Goal: Browse casually

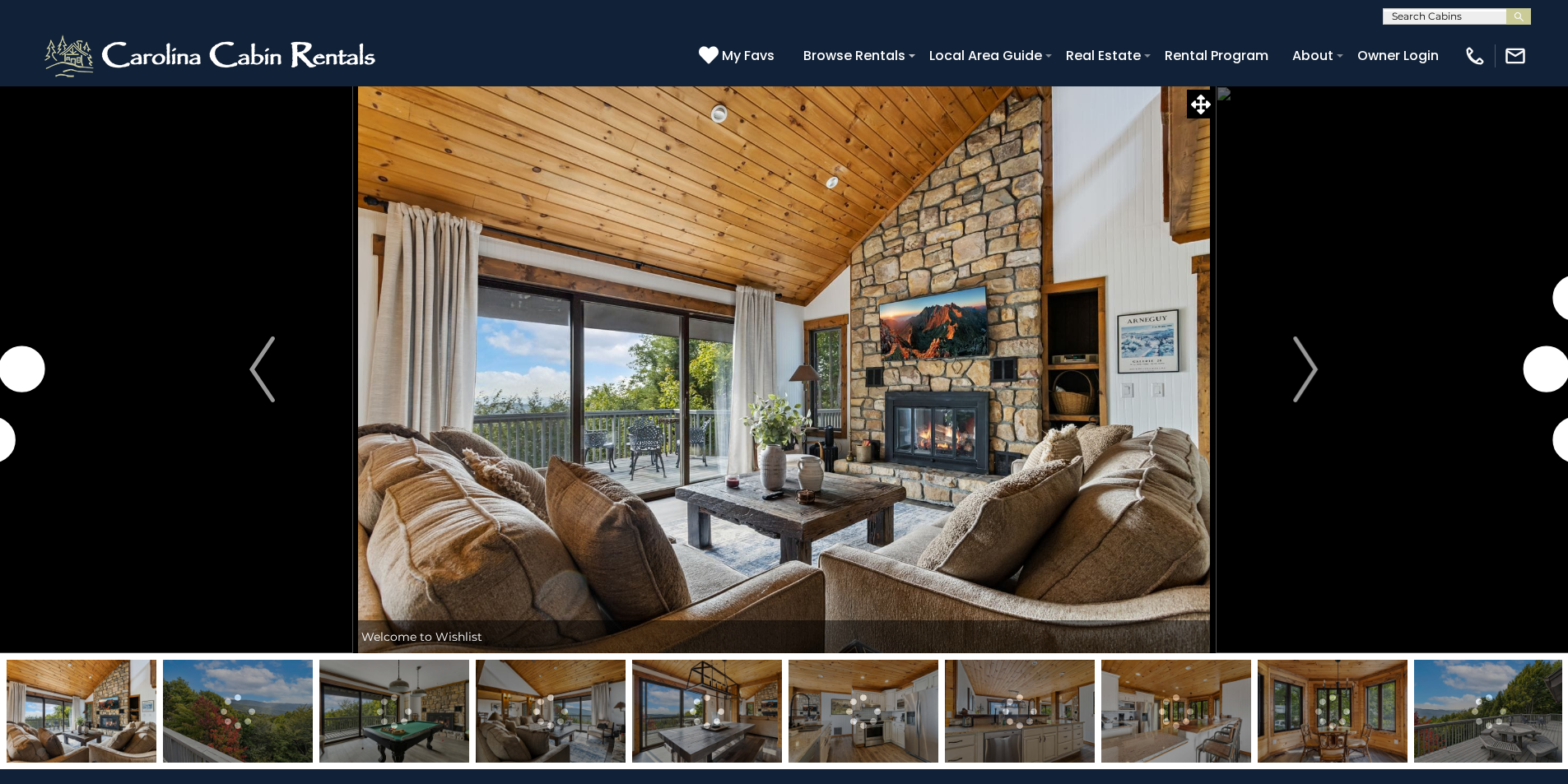
click at [1301, 372] on img "Next" at bounding box center [1305, 369] width 24 height 66
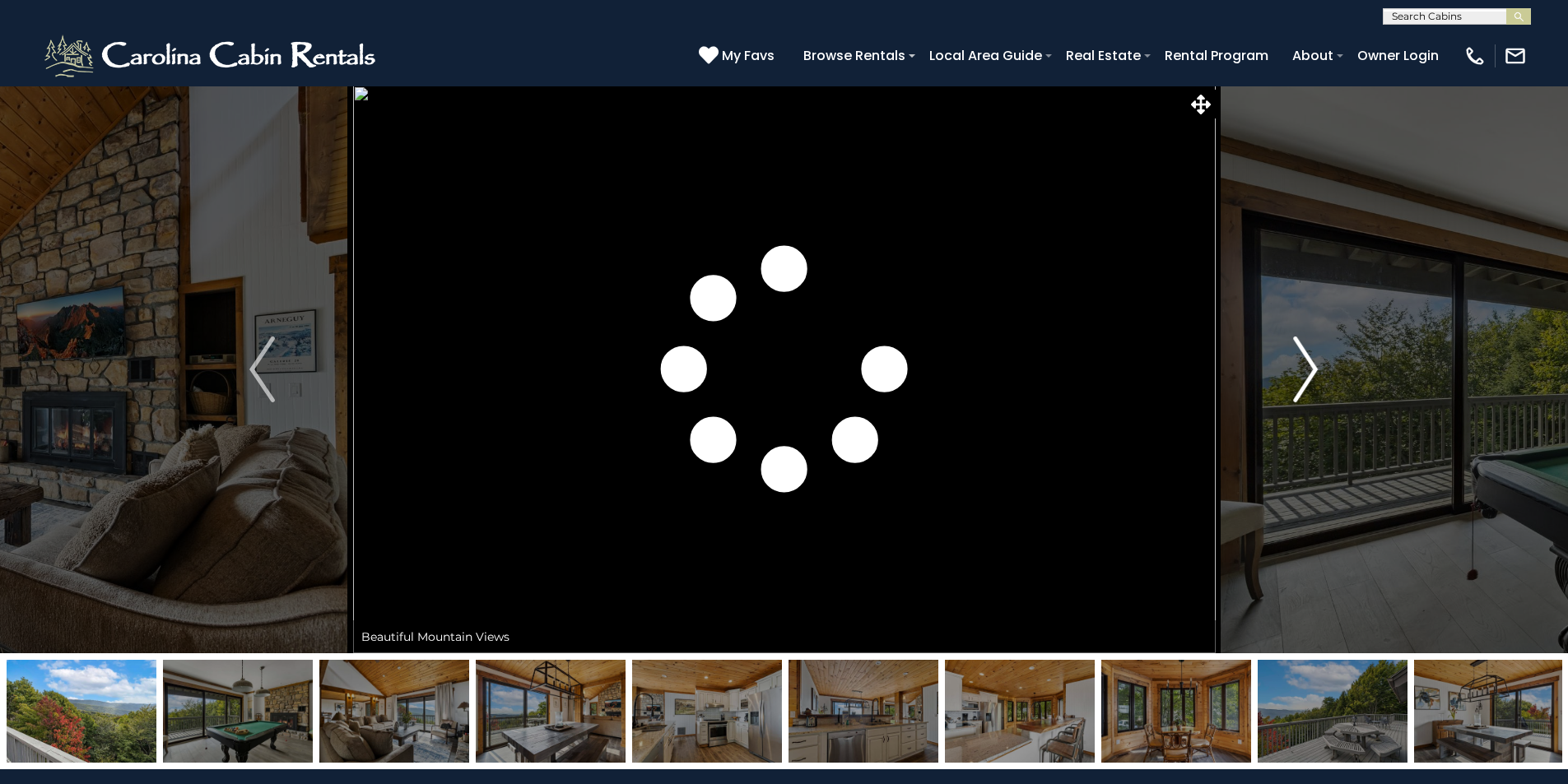
click at [1302, 372] on img "Next" at bounding box center [1305, 369] width 24 height 66
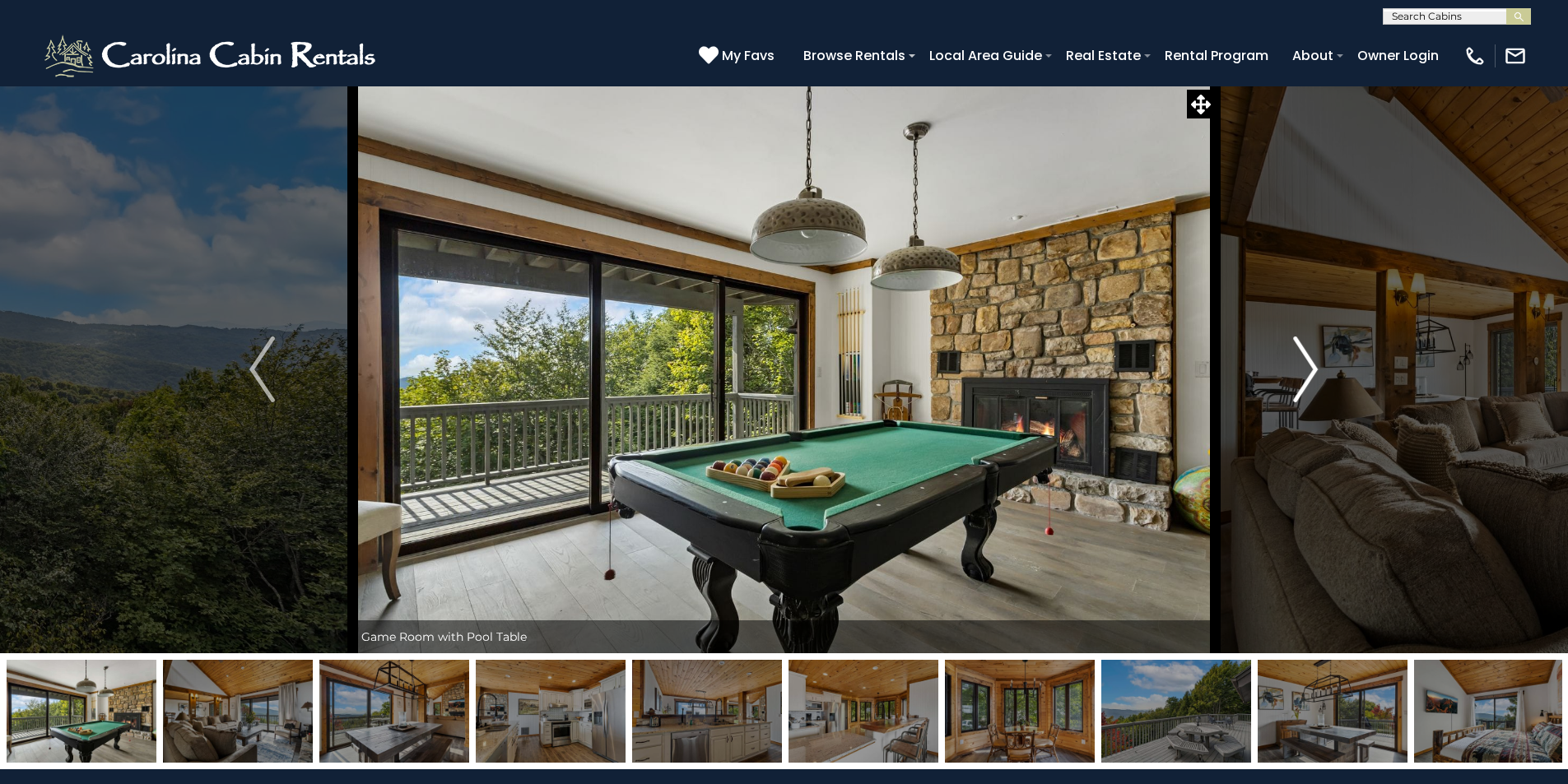
click at [1304, 372] on img "Next" at bounding box center [1305, 369] width 24 height 66
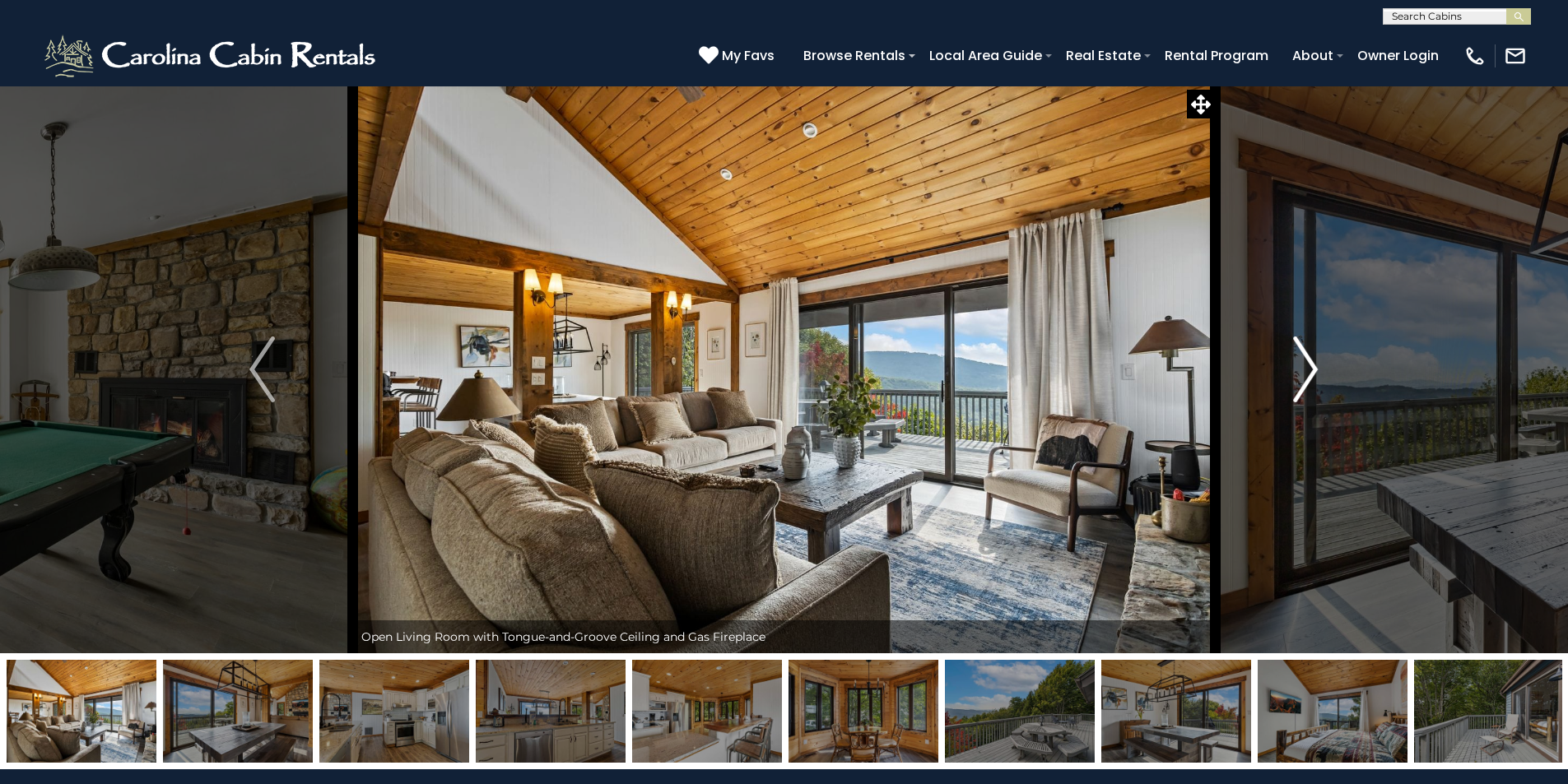
click at [1305, 371] on img "Next" at bounding box center [1305, 369] width 24 height 66
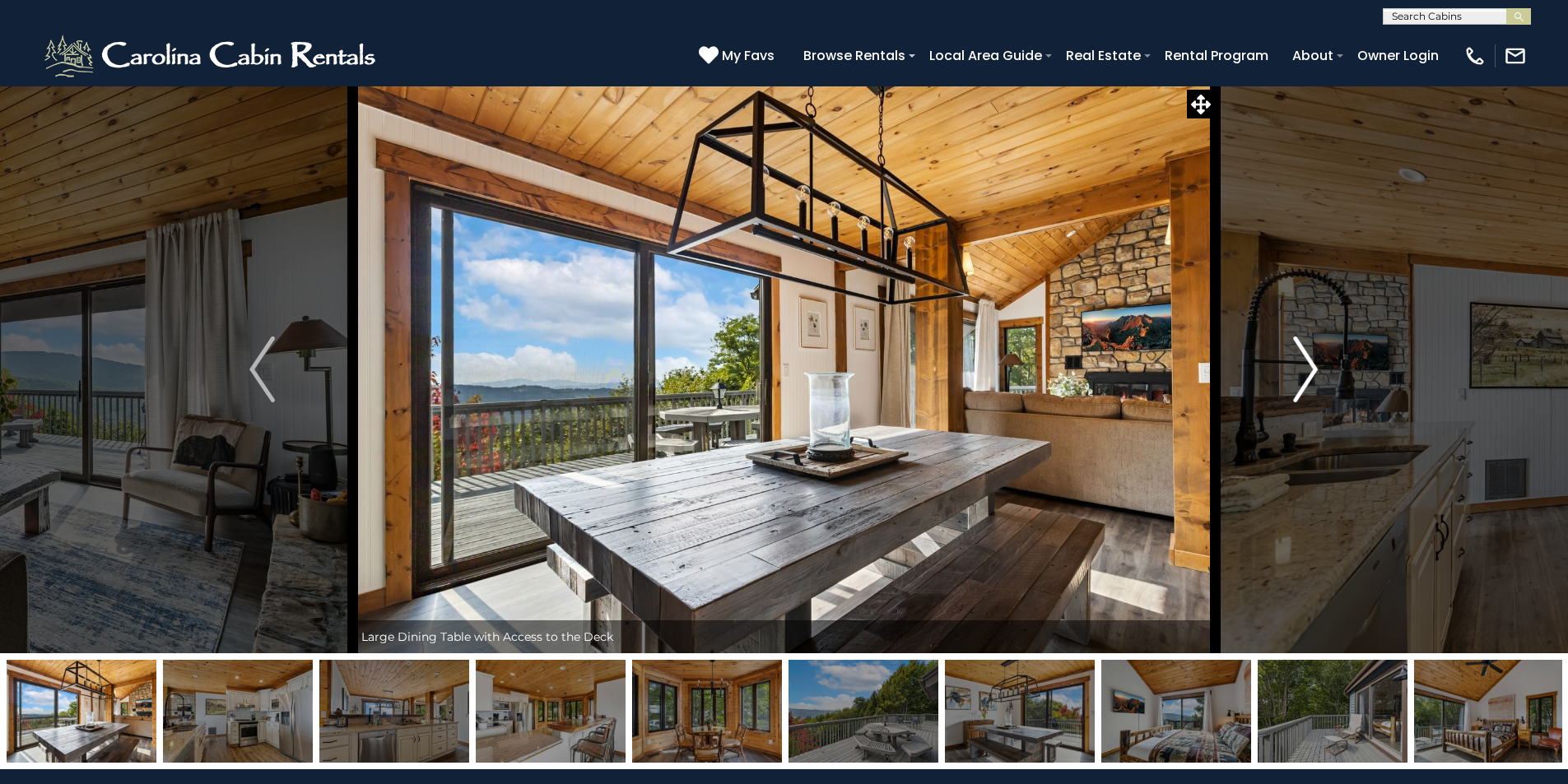
click at [1305, 371] on img "Next" at bounding box center [1305, 369] width 24 height 66
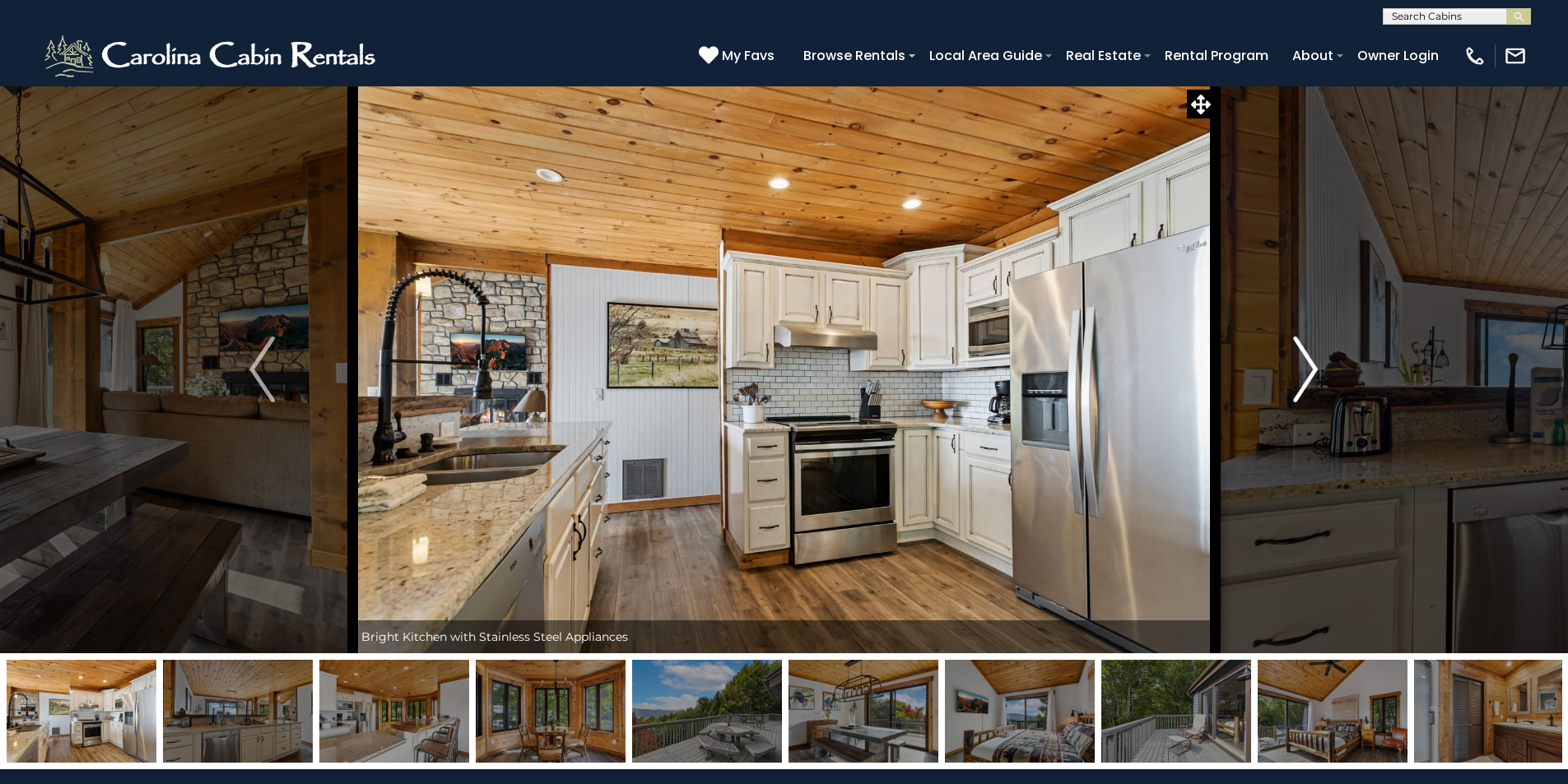
click at [1305, 371] on img "Next" at bounding box center [1305, 369] width 24 height 66
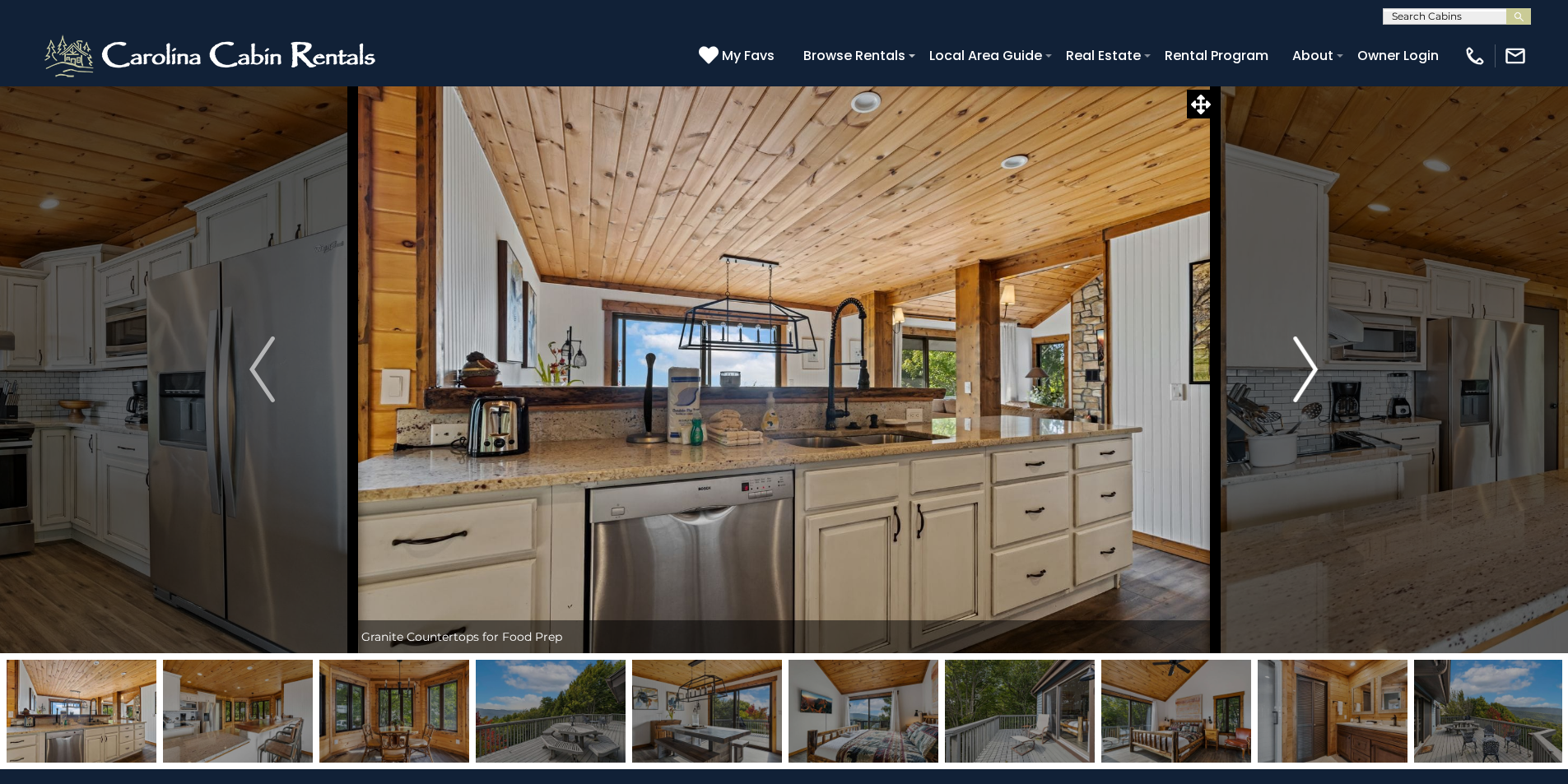
click at [1305, 371] on img "Next" at bounding box center [1305, 369] width 24 height 66
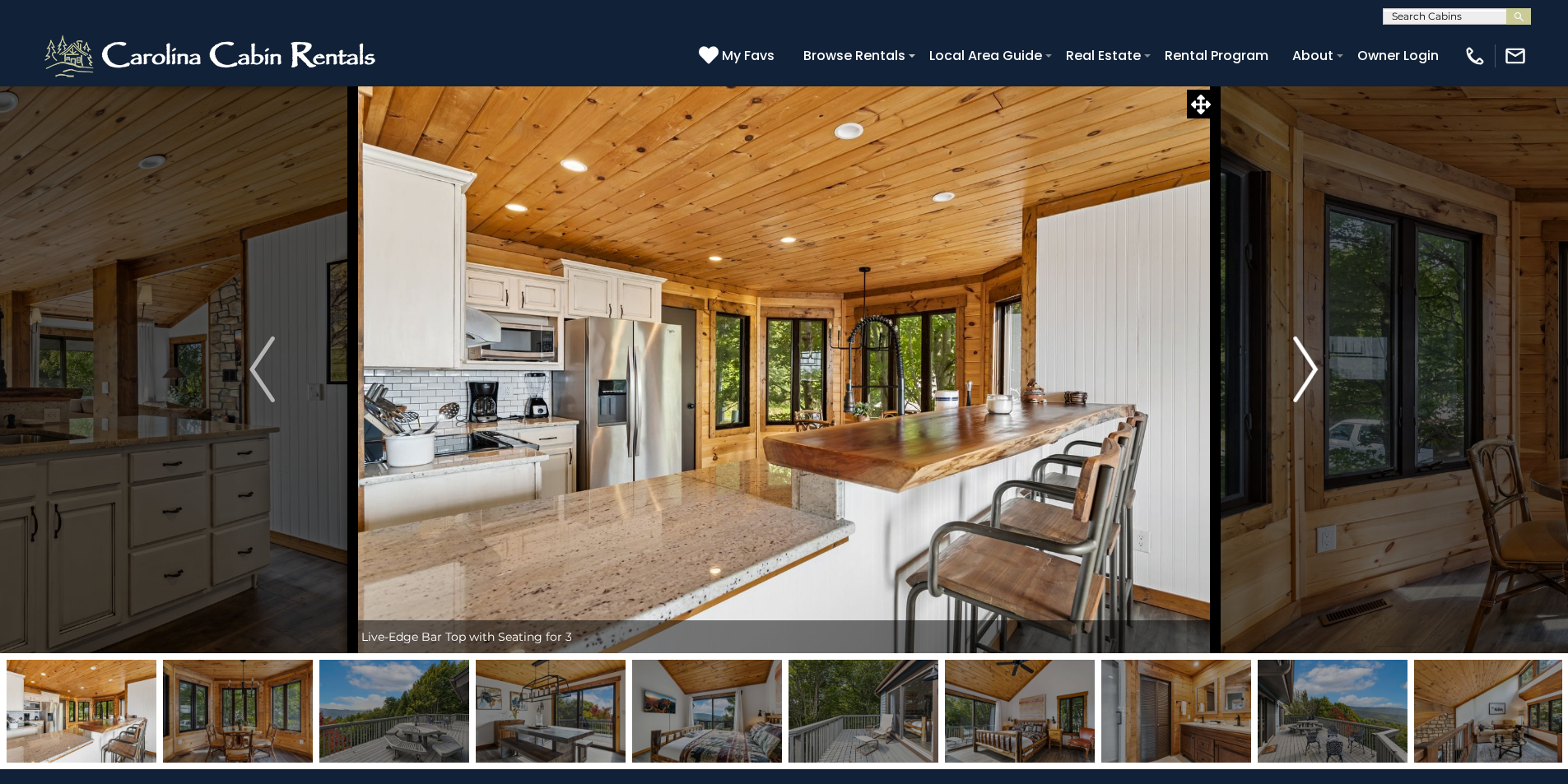
click at [1305, 371] on img "Next" at bounding box center [1305, 369] width 24 height 66
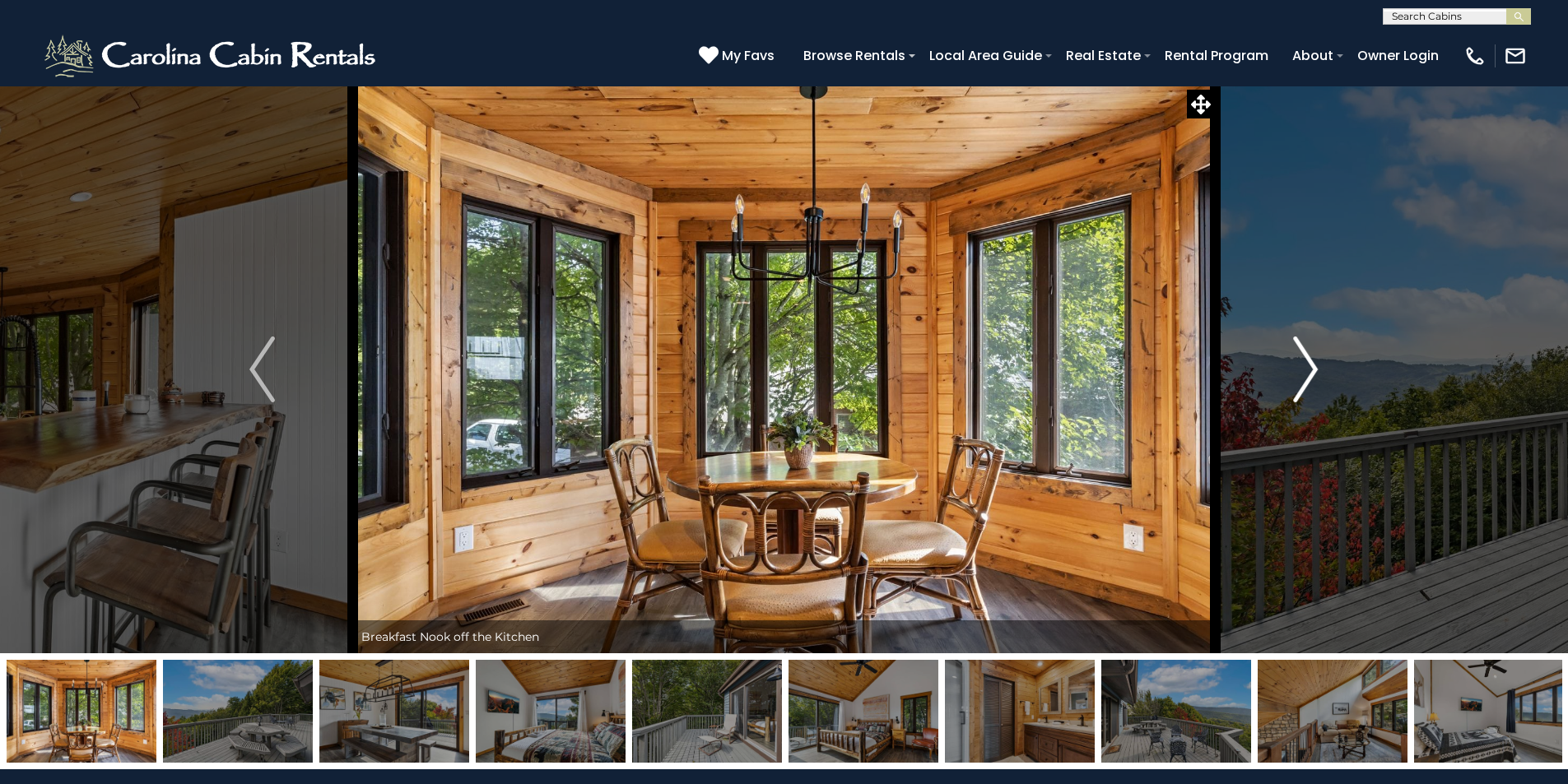
click at [1305, 371] on img "Next" at bounding box center [1305, 369] width 24 height 66
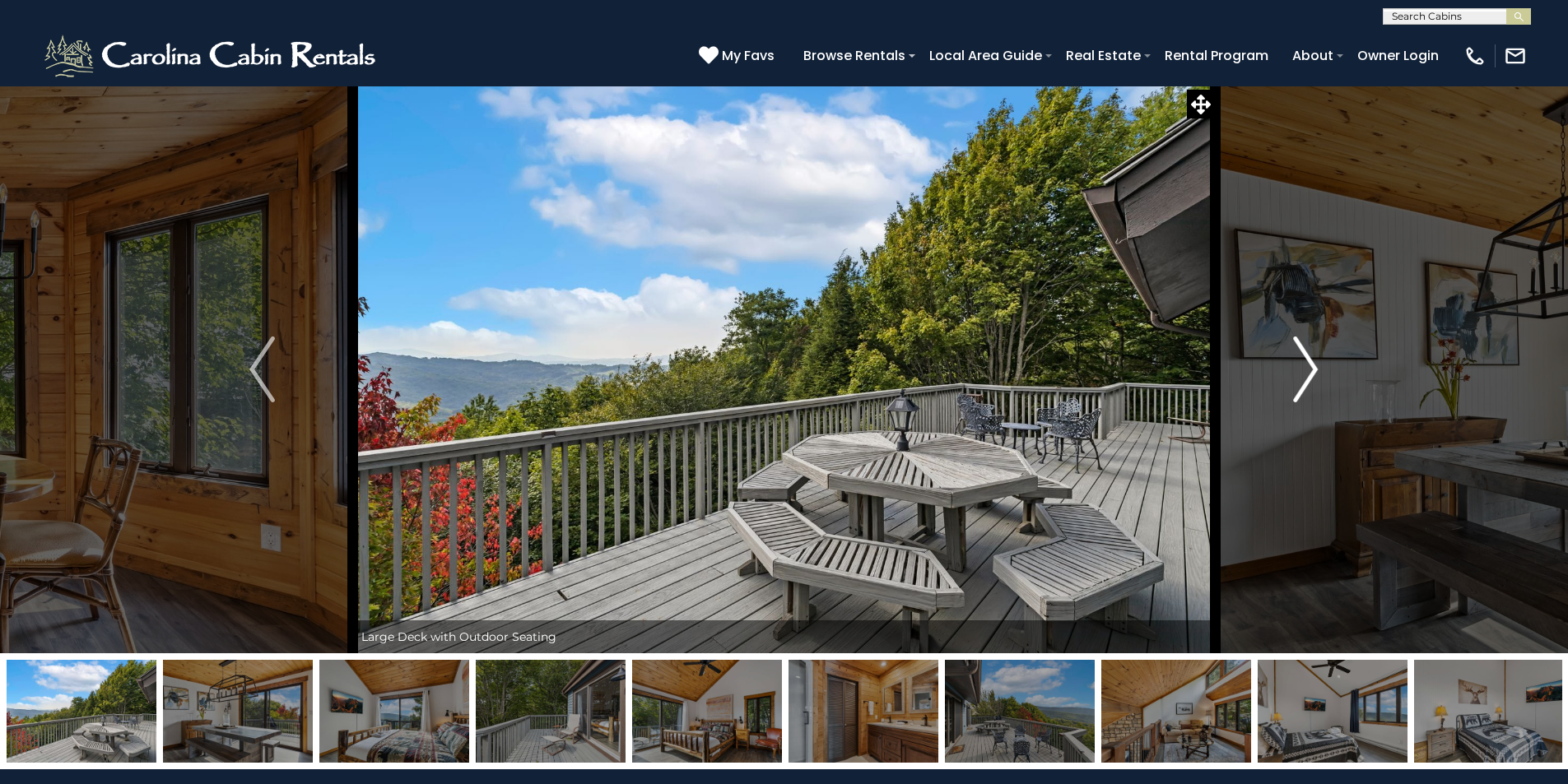
click at [1282, 376] on button "Next" at bounding box center [1305, 369] width 181 height 568
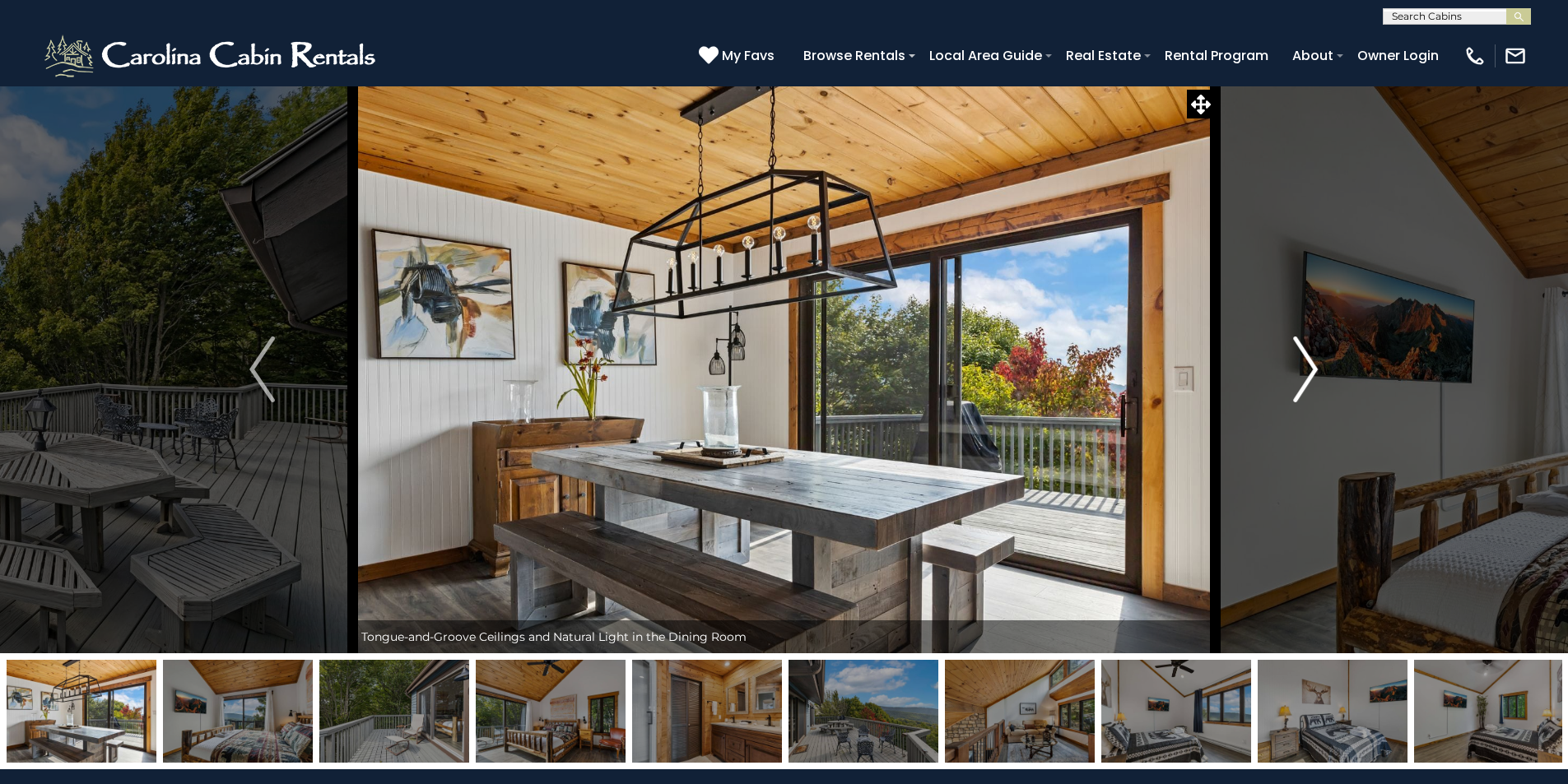
click at [1282, 375] on button "Next" at bounding box center [1305, 369] width 181 height 568
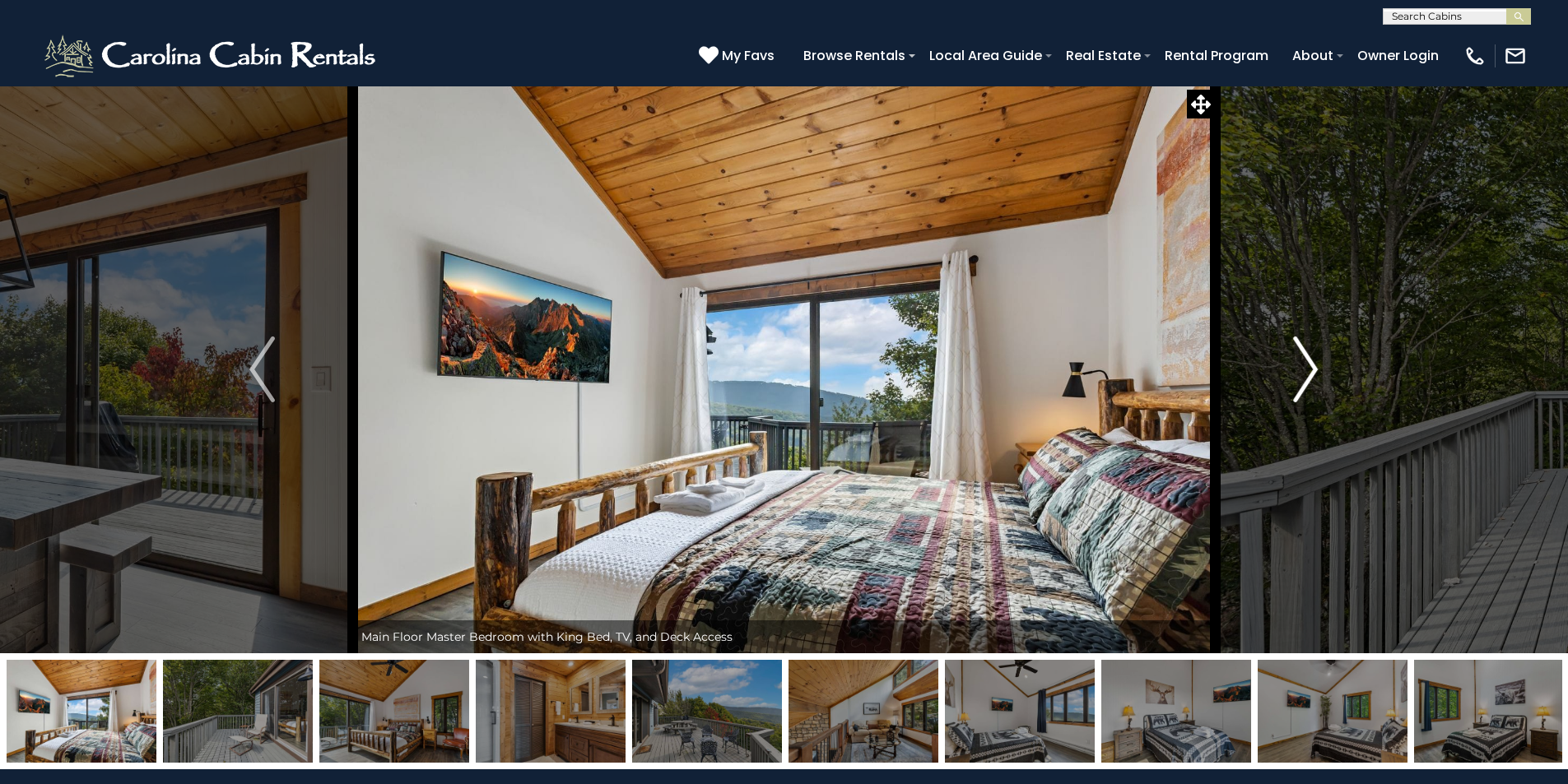
click at [1282, 373] on button "Next" at bounding box center [1305, 369] width 181 height 568
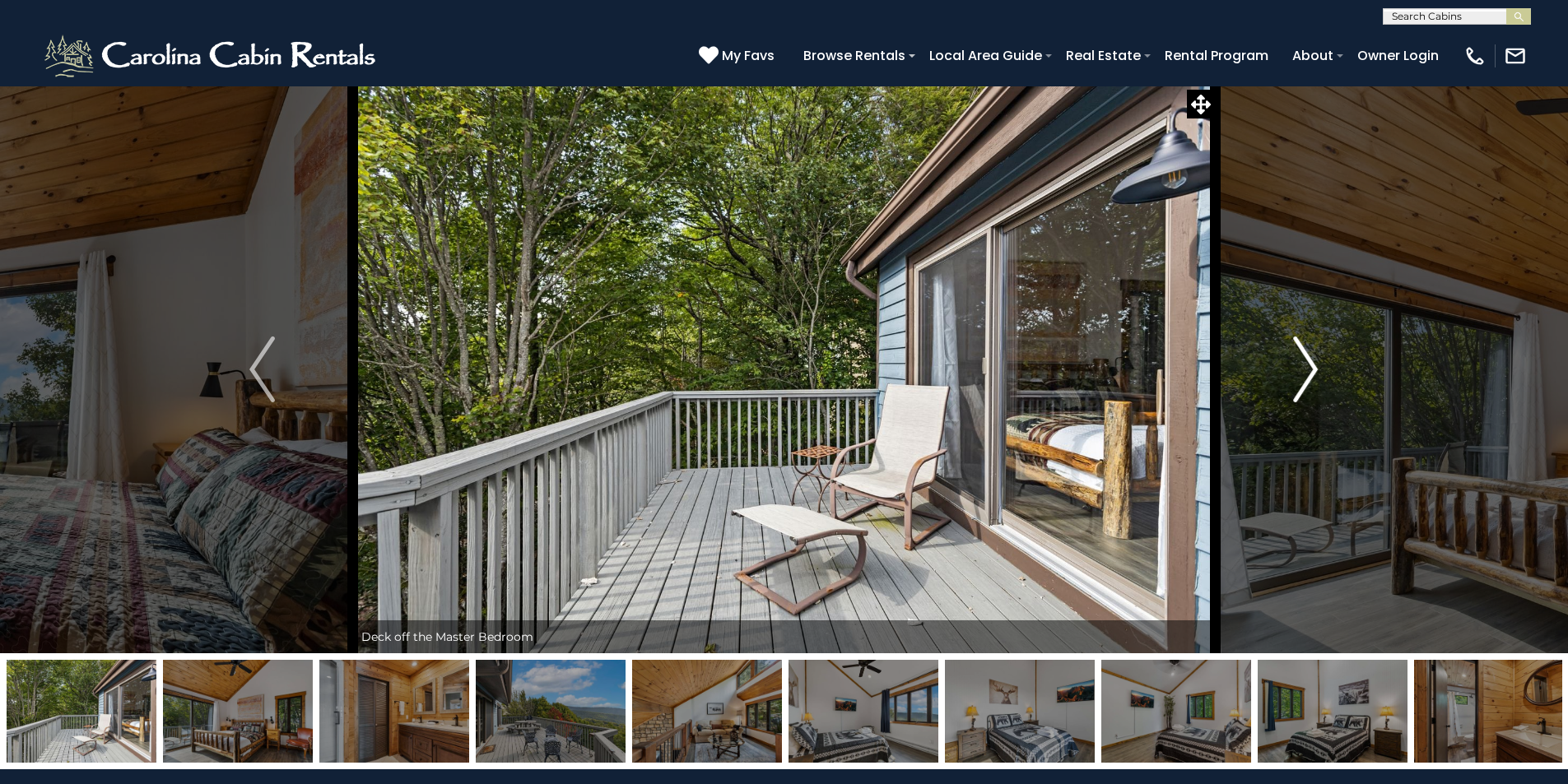
click at [1282, 373] on button "Next" at bounding box center [1305, 369] width 181 height 568
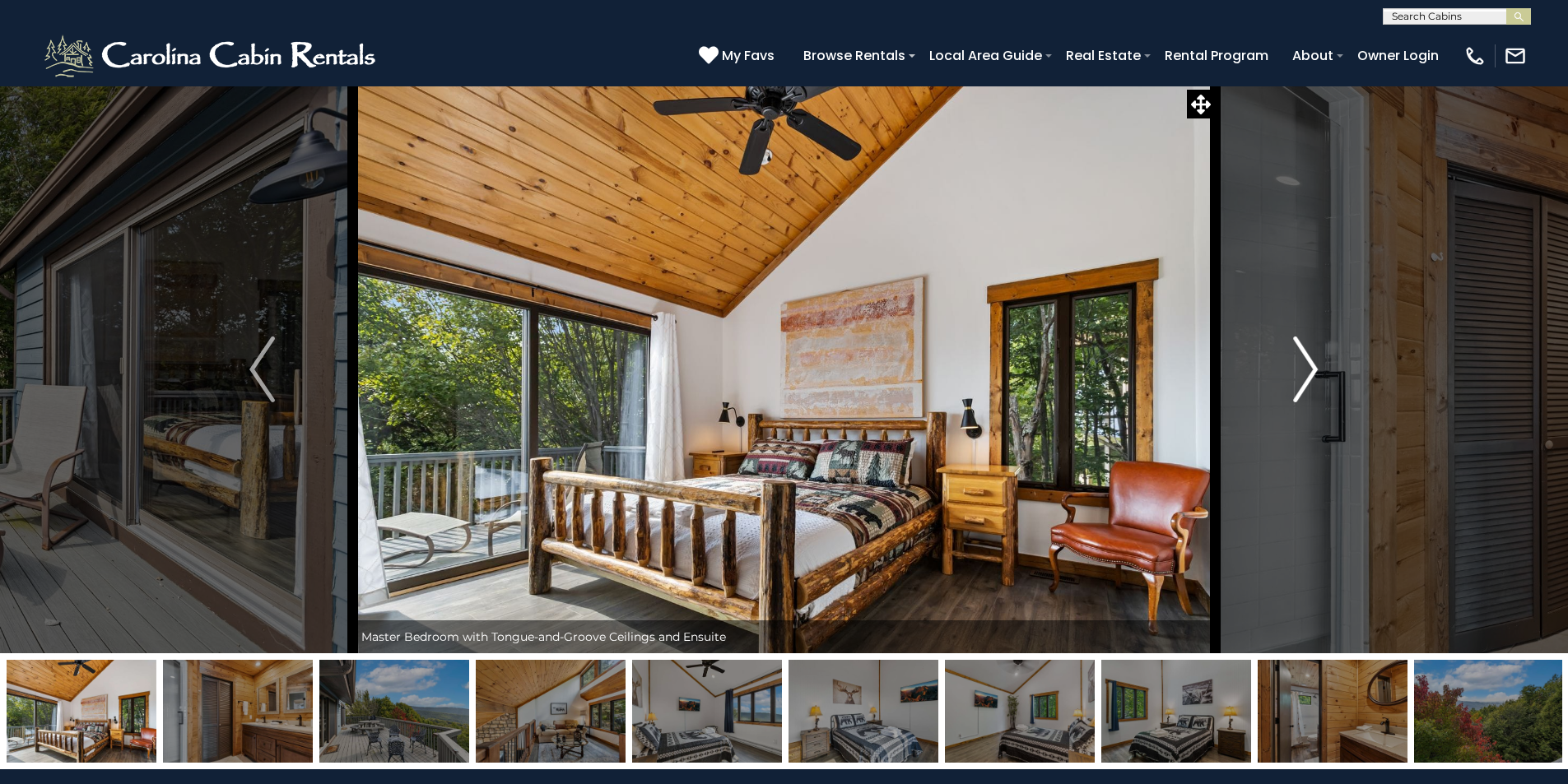
click at [1282, 373] on button "Next" at bounding box center [1305, 369] width 181 height 568
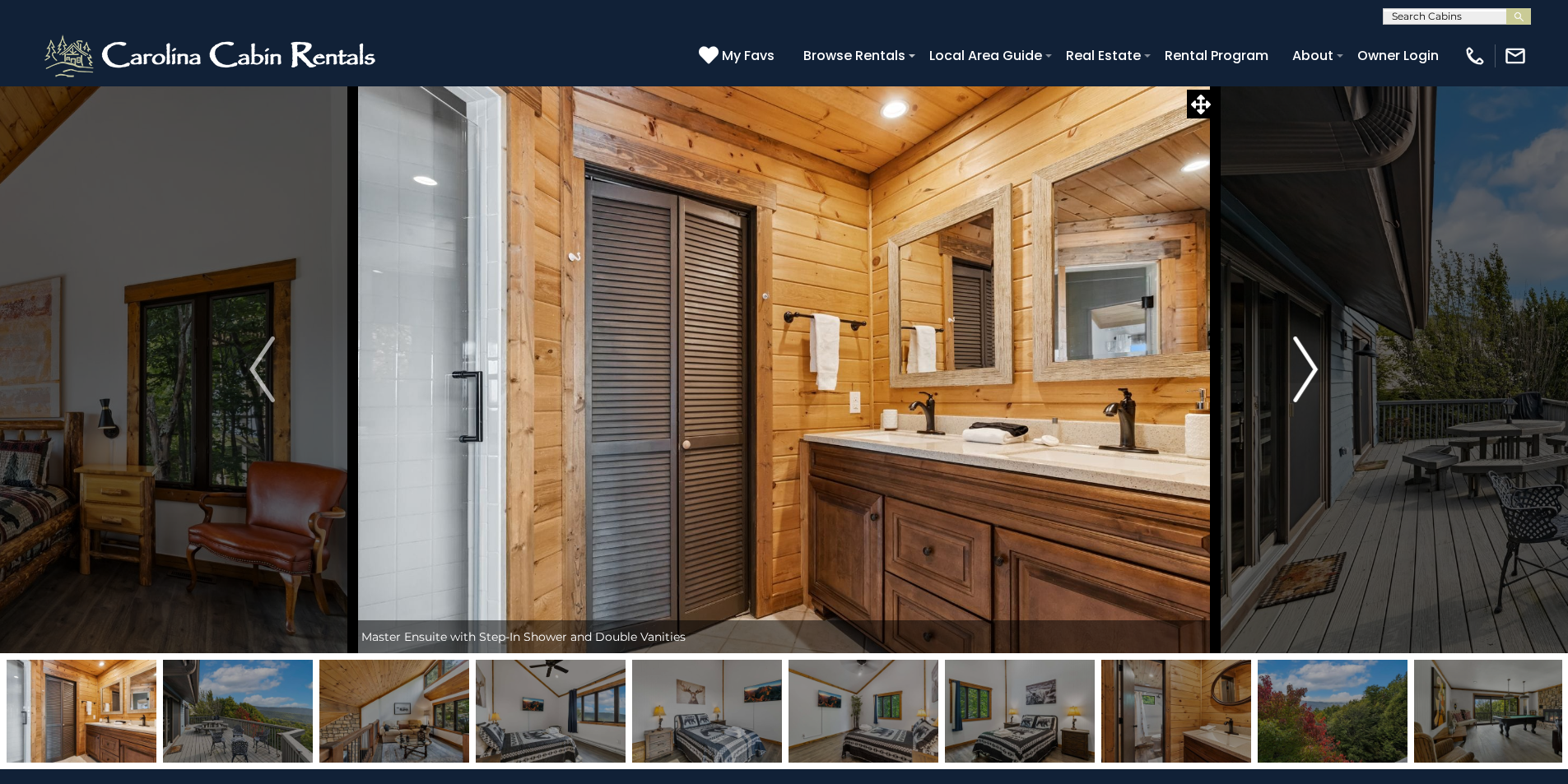
click at [1282, 373] on button "Next" at bounding box center [1305, 369] width 181 height 568
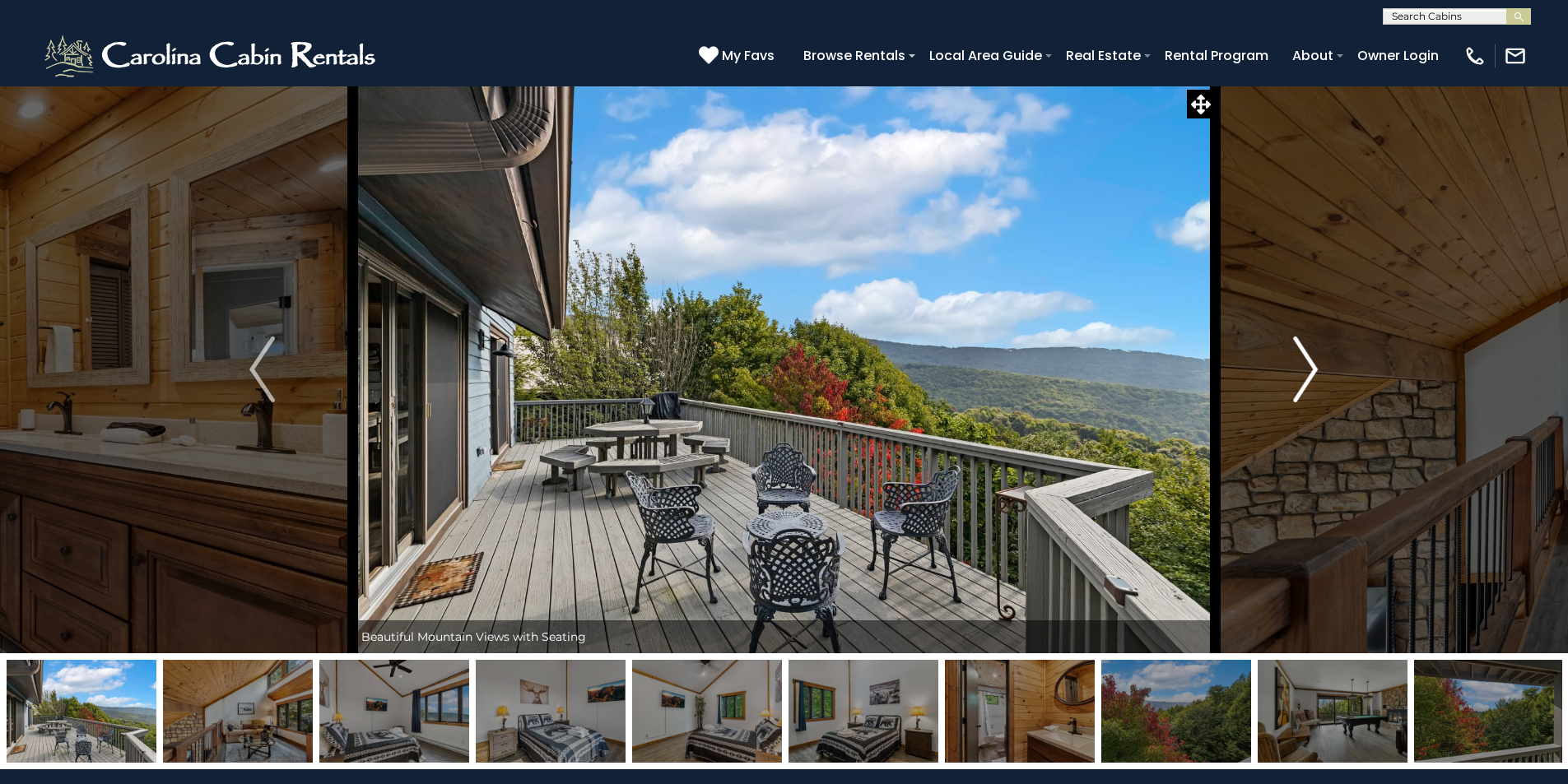
click at [1282, 373] on button "Next" at bounding box center [1305, 369] width 181 height 568
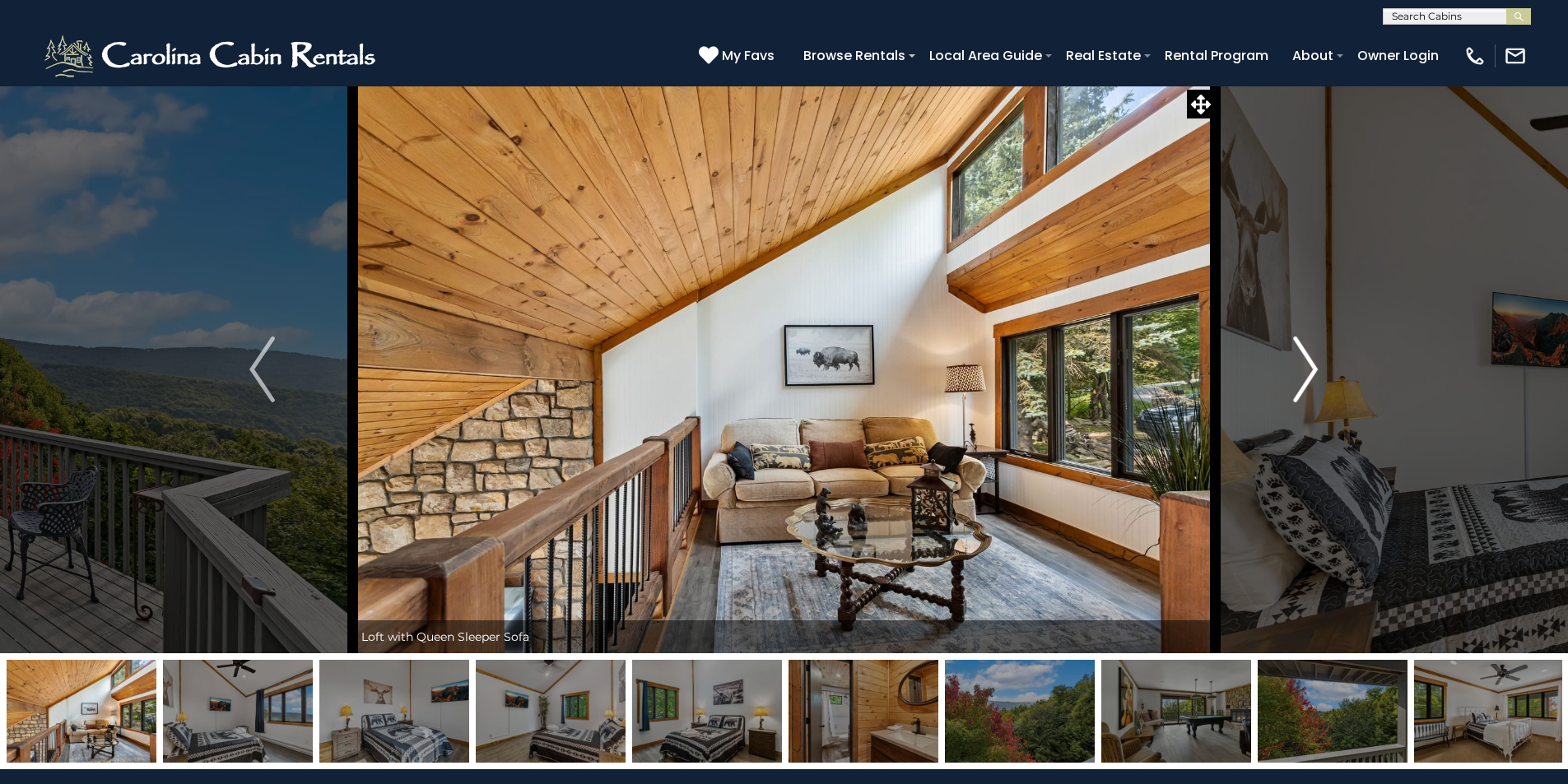
click at [1282, 373] on button "Next" at bounding box center [1305, 369] width 181 height 568
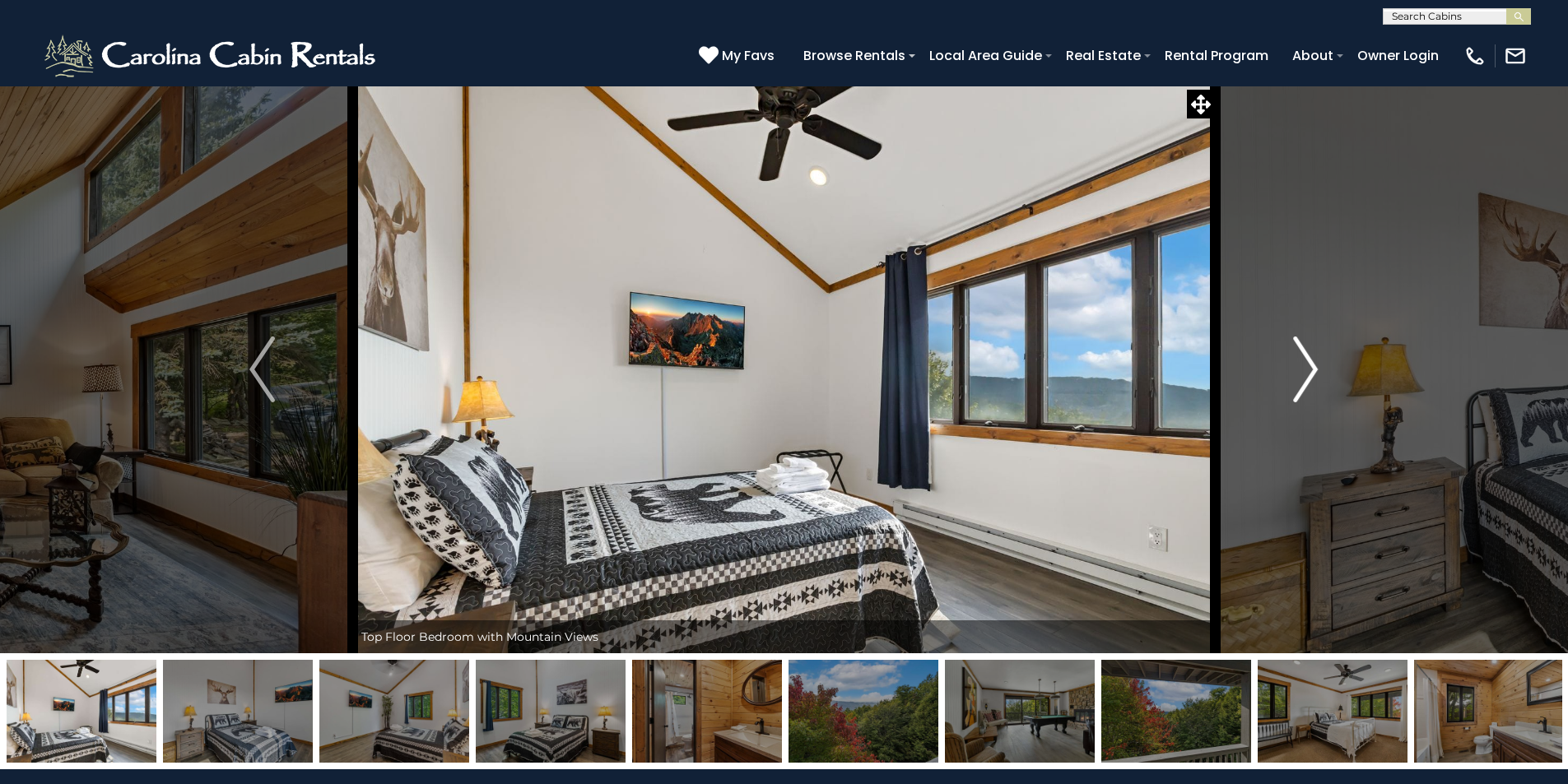
click at [1282, 373] on button "Next" at bounding box center [1305, 369] width 181 height 568
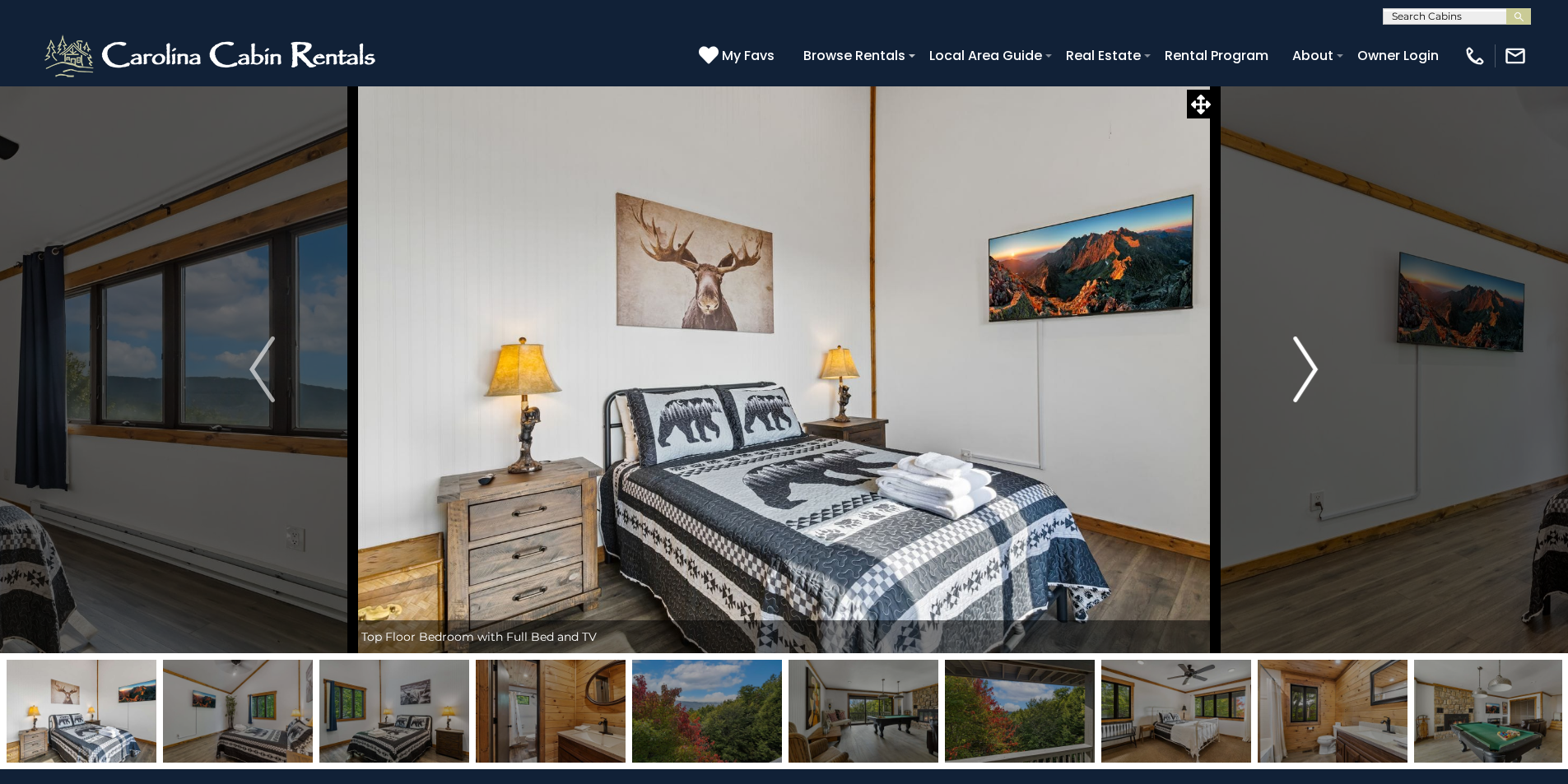
click at [1282, 373] on button "Next" at bounding box center [1305, 369] width 181 height 568
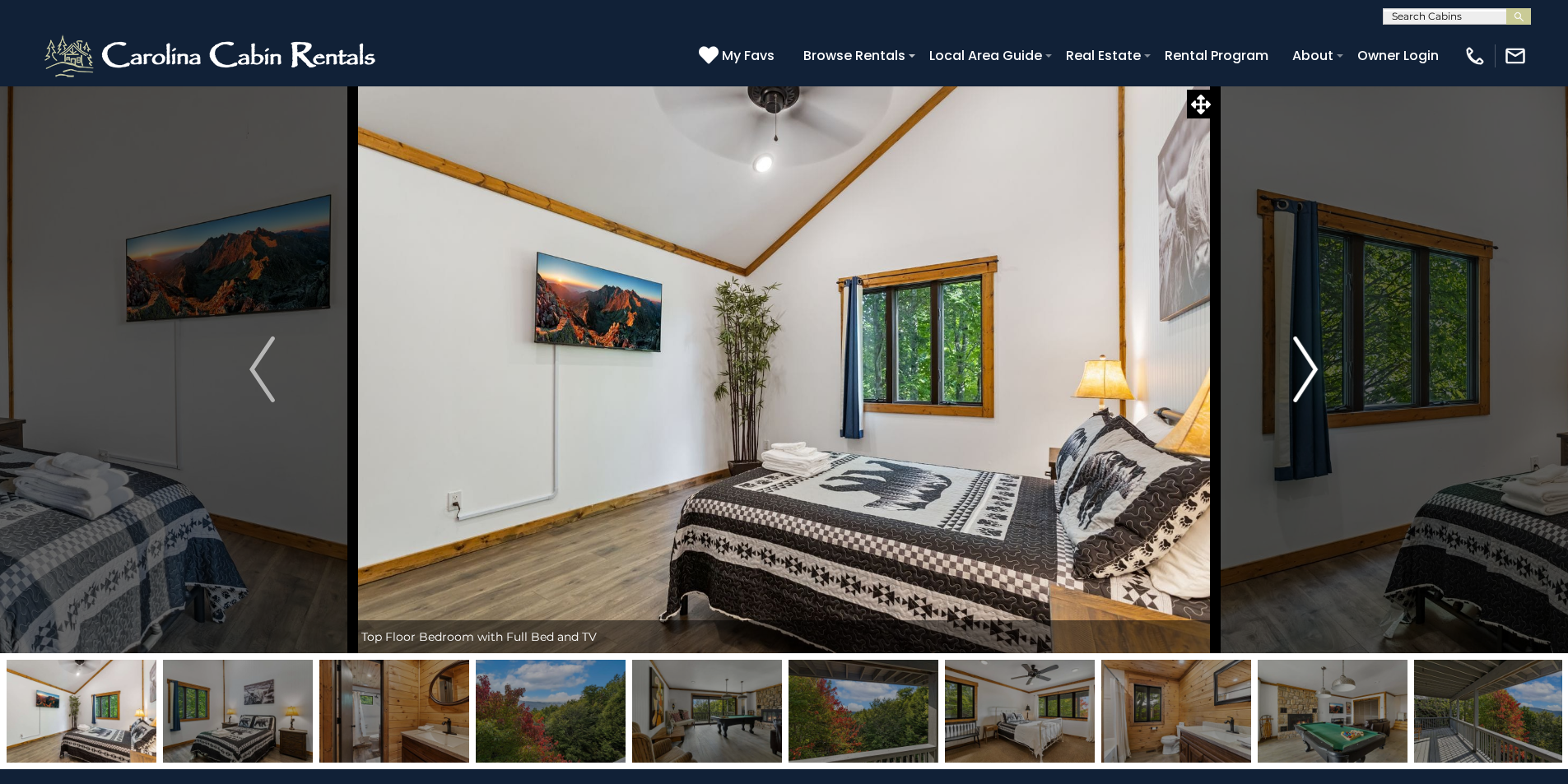
click at [1282, 373] on button "Next" at bounding box center [1305, 369] width 181 height 568
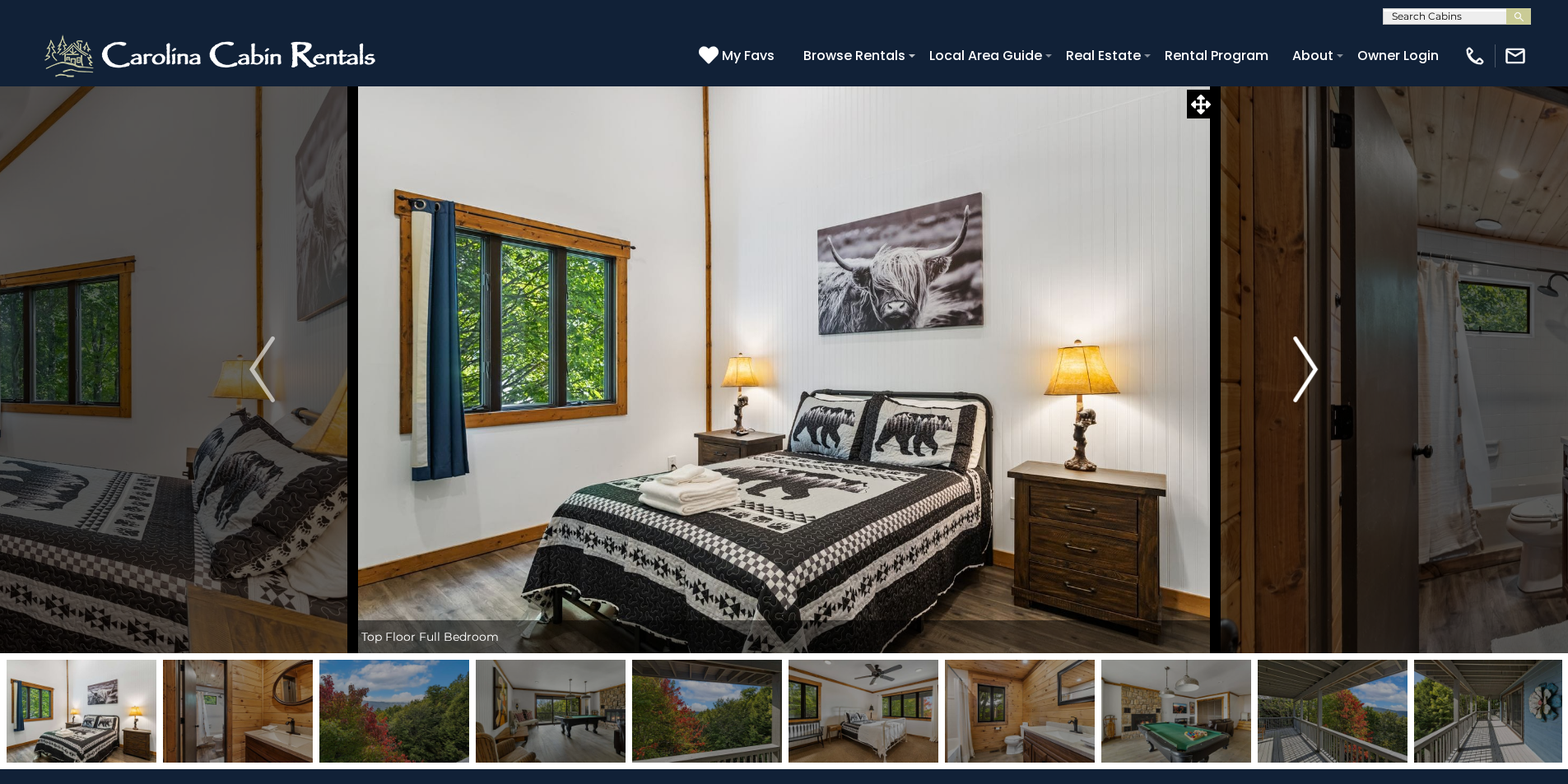
click at [1299, 358] on img "Next" at bounding box center [1305, 369] width 24 height 66
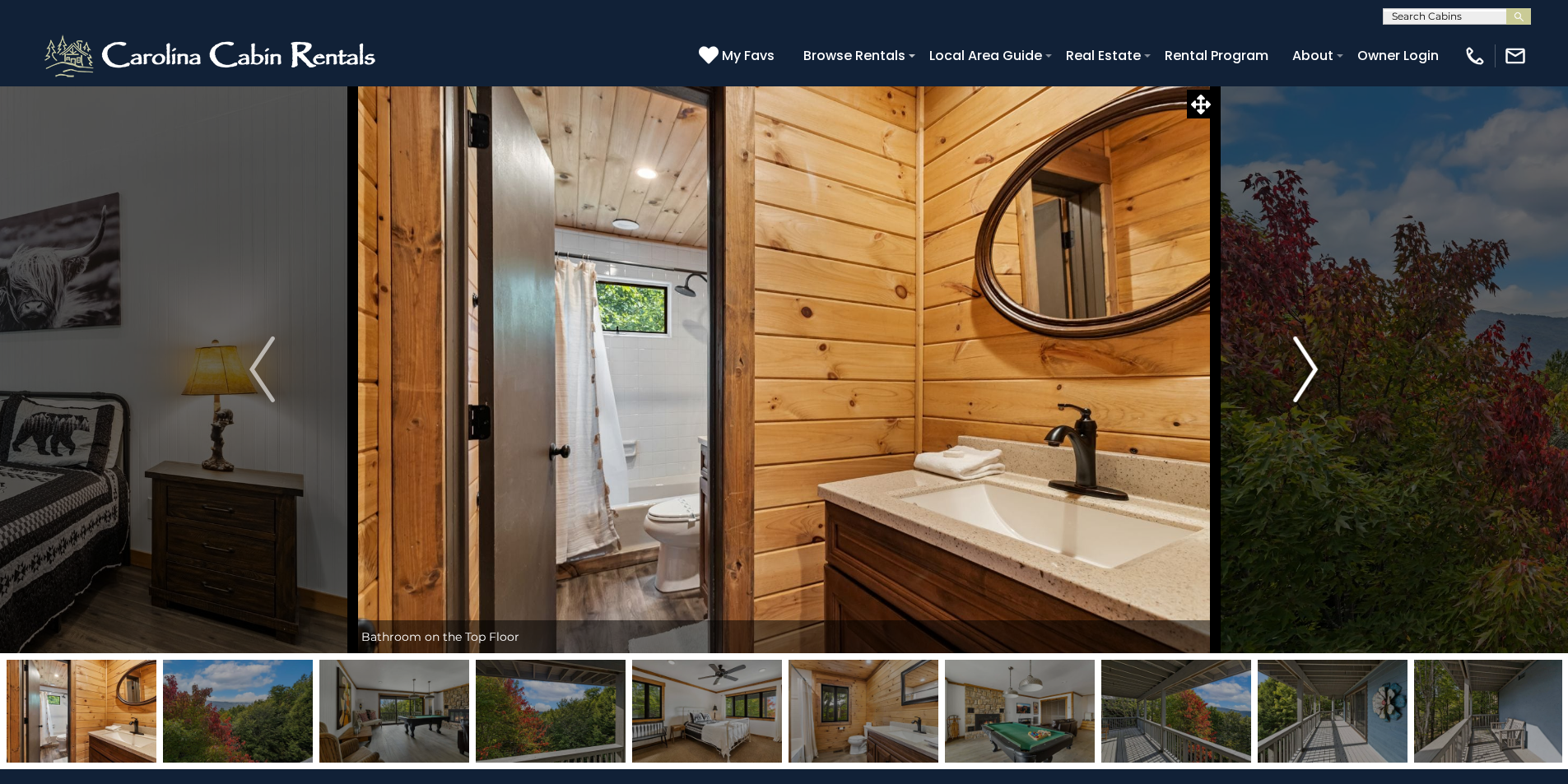
click at [1300, 357] on img "Next" at bounding box center [1305, 369] width 24 height 66
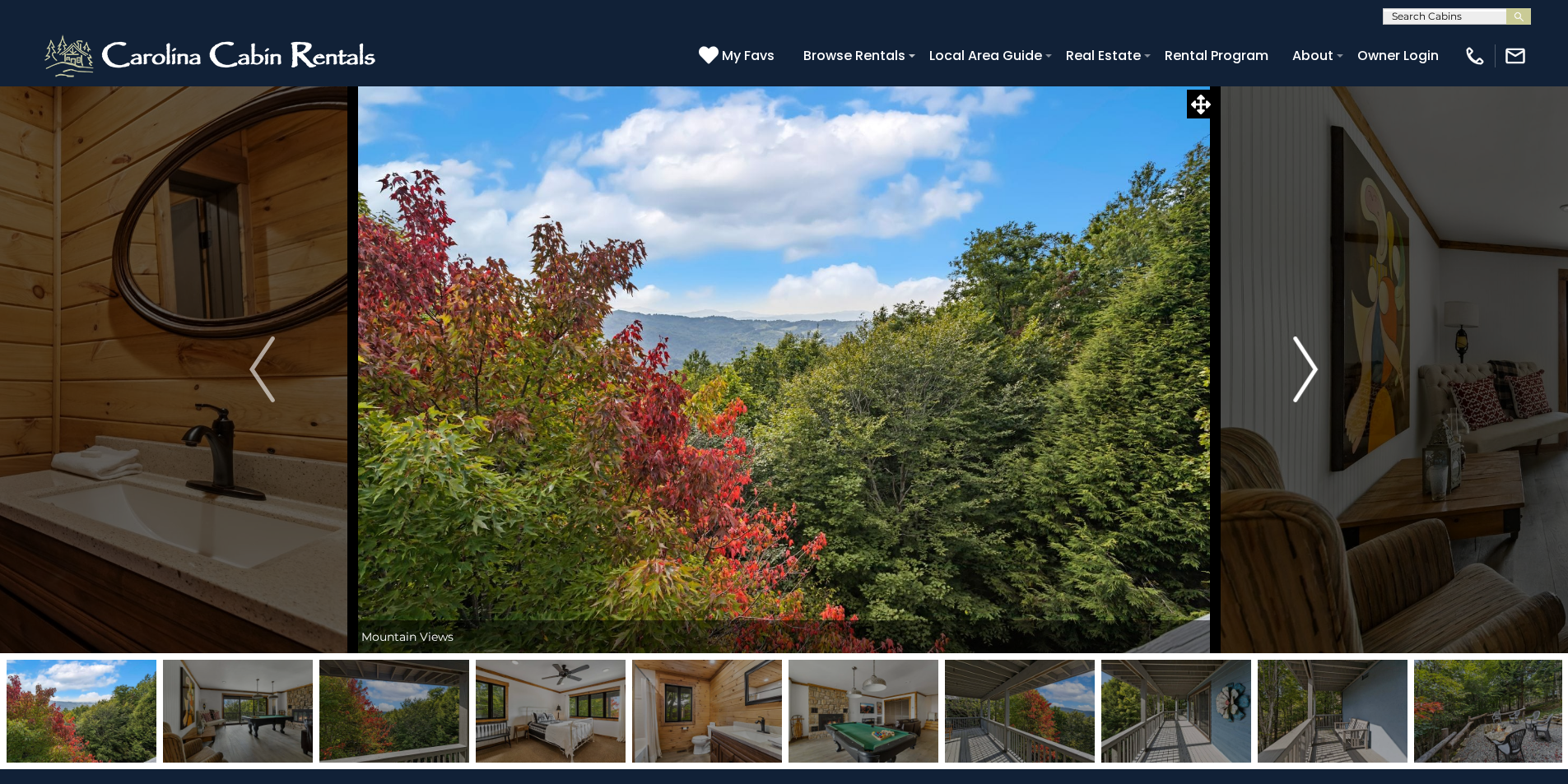
click at [1300, 356] on img "Next" at bounding box center [1305, 369] width 24 height 66
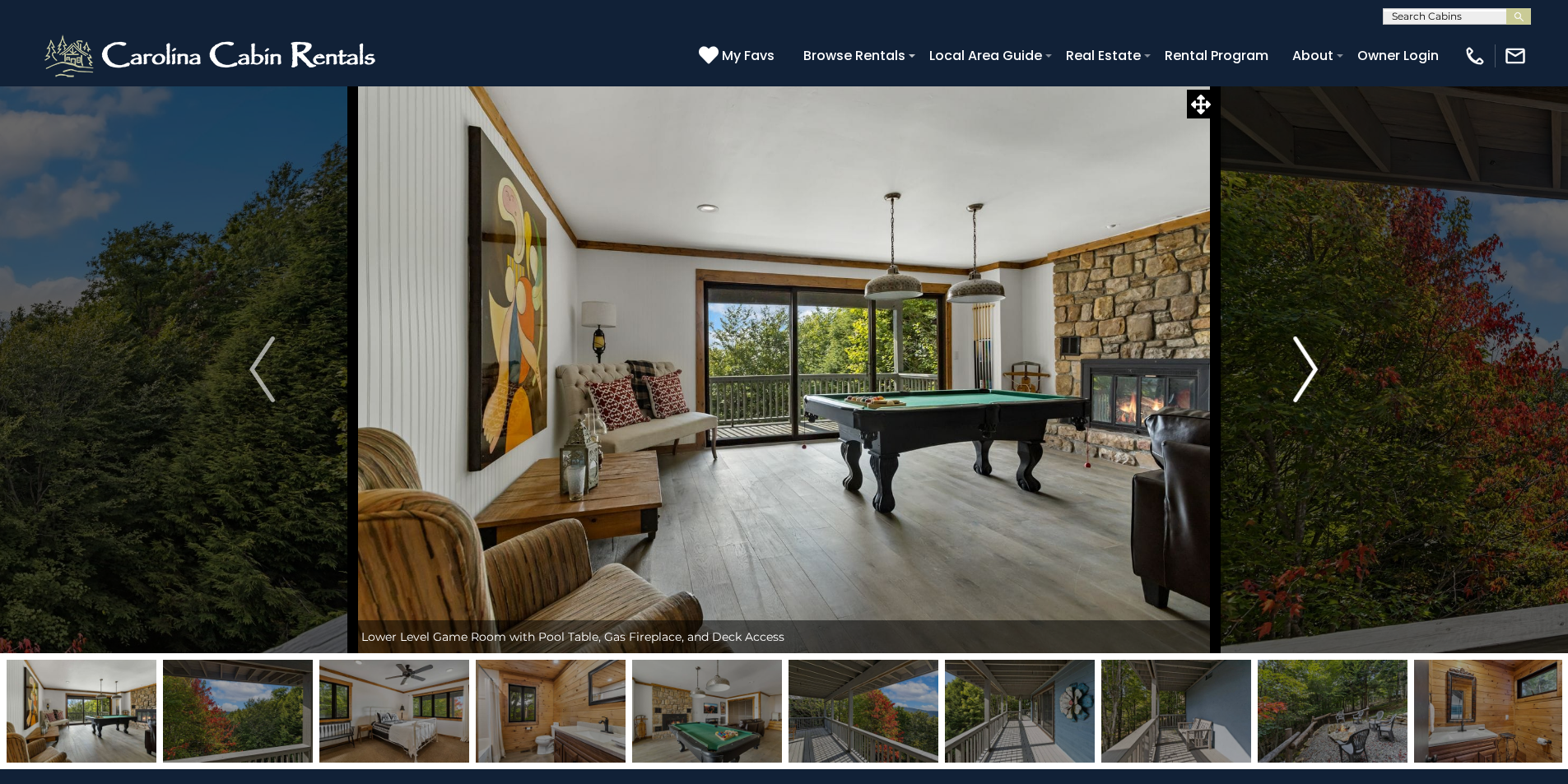
click at [1300, 356] on img "Next" at bounding box center [1305, 369] width 24 height 66
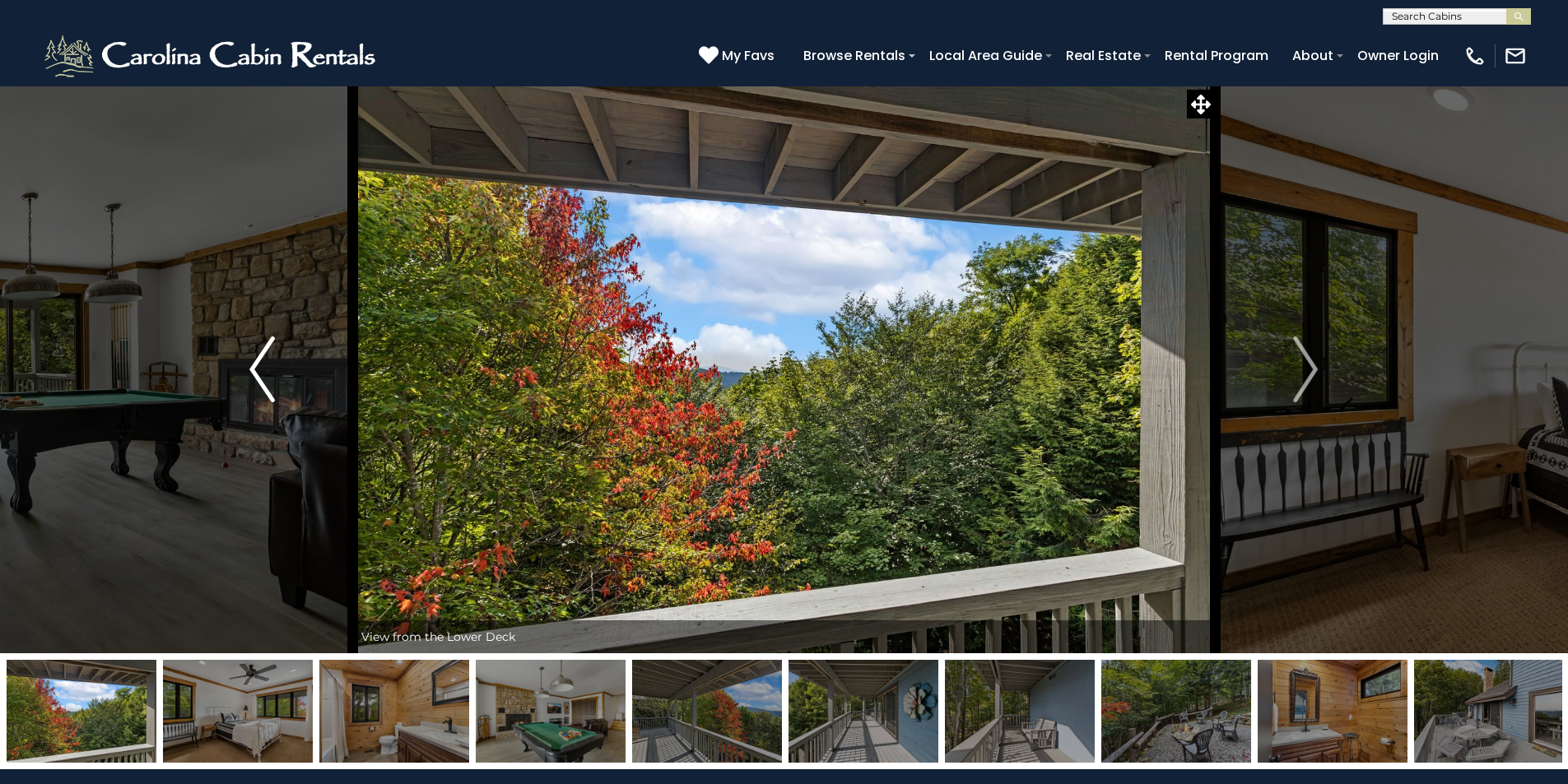
click at [267, 380] on img "Previous" at bounding box center [261, 369] width 24 height 66
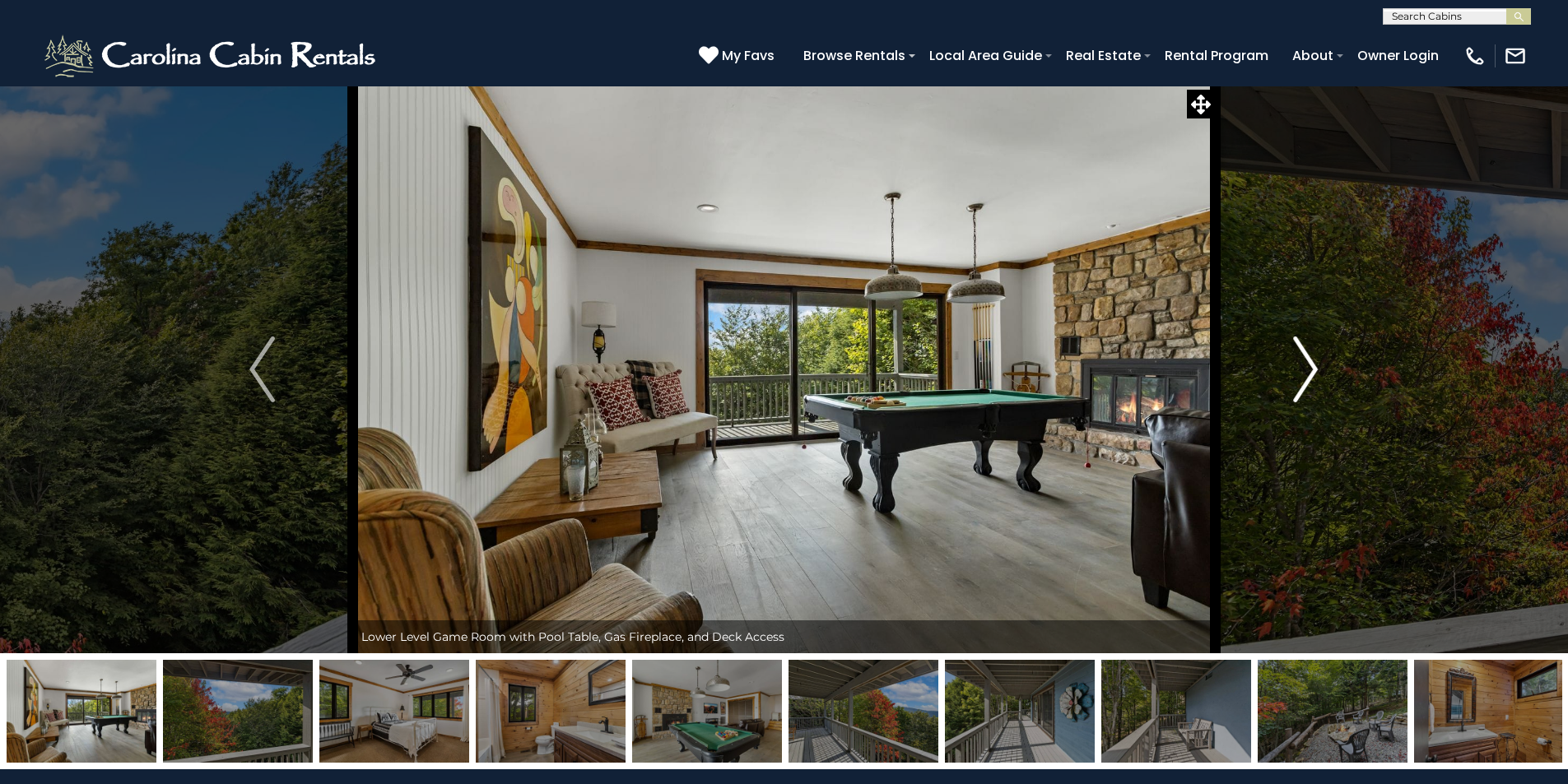
click at [1303, 354] on img "Next" at bounding box center [1305, 369] width 24 height 66
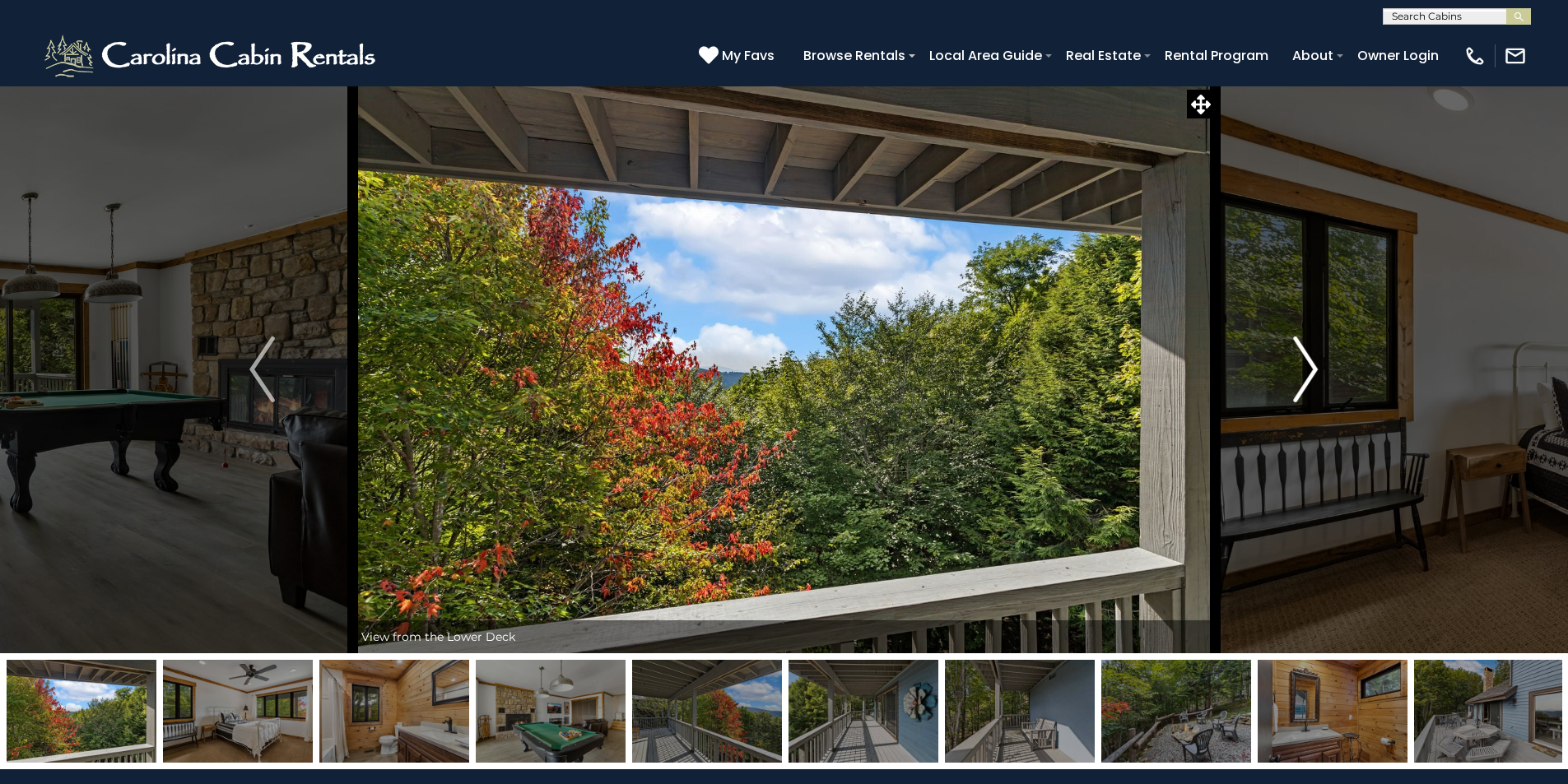
click at [1302, 355] on img "Next" at bounding box center [1305, 369] width 24 height 66
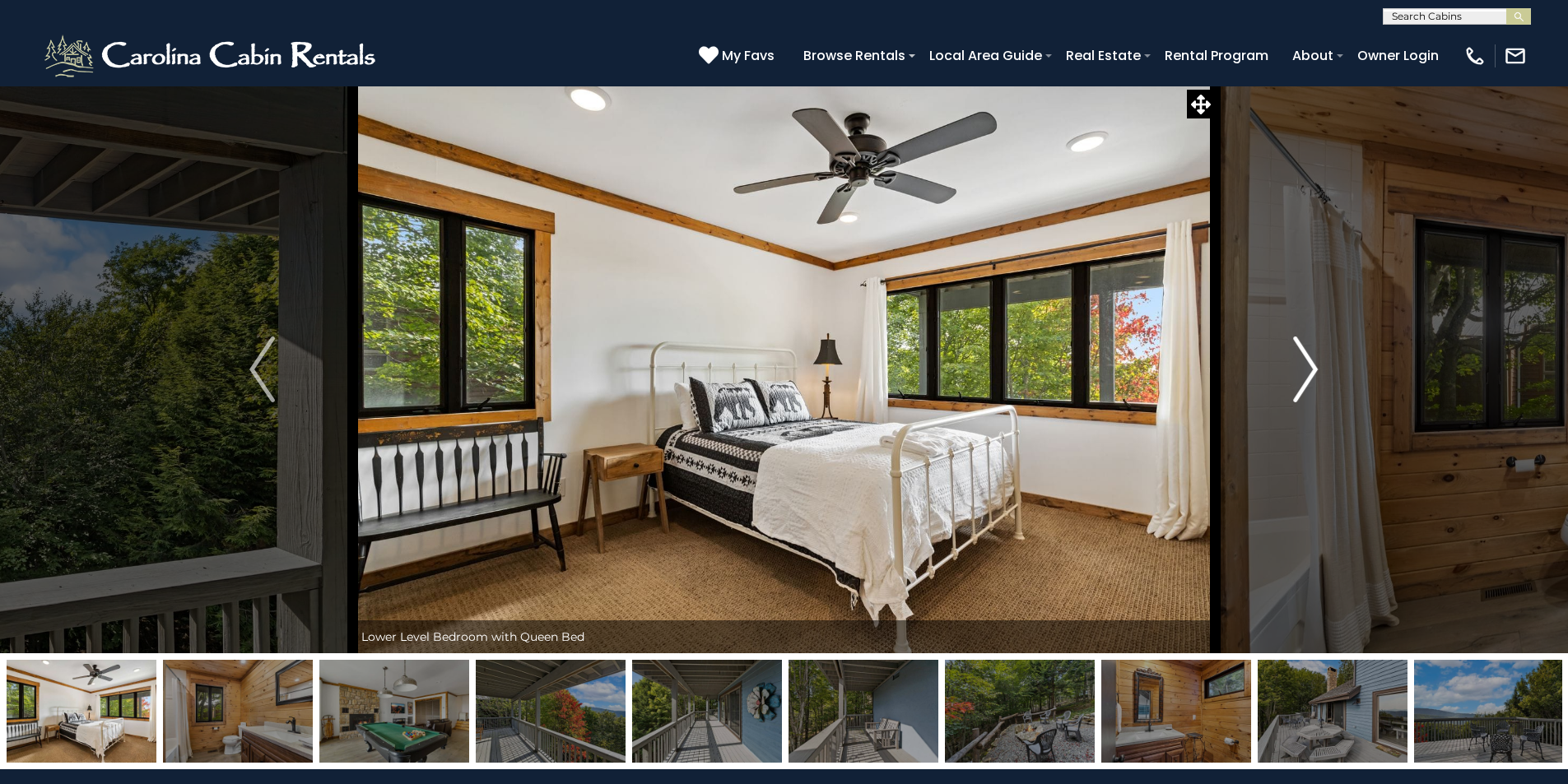
click at [1302, 355] on img "Next" at bounding box center [1305, 369] width 24 height 66
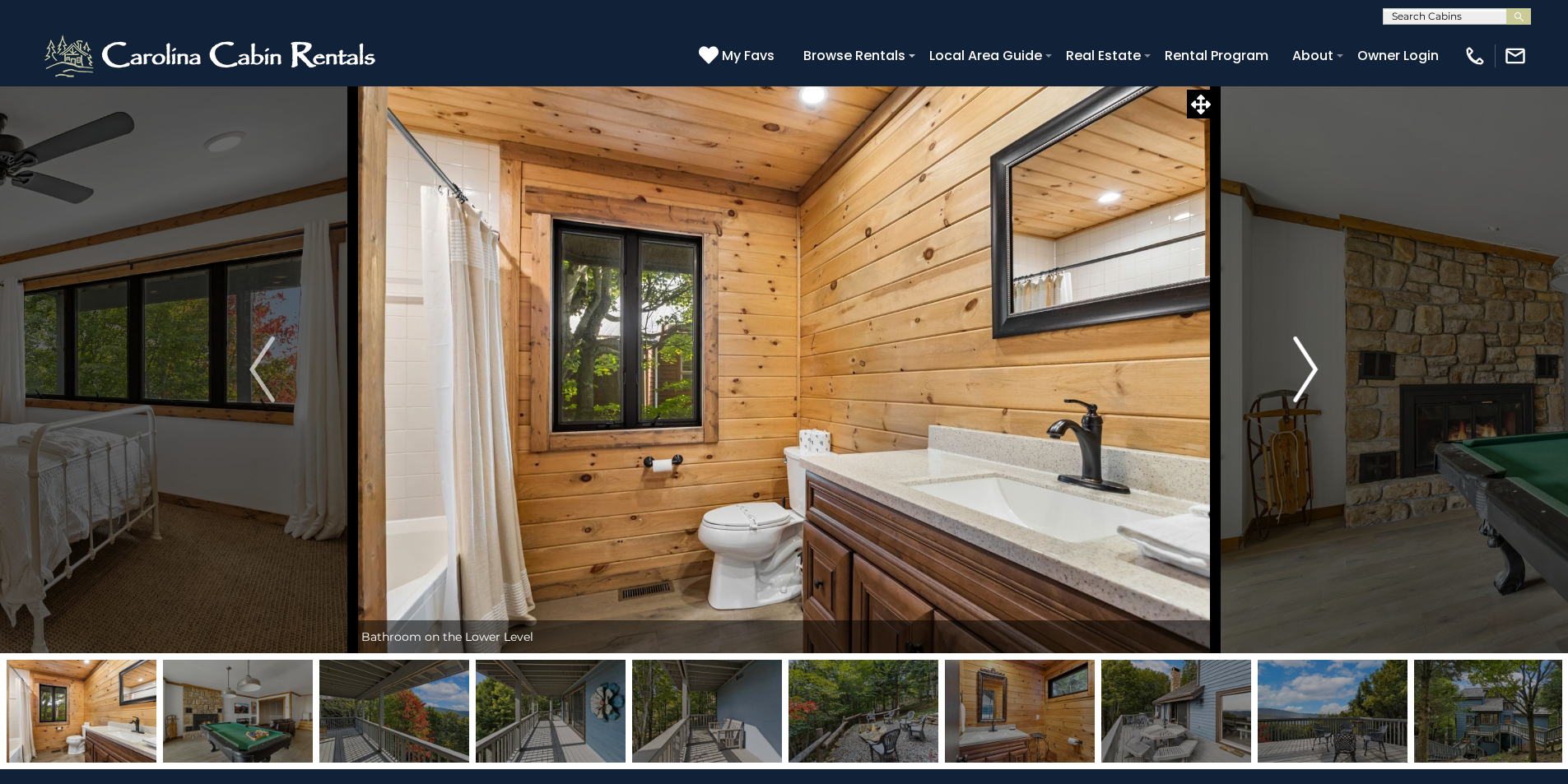
click at [1302, 355] on img "Next" at bounding box center [1305, 369] width 24 height 66
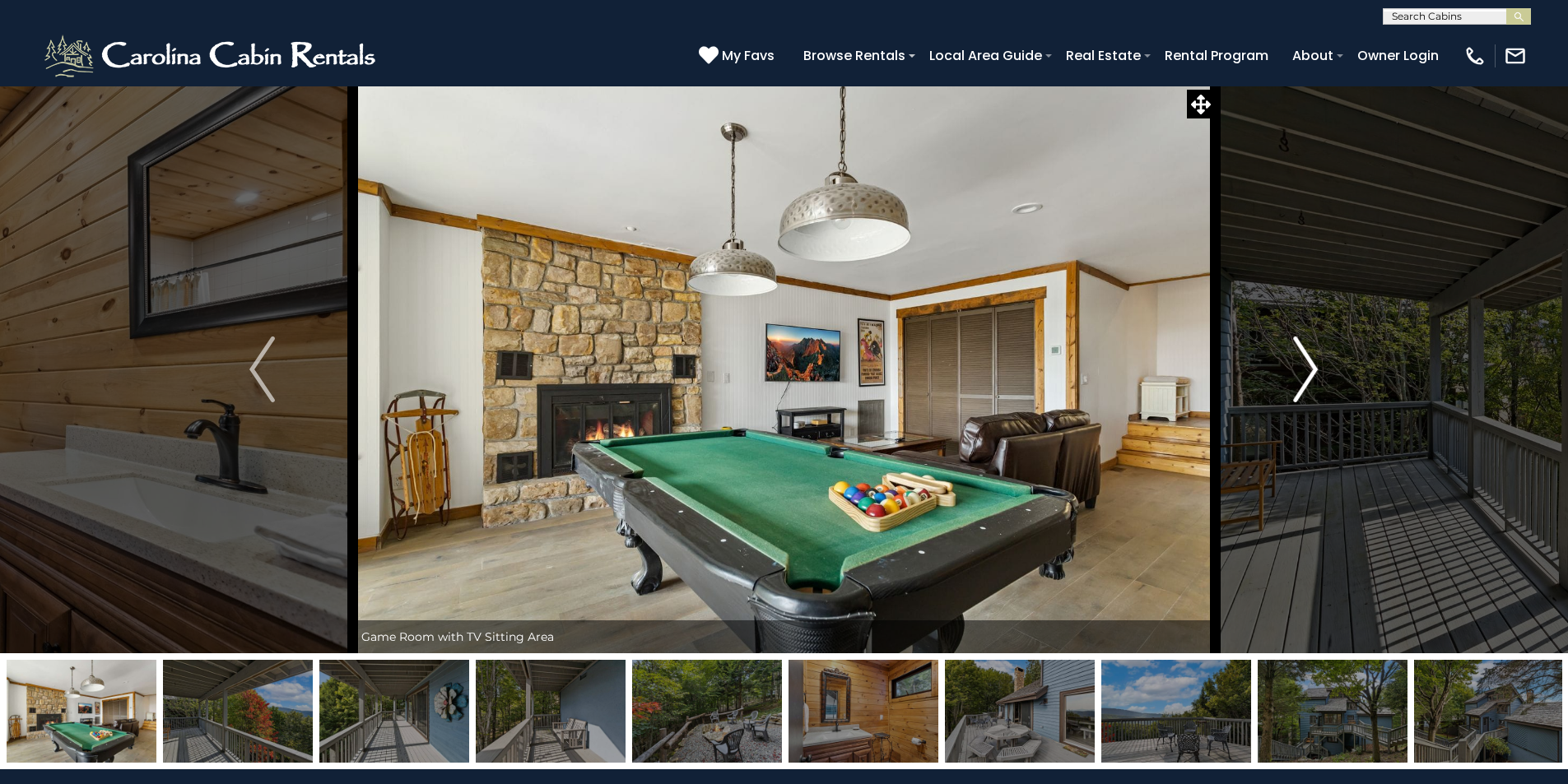
click at [1302, 355] on img "Next" at bounding box center [1305, 369] width 24 height 66
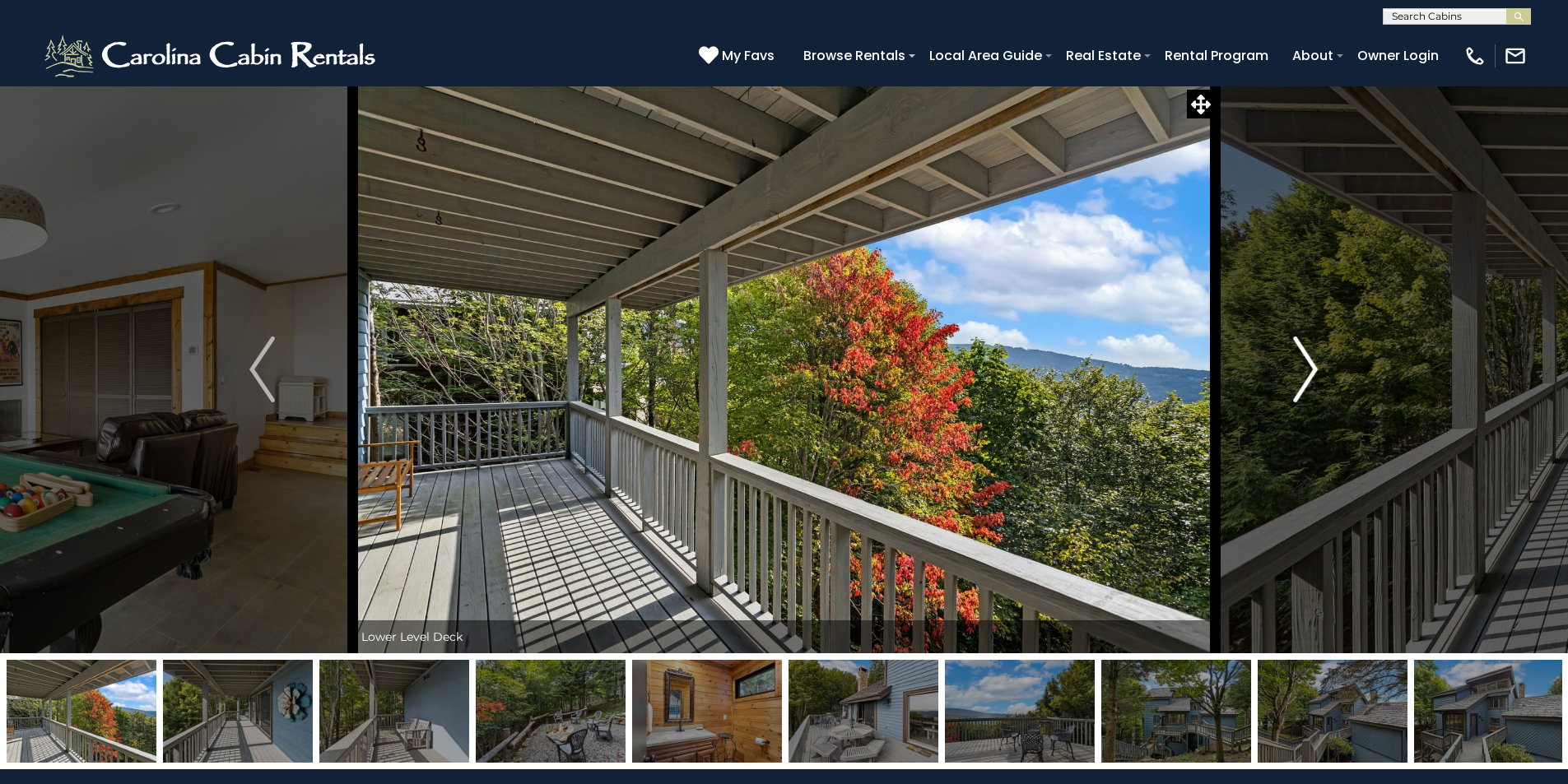
click at [1308, 354] on img "Next" at bounding box center [1305, 369] width 24 height 66
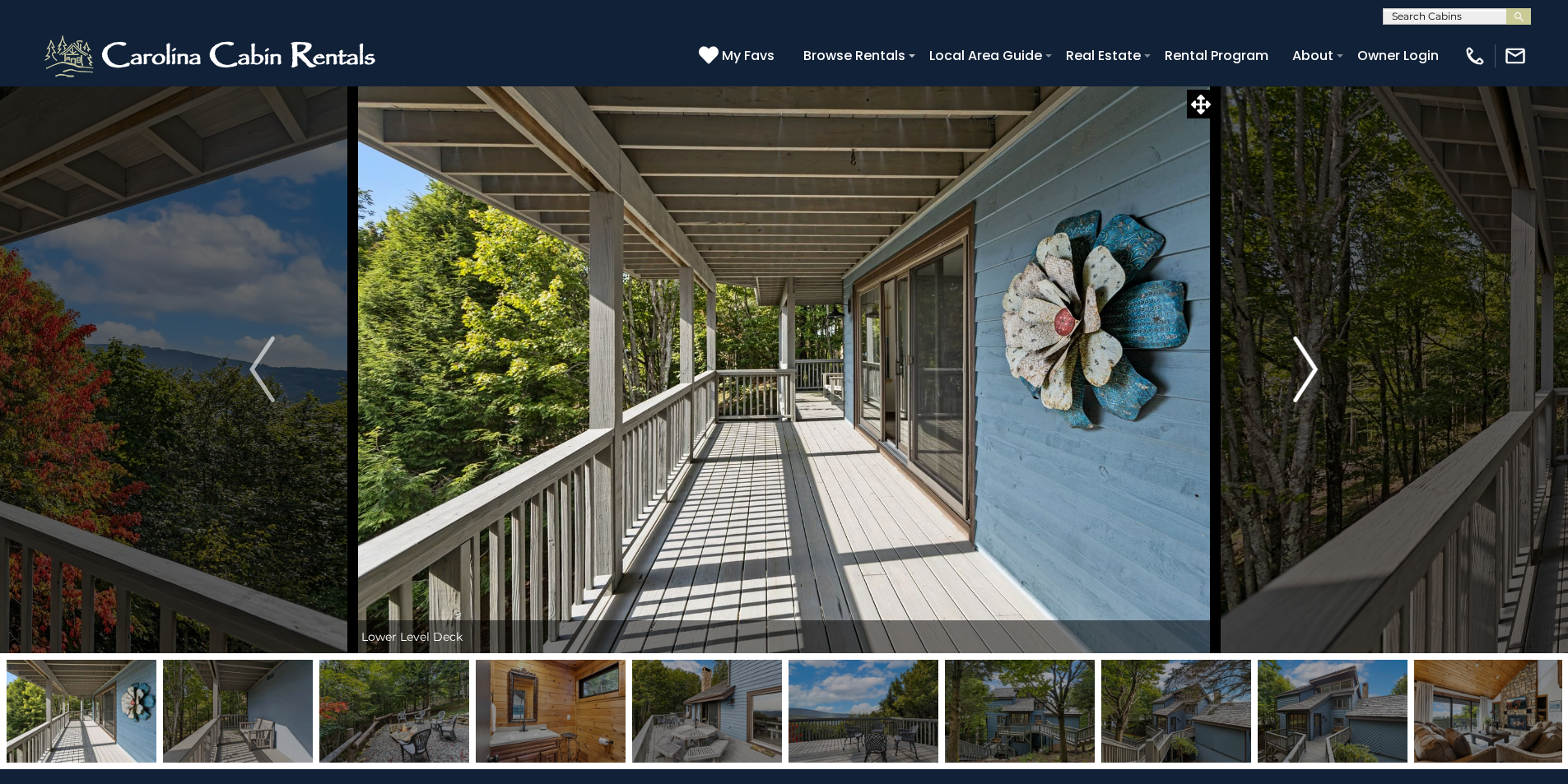
click at [1306, 354] on img "Next" at bounding box center [1305, 369] width 24 height 66
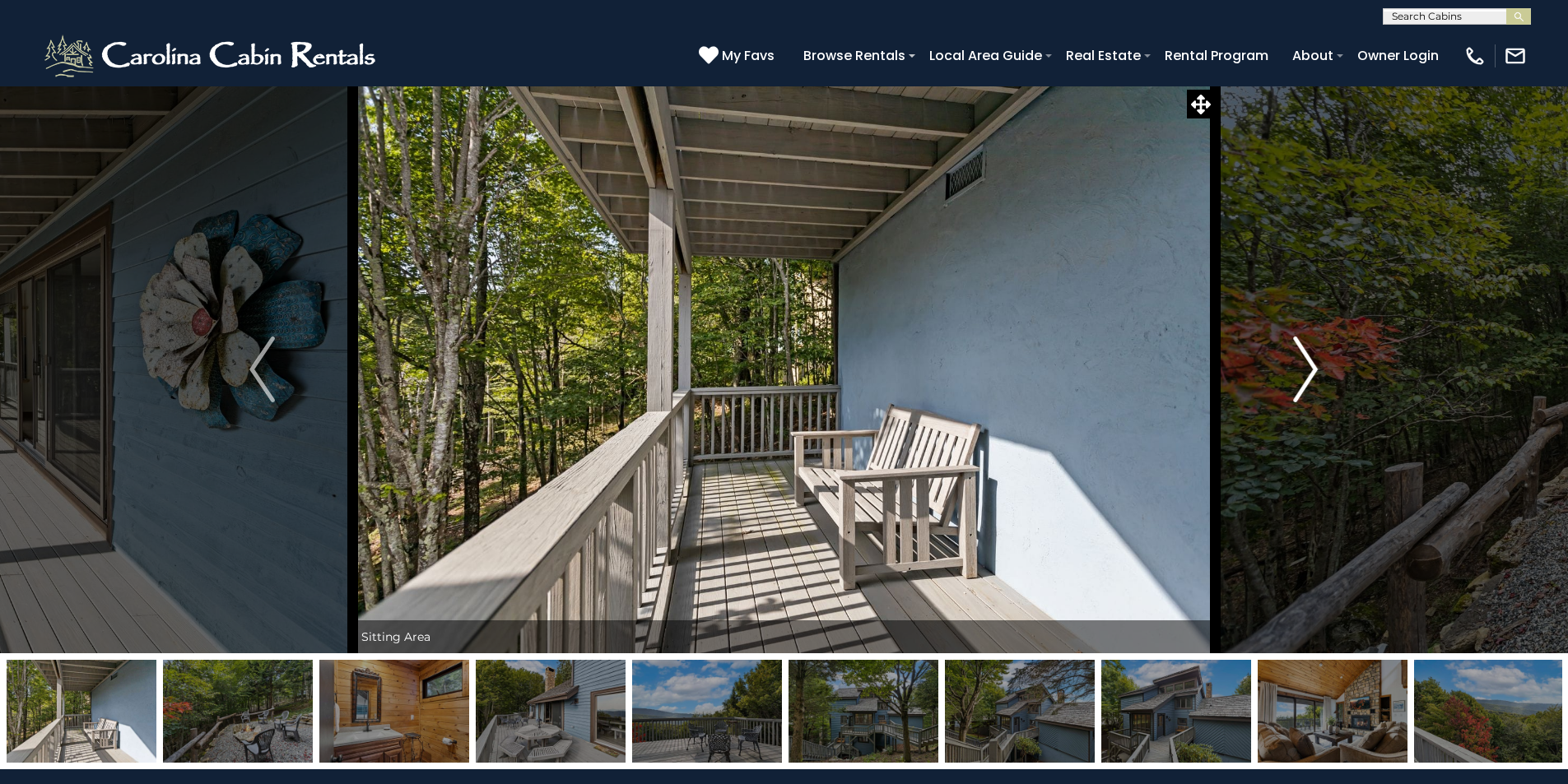
click at [1306, 354] on img "Next" at bounding box center [1305, 369] width 24 height 66
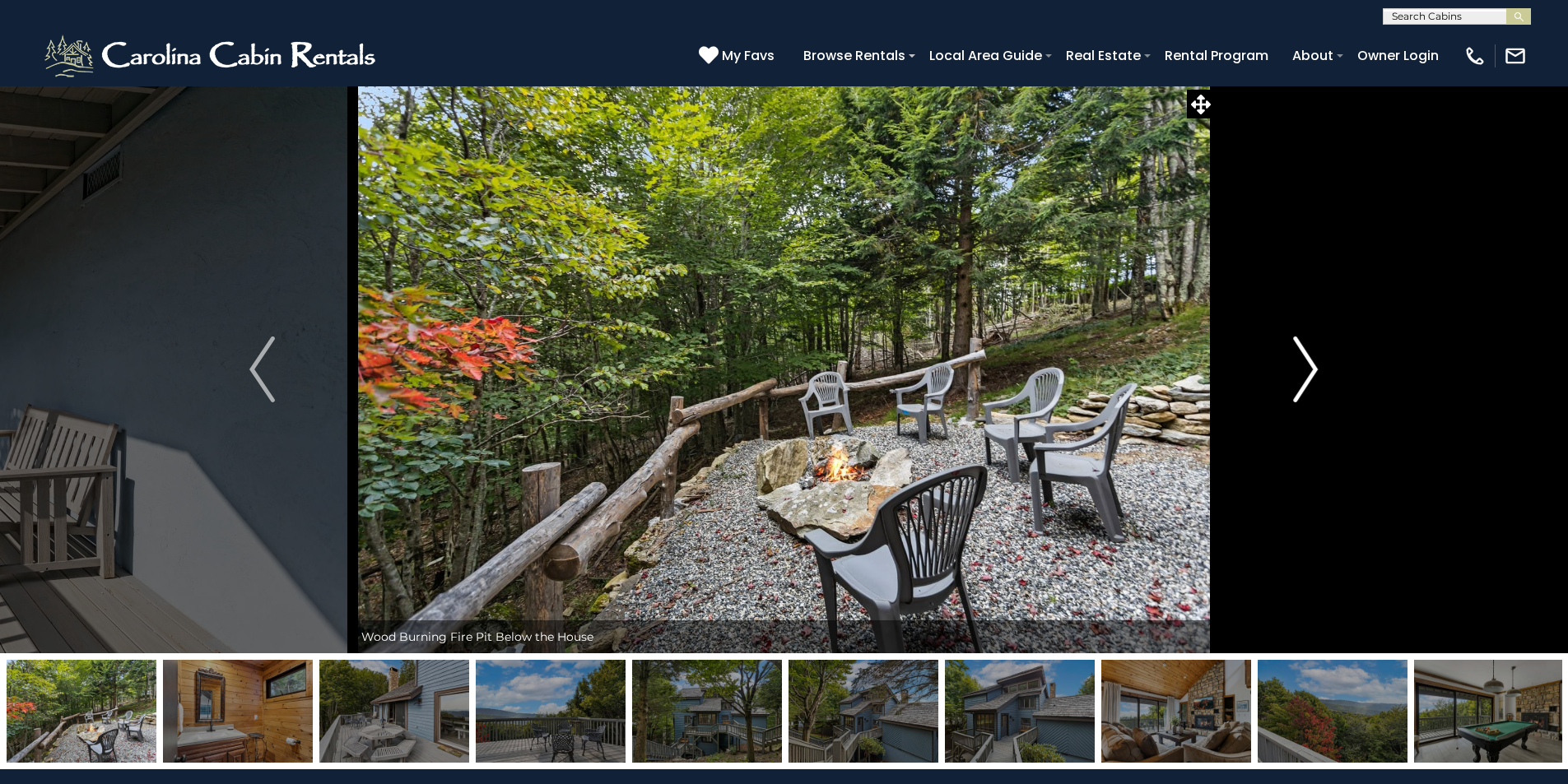
click at [1306, 368] on img "Next" at bounding box center [1305, 369] width 24 height 66
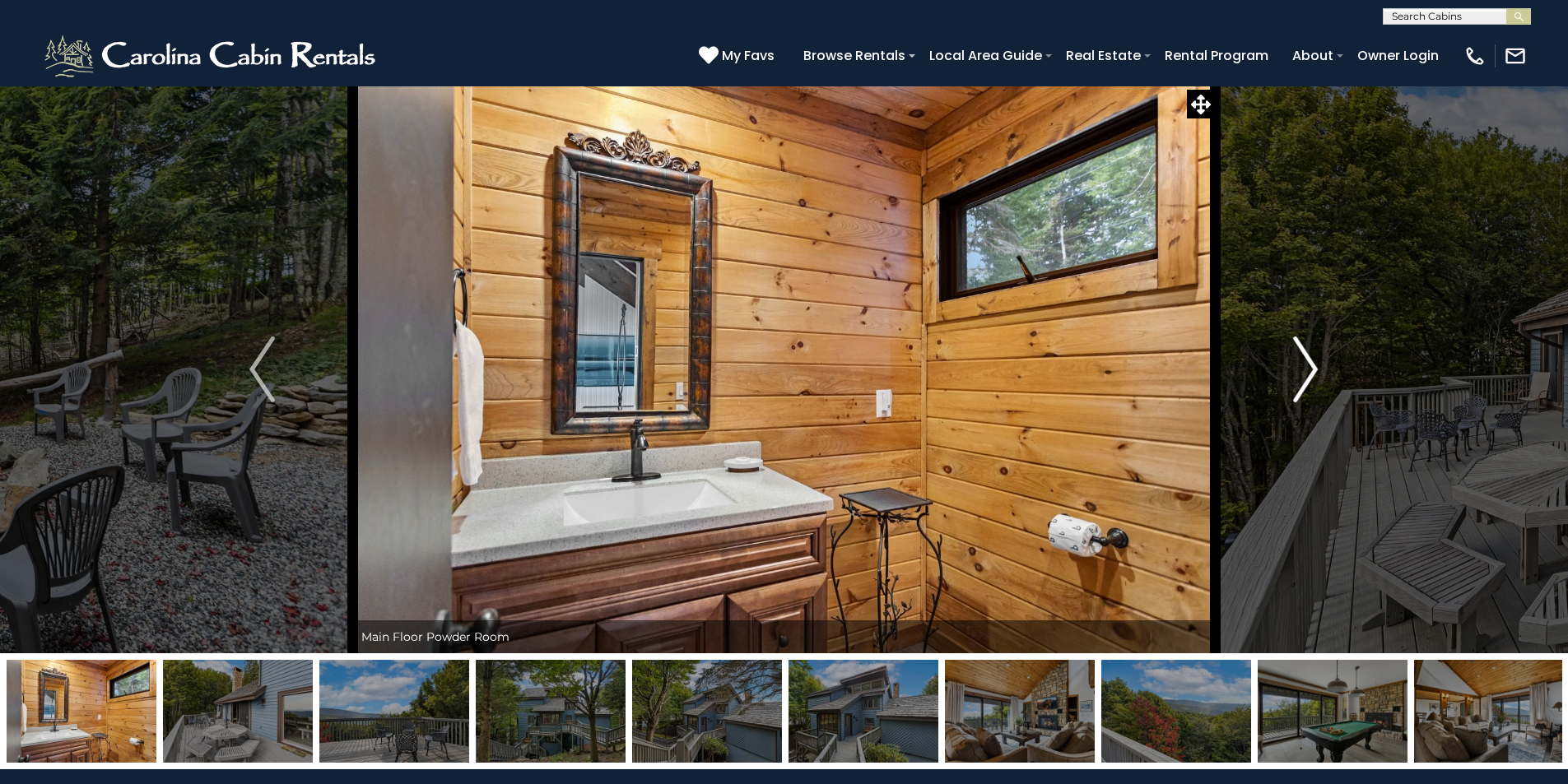
click at [1306, 368] on img "Next" at bounding box center [1305, 369] width 24 height 66
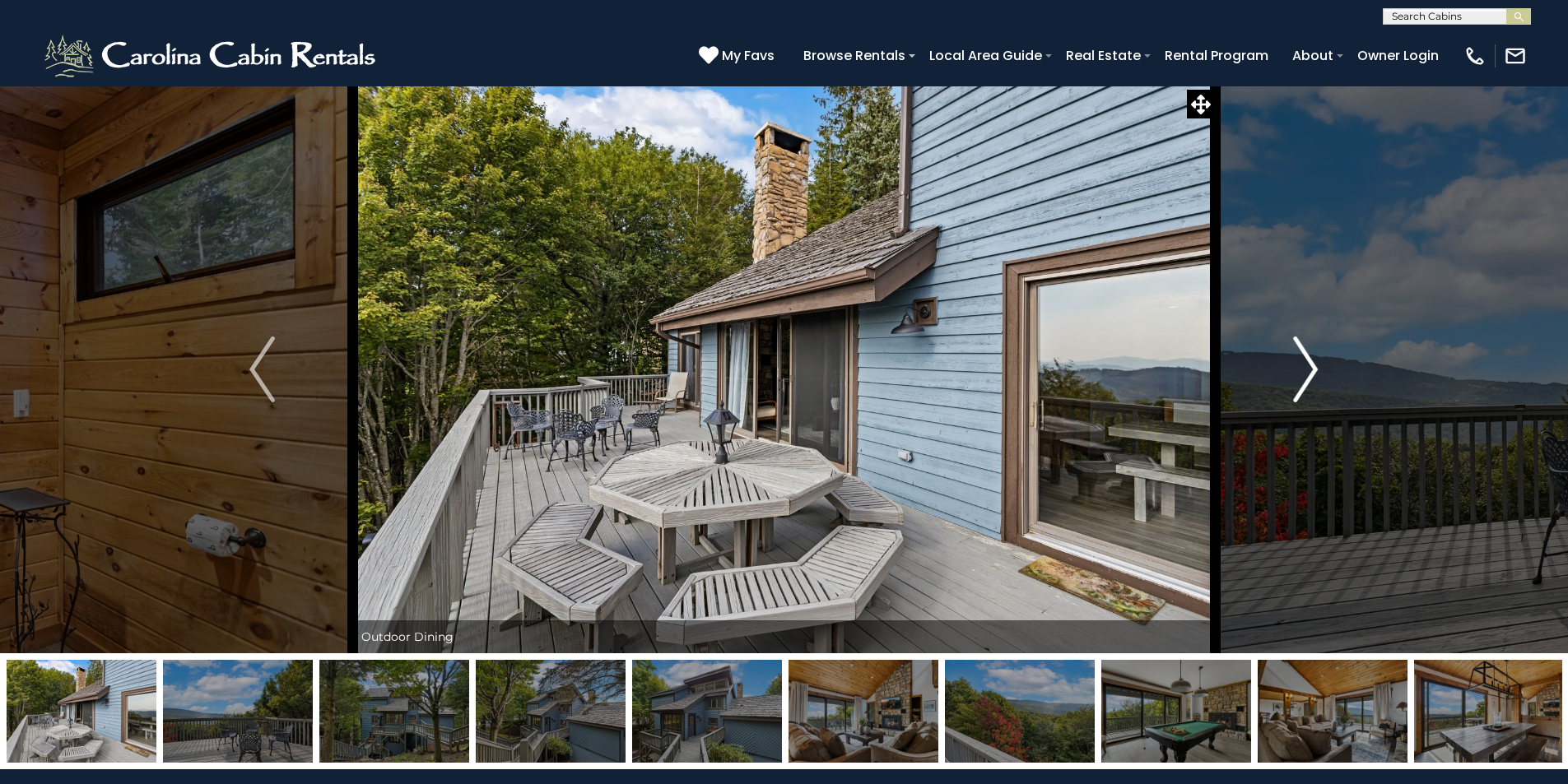
click at [1306, 368] on img "Next" at bounding box center [1305, 369] width 24 height 66
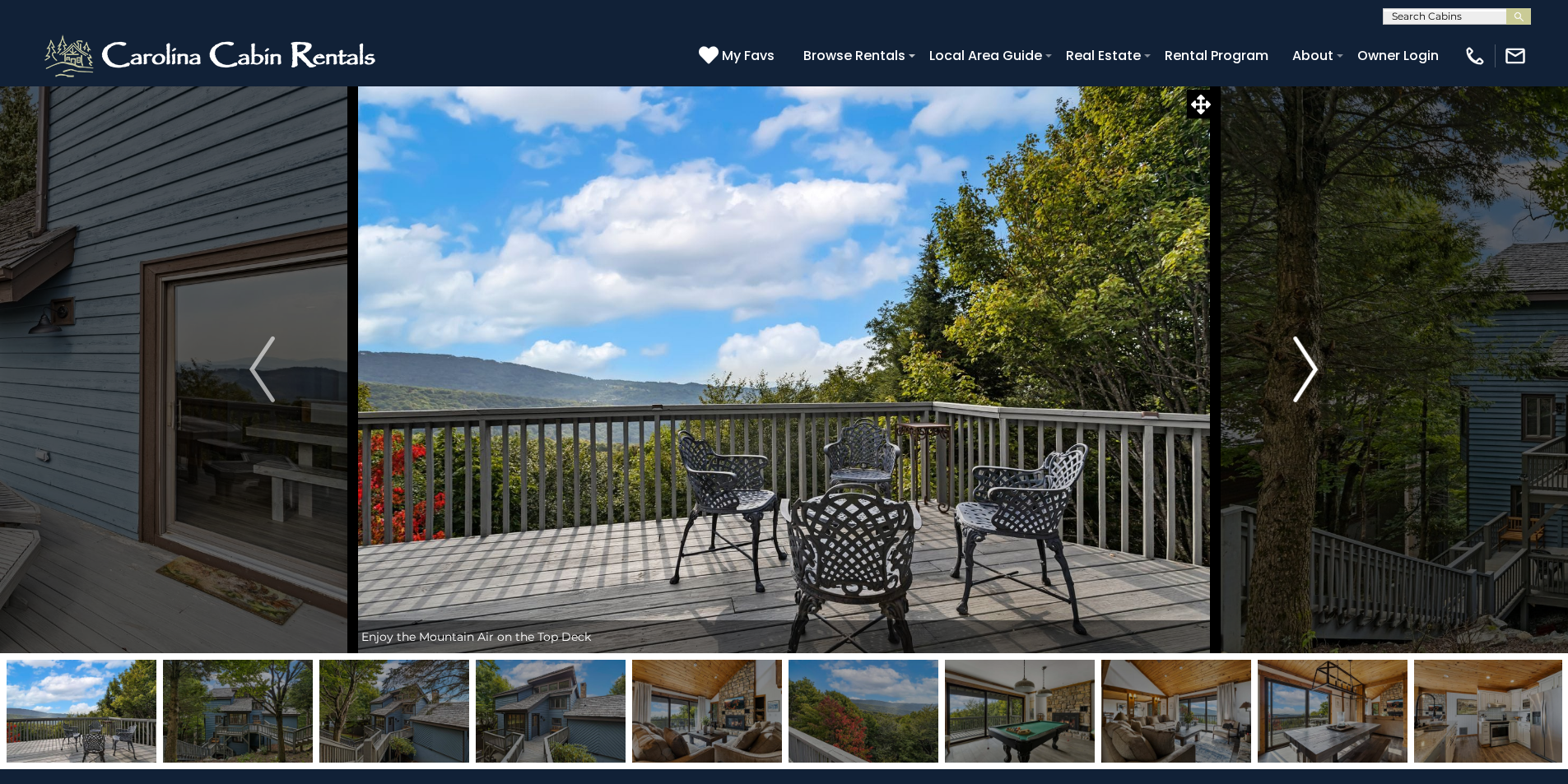
click at [1306, 368] on img "Next" at bounding box center [1305, 369] width 24 height 66
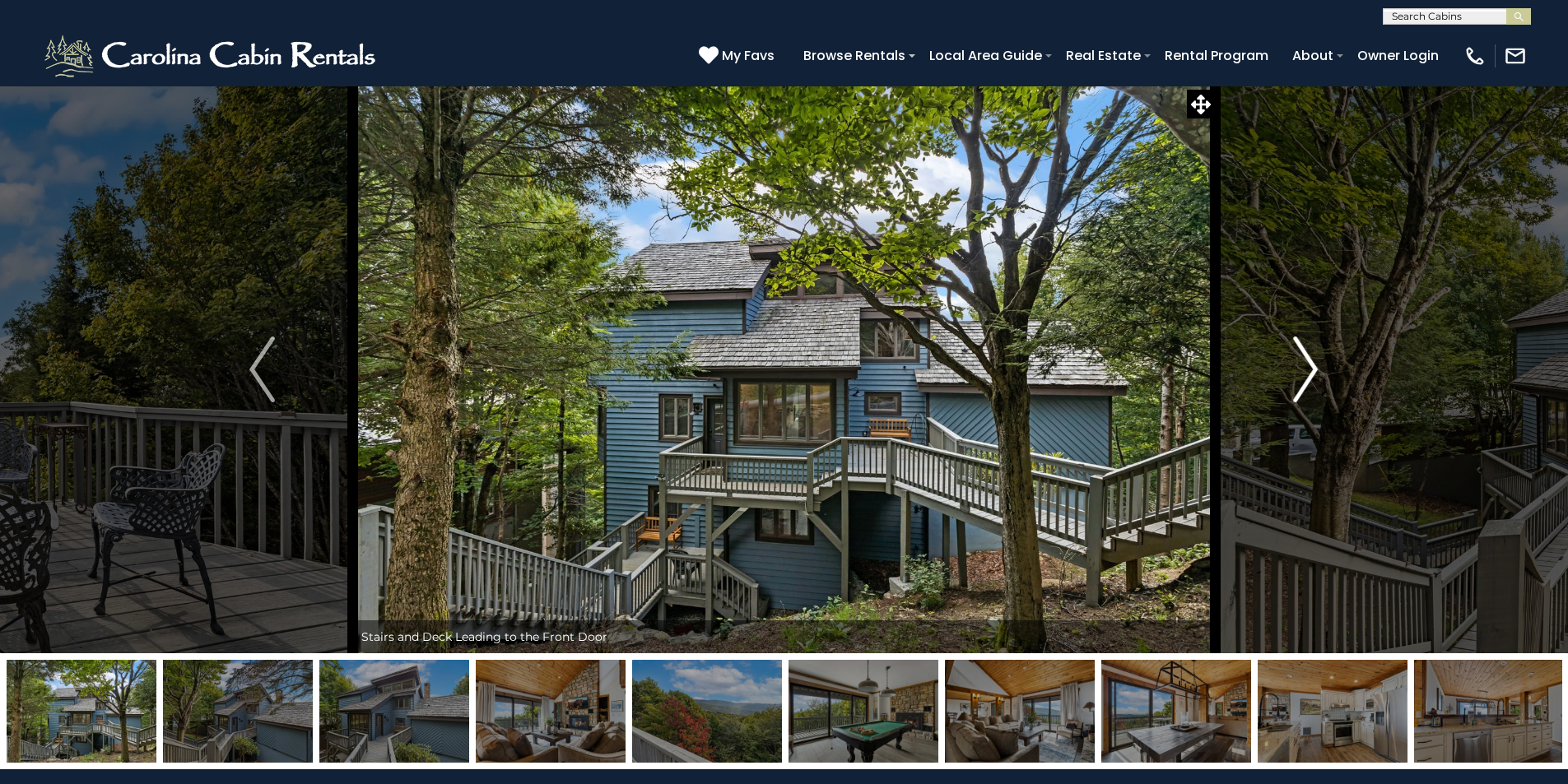
click at [1306, 368] on img "Next" at bounding box center [1305, 369] width 24 height 66
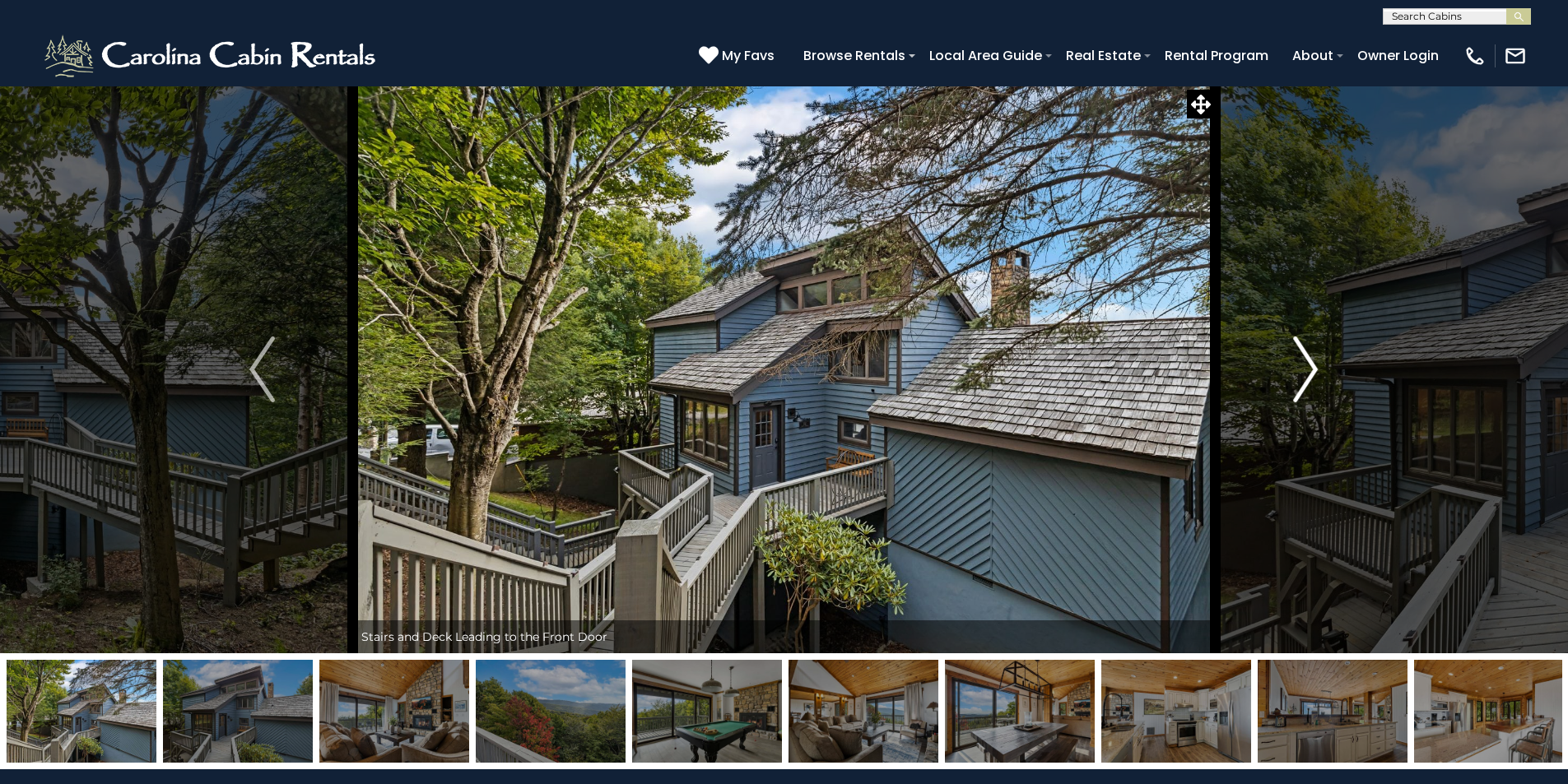
click at [1306, 368] on img "Next" at bounding box center [1305, 369] width 24 height 66
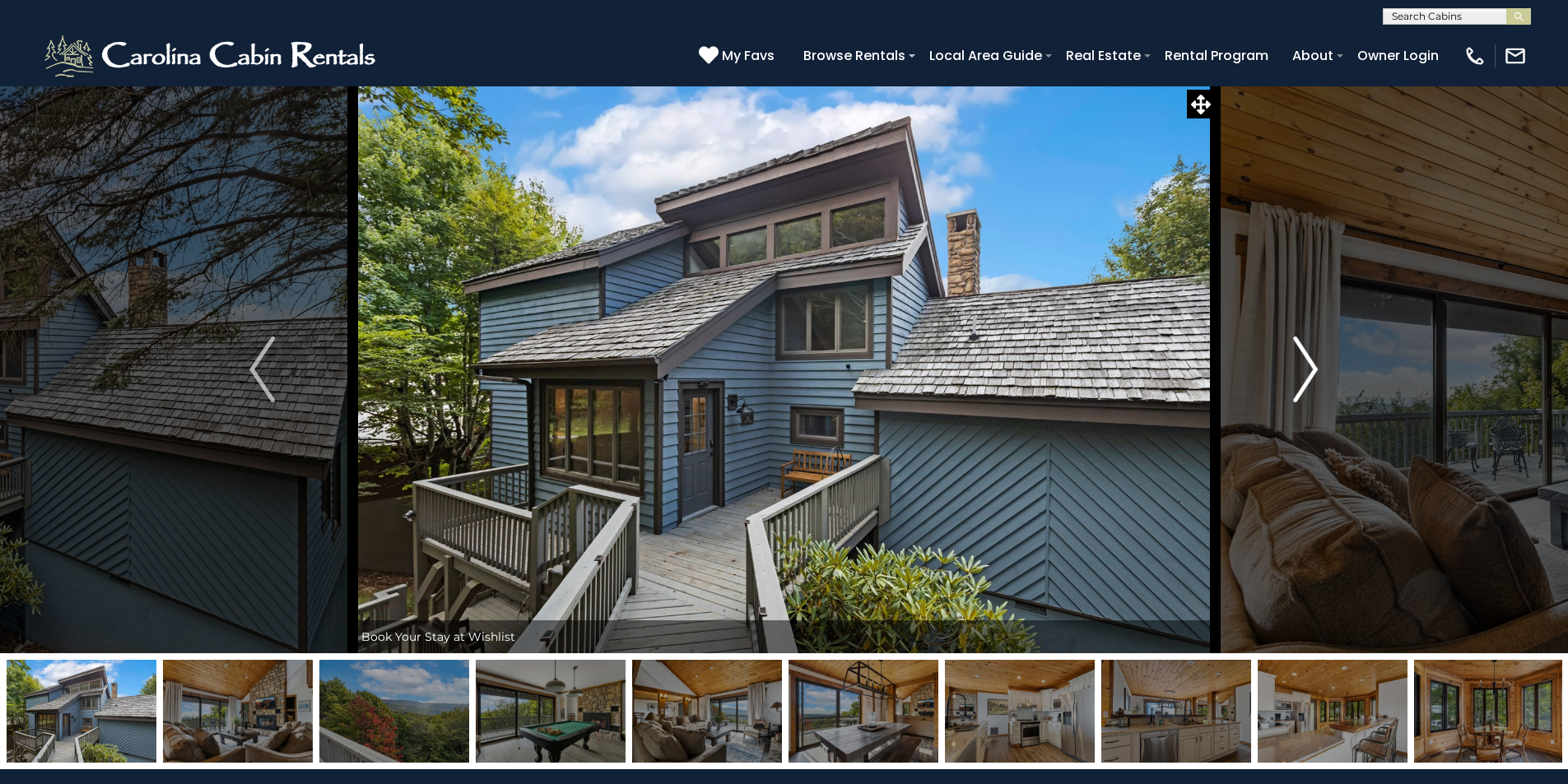
click at [1306, 368] on img "Next" at bounding box center [1305, 369] width 24 height 66
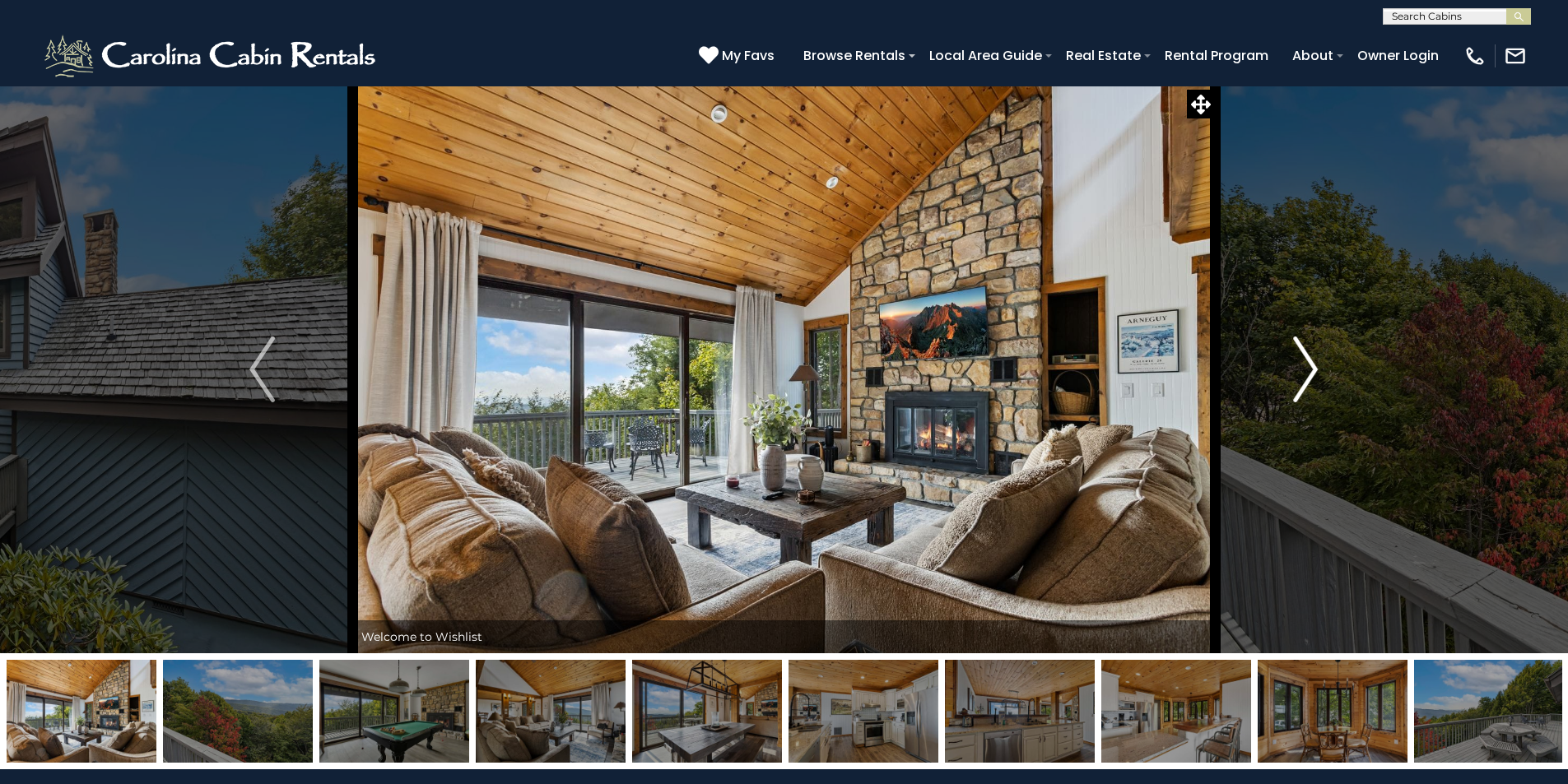
click at [1306, 368] on img "Next" at bounding box center [1305, 369] width 24 height 66
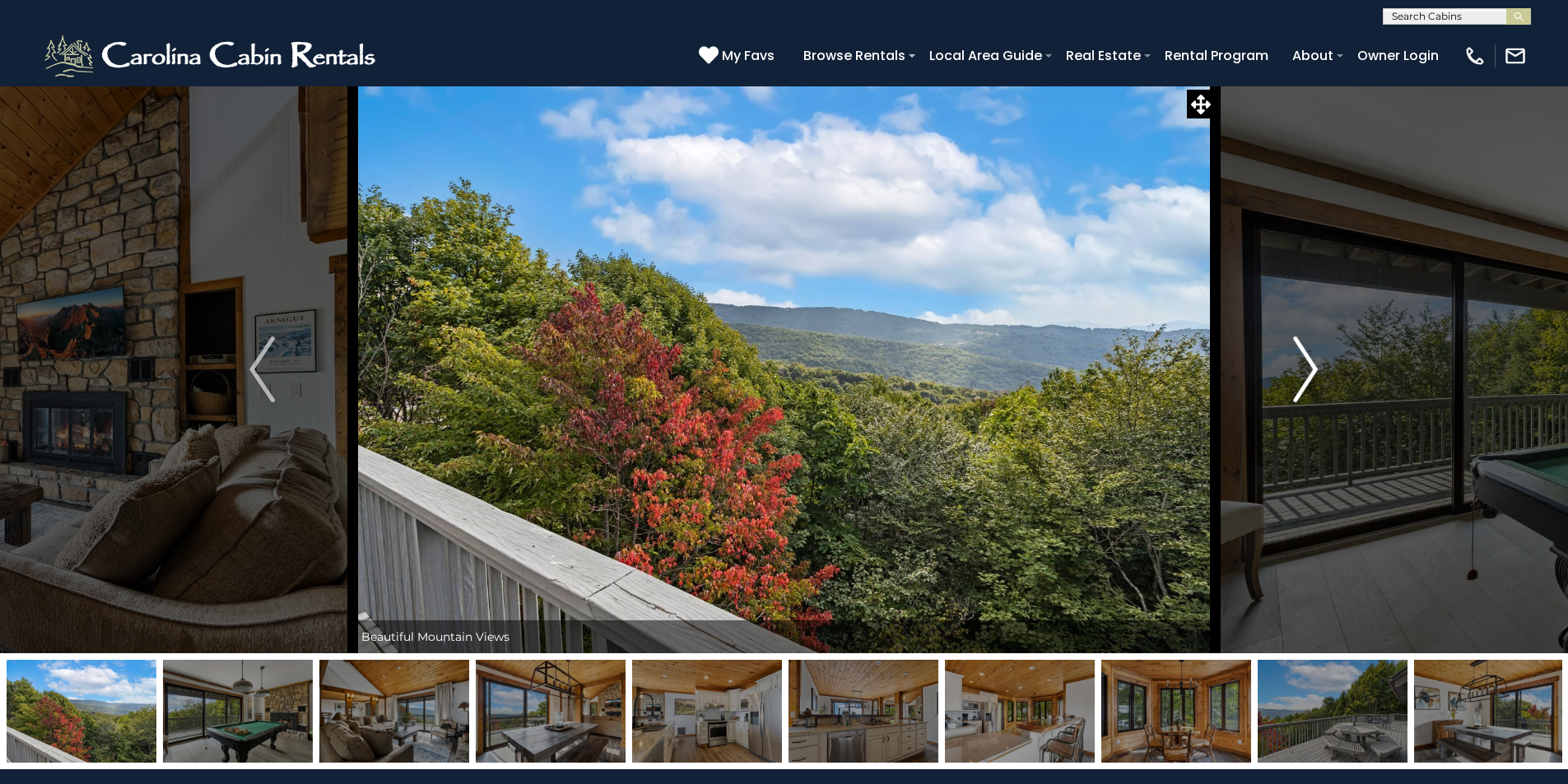
click at [1318, 370] on button "Next" at bounding box center [1305, 369] width 181 height 568
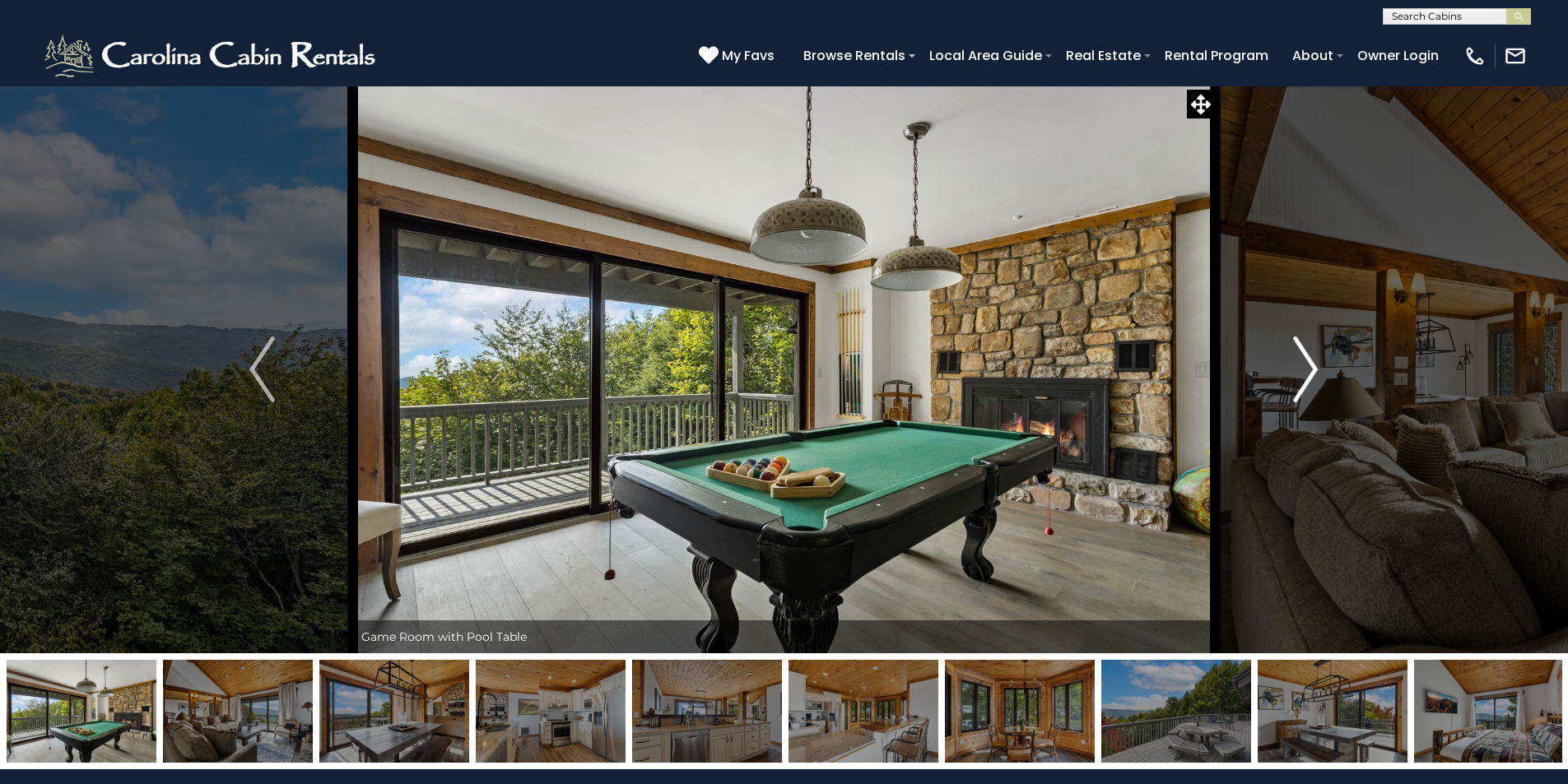
click at [1318, 370] on button "Next" at bounding box center [1305, 369] width 181 height 568
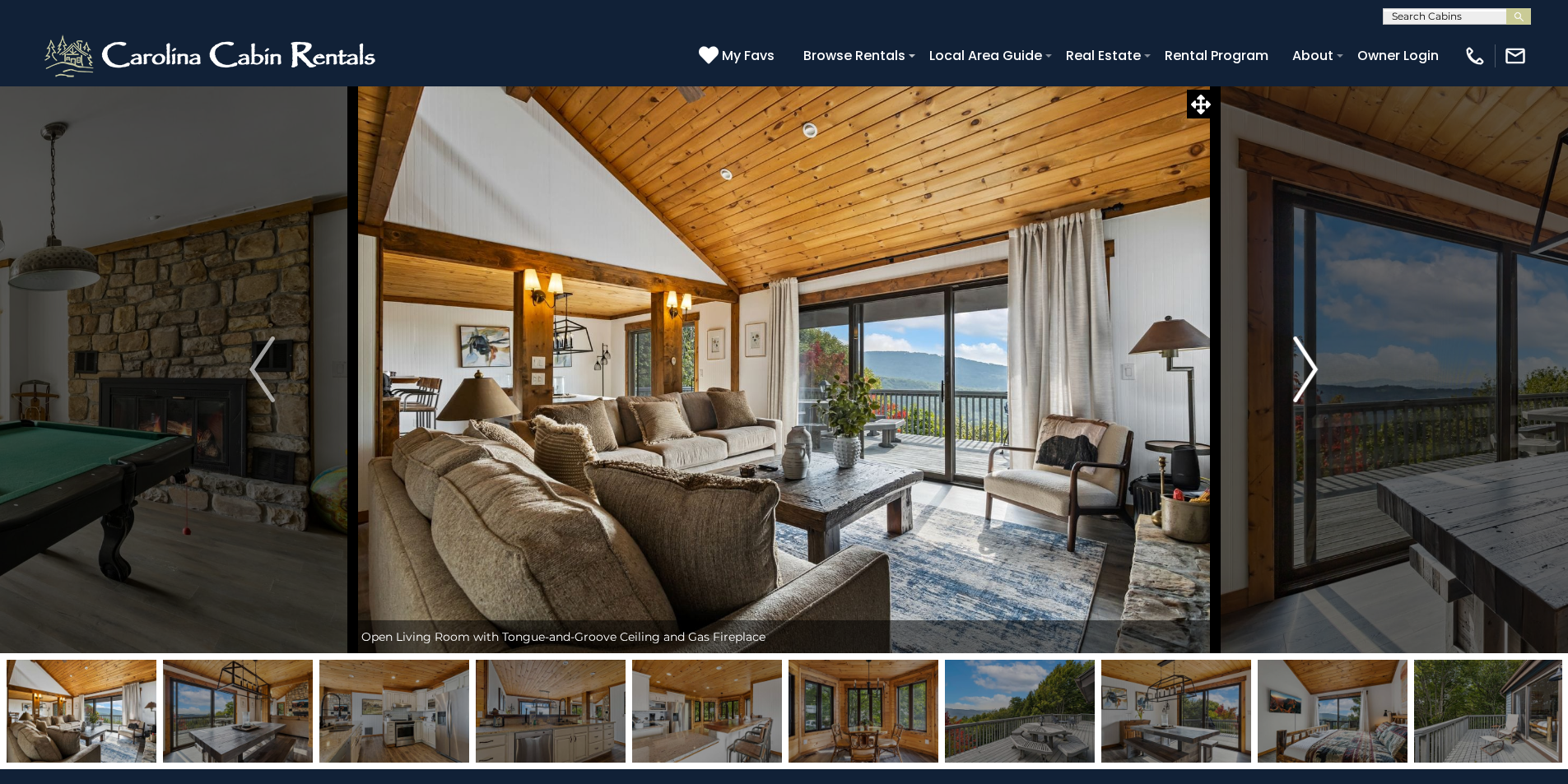
click at [1318, 370] on button "Next" at bounding box center [1305, 369] width 181 height 568
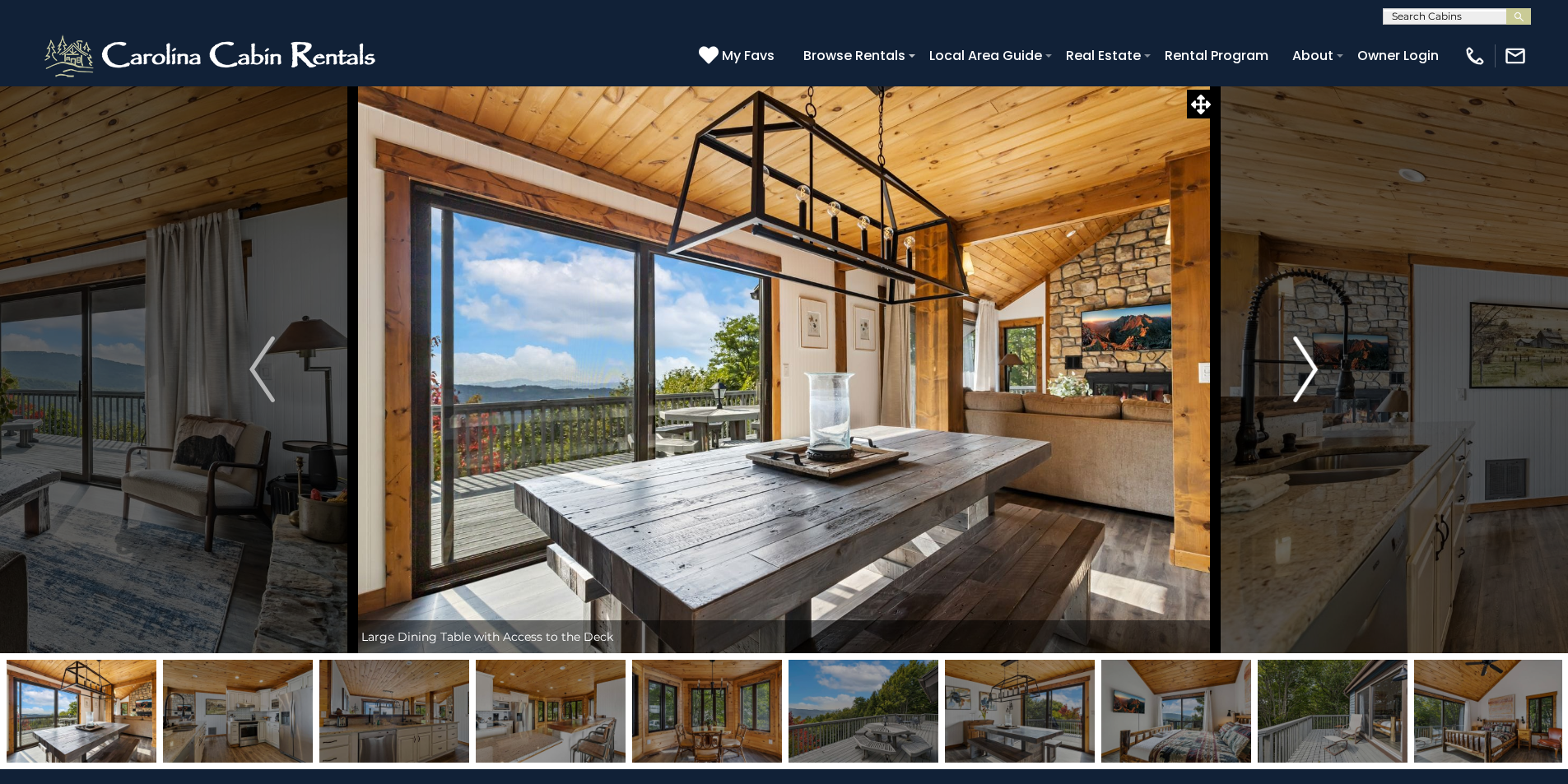
click at [1318, 370] on button "Next" at bounding box center [1305, 369] width 181 height 568
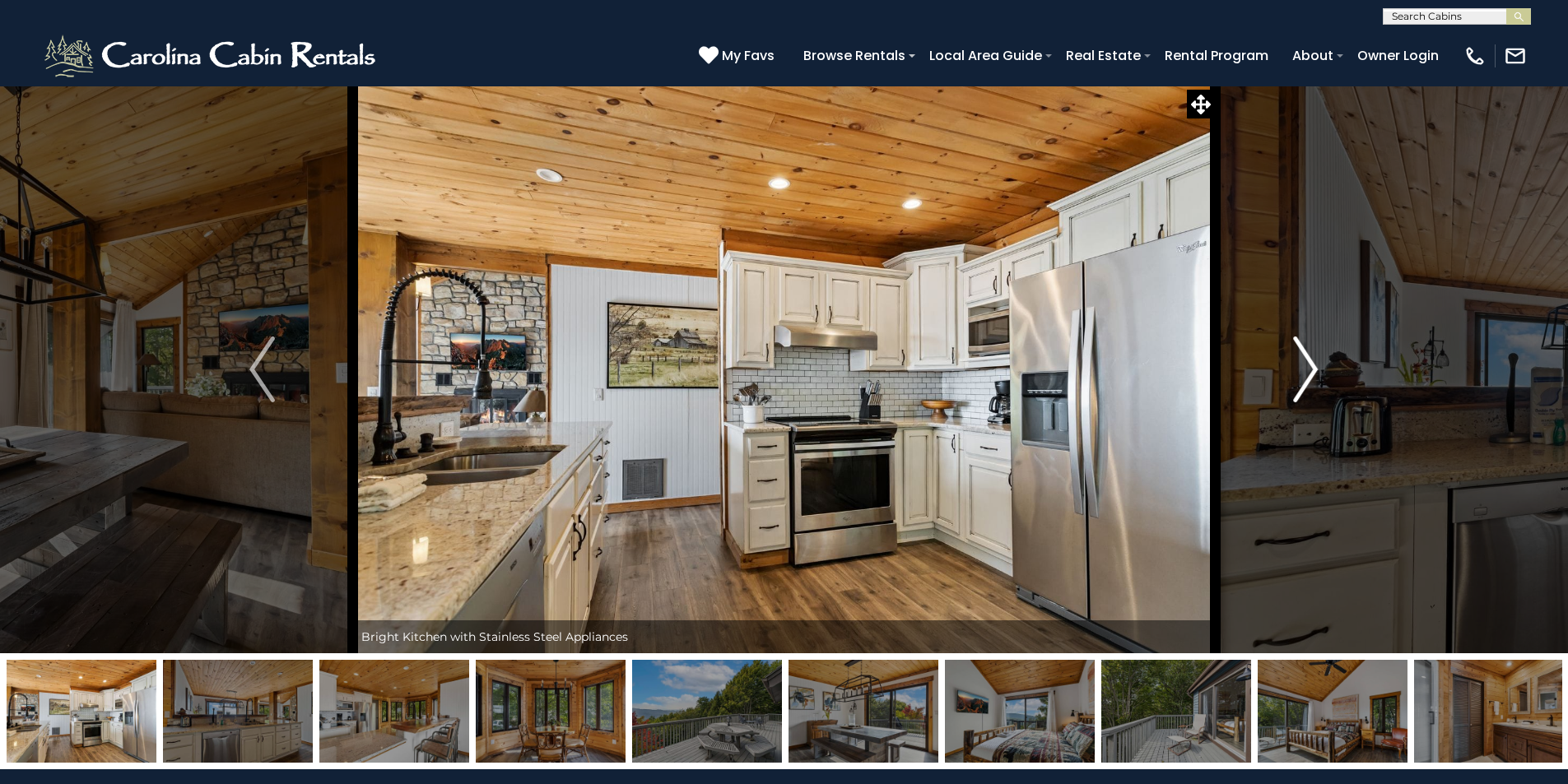
click at [1318, 370] on button "Next" at bounding box center [1305, 369] width 181 height 568
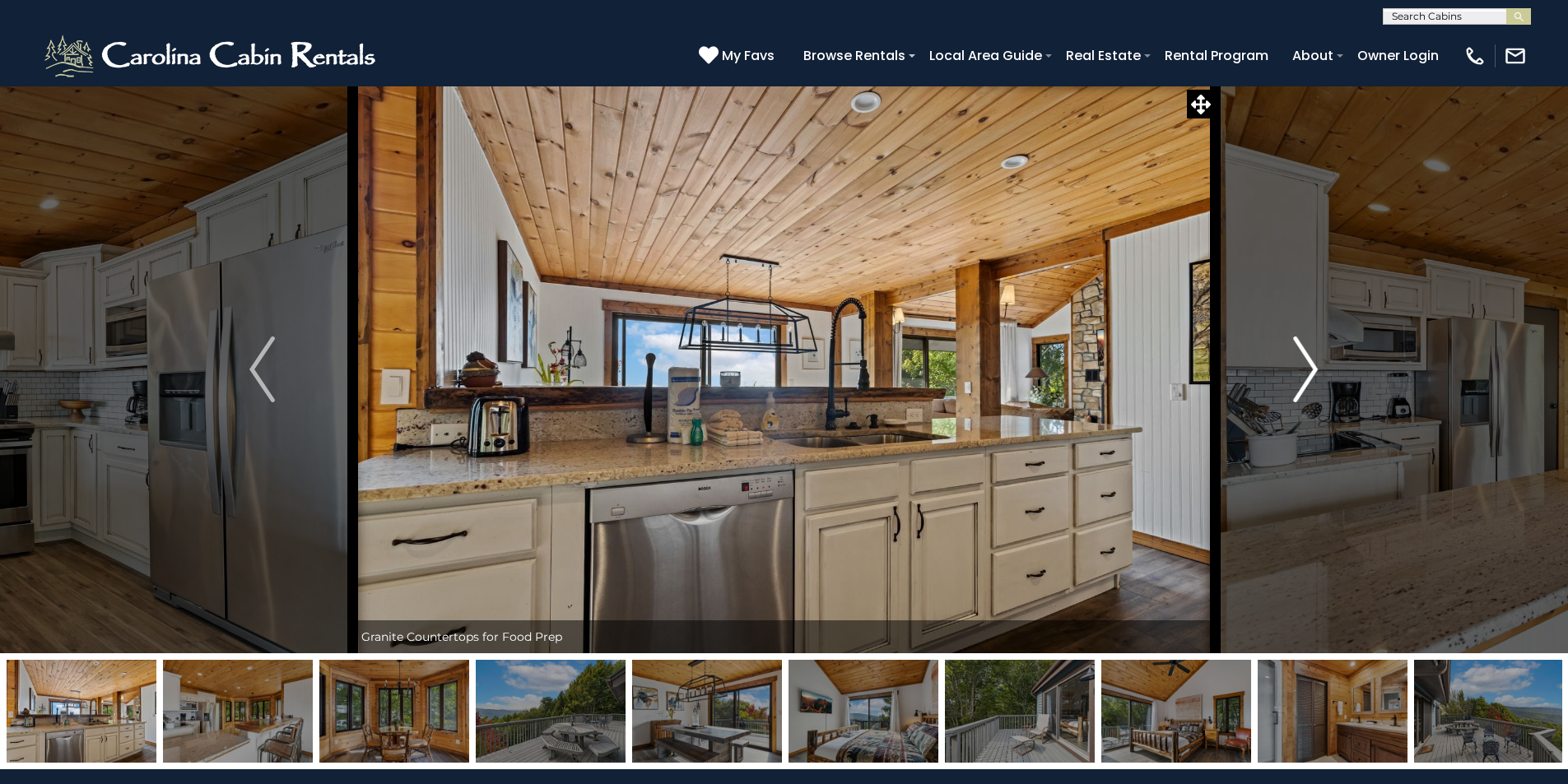
click at [1318, 370] on button "Next" at bounding box center [1305, 369] width 181 height 568
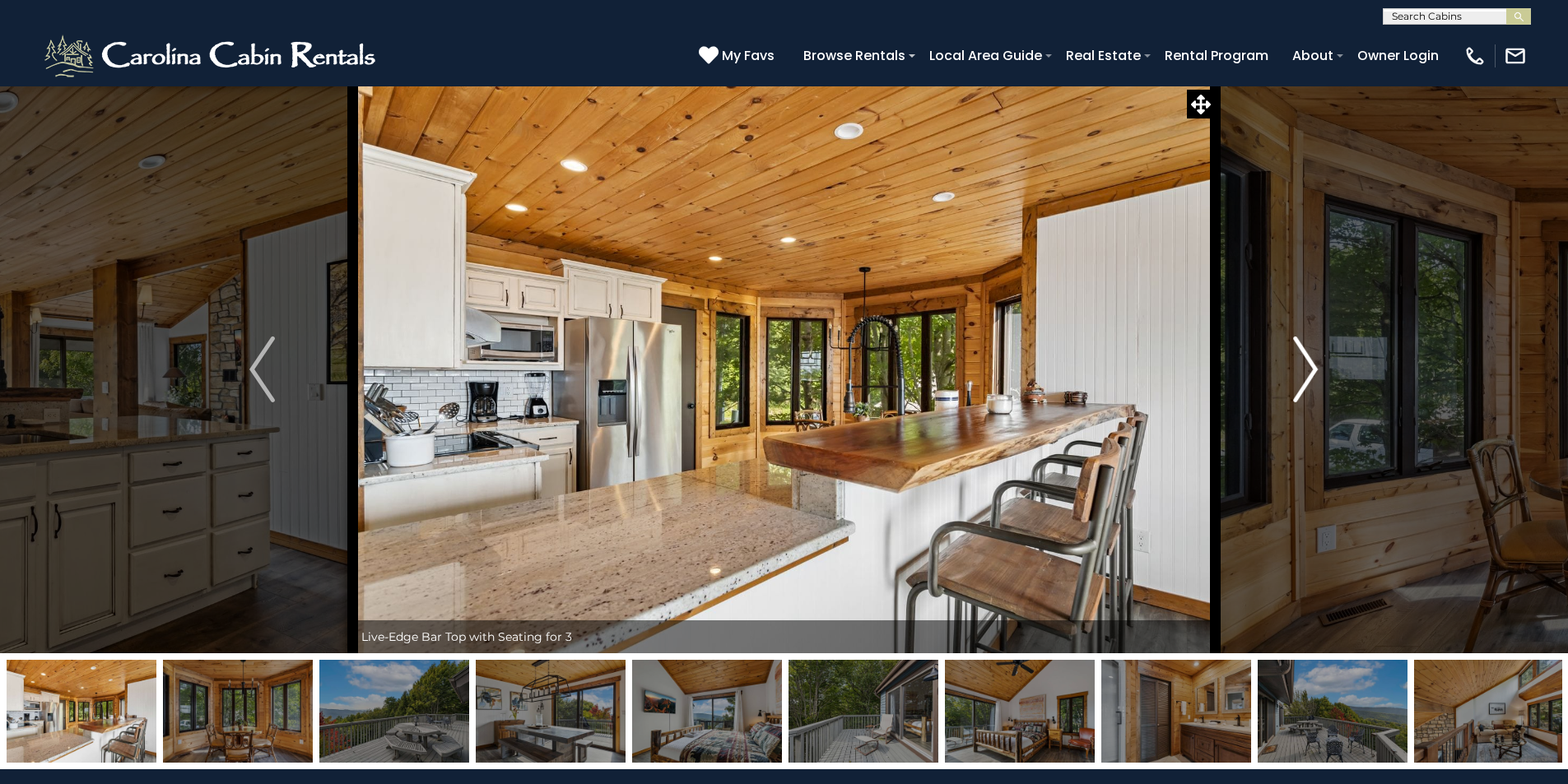
click at [1318, 370] on button "Next" at bounding box center [1305, 369] width 181 height 568
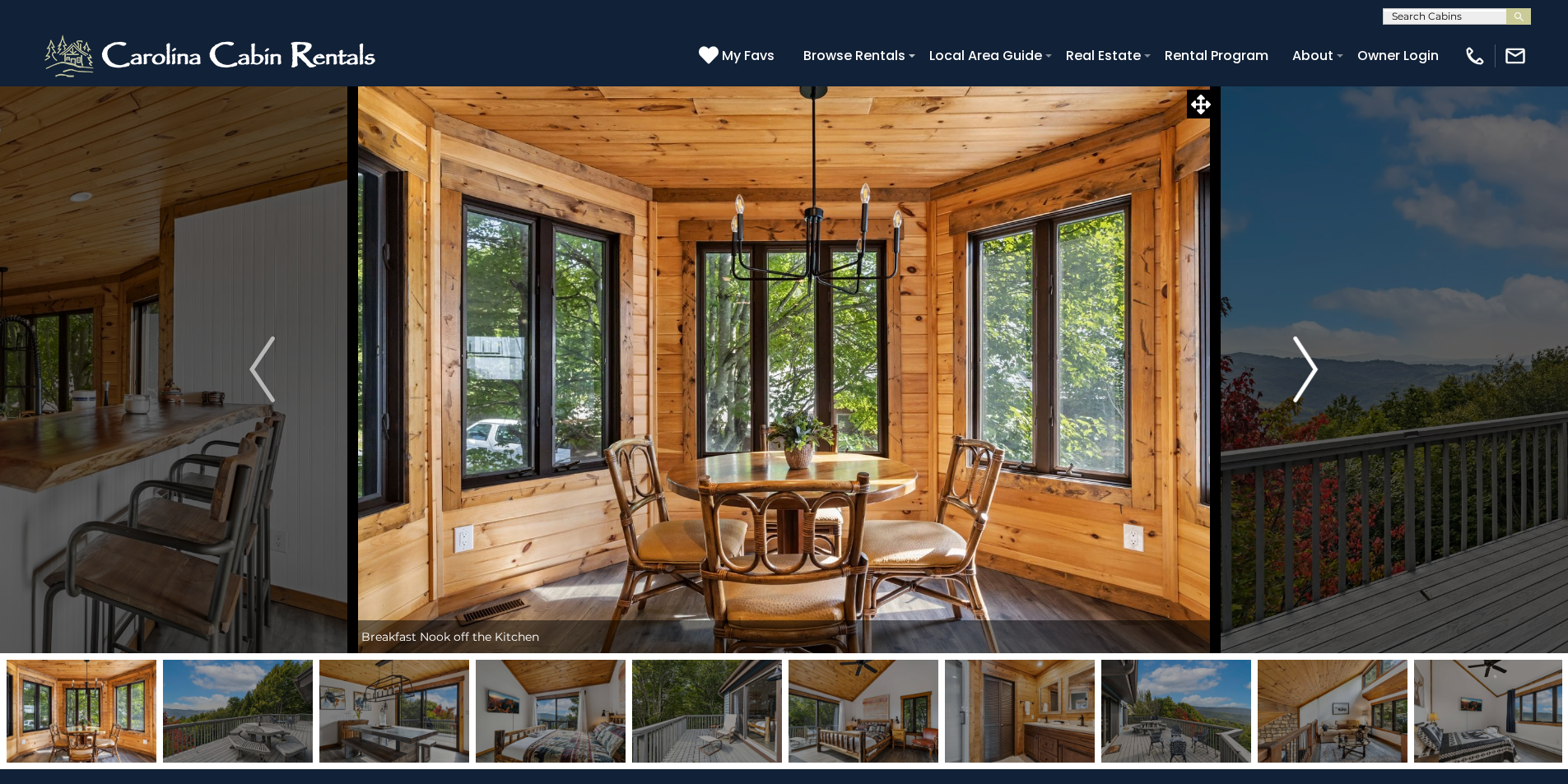
click at [1318, 370] on button "Next" at bounding box center [1305, 369] width 181 height 568
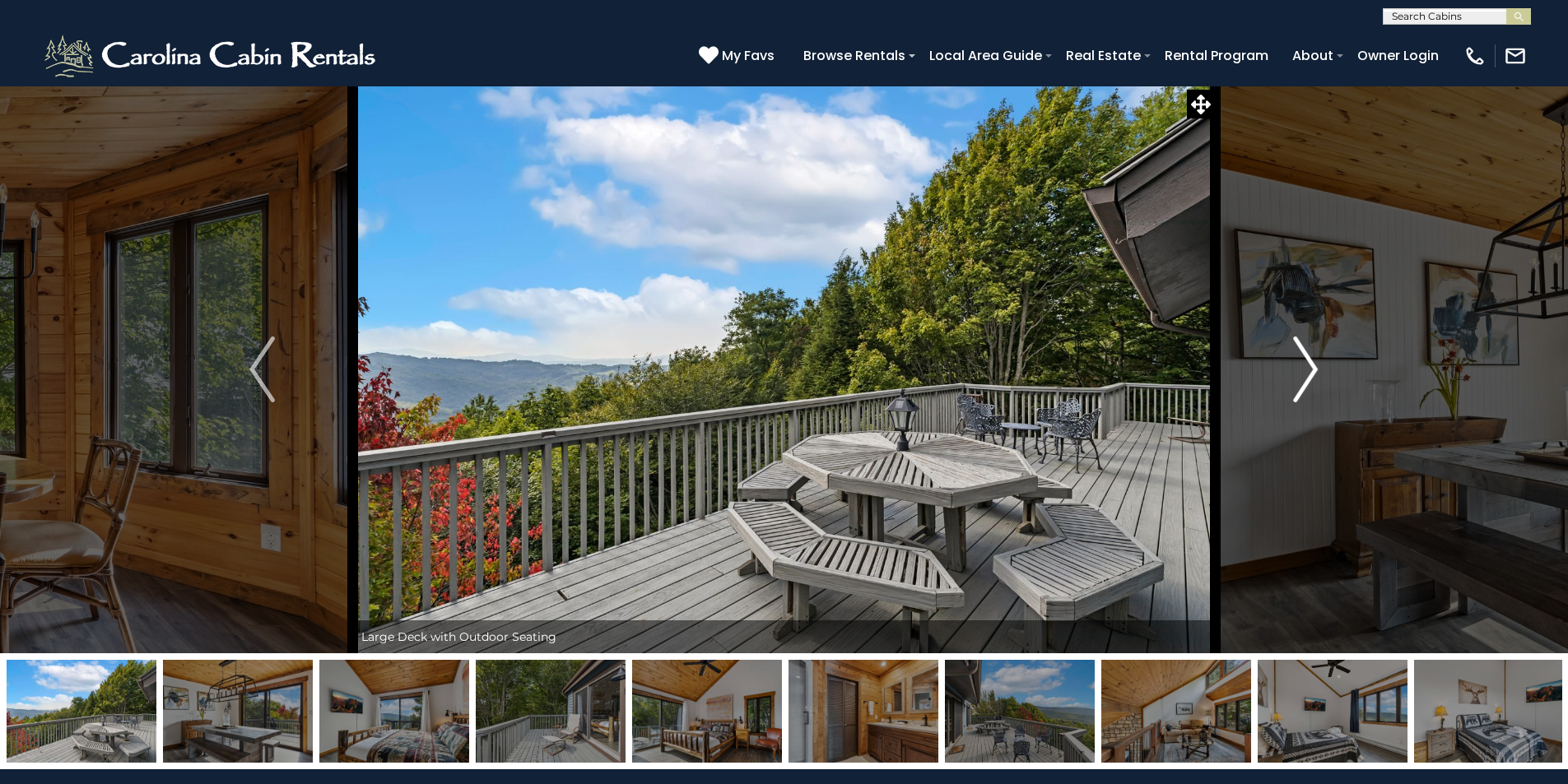
click at [1318, 370] on button "Next" at bounding box center [1305, 369] width 181 height 568
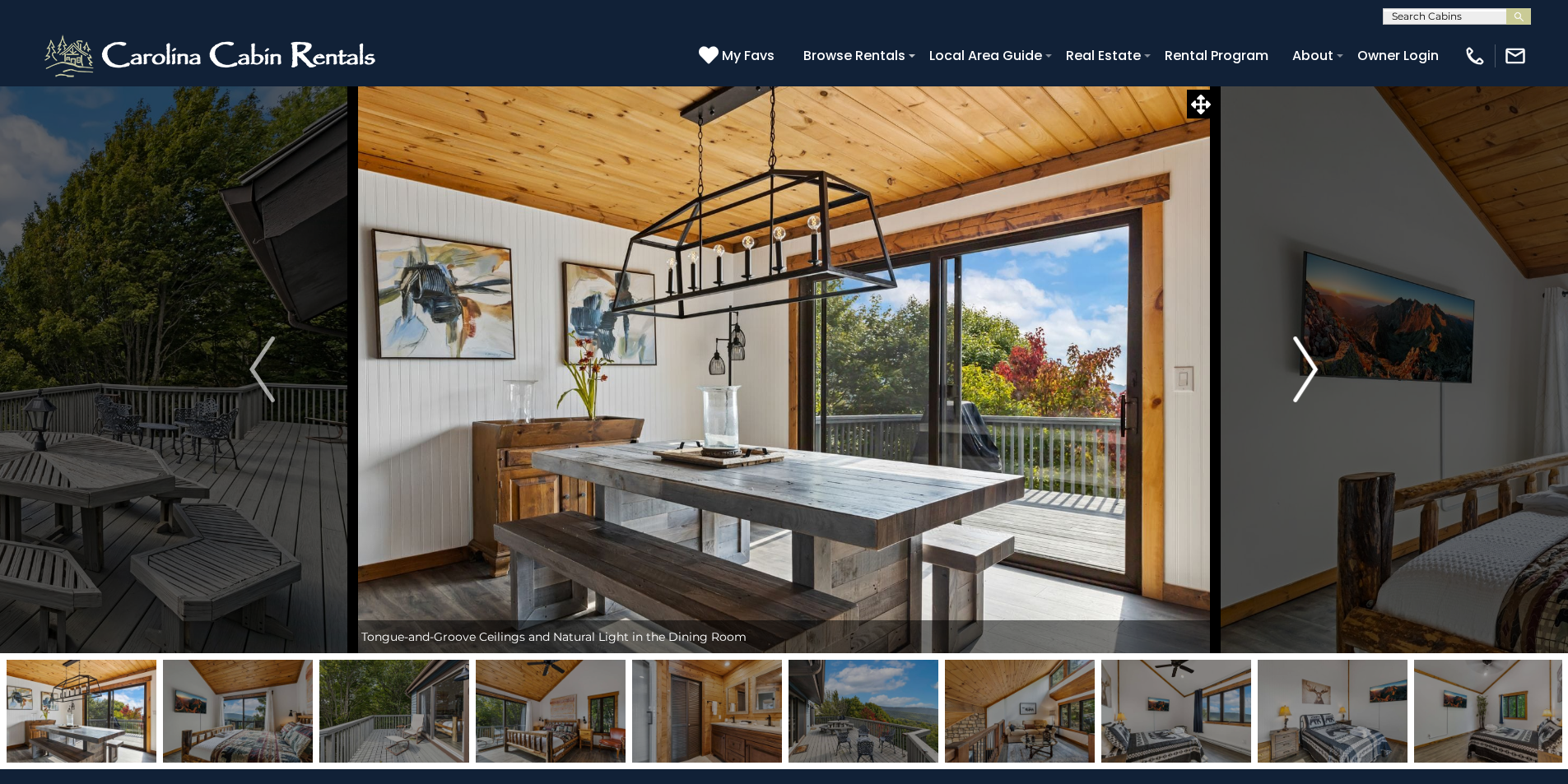
click at [1316, 368] on img "Next" at bounding box center [1305, 369] width 24 height 66
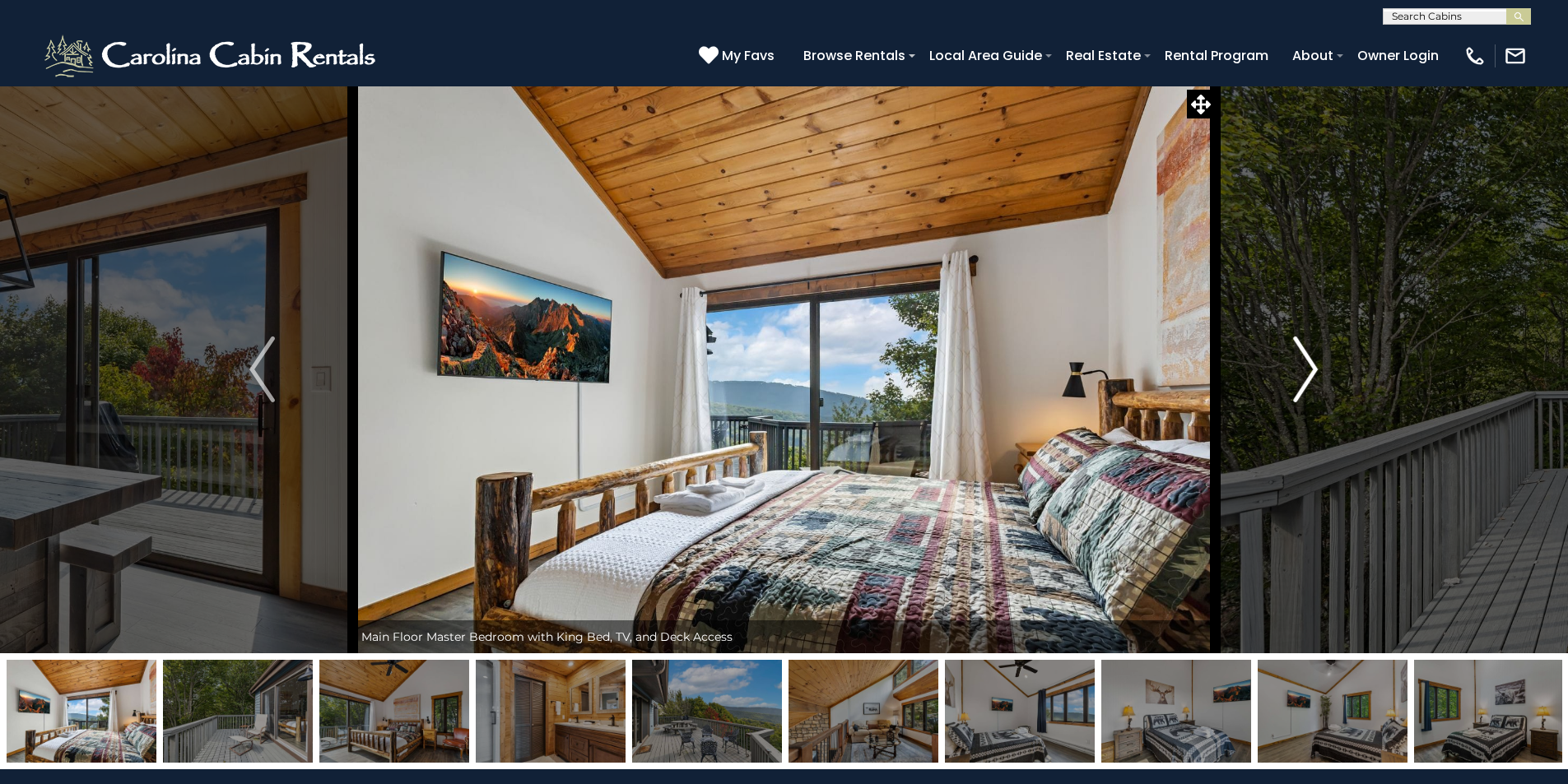
click at [1316, 368] on img "Next" at bounding box center [1305, 369] width 24 height 66
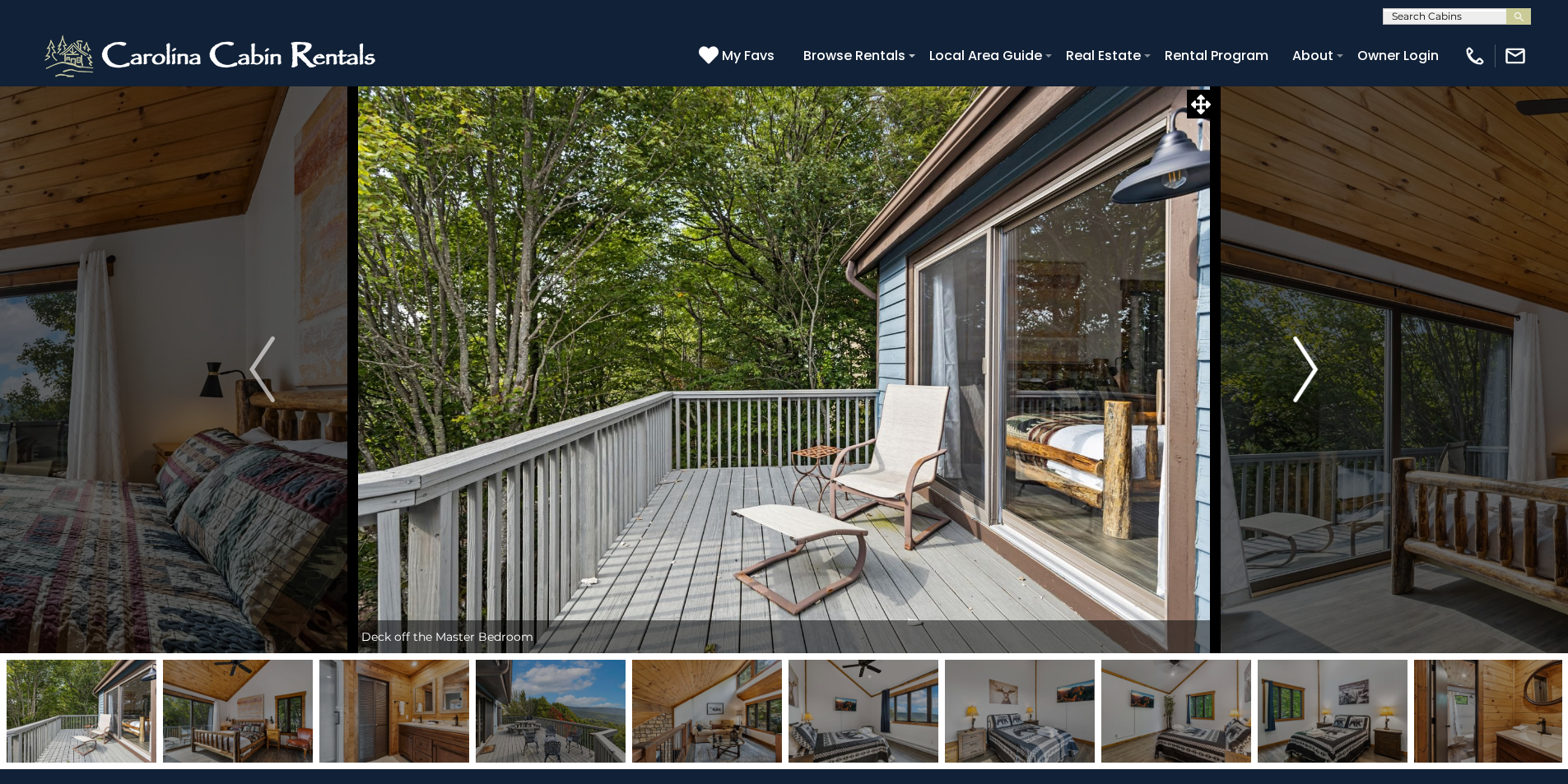
click at [1322, 376] on button "Next" at bounding box center [1305, 369] width 181 height 568
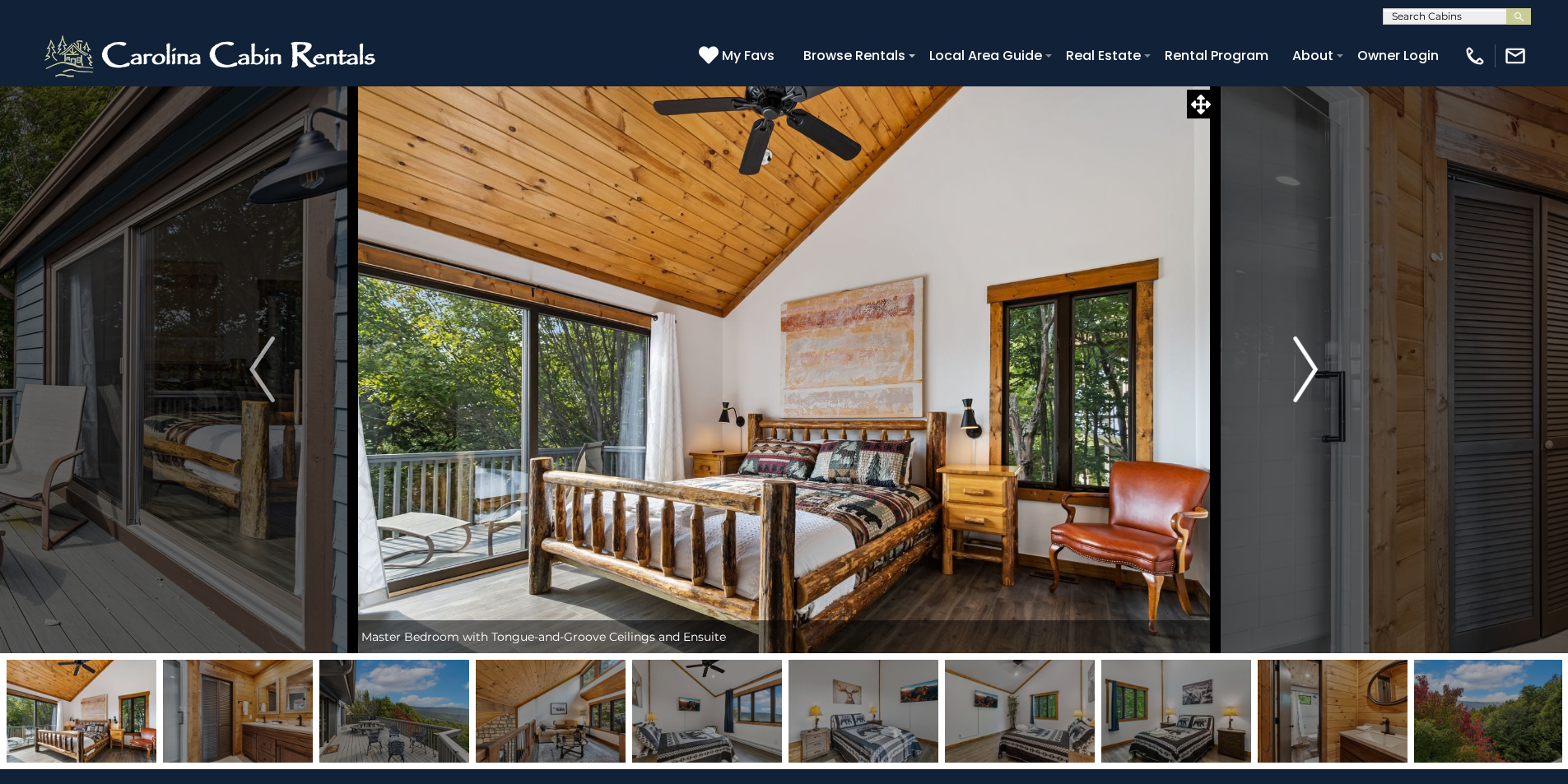
click at [1322, 376] on button "Next" at bounding box center [1305, 369] width 181 height 568
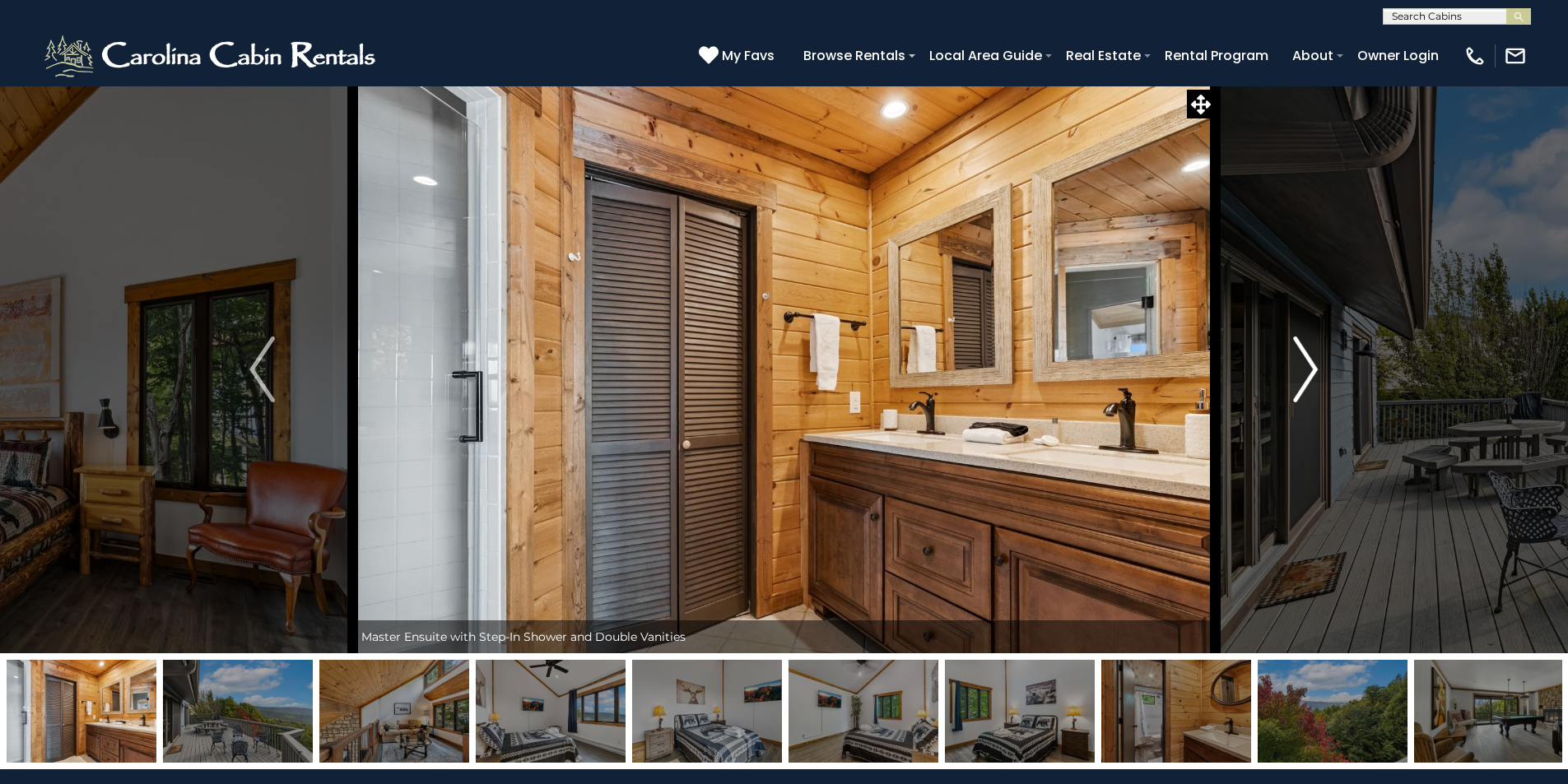
click at [1310, 372] on img "Next" at bounding box center [1305, 369] width 24 height 66
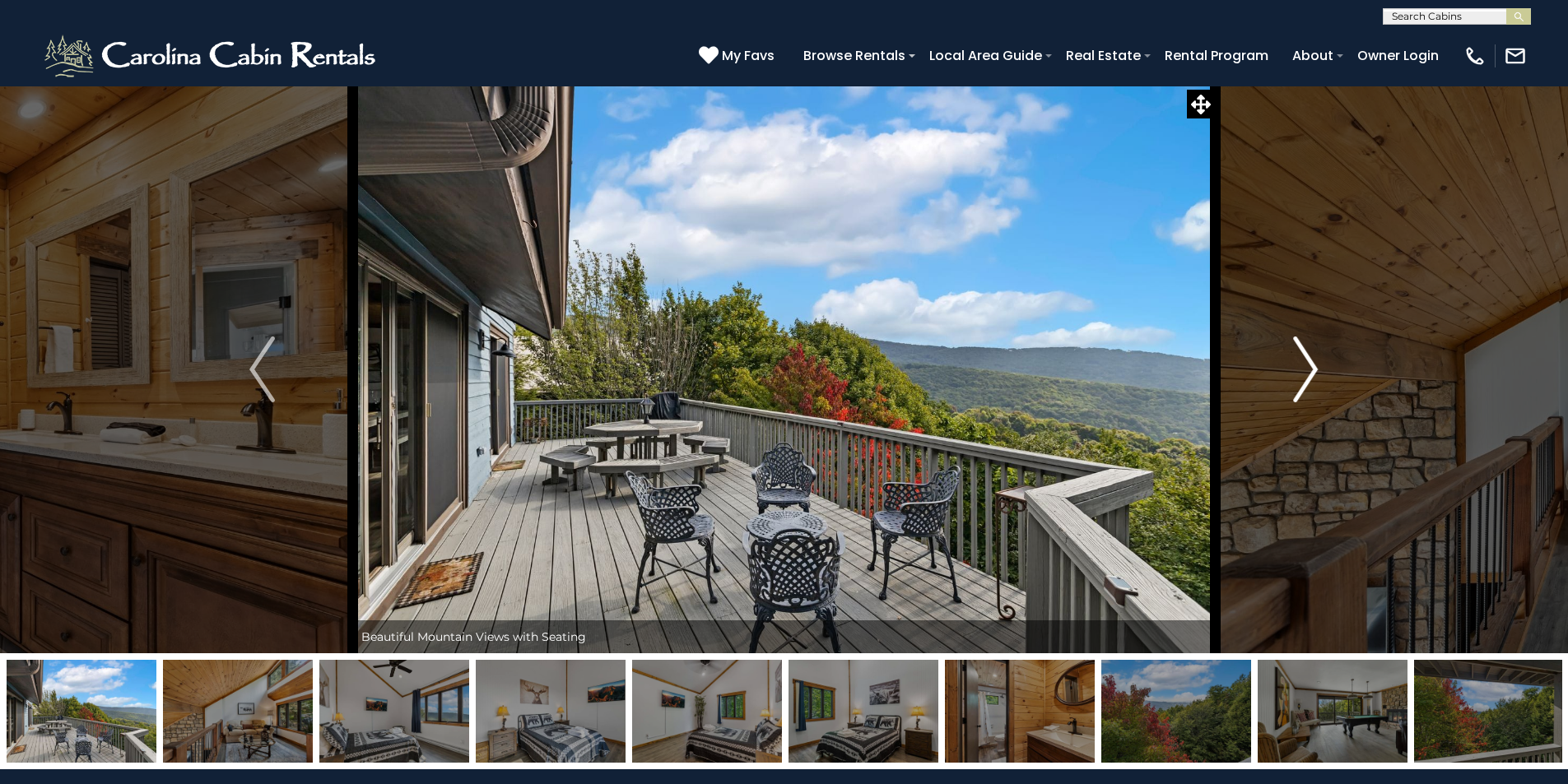
click at [1310, 372] on img "Next" at bounding box center [1305, 369] width 24 height 66
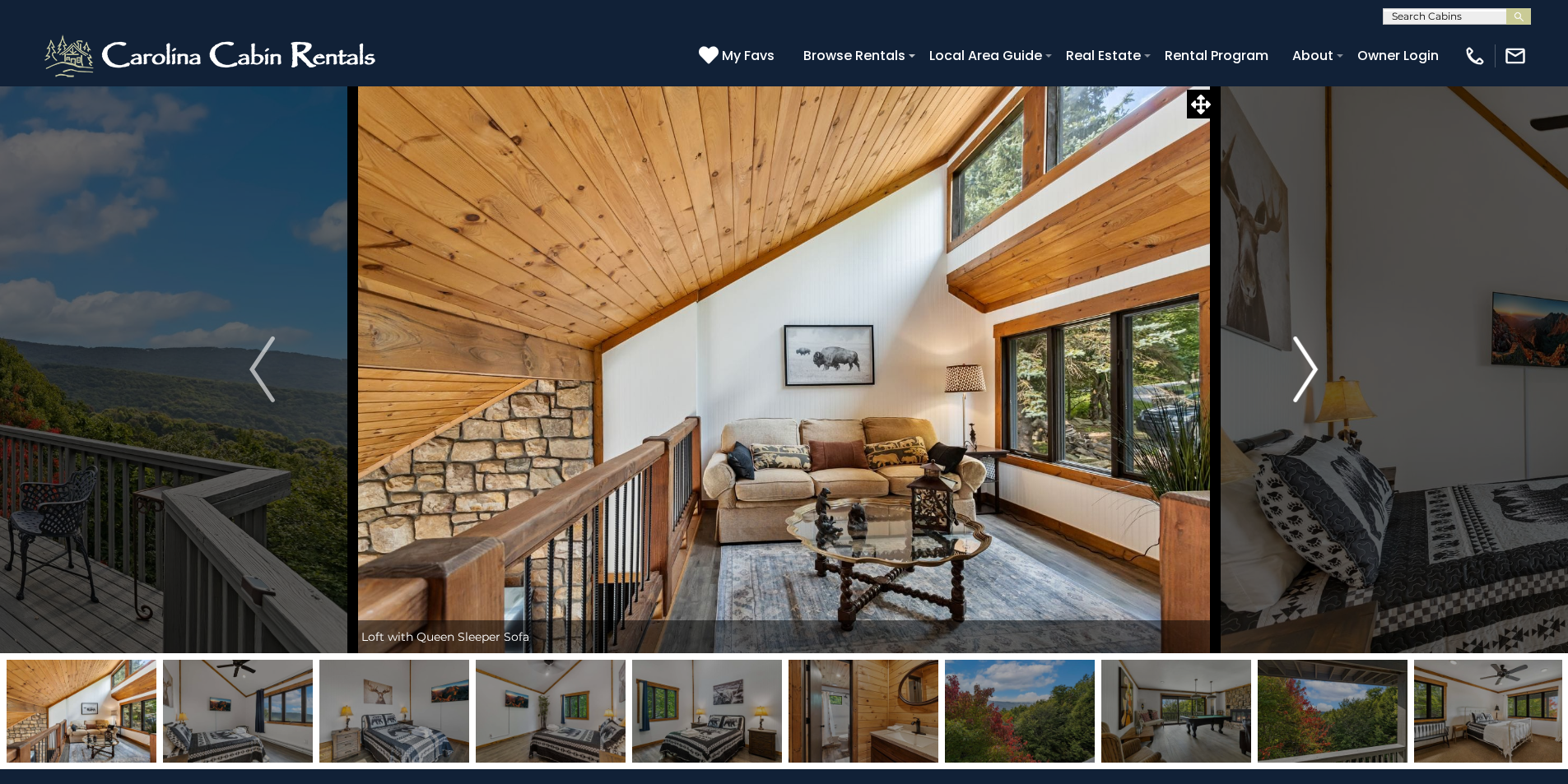
click at [1310, 372] on img "Next" at bounding box center [1305, 369] width 24 height 66
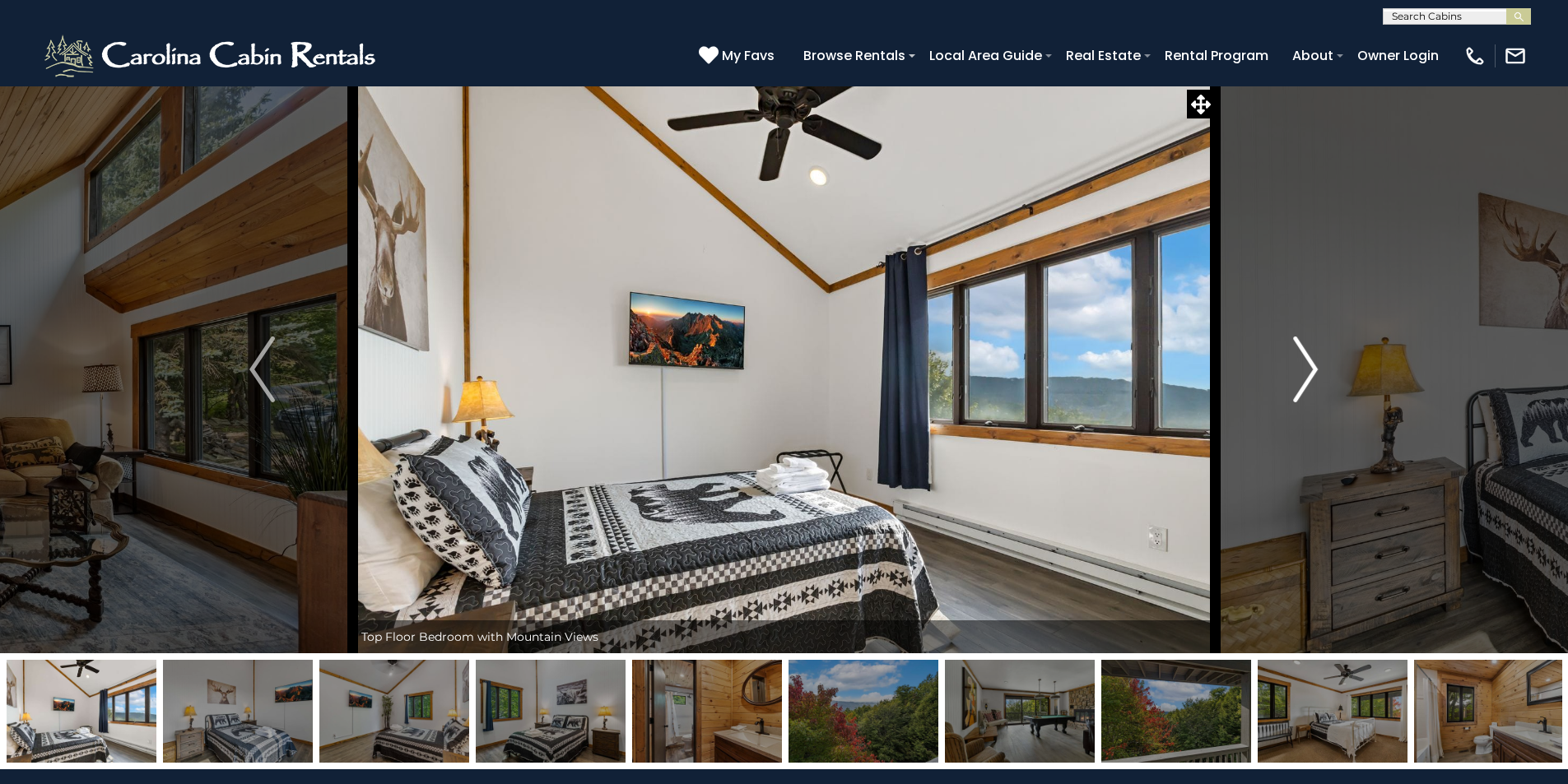
click at [1310, 372] on img "Next" at bounding box center [1305, 369] width 24 height 66
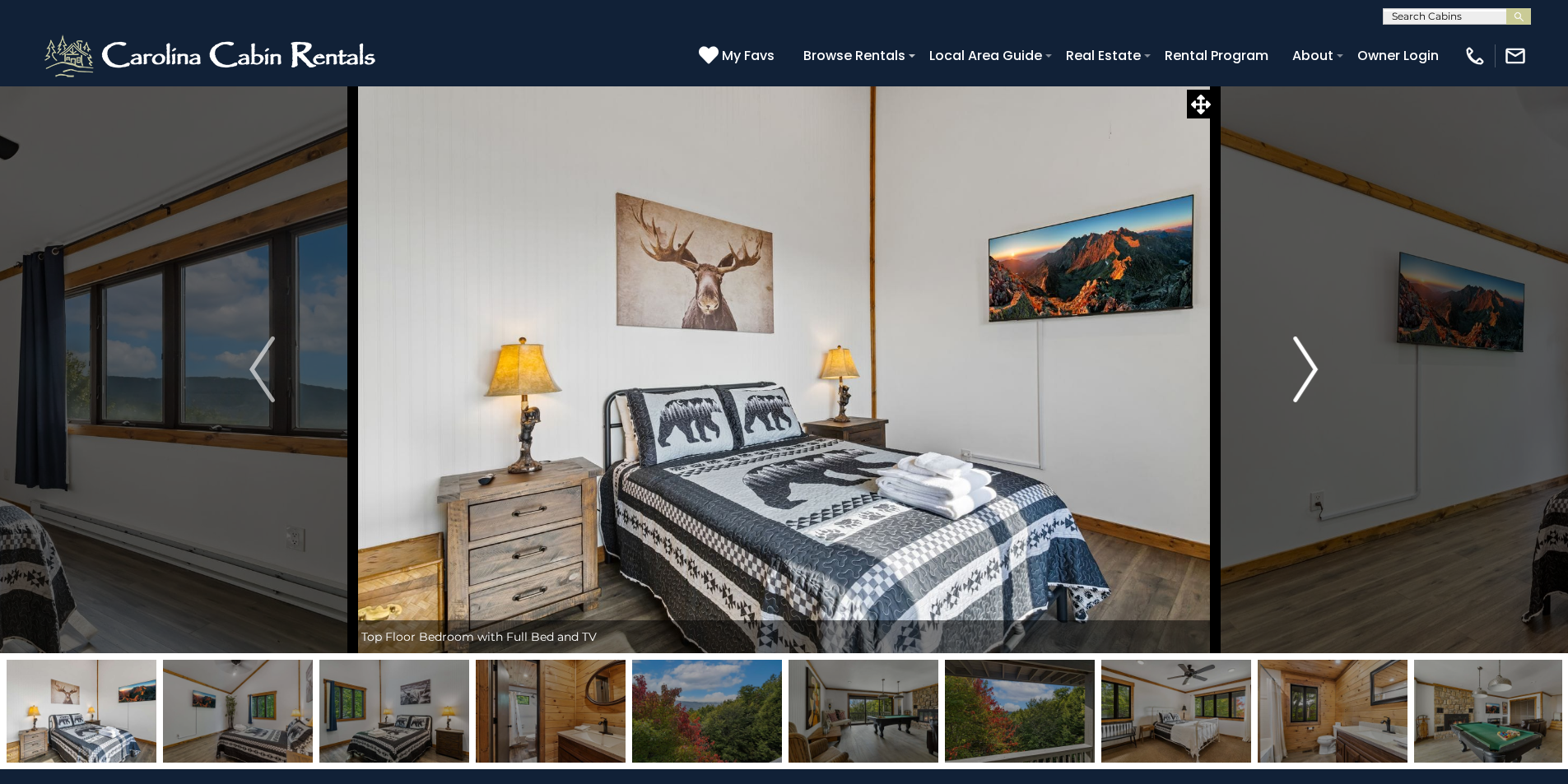
click at [1310, 372] on img "Next" at bounding box center [1305, 369] width 24 height 66
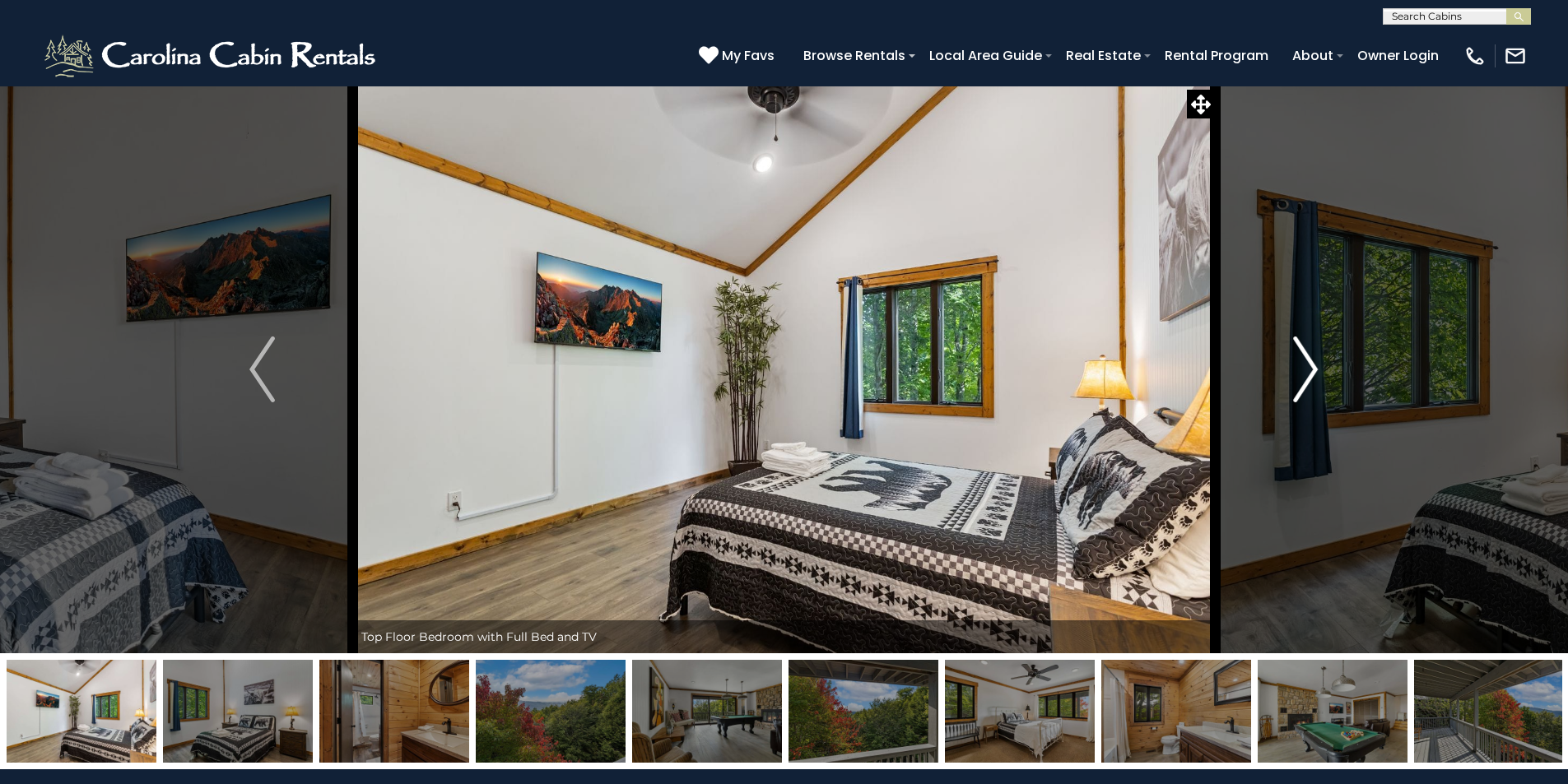
click at [1310, 372] on img "Next" at bounding box center [1305, 369] width 24 height 66
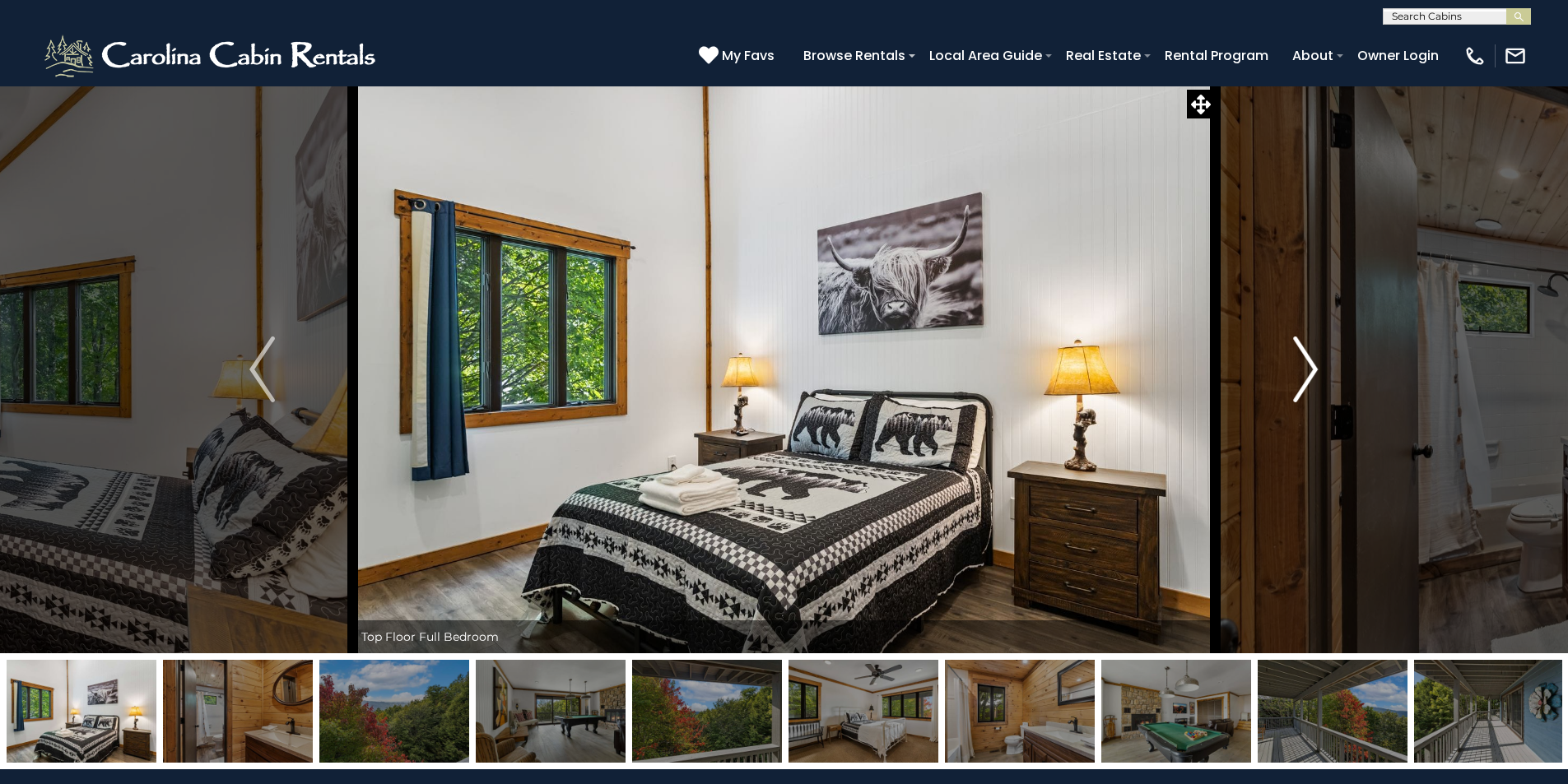
click at [1312, 387] on img "Next" at bounding box center [1305, 369] width 24 height 66
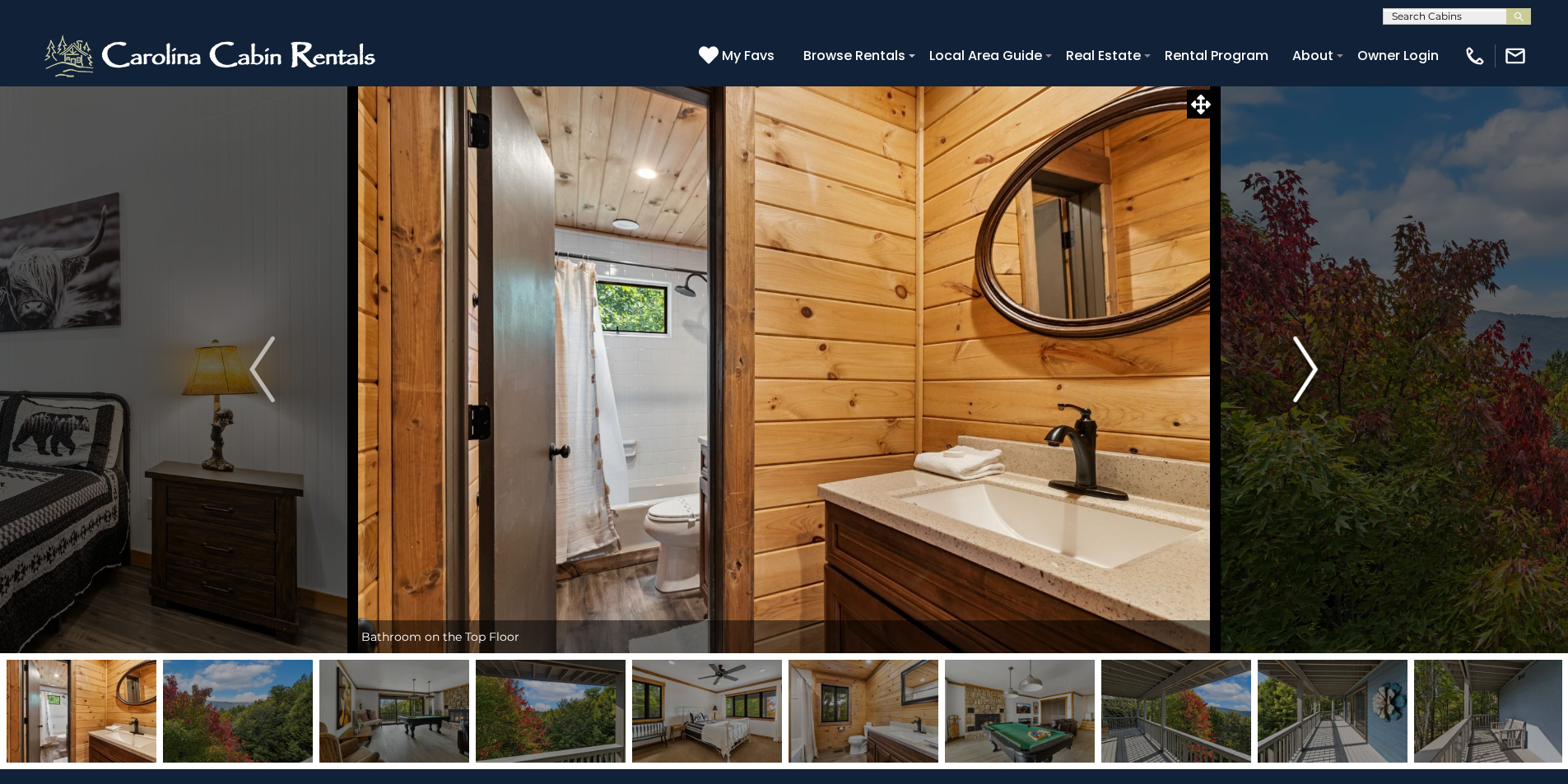
click at [1312, 387] on img "Next" at bounding box center [1305, 369] width 24 height 66
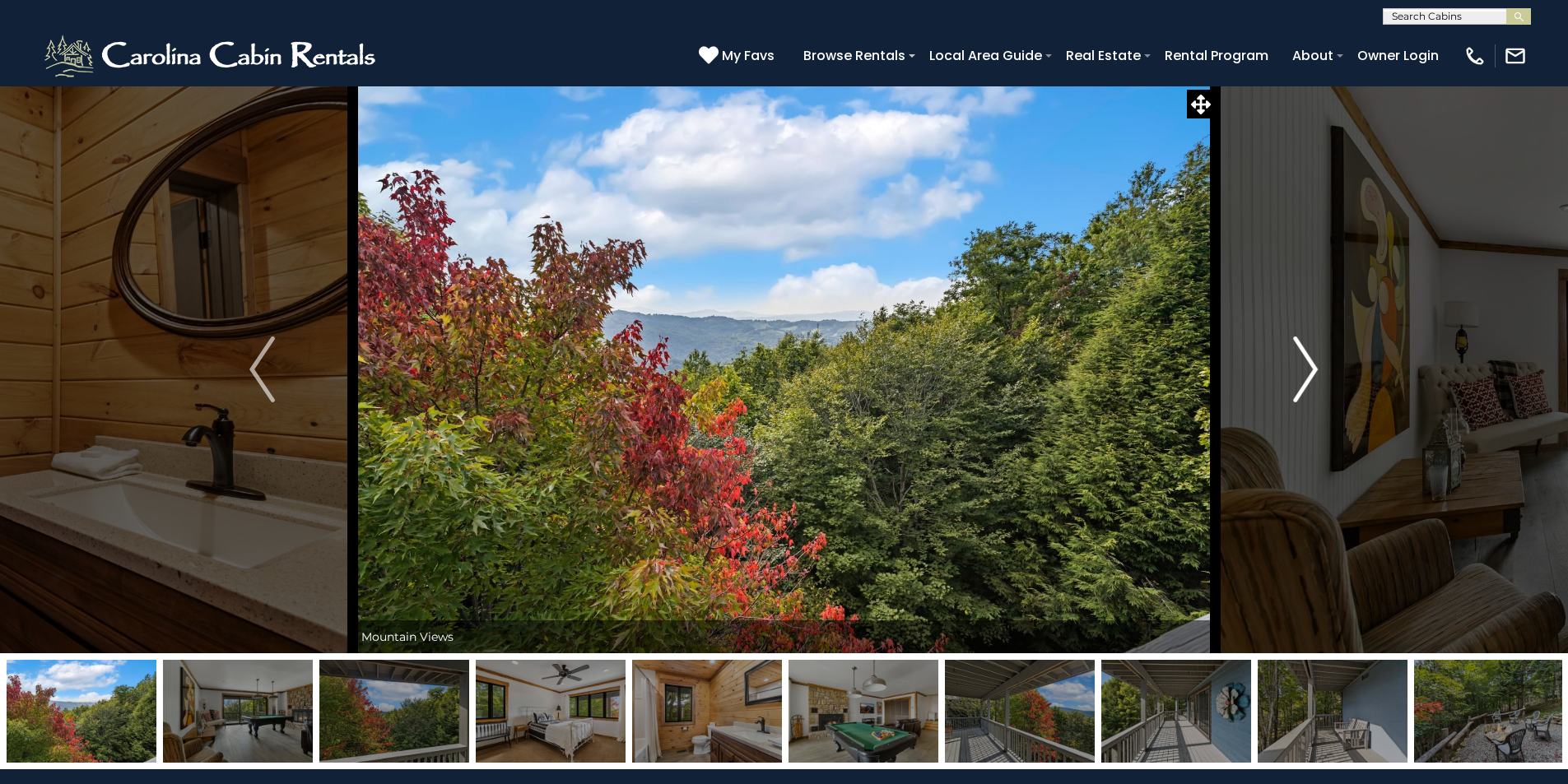
click at [1312, 387] on img "Next" at bounding box center [1305, 369] width 24 height 66
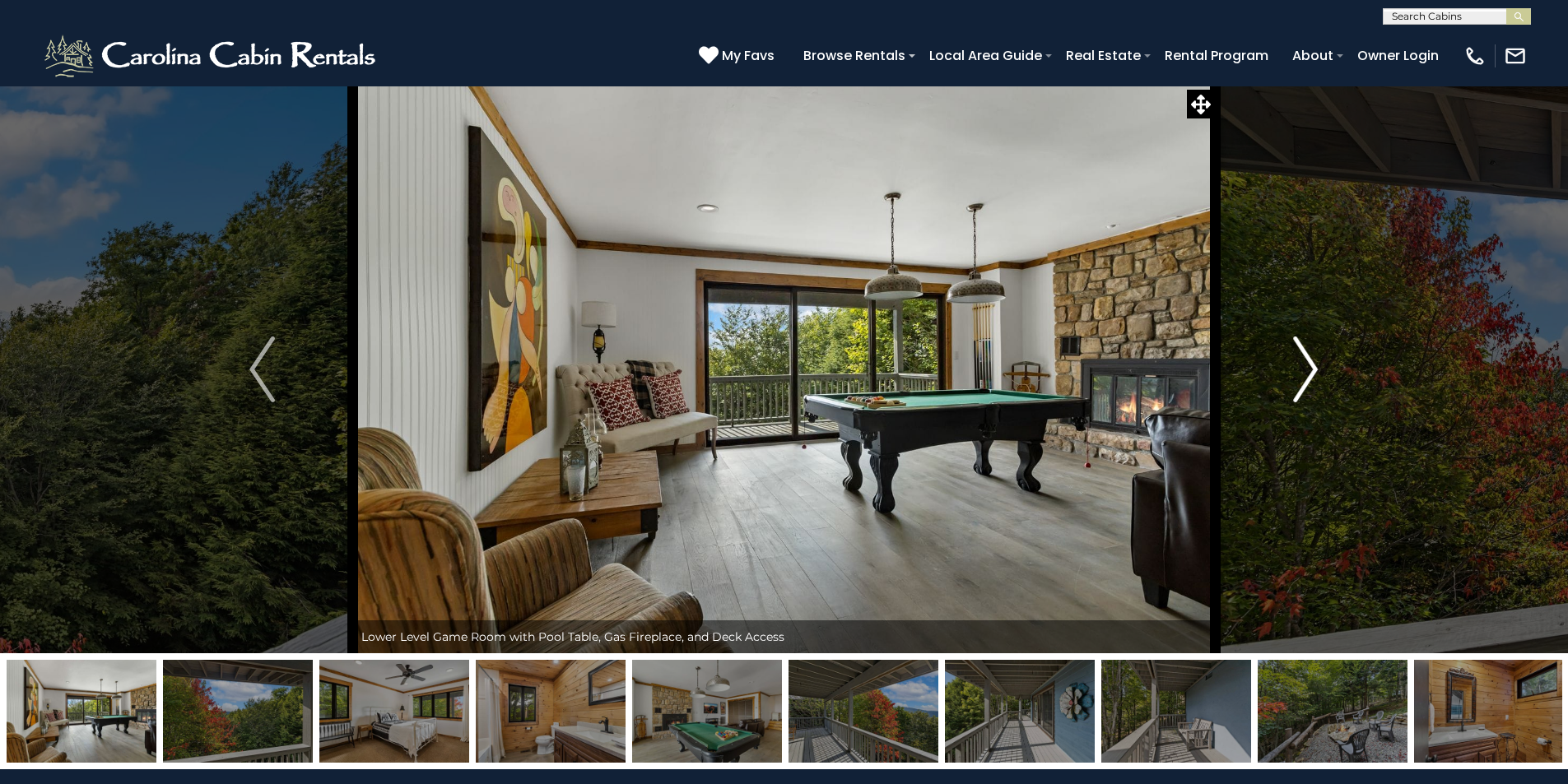
click at [1312, 387] on img "Next" at bounding box center [1305, 369] width 24 height 66
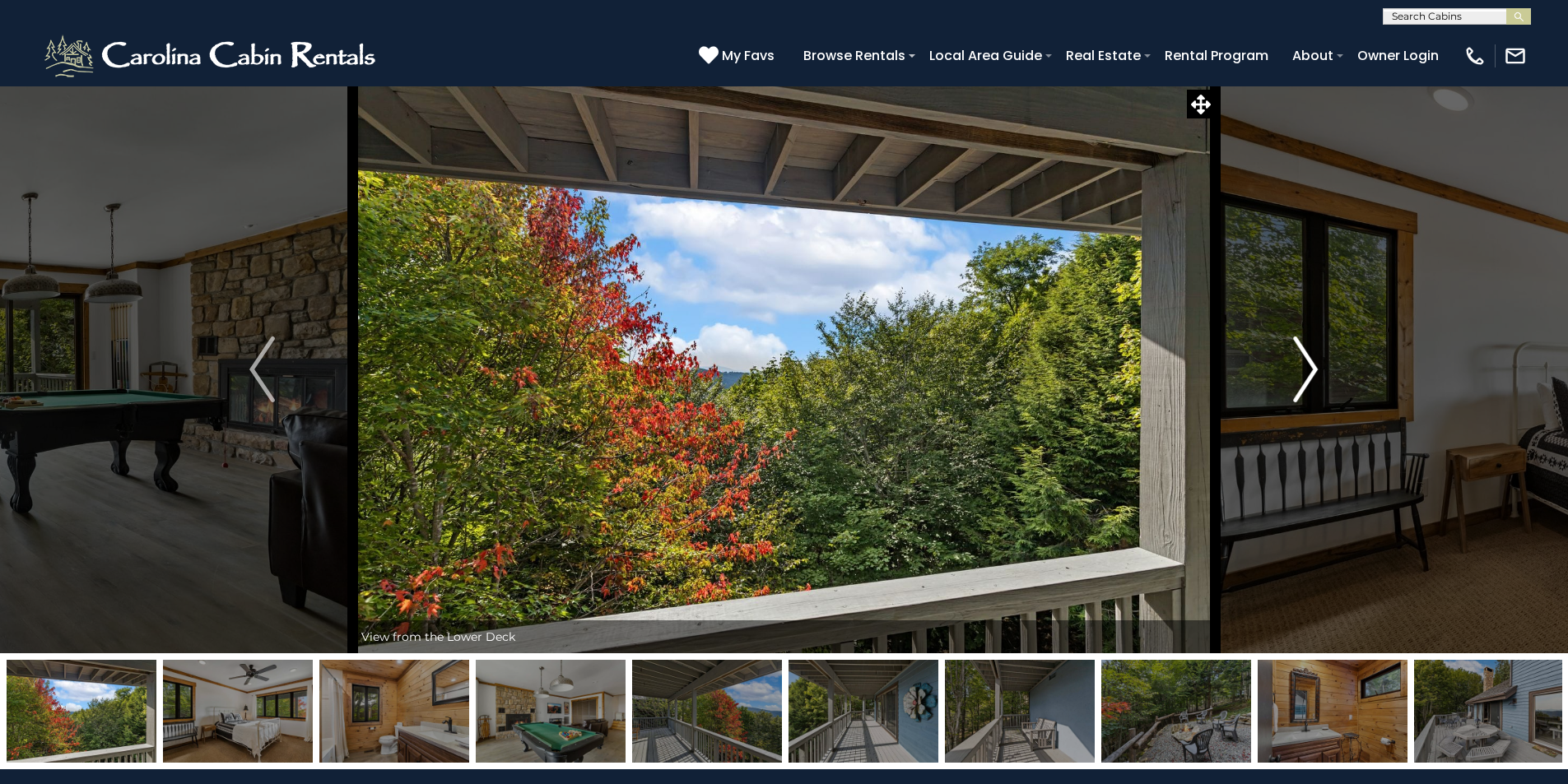
click at [1312, 387] on img "Next" at bounding box center [1305, 369] width 24 height 66
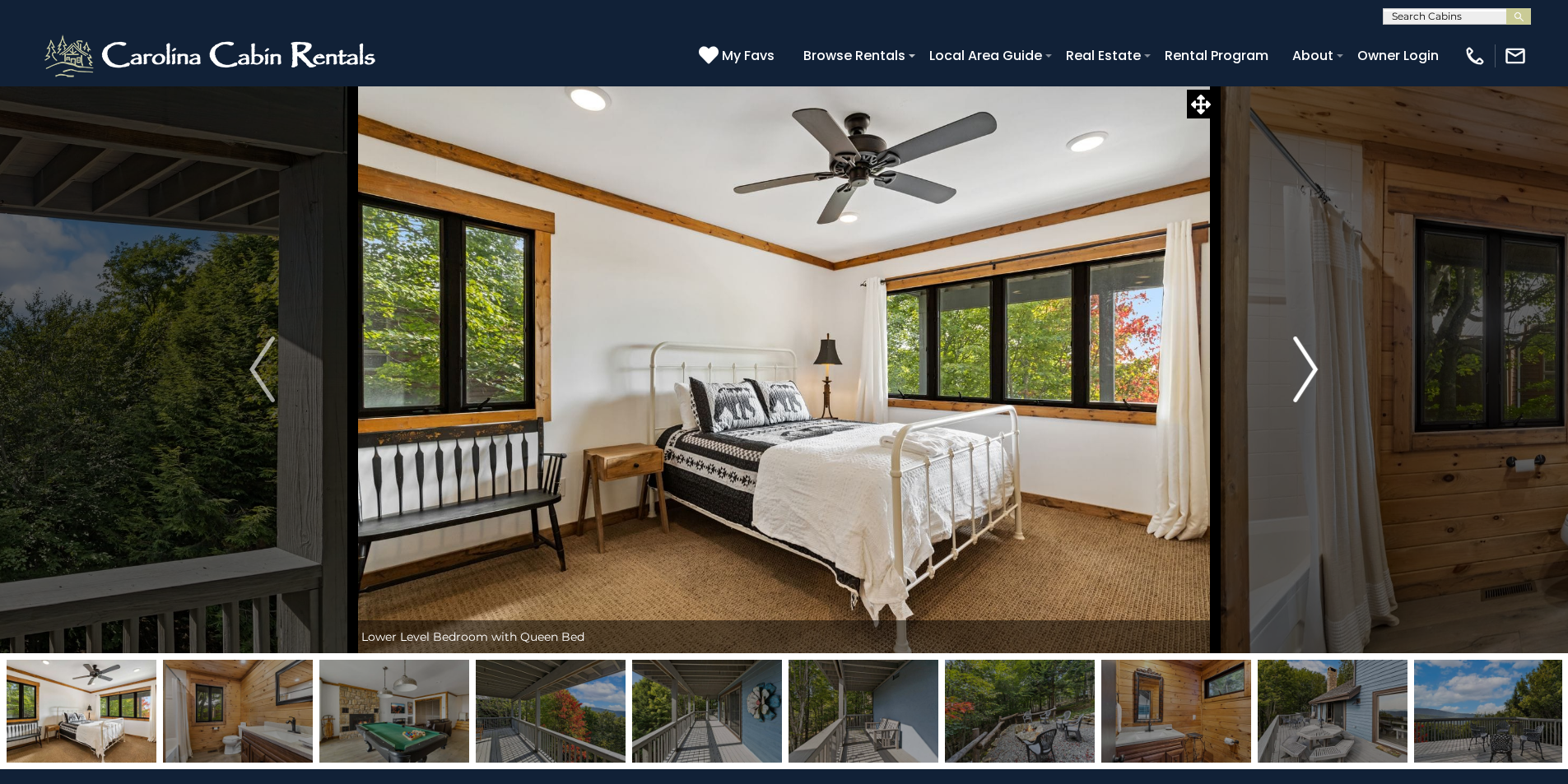
click at [1312, 387] on img "Next" at bounding box center [1305, 369] width 24 height 66
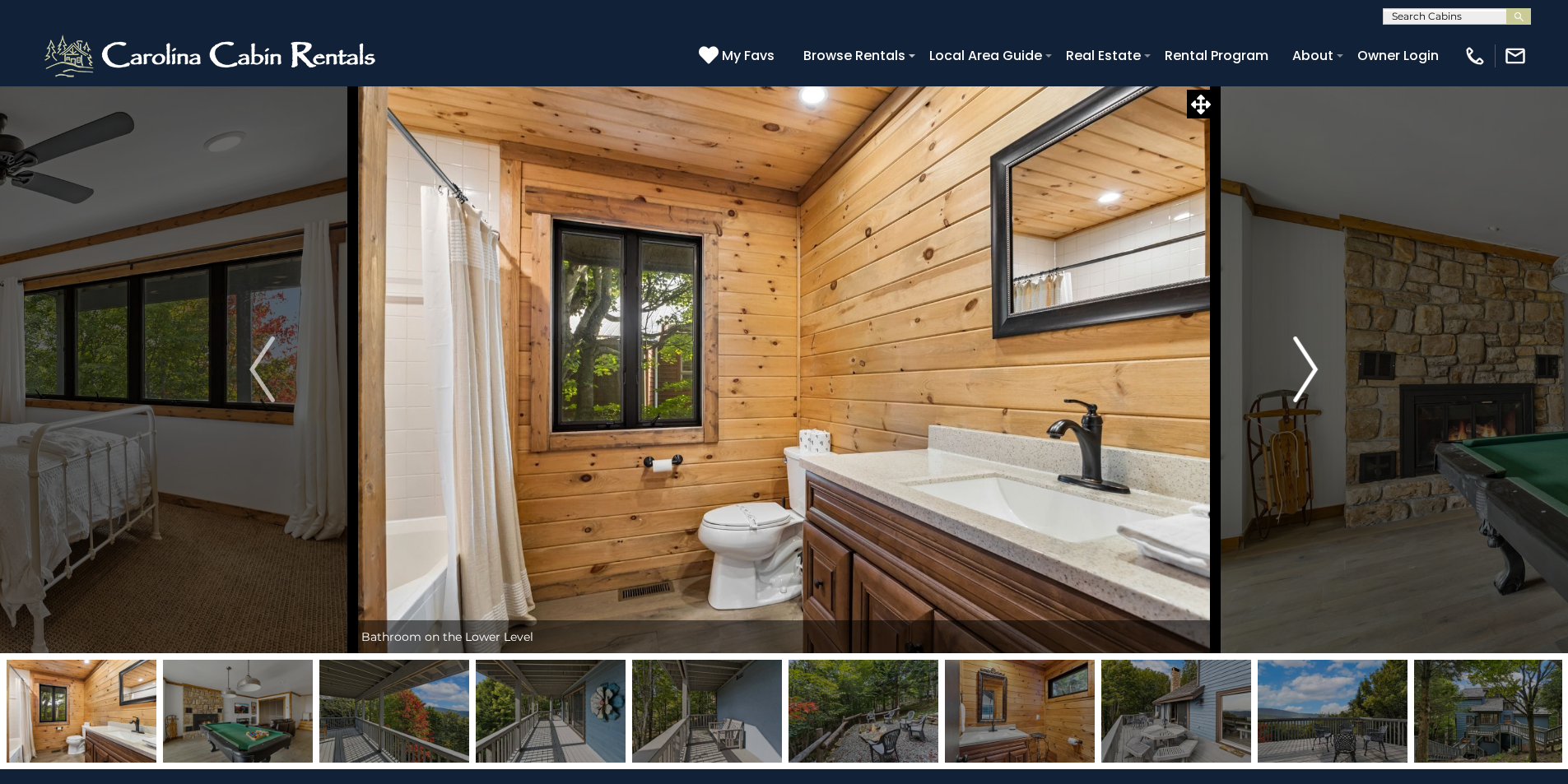
click at [1312, 387] on img "Next" at bounding box center [1305, 369] width 24 height 66
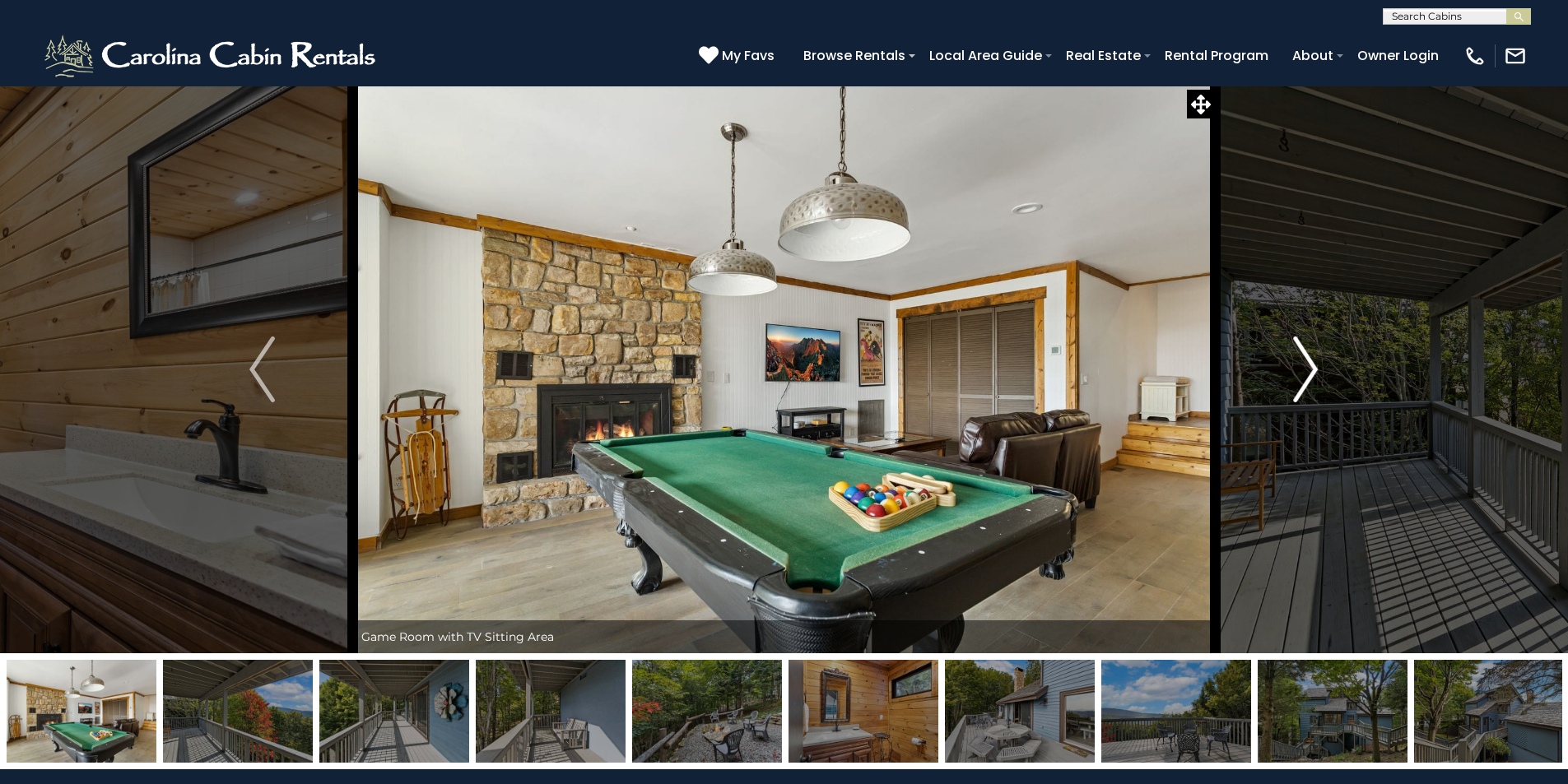
click at [1313, 368] on img "Next" at bounding box center [1305, 369] width 24 height 66
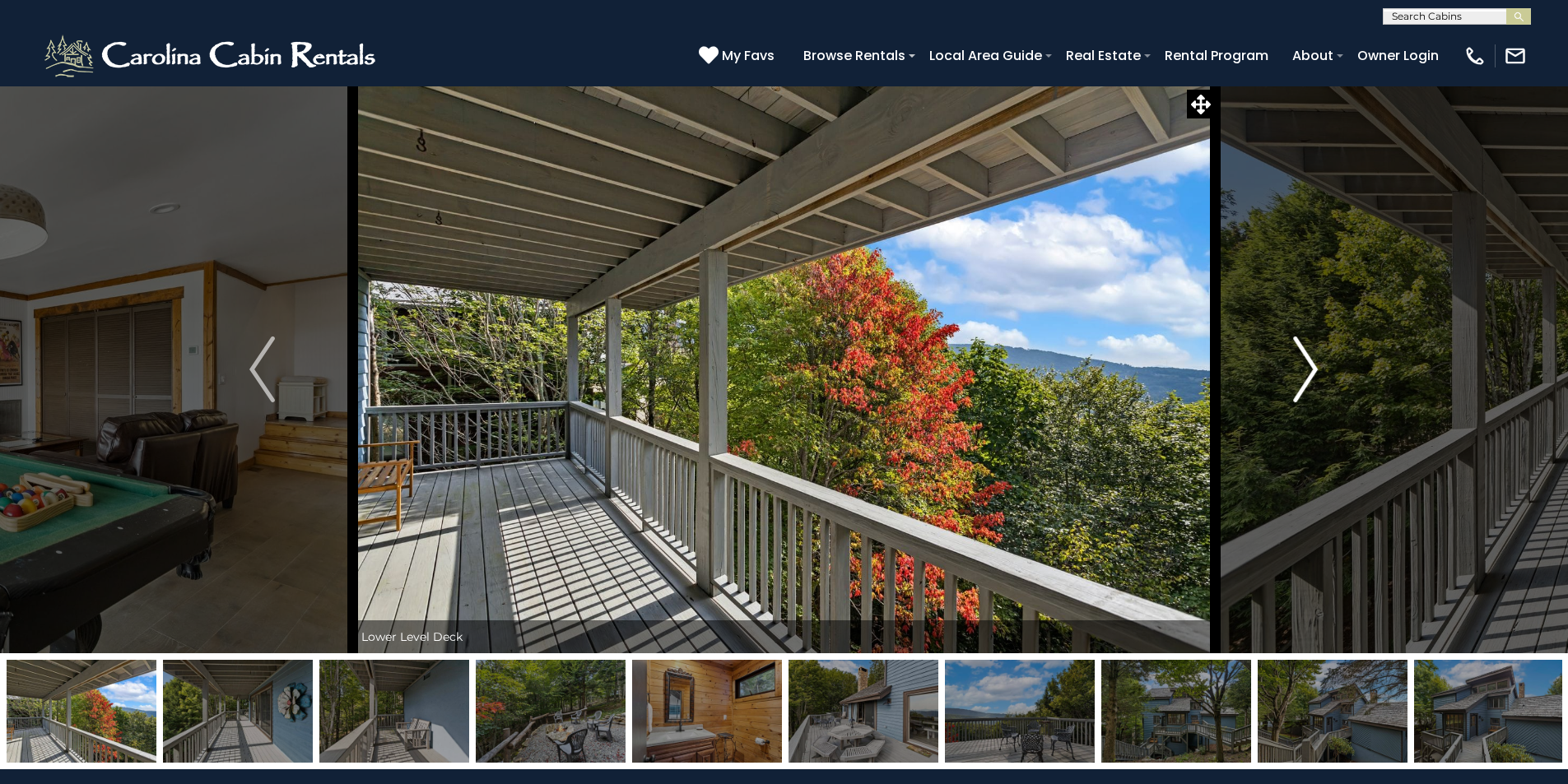
click at [1313, 368] on img "Next" at bounding box center [1305, 369] width 24 height 66
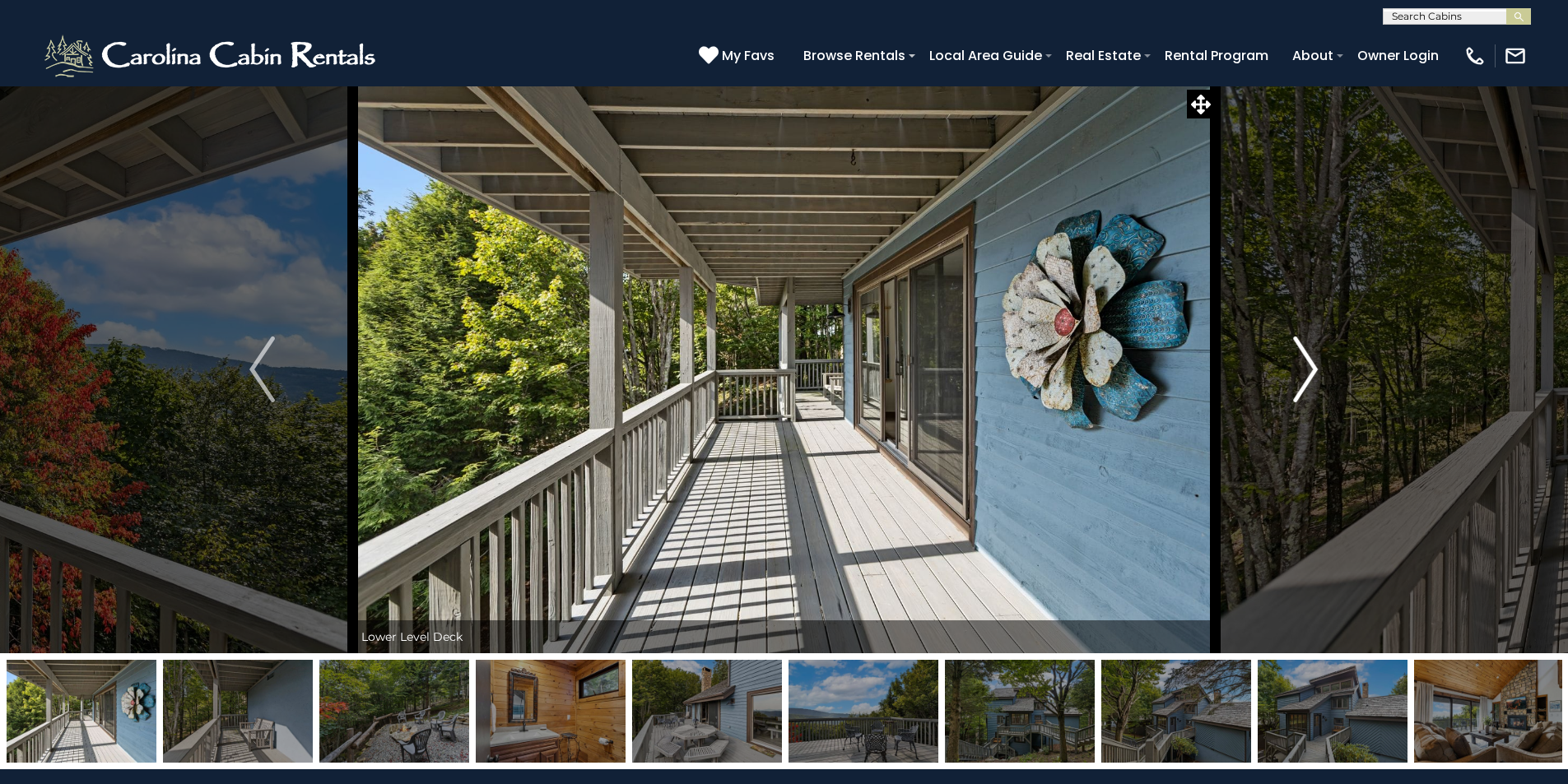
click at [1313, 368] on img "Next" at bounding box center [1305, 369] width 24 height 66
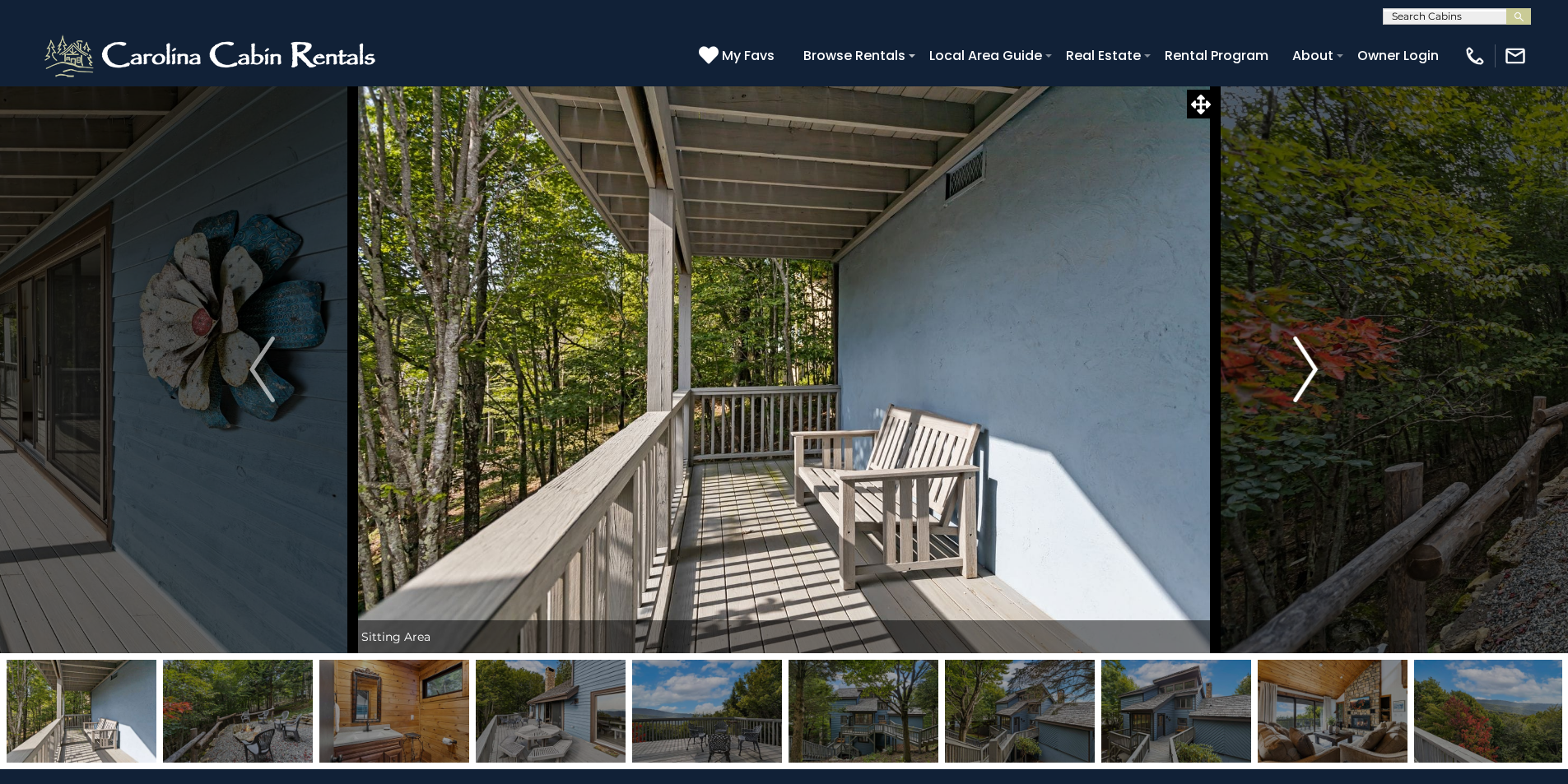
click at [1313, 368] on img "Next" at bounding box center [1305, 369] width 24 height 66
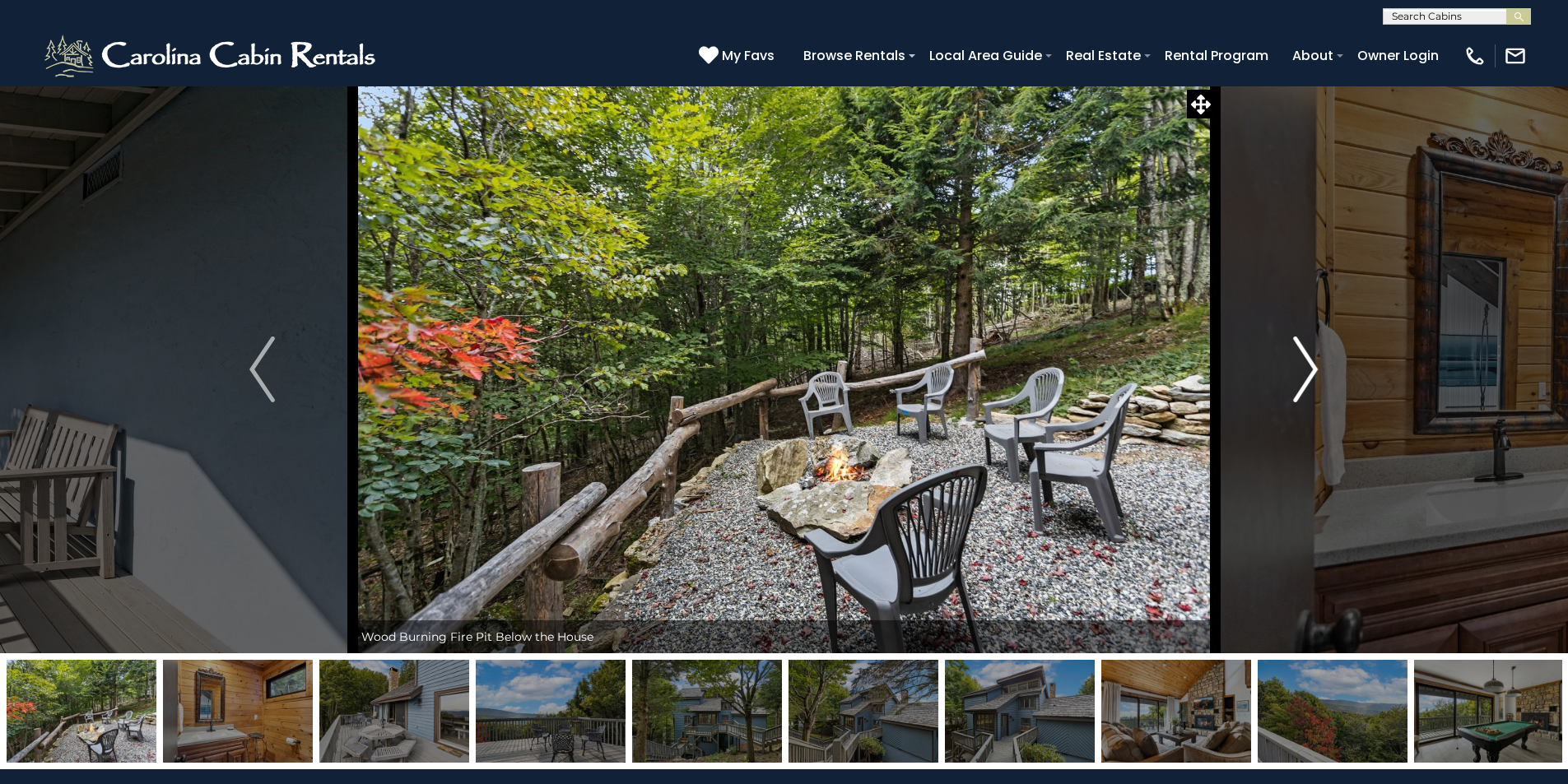
click at [1314, 367] on img "Next" at bounding box center [1305, 369] width 24 height 66
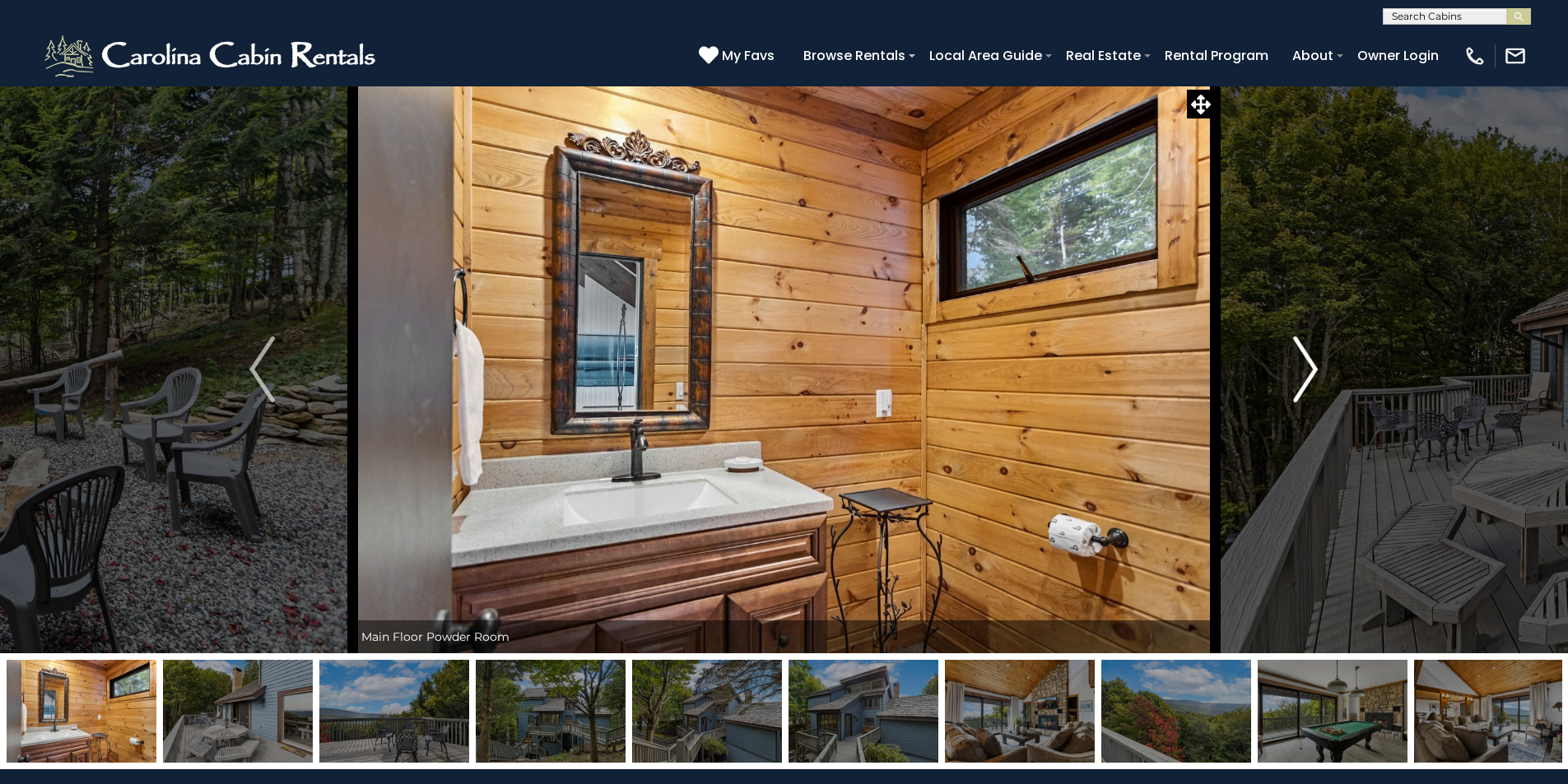
click at [1314, 367] on img "Next" at bounding box center [1305, 369] width 24 height 66
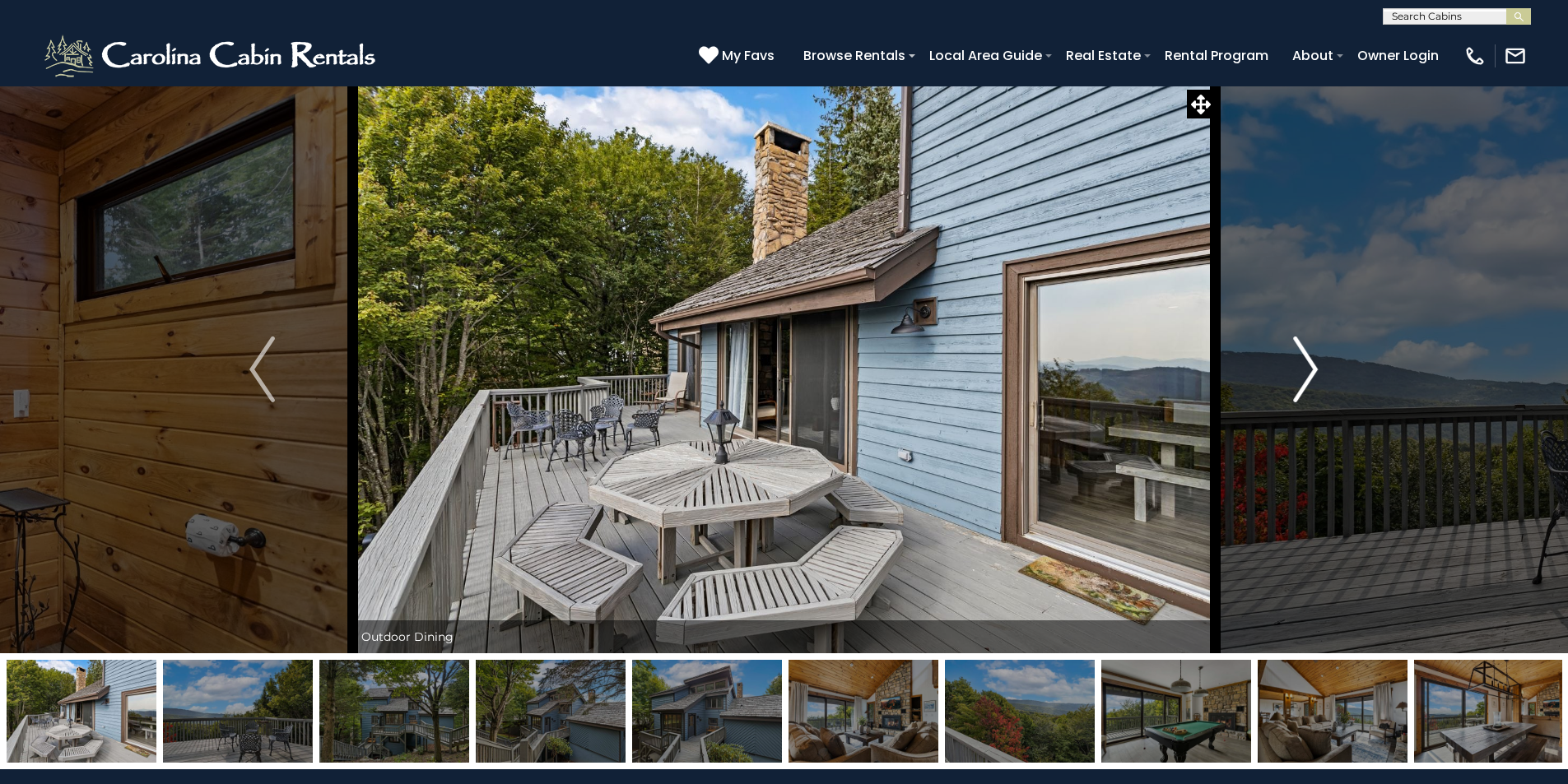
click at [1314, 367] on img "Next" at bounding box center [1305, 369] width 24 height 66
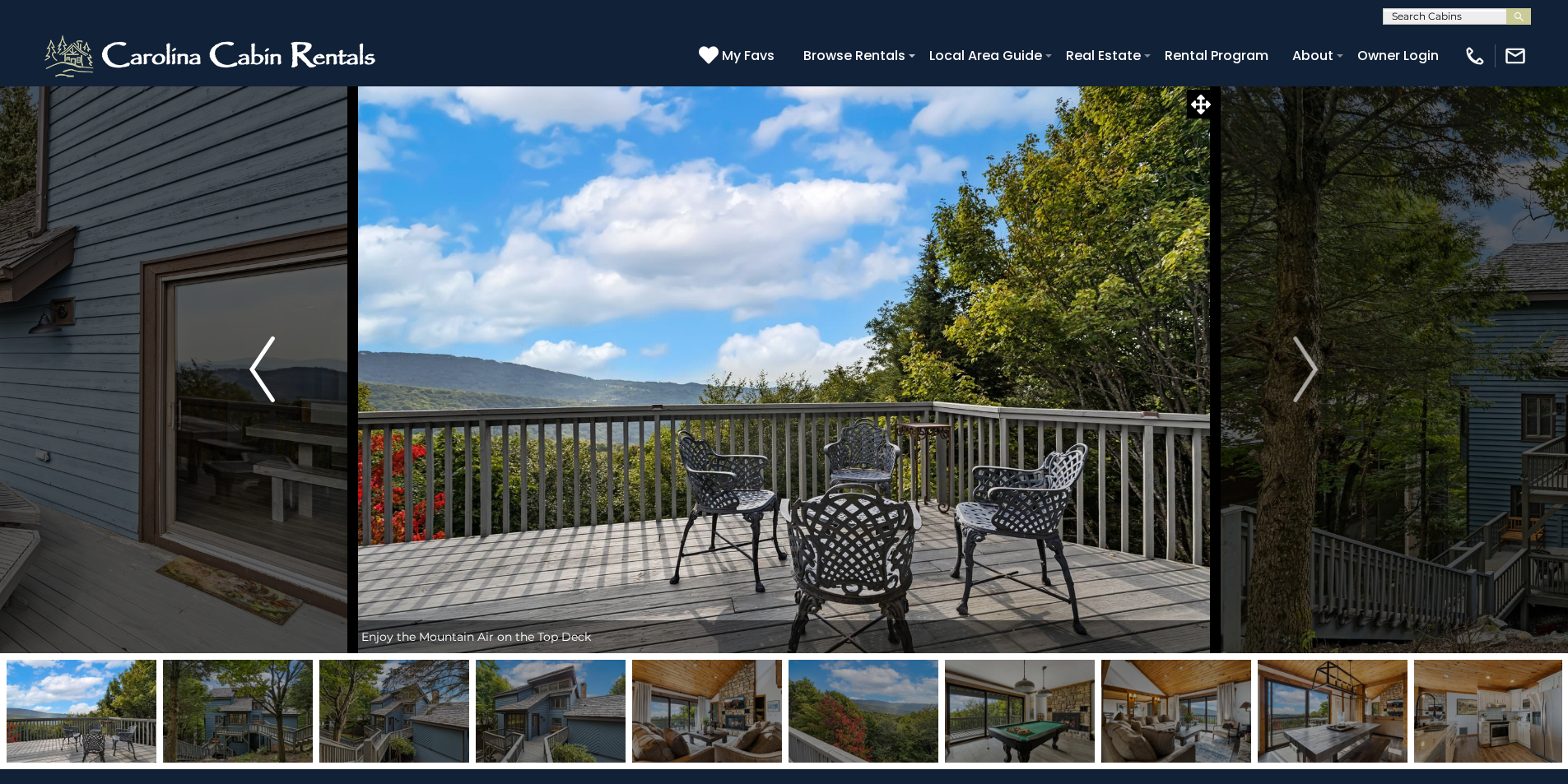
click at [270, 386] on img "Previous" at bounding box center [261, 369] width 24 height 66
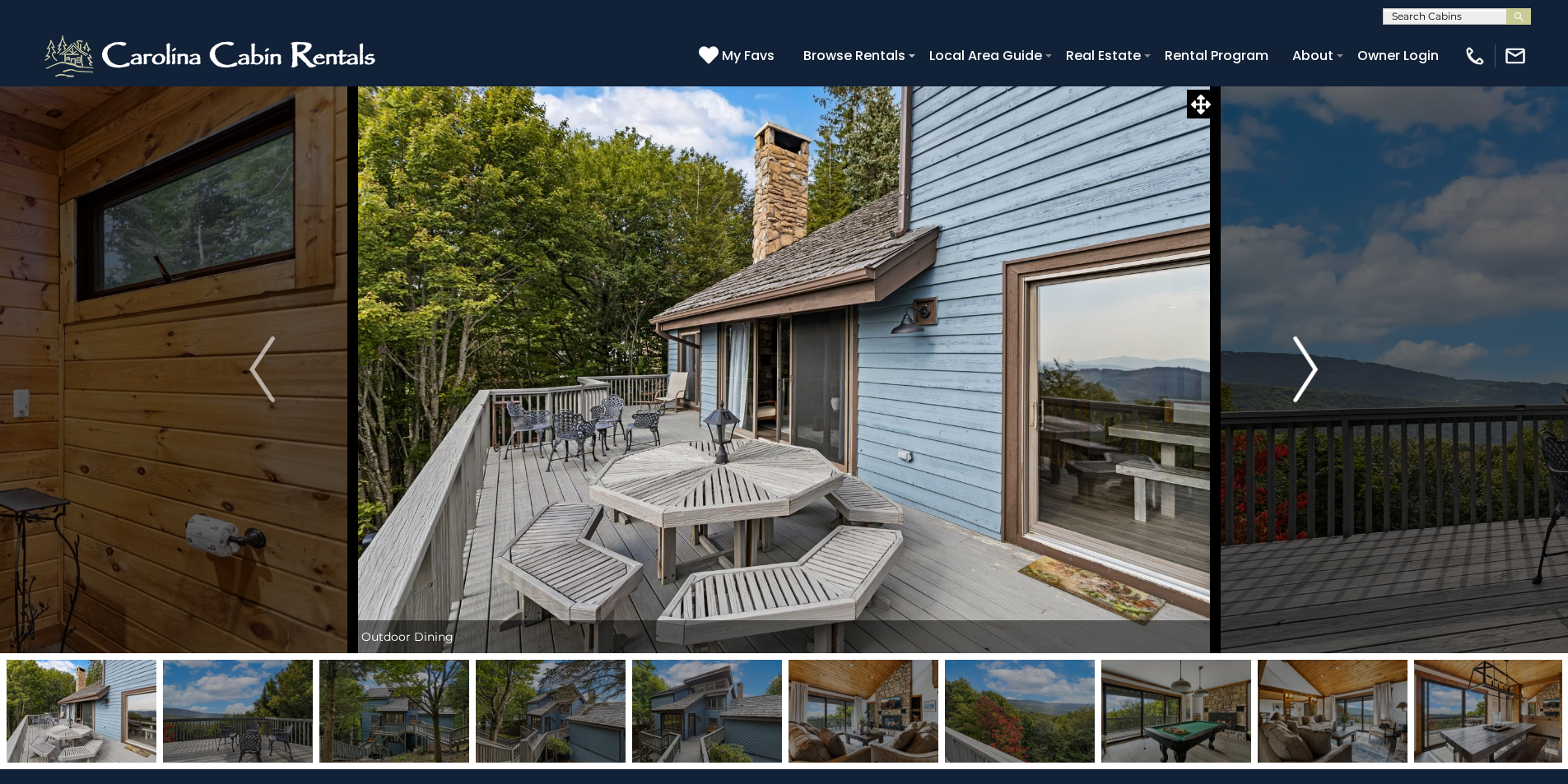
click at [1306, 346] on img "Next" at bounding box center [1305, 369] width 24 height 66
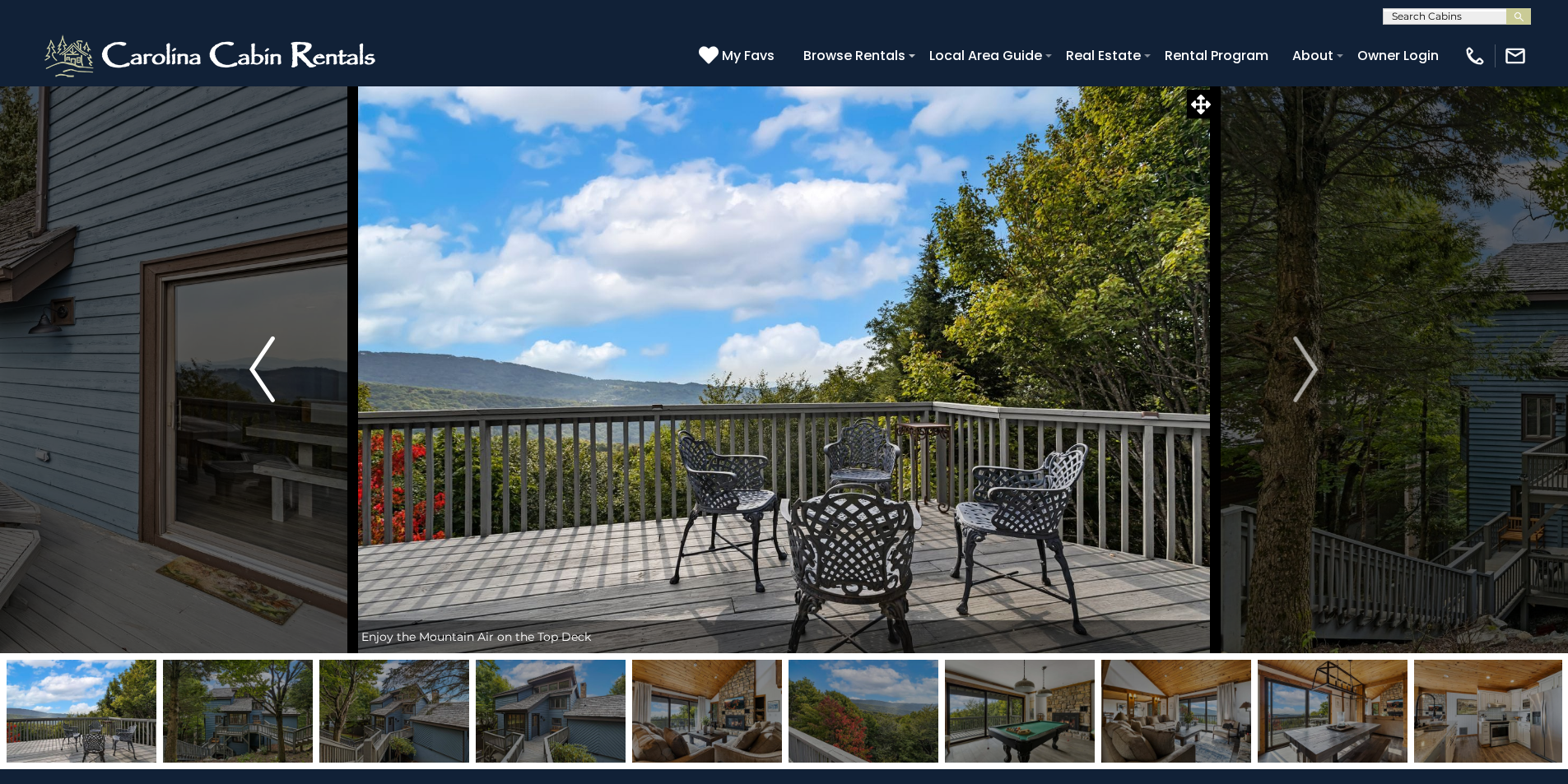
drag, startPoint x: 226, startPoint y: 362, endPoint x: 237, endPoint y: 362, distance: 11.0
click at [227, 362] on button "Previous" at bounding box center [262, 369] width 181 height 568
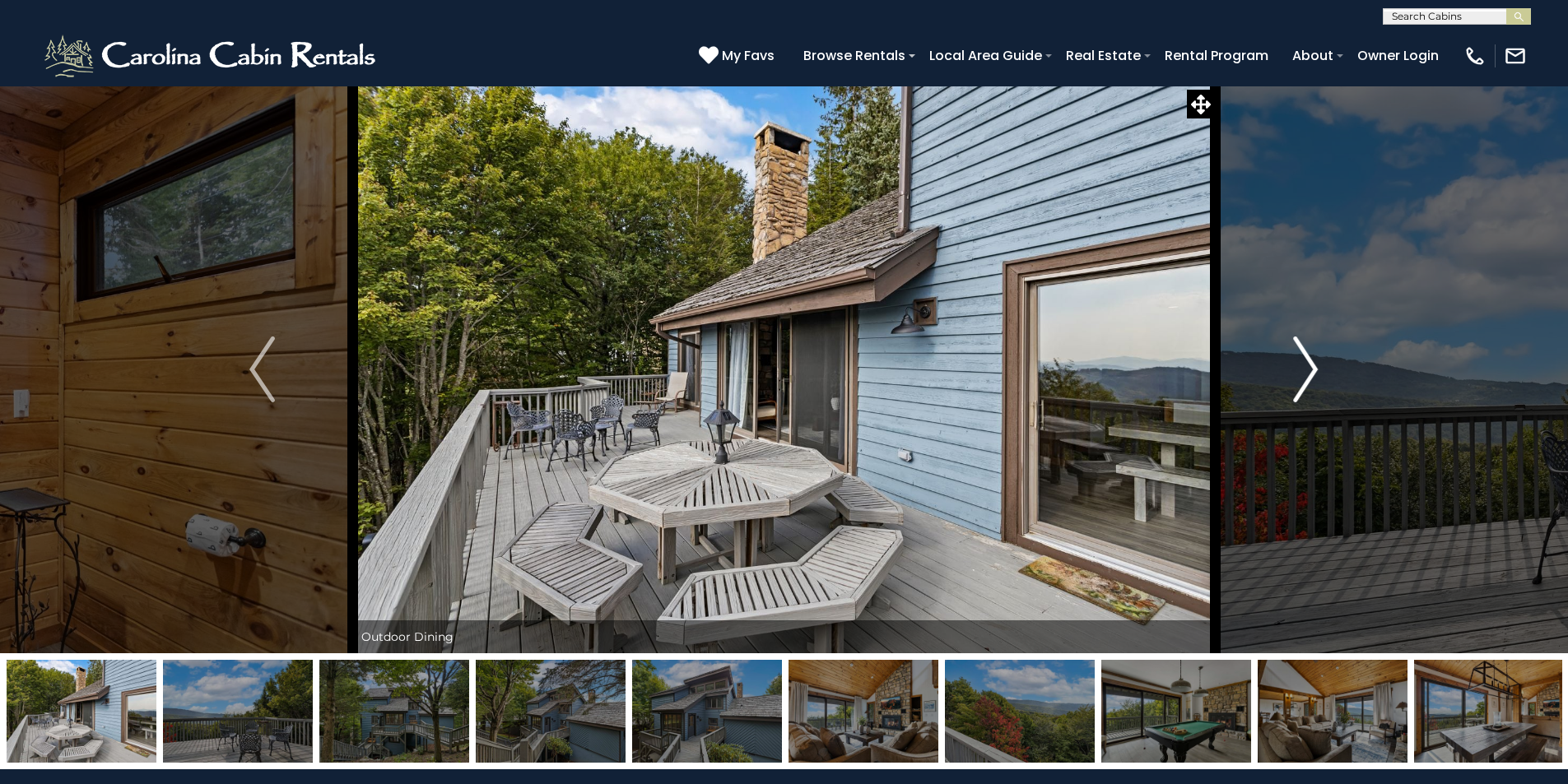
click at [1315, 378] on img "Next" at bounding box center [1305, 369] width 24 height 66
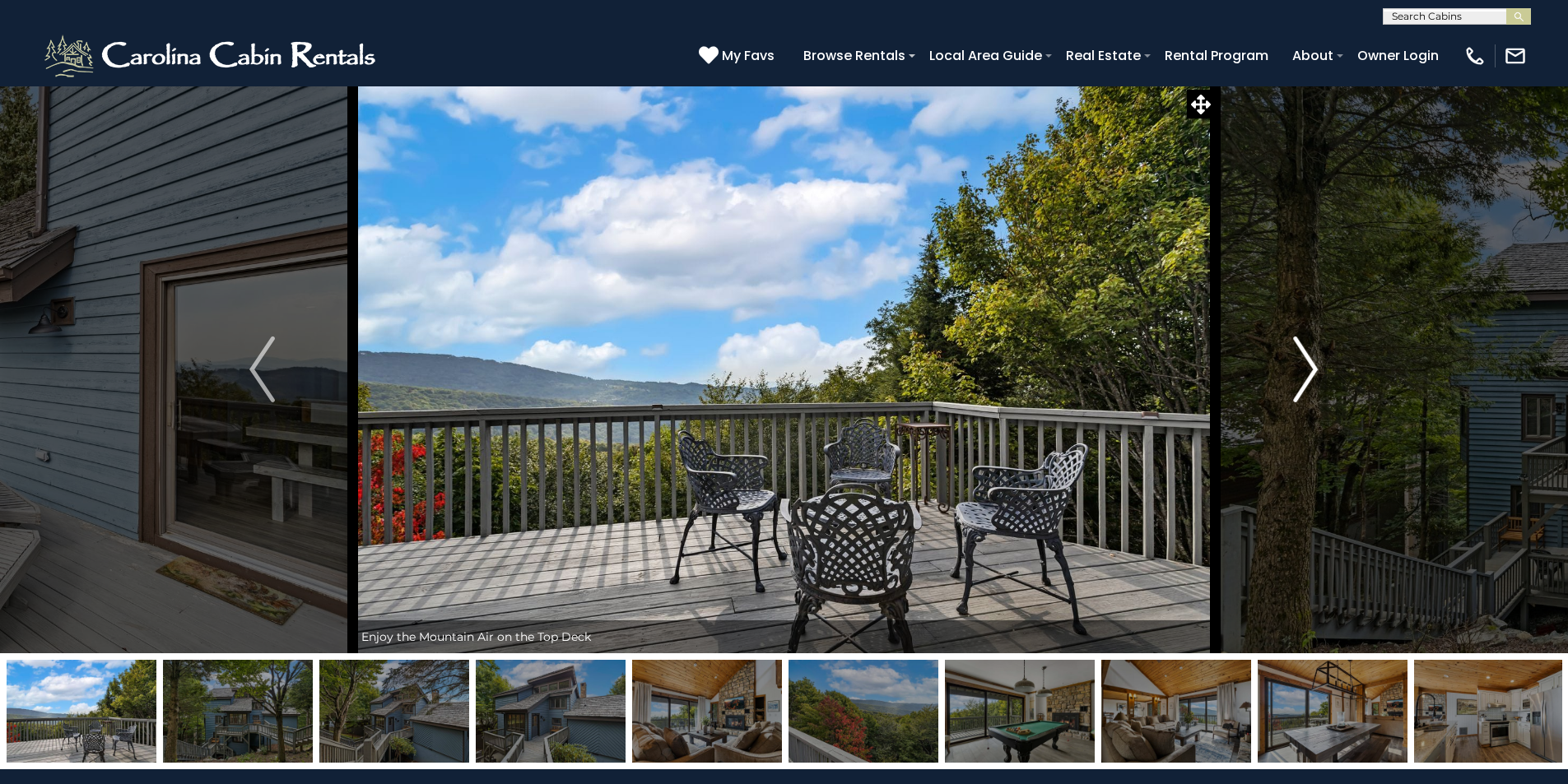
click at [1315, 377] on img "Next" at bounding box center [1305, 369] width 24 height 66
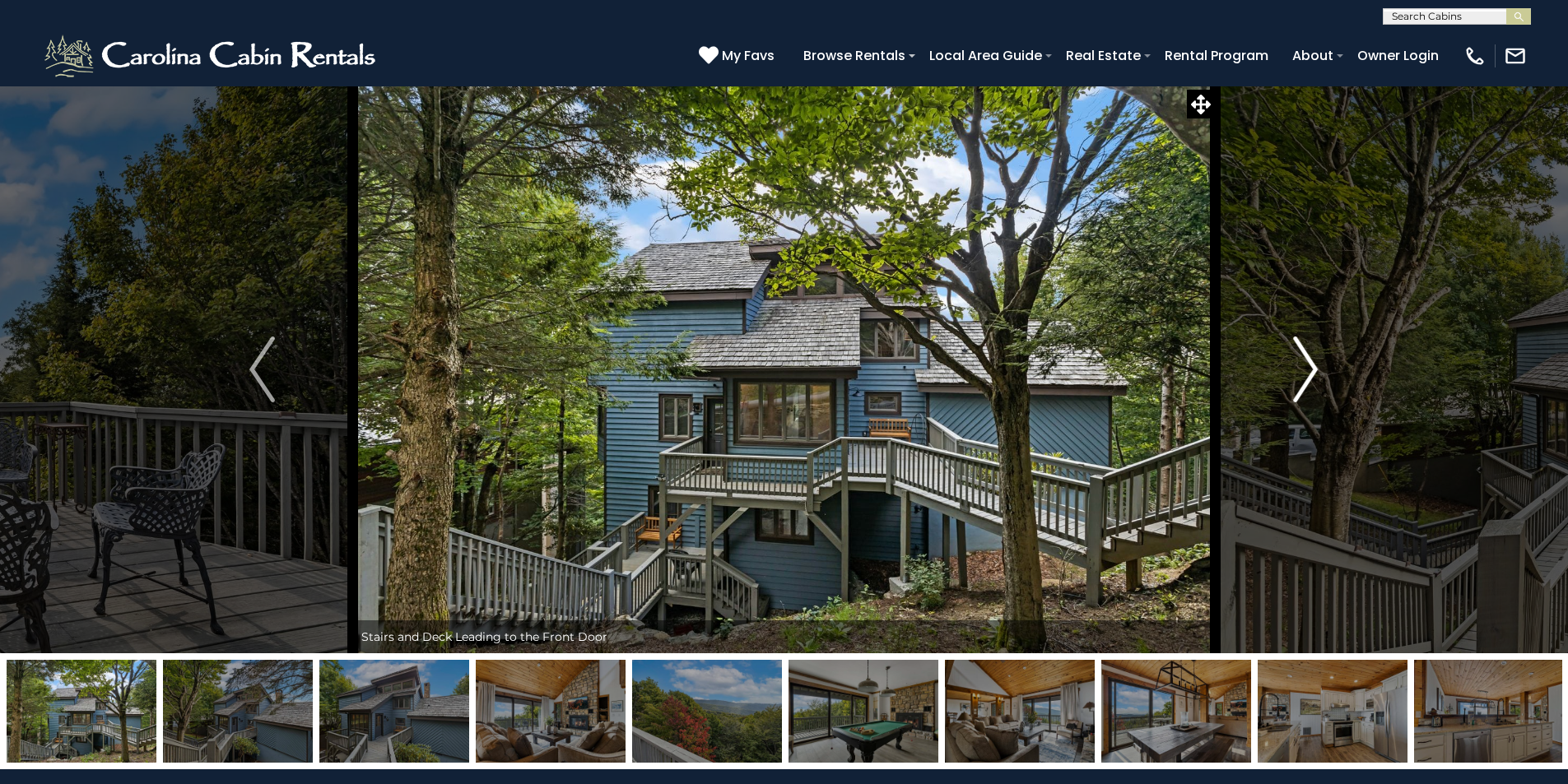
click at [1315, 377] on img "Next" at bounding box center [1305, 369] width 24 height 66
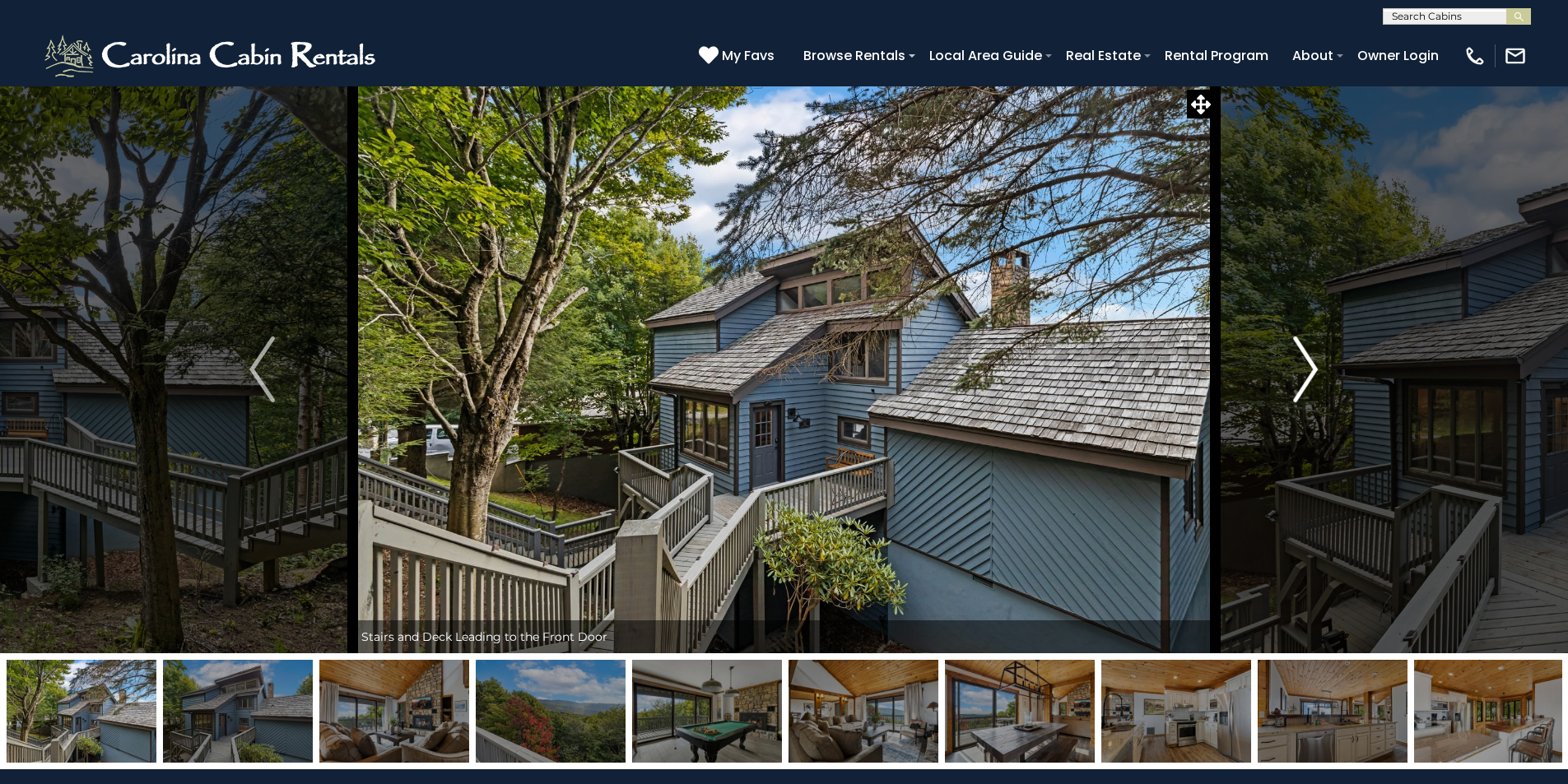
click at [1314, 377] on img "Next" at bounding box center [1305, 369] width 24 height 66
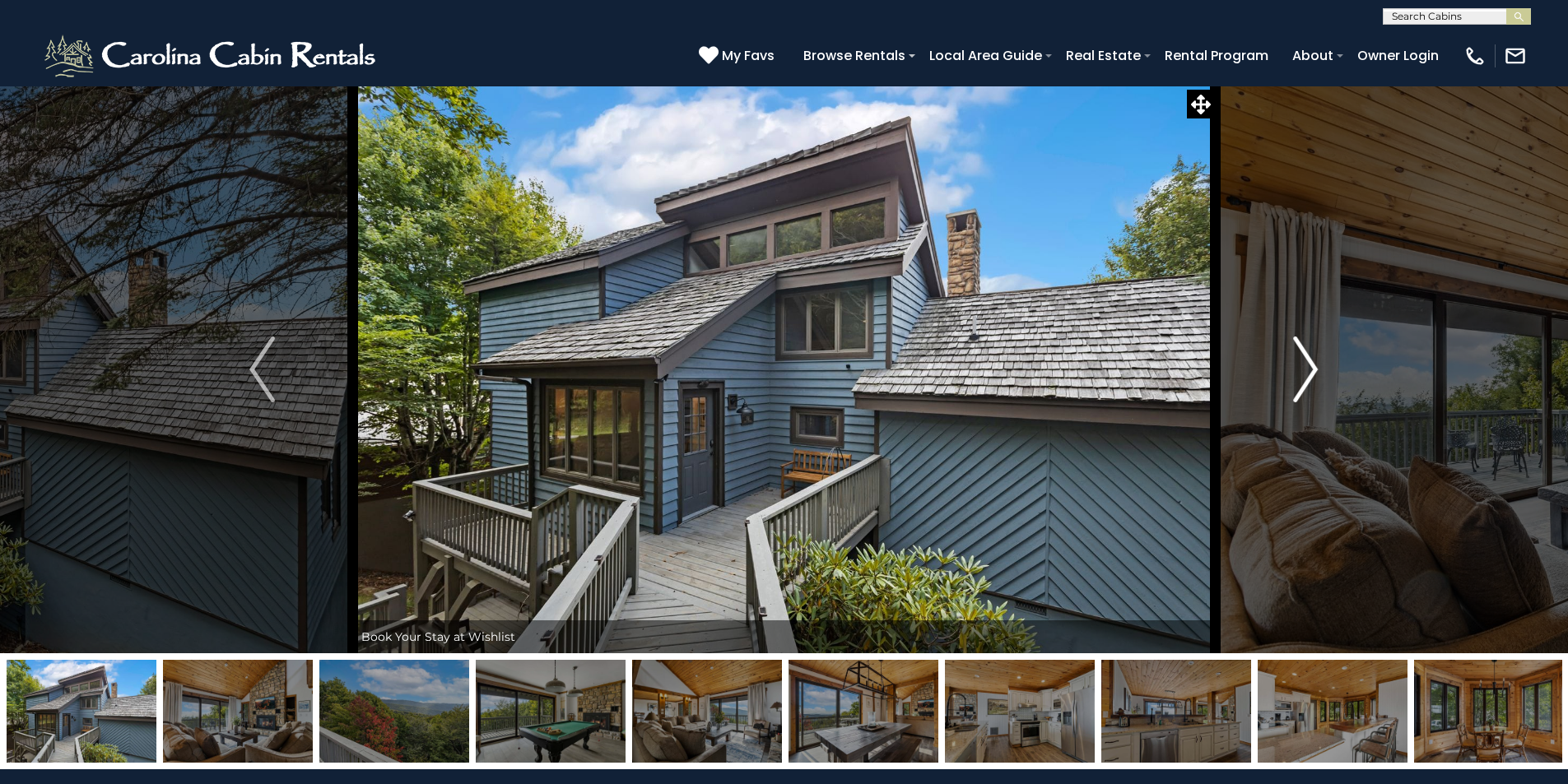
click at [1314, 377] on img "Next" at bounding box center [1305, 369] width 24 height 66
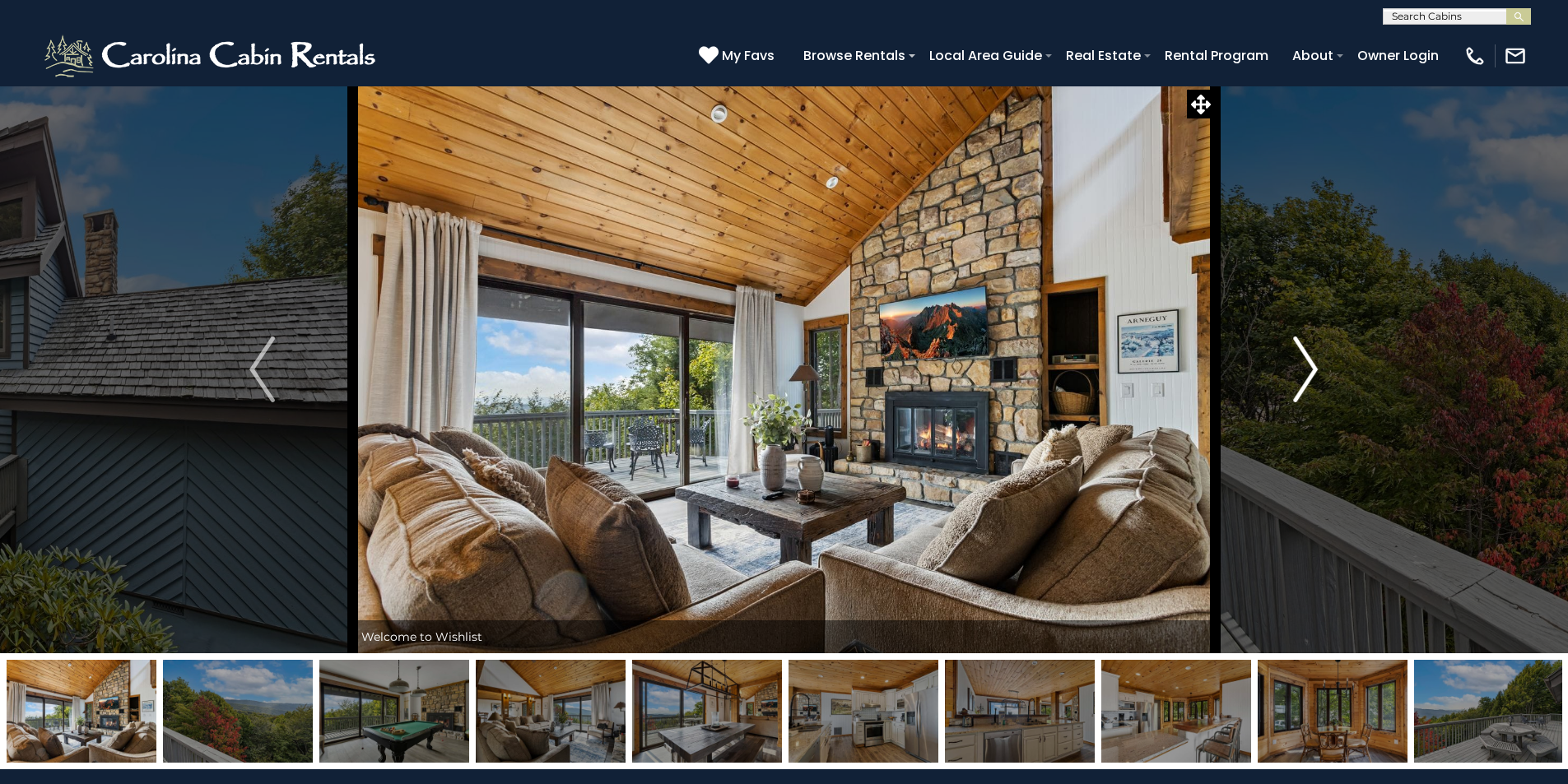
click at [1314, 377] on img "Next" at bounding box center [1305, 369] width 24 height 66
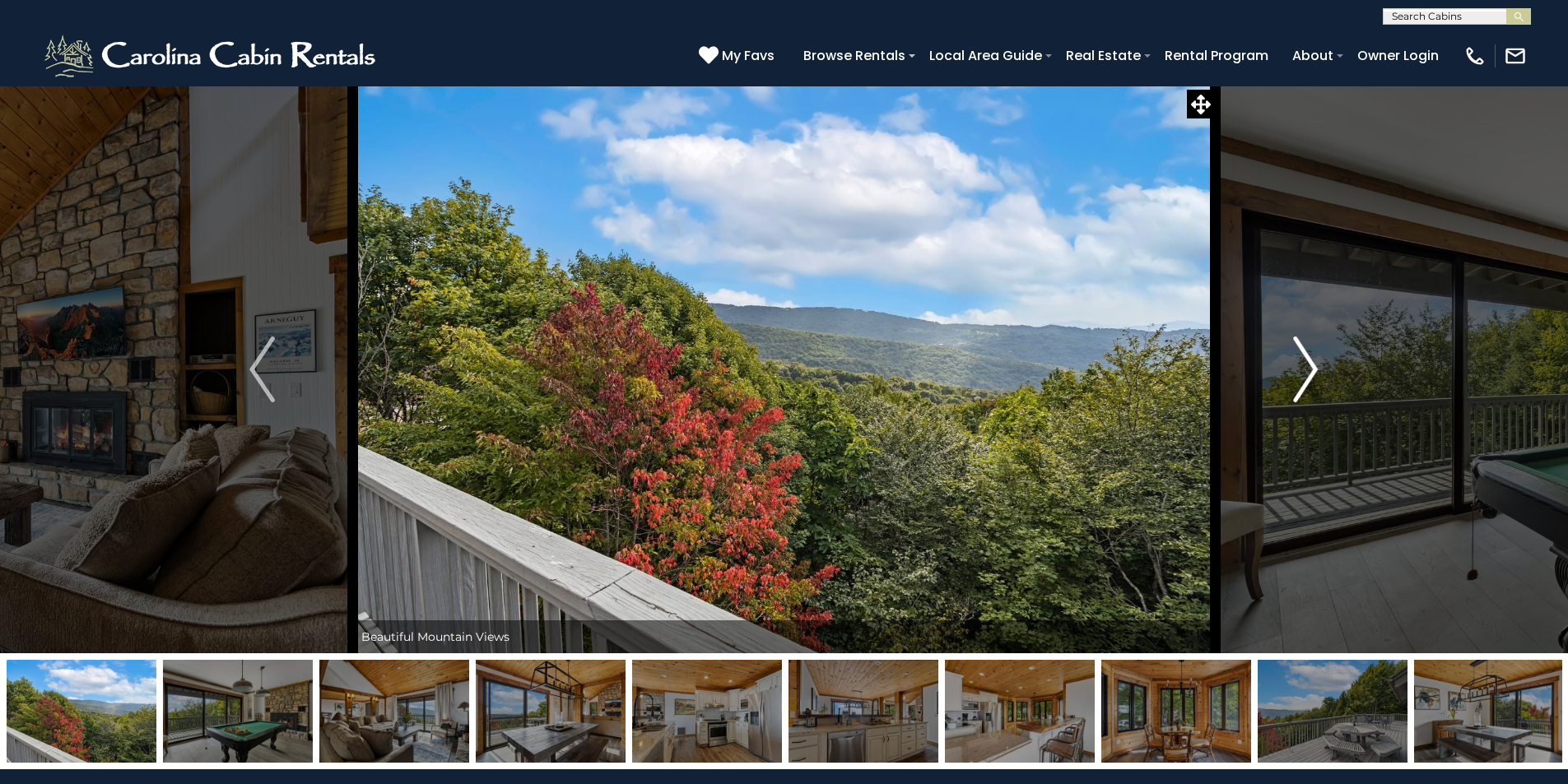
click at [1314, 376] on img "Next" at bounding box center [1305, 369] width 24 height 66
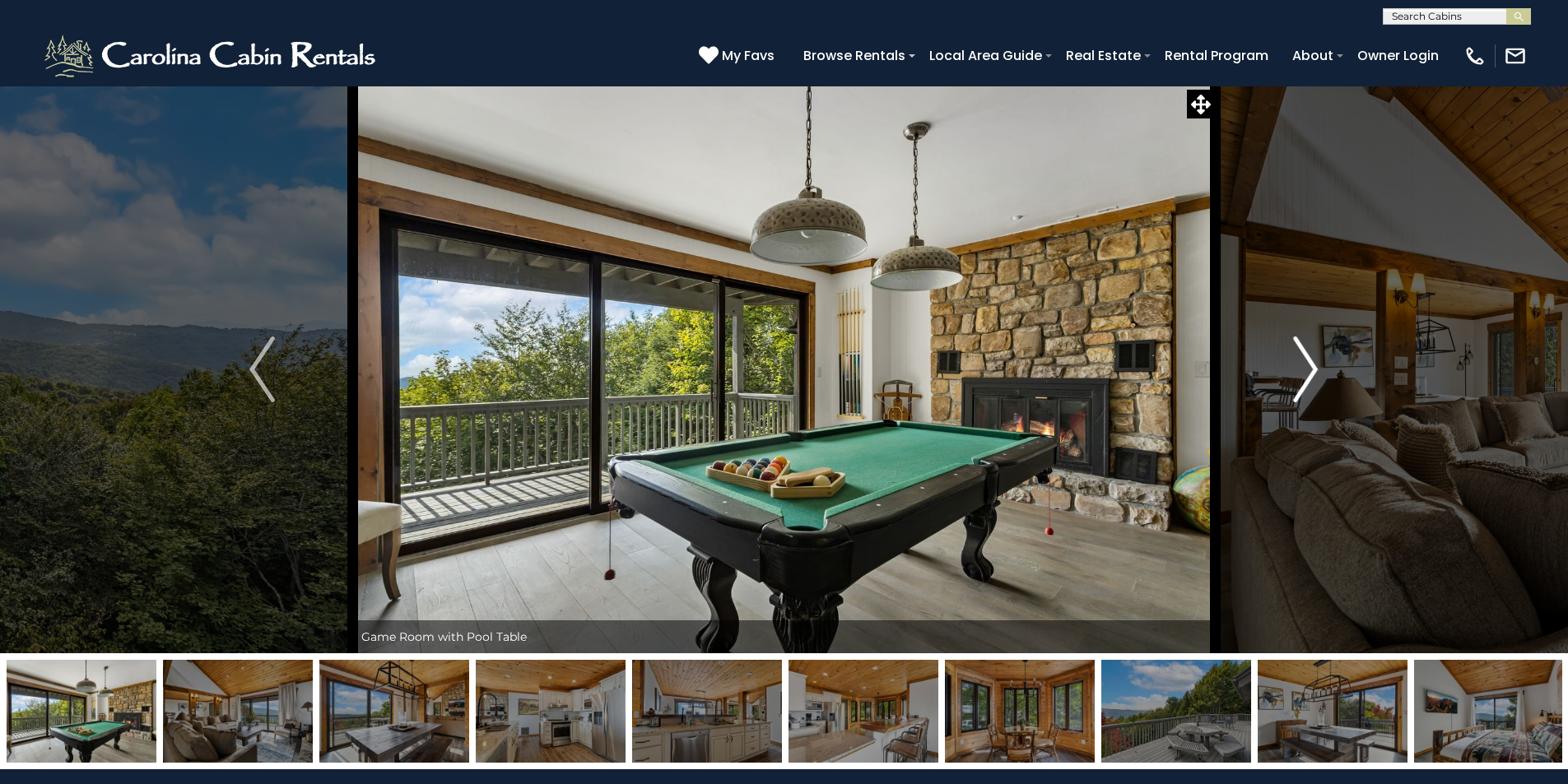
click at [1314, 376] on img "Next" at bounding box center [1305, 369] width 24 height 66
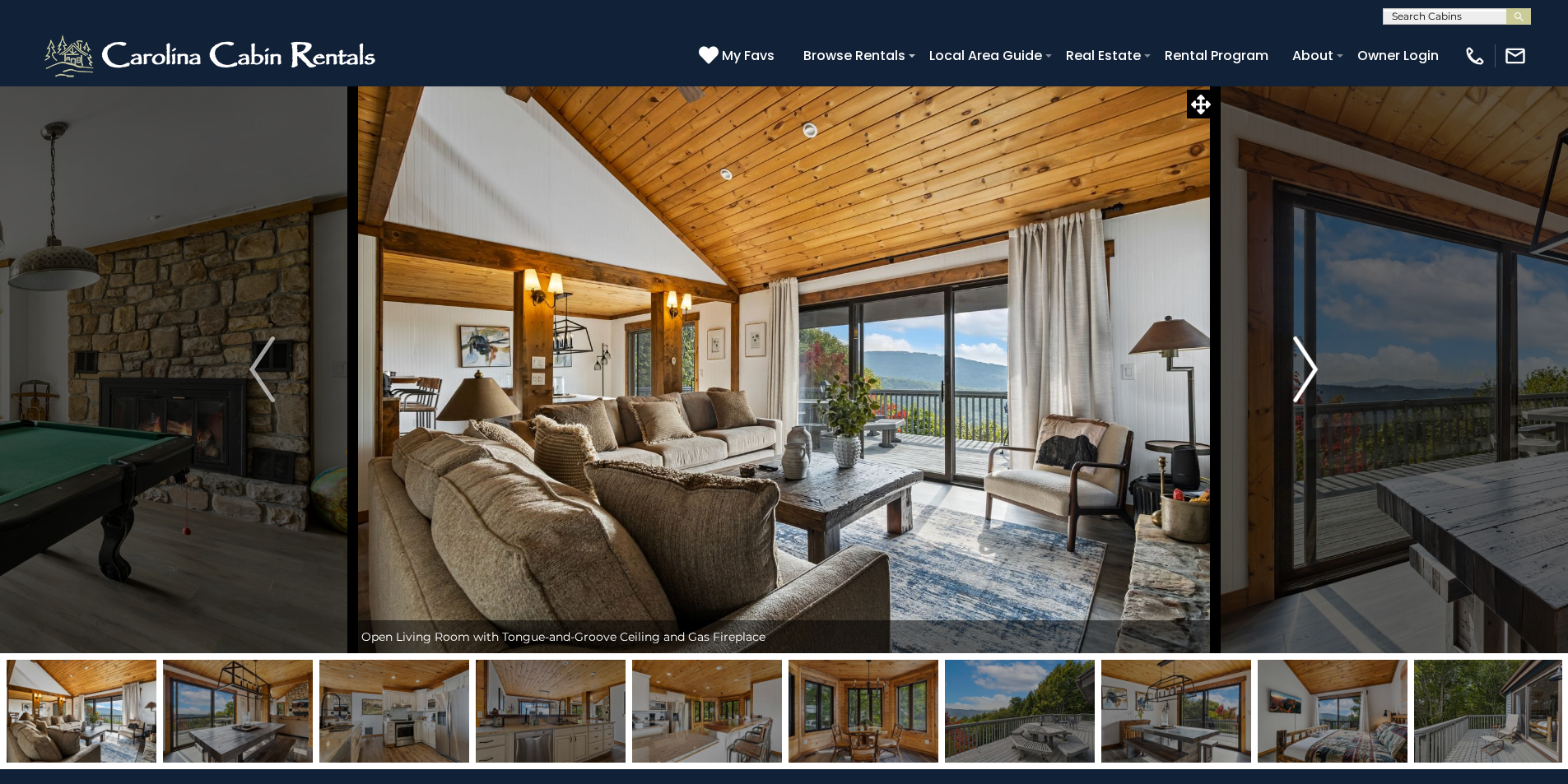
click at [1310, 386] on img "Next" at bounding box center [1305, 369] width 24 height 66
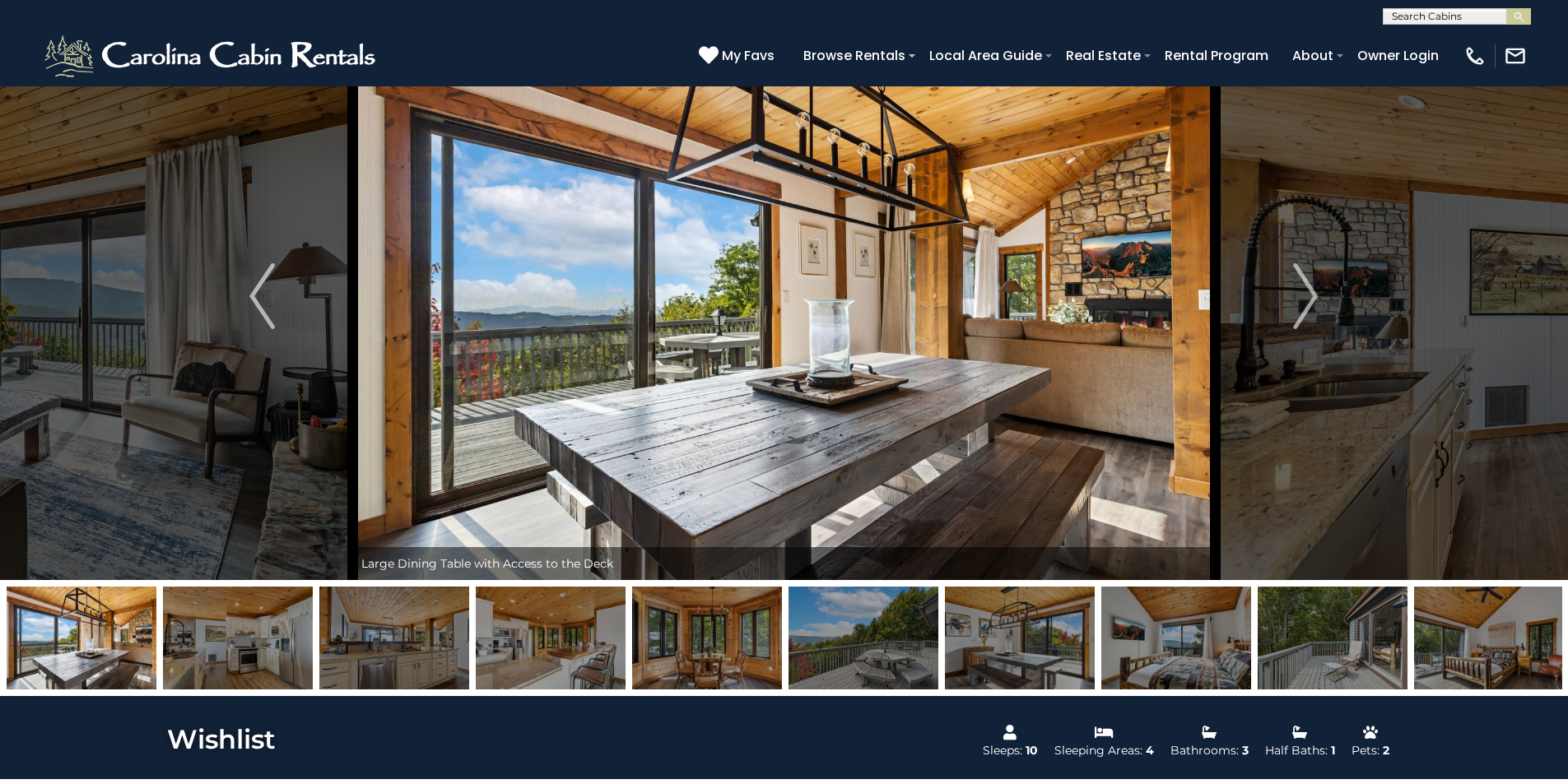
scroll to position [165, 0]
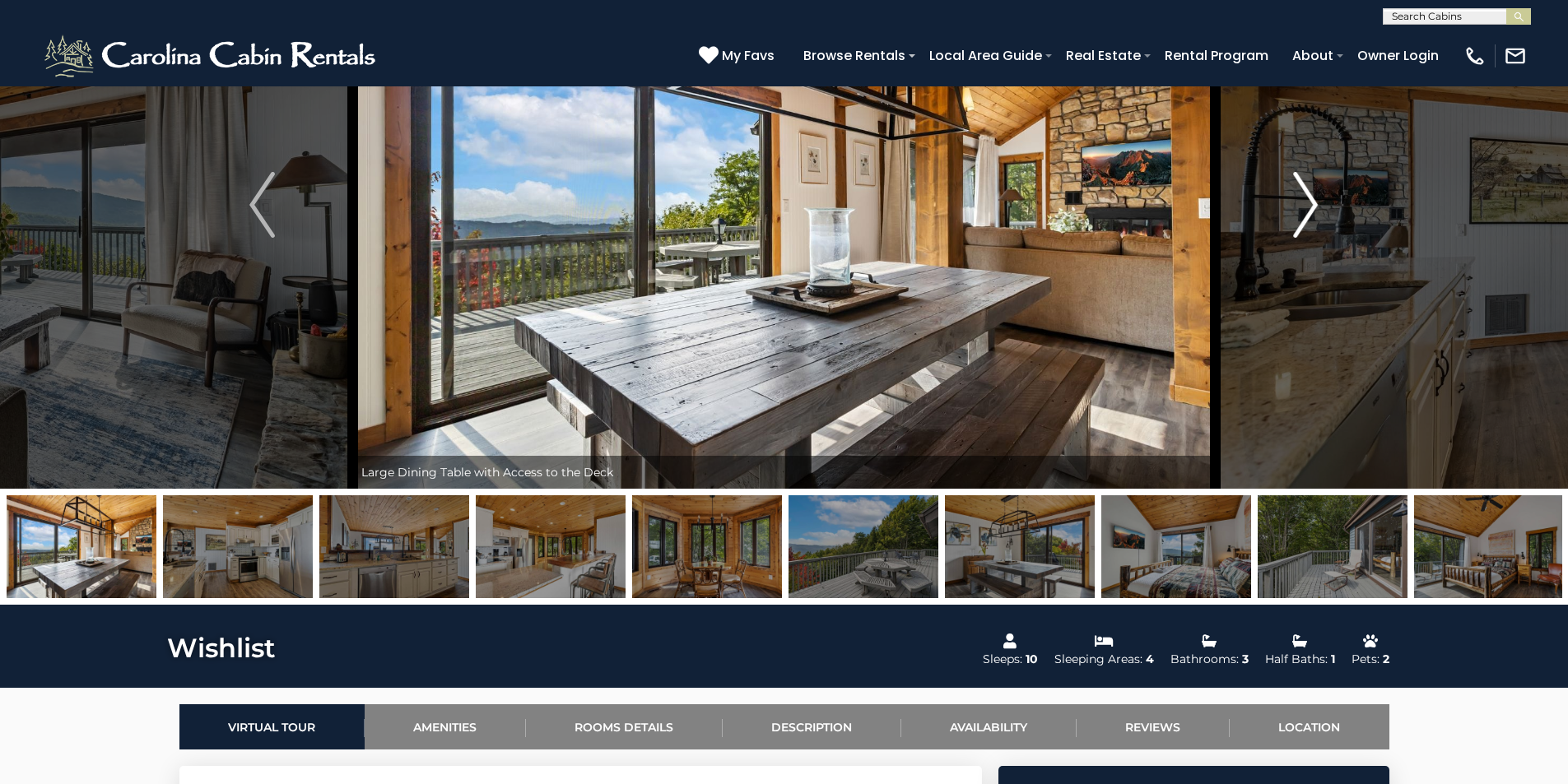
click at [1299, 183] on img "Next" at bounding box center [1305, 205] width 24 height 66
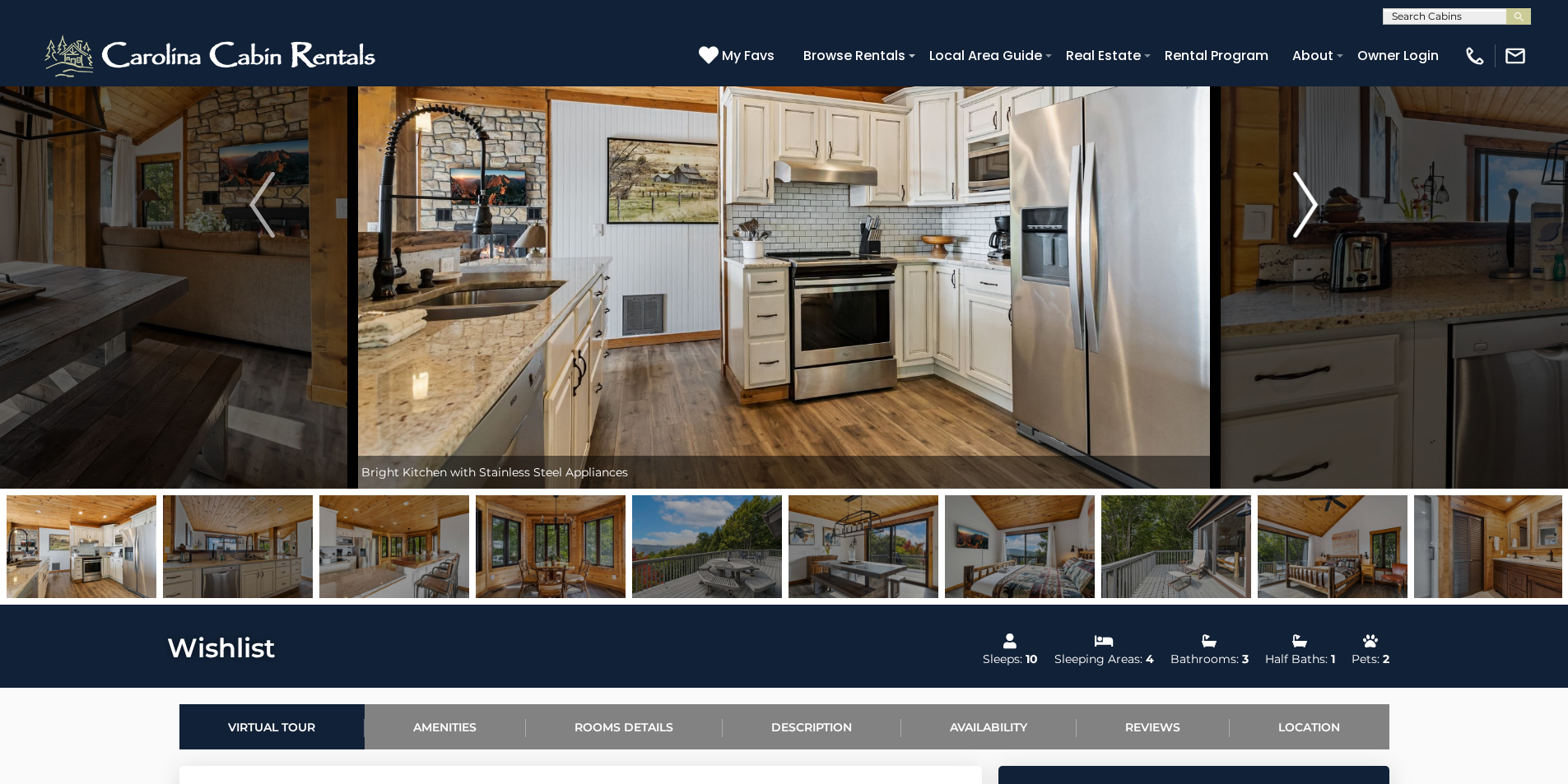
click at [1299, 185] on img "Next" at bounding box center [1305, 205] width 24 height 66
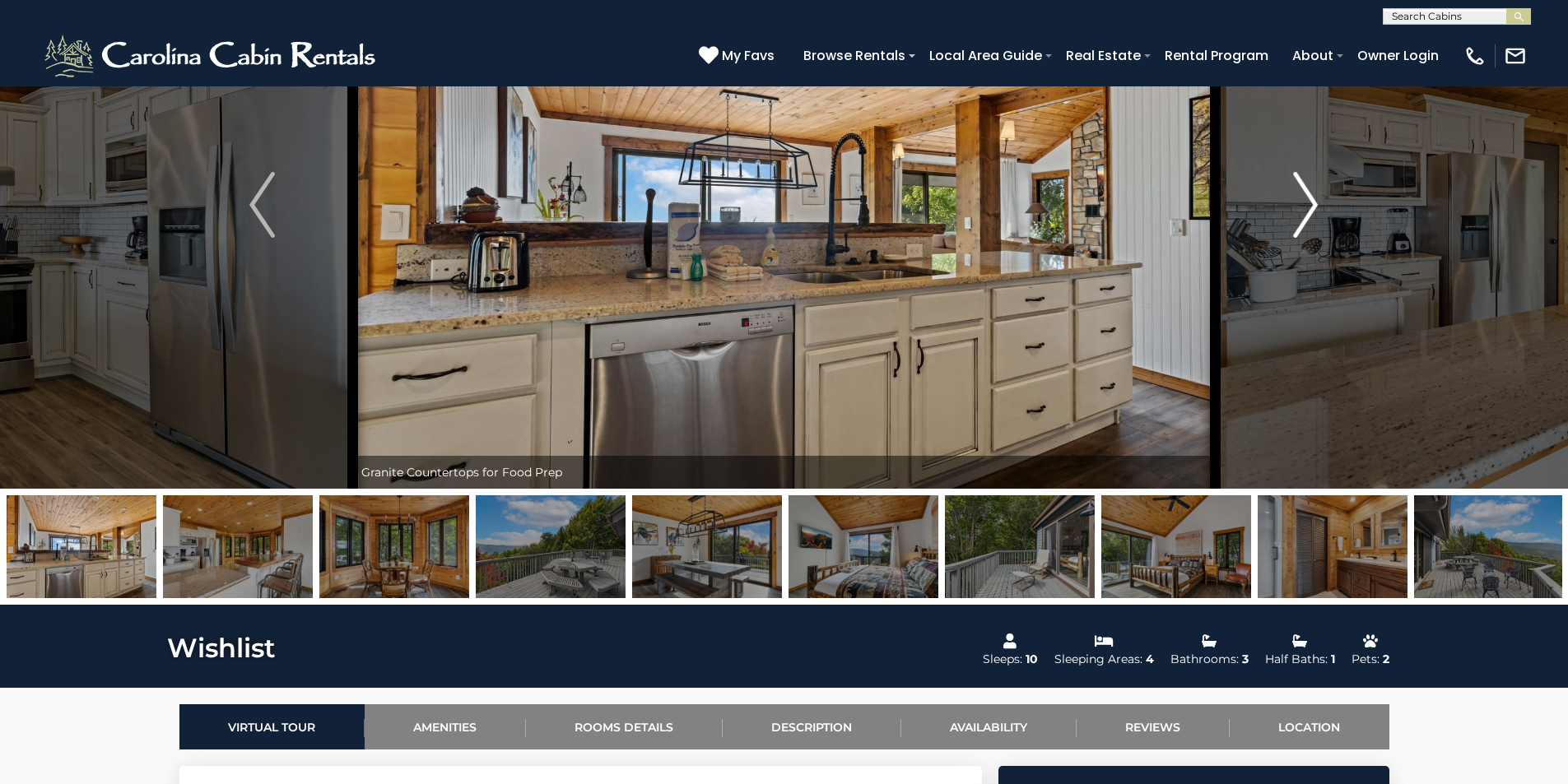
click at [1299, 185] on img "Next" at bounding box center [1305, 205] width 24 height 66
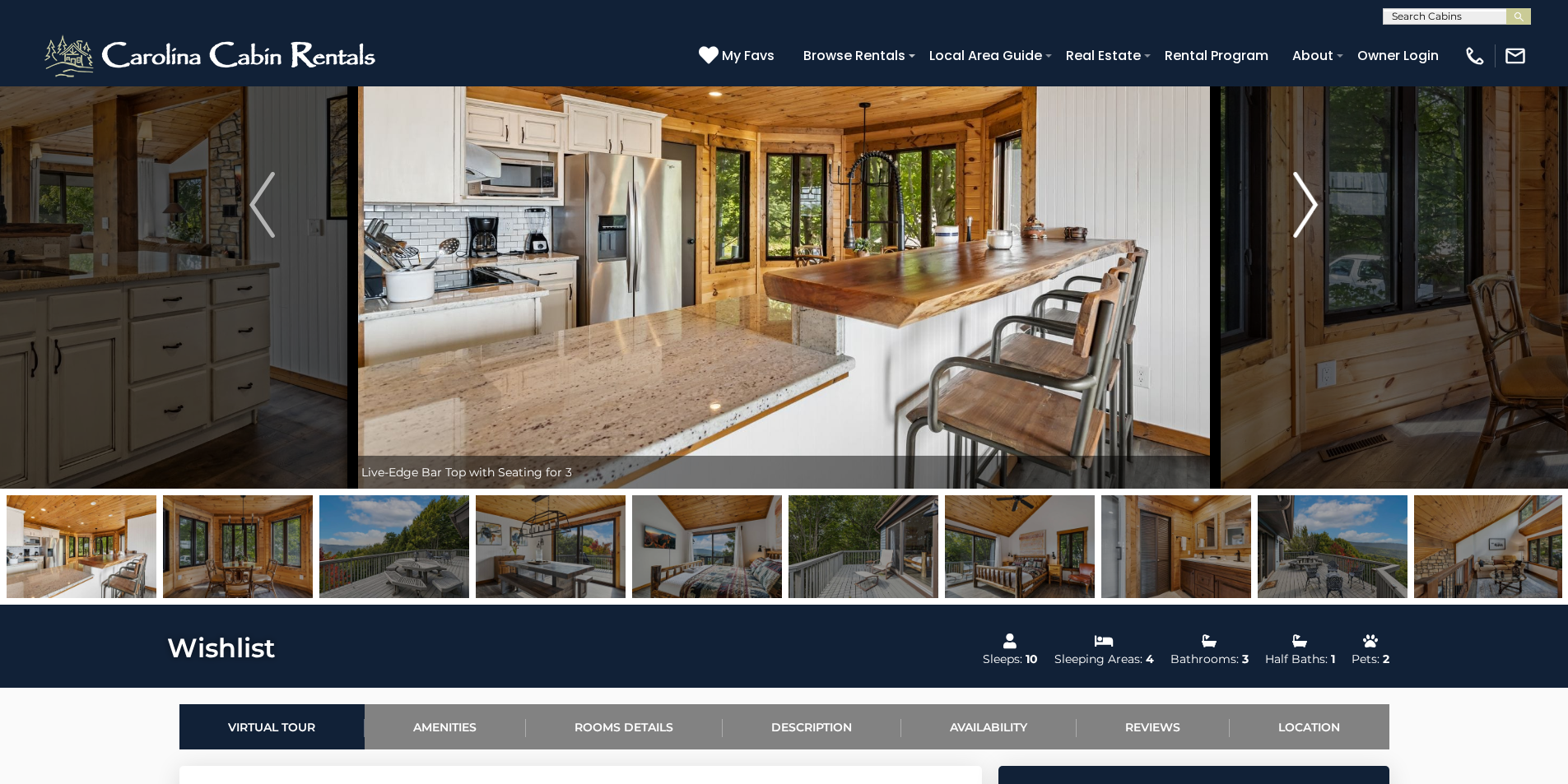
click at [1299, 185] on img "Next" at bounding box center [1305, 205] width 24 height 66
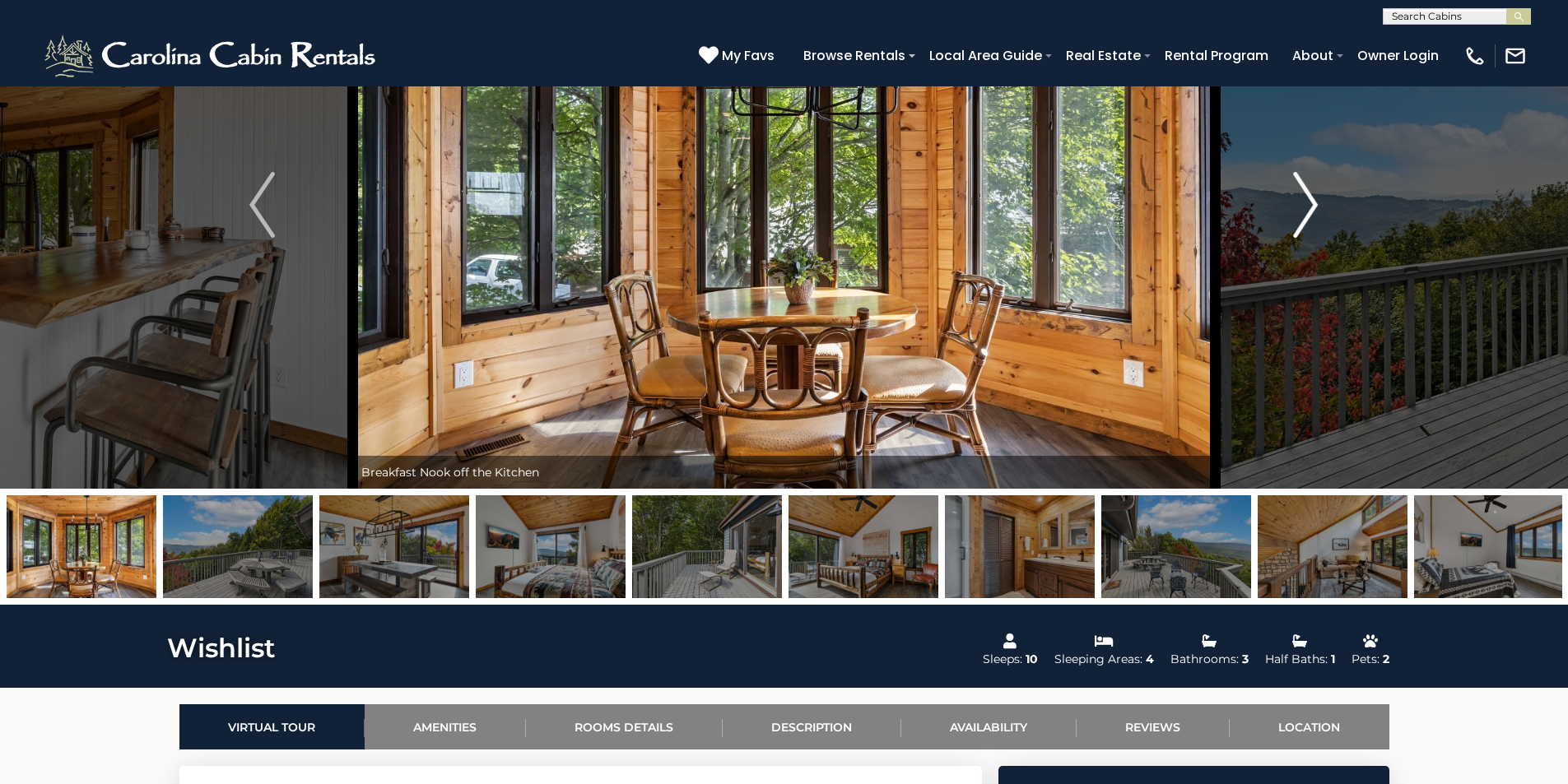
click at [1299, 185] on img "Next" at bounding box center [1305, 205] width 24 height 66
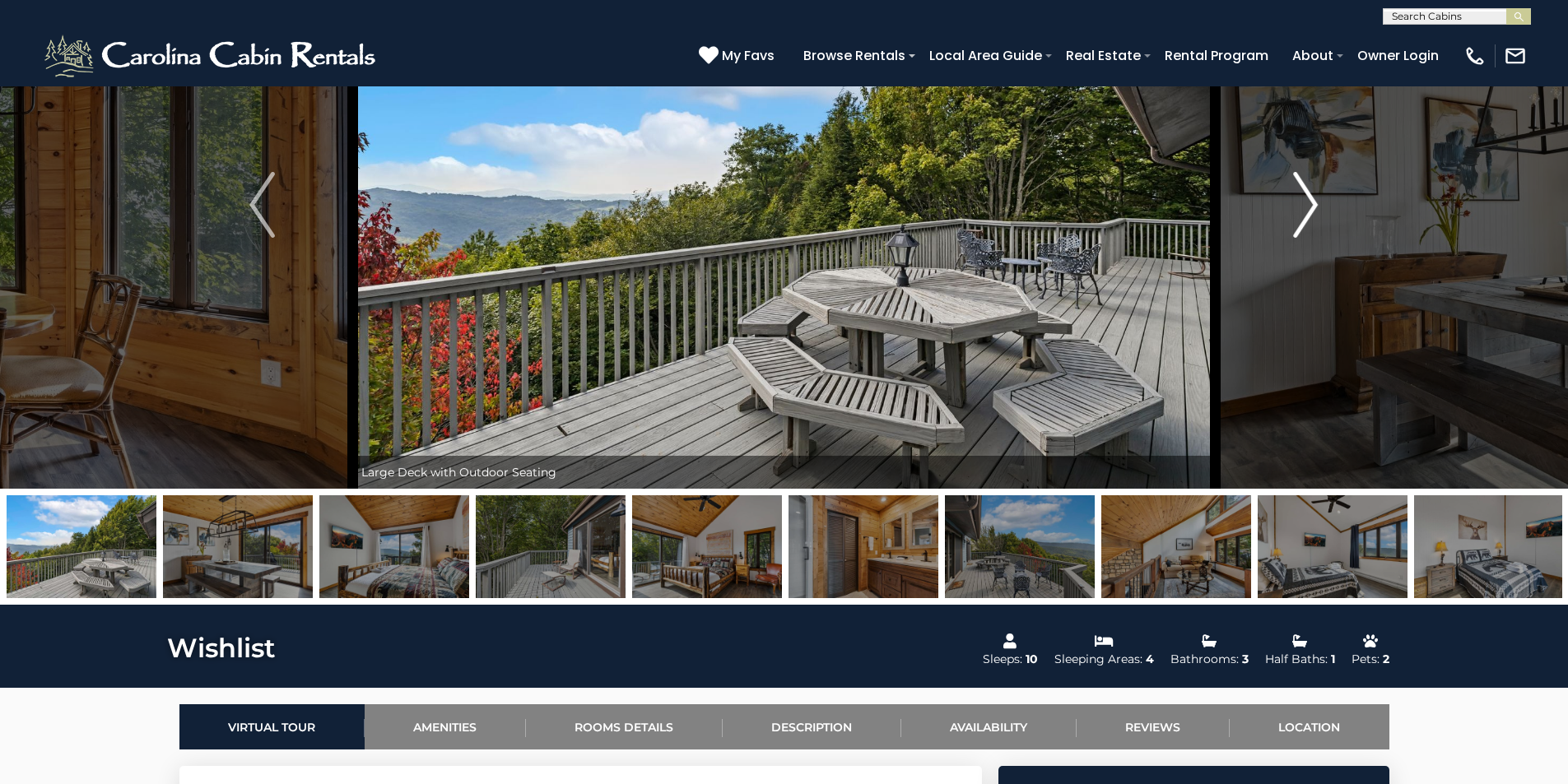
click at [1299, 185] on img "Next" at bounding box center [1305, 205] width 24 height 66
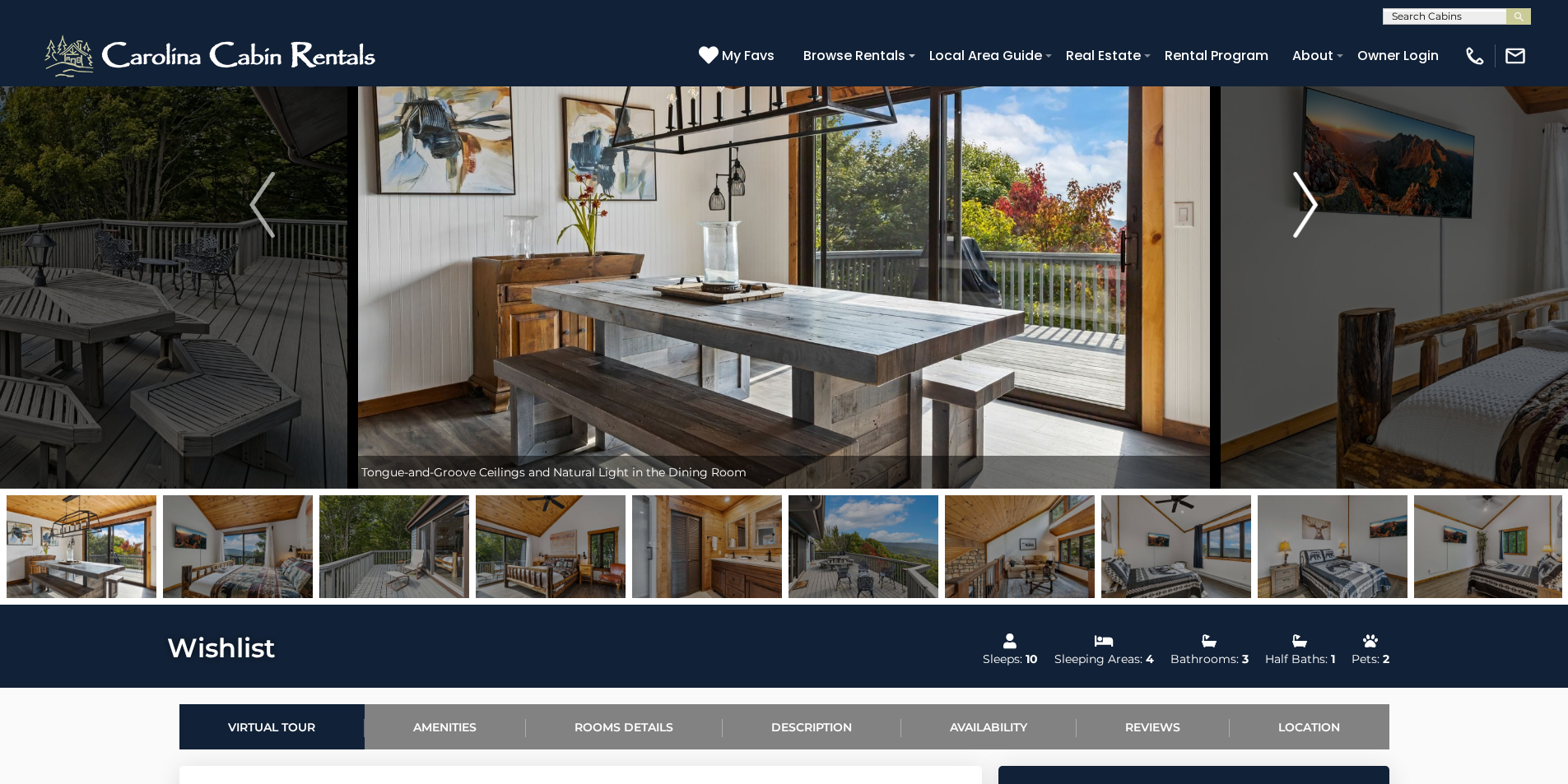
click at [1299, 185] on img "Next" at bounding box center [1305, 205] width 24 height 66
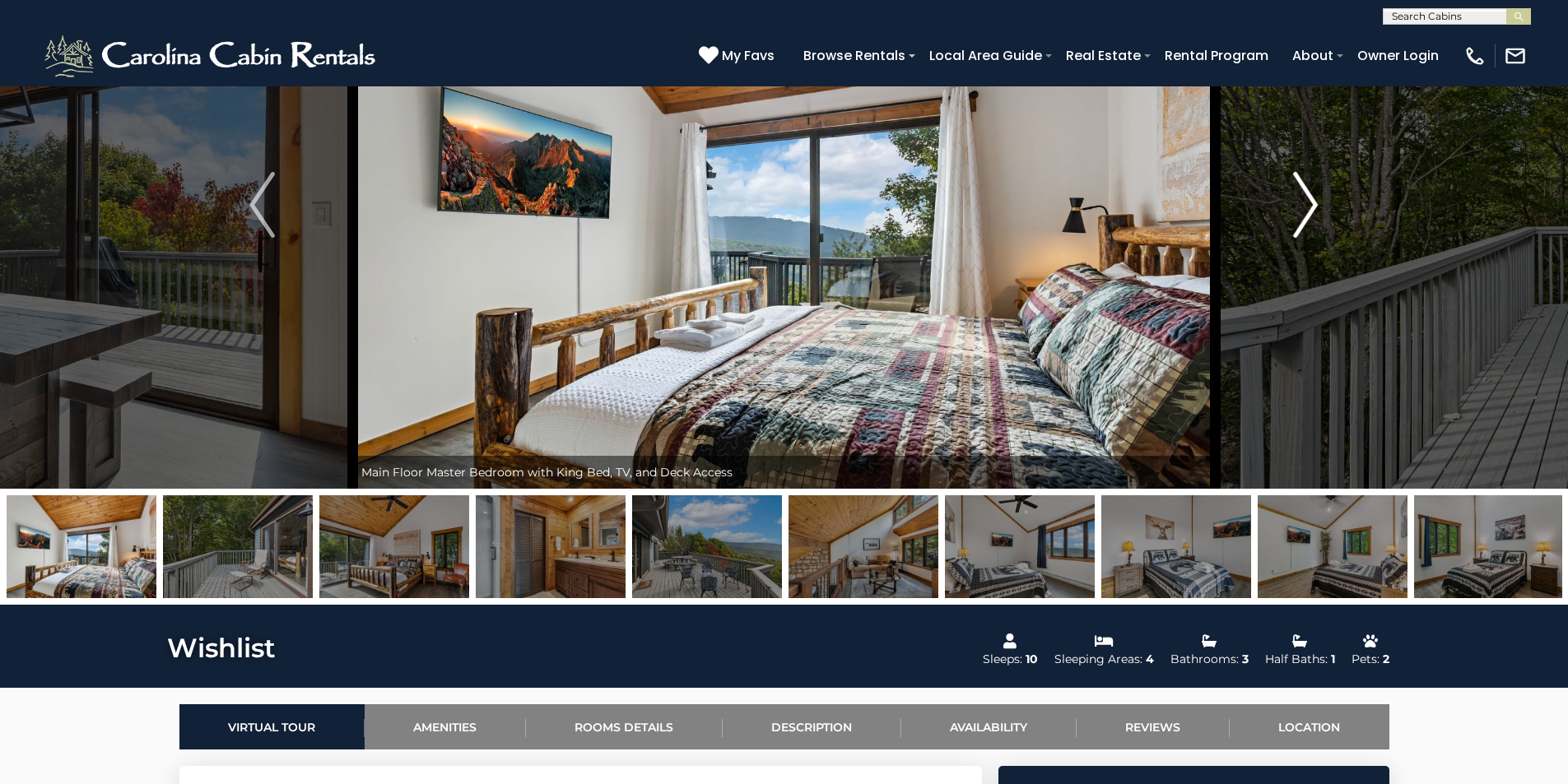
click at [1299, 185] on img "Next" at bounding box center [1305, 205] width 24 height 66
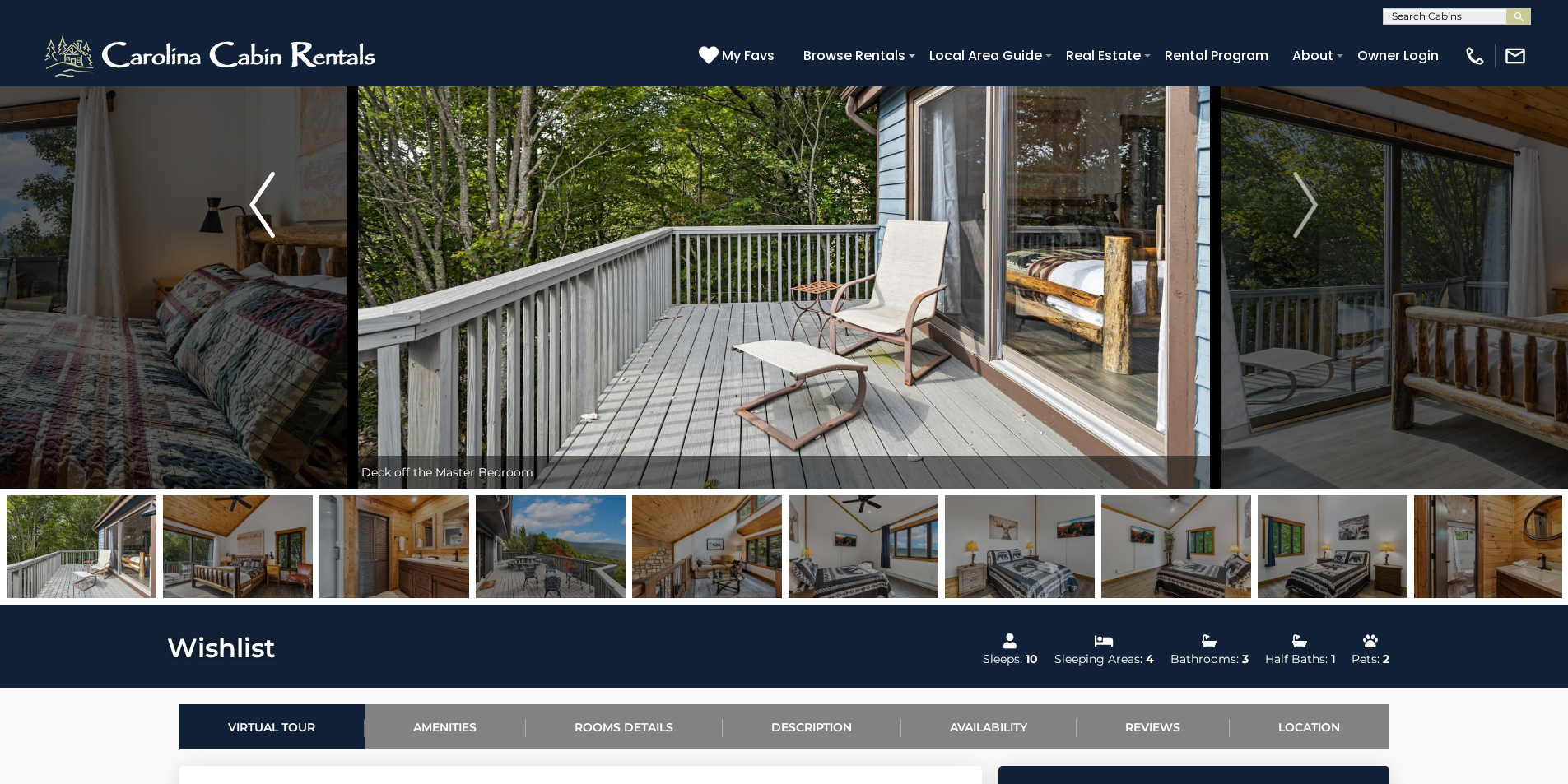
click at [290, 209] on button "Previous" at bounding box center [262, 204] width 181 height 568
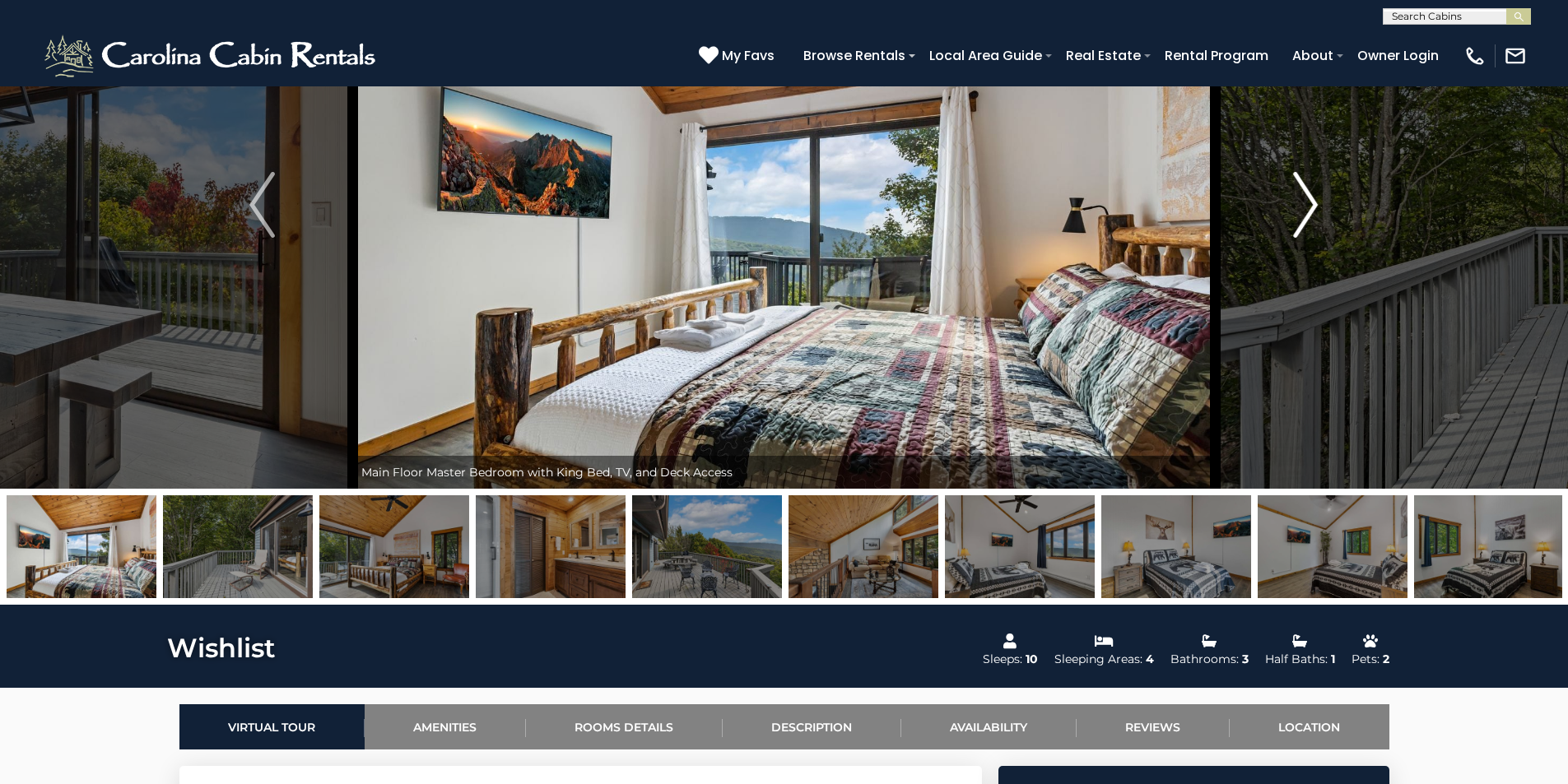
click at [1300, 200] on img "Next" at bounding box center [1305, 205] width 24 height 66
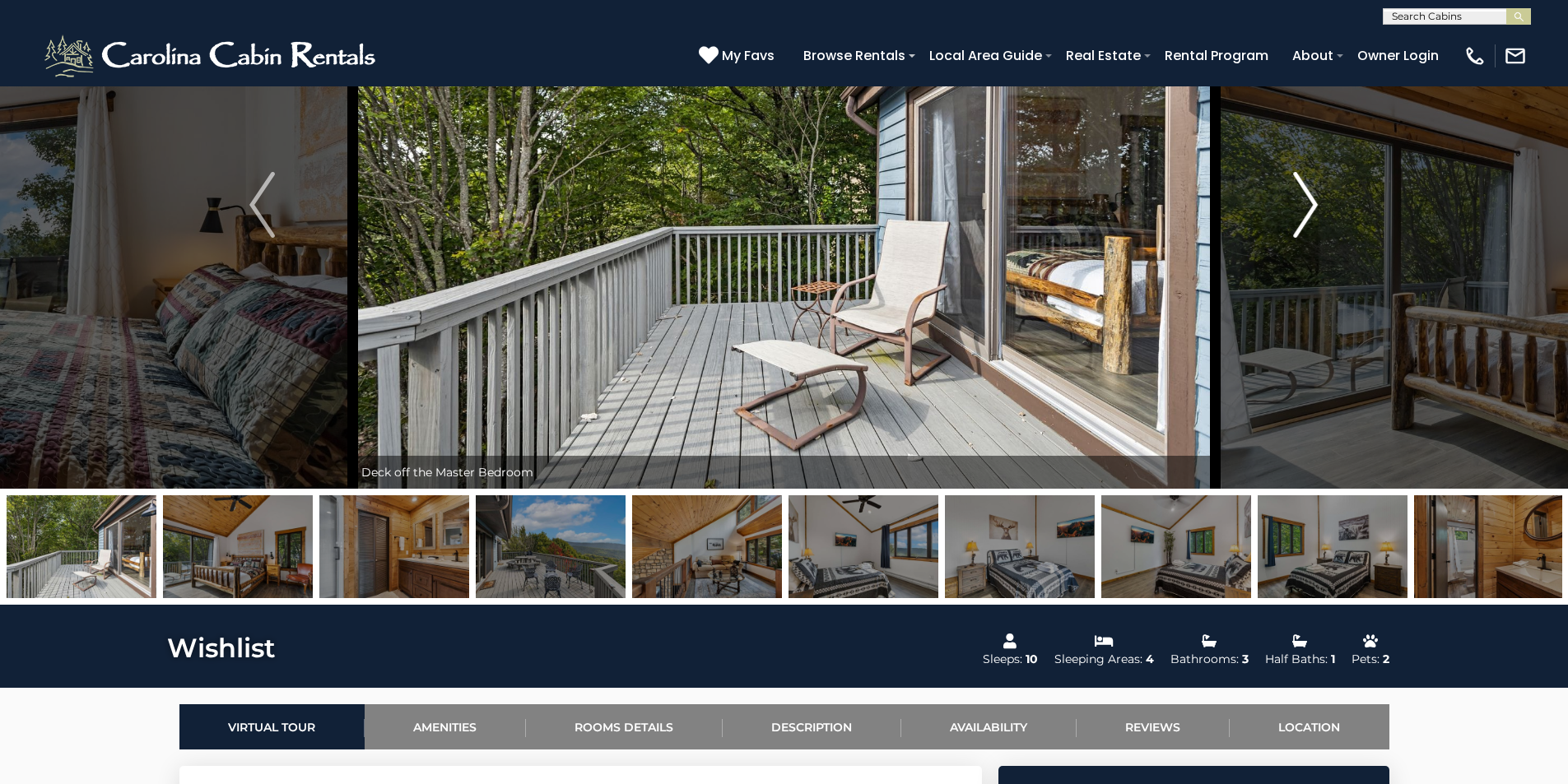
click at [1296, 202] on img "Next" at bounding box center [1305, 205] width 24 height 66
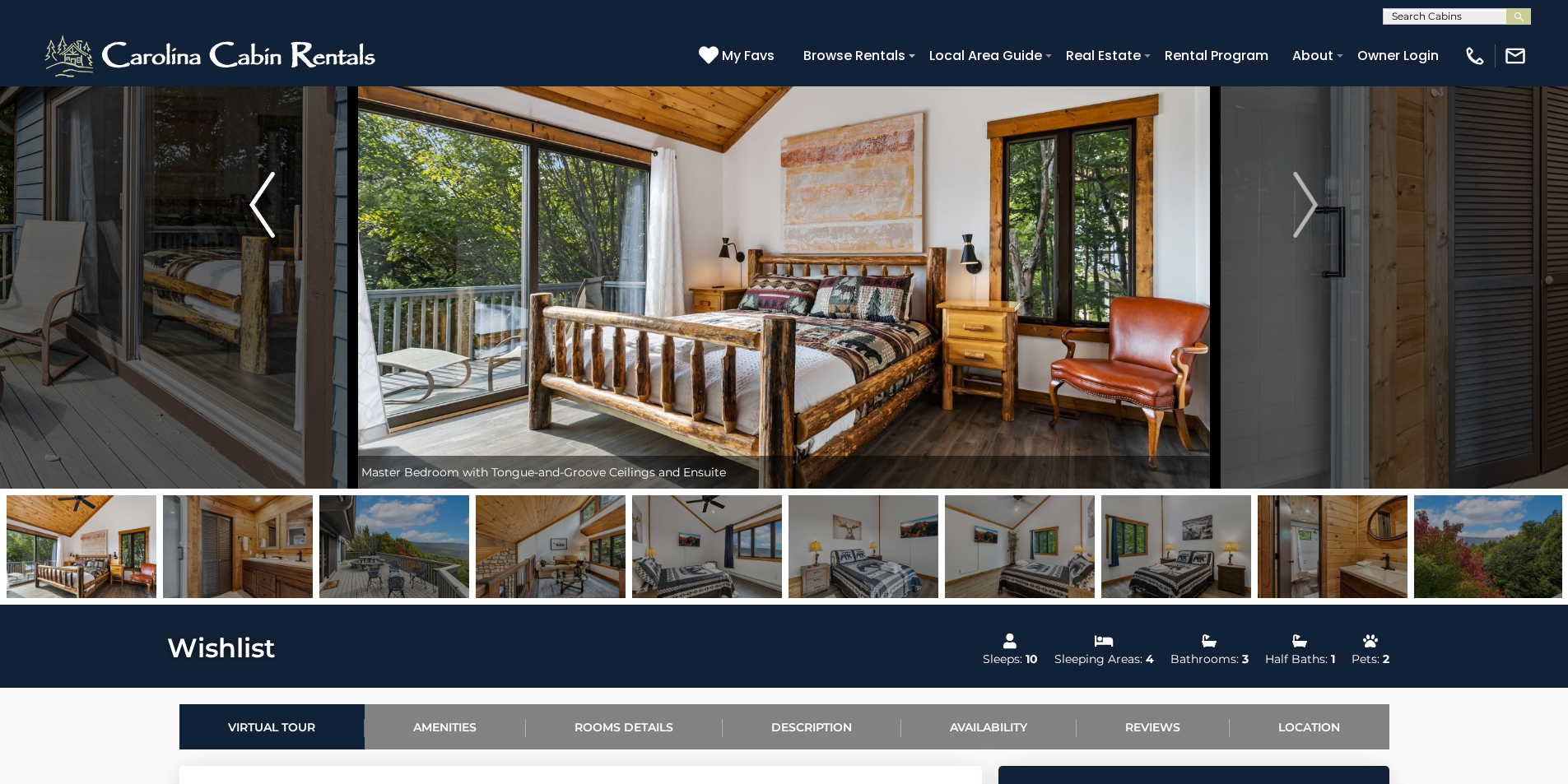
click at [264, 202] on img "Previous" at bounding box center [261, 205] width 24 height 66
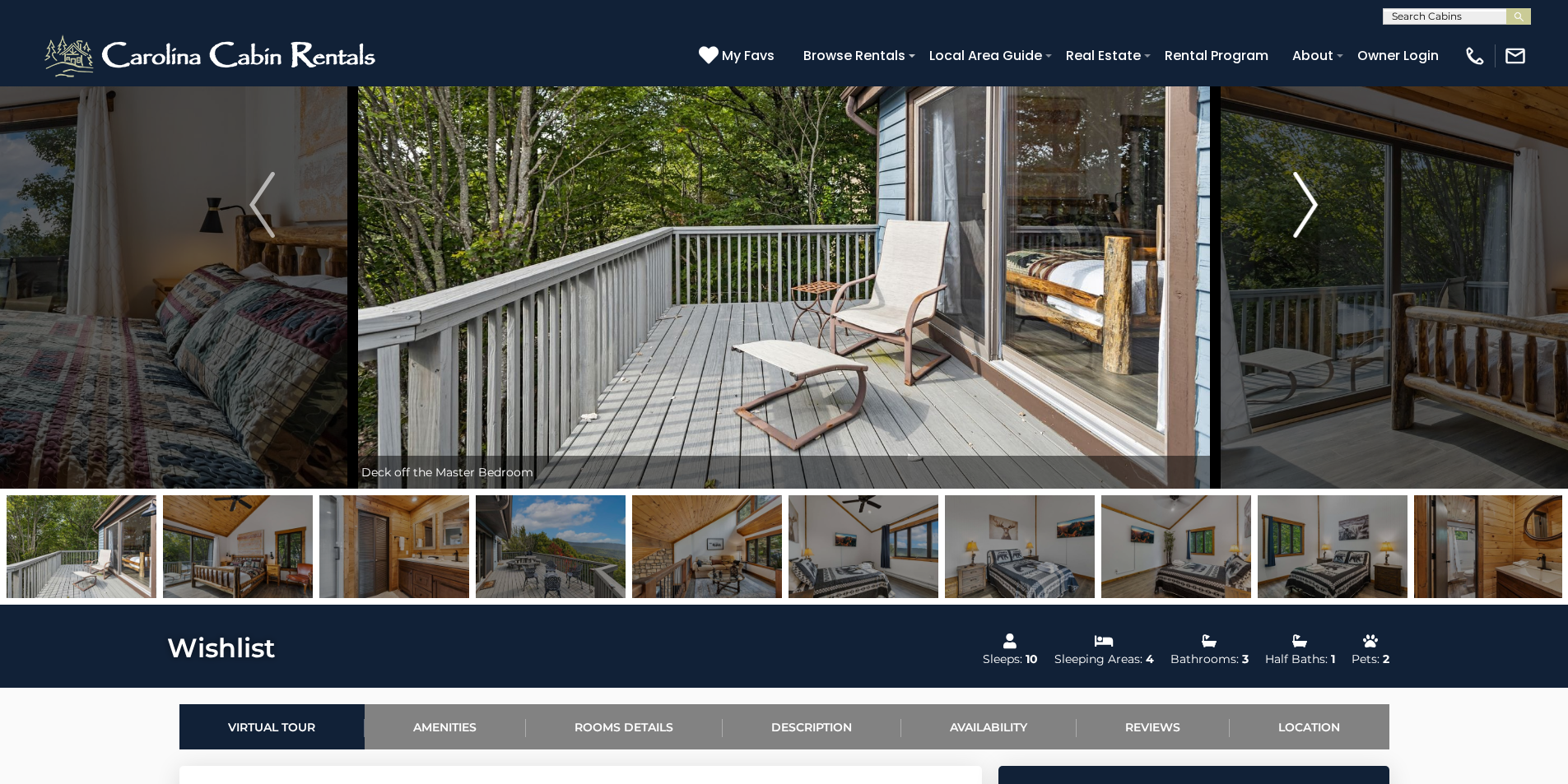
click at [1300, 203] on img "Next" at bounding box center [1305, 205] width 24 height 66
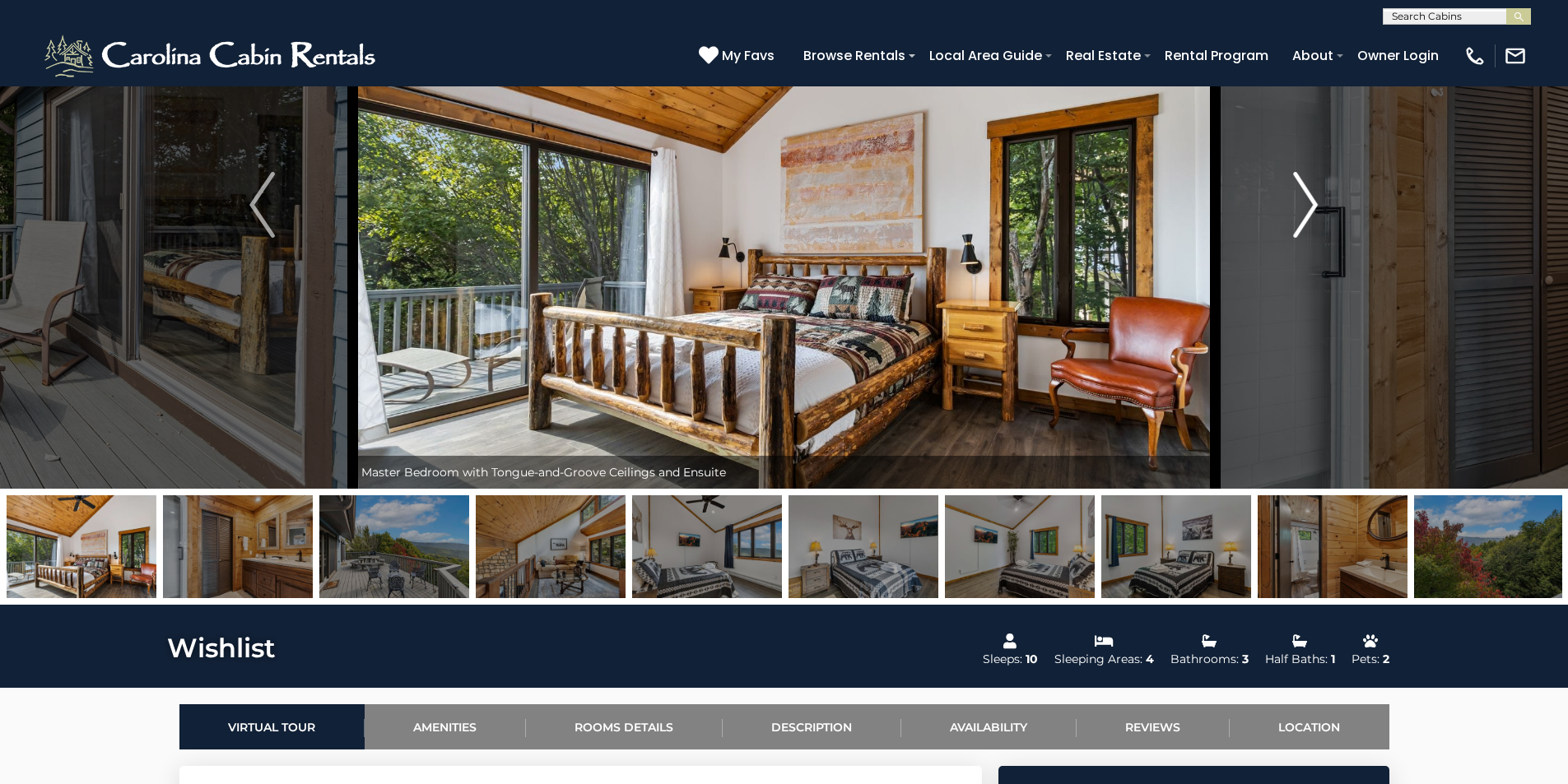
click at [1287, 206] on button "Next" at bounding box center [1305, 204] width 181 height 568
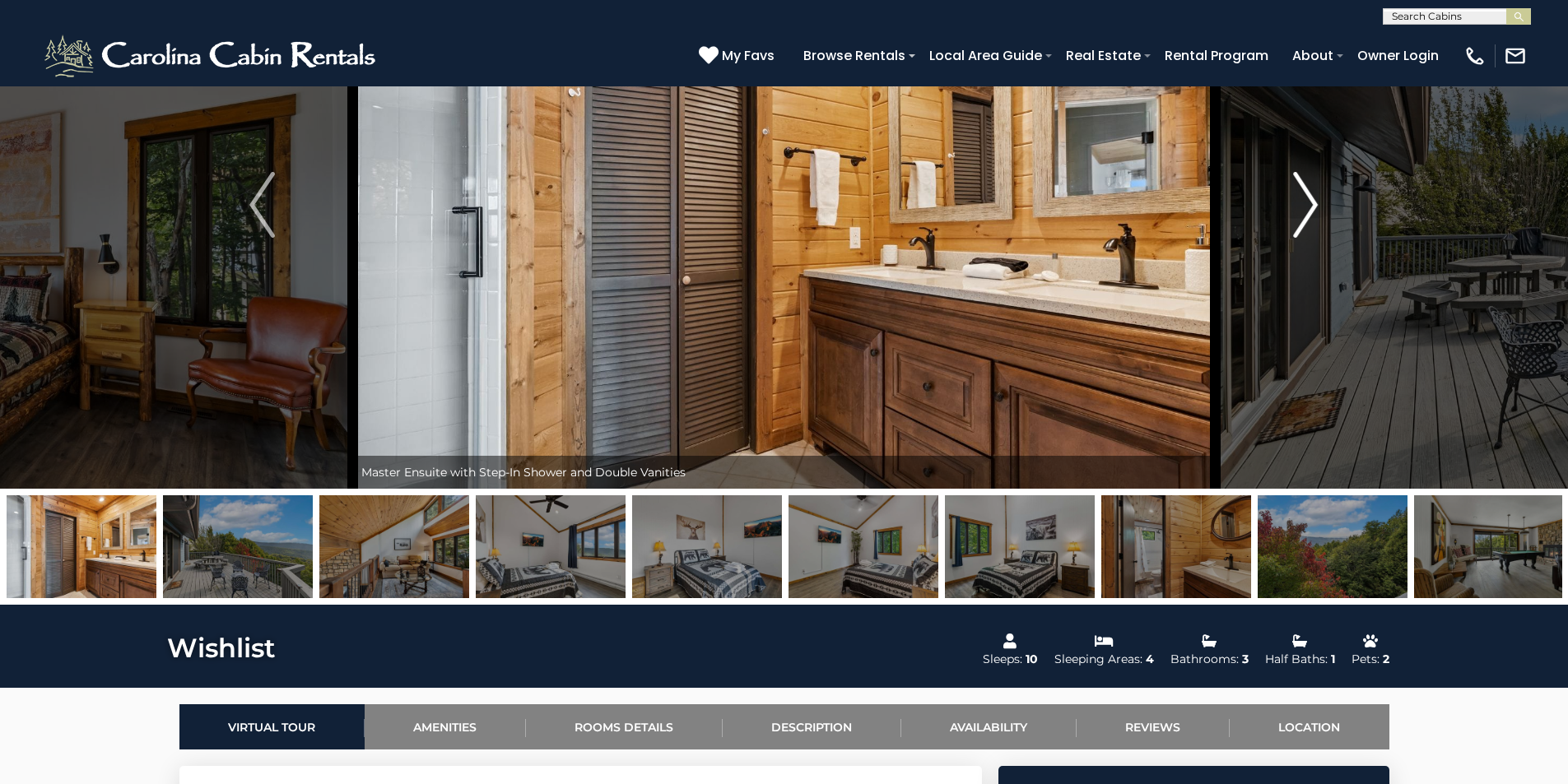
click at [1287, 206] on button "Next" at bounding box center [1305, 204] width 181 height 568
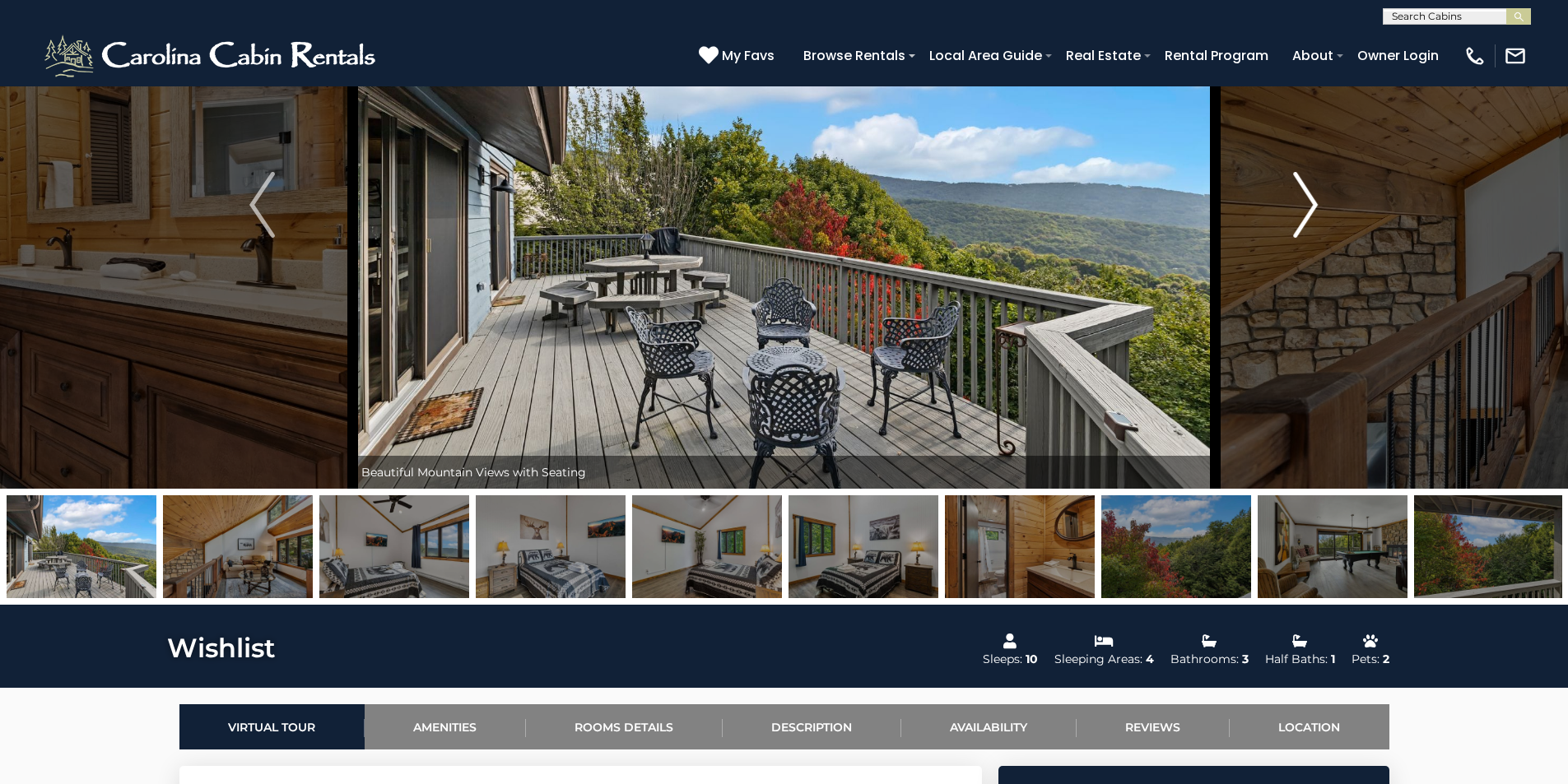
click at [1286, 206] on button "Next" at bounding box center [1305, 204] width 181 height 568
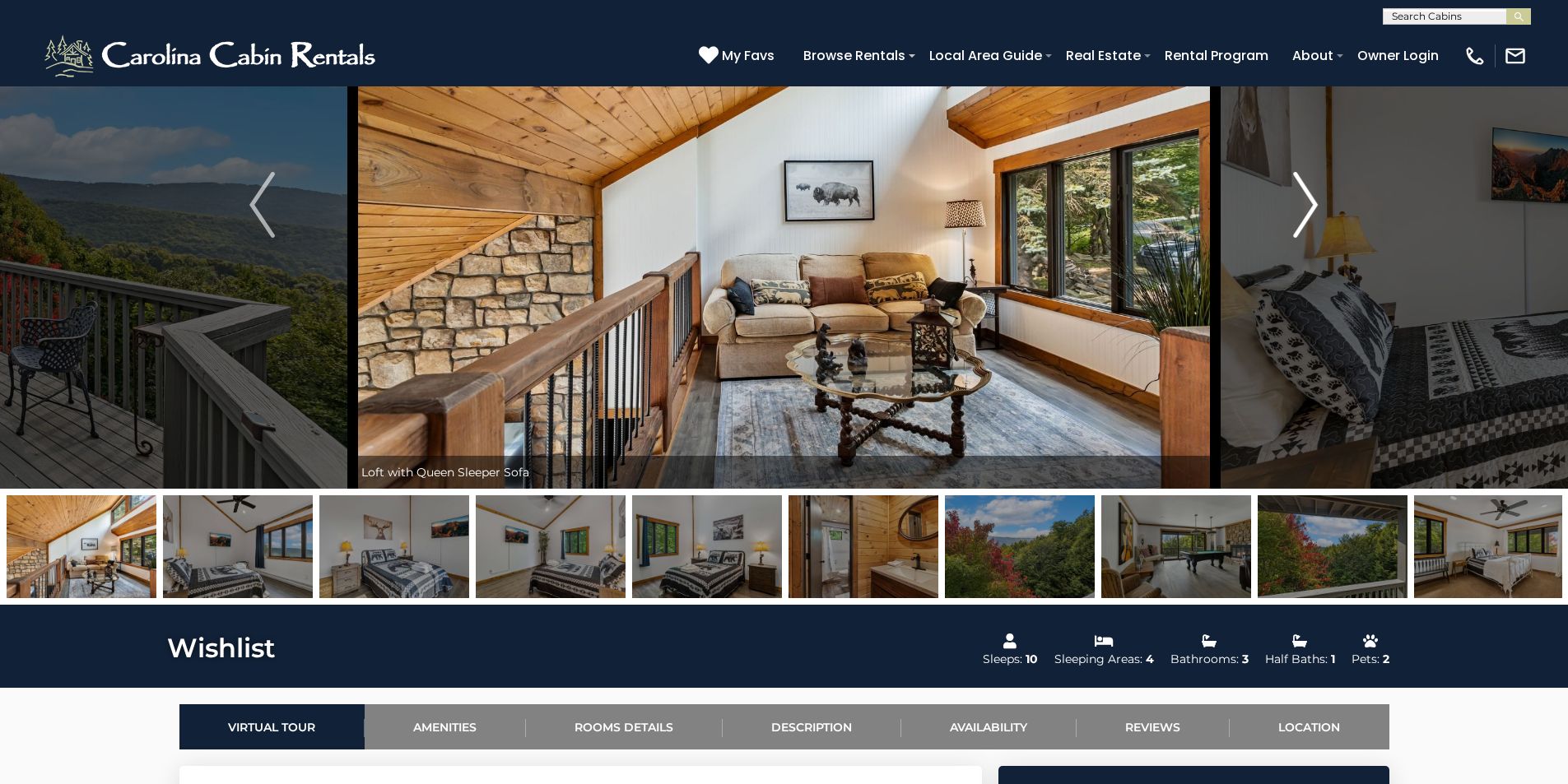
click at [1285, 206] on button "Next" at bounding box center [1305, 204] width 181 height 568
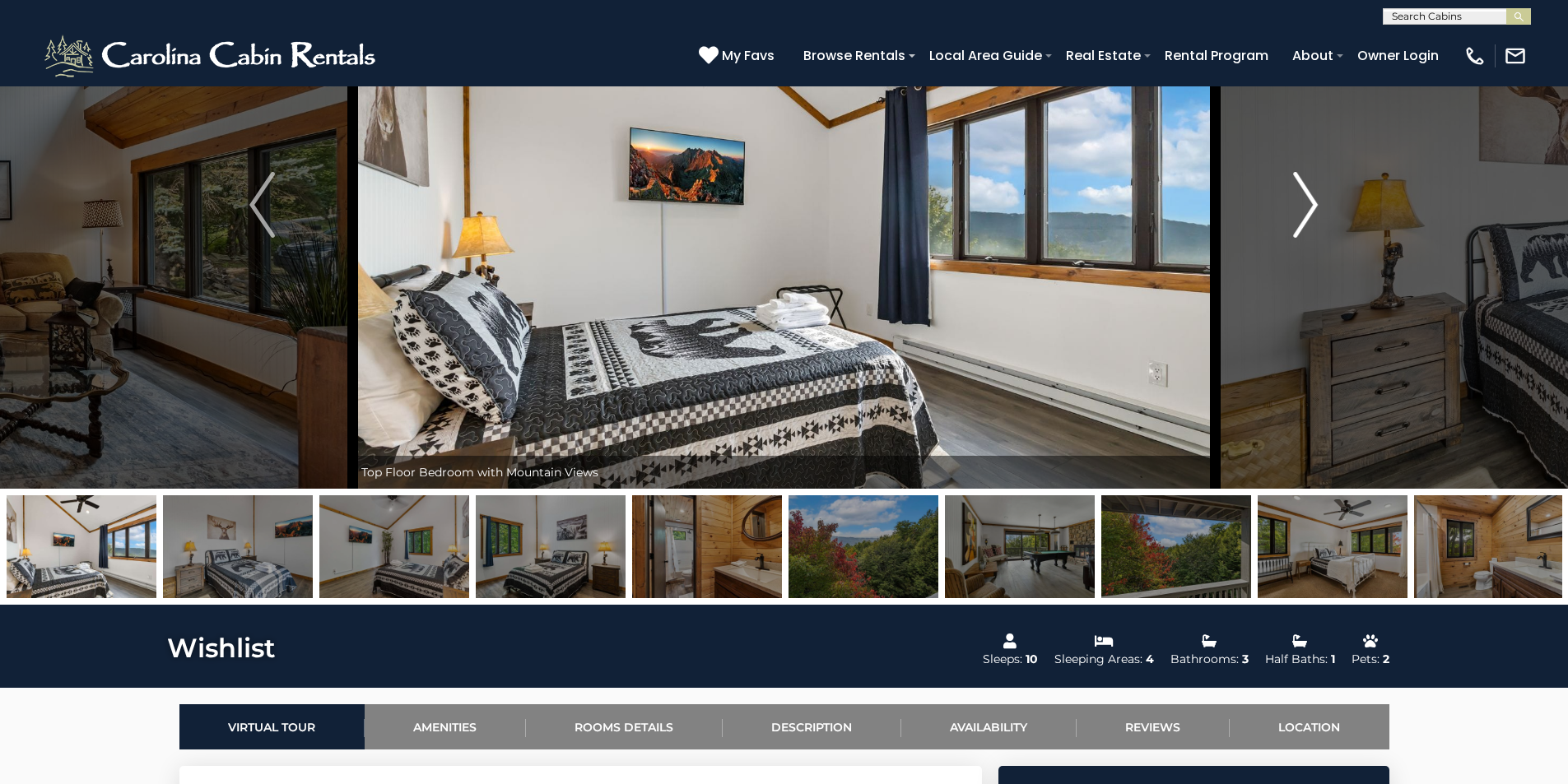
click at [1282, 206] on button "Next" at bounding box center [1305, 204] width 181 height 568
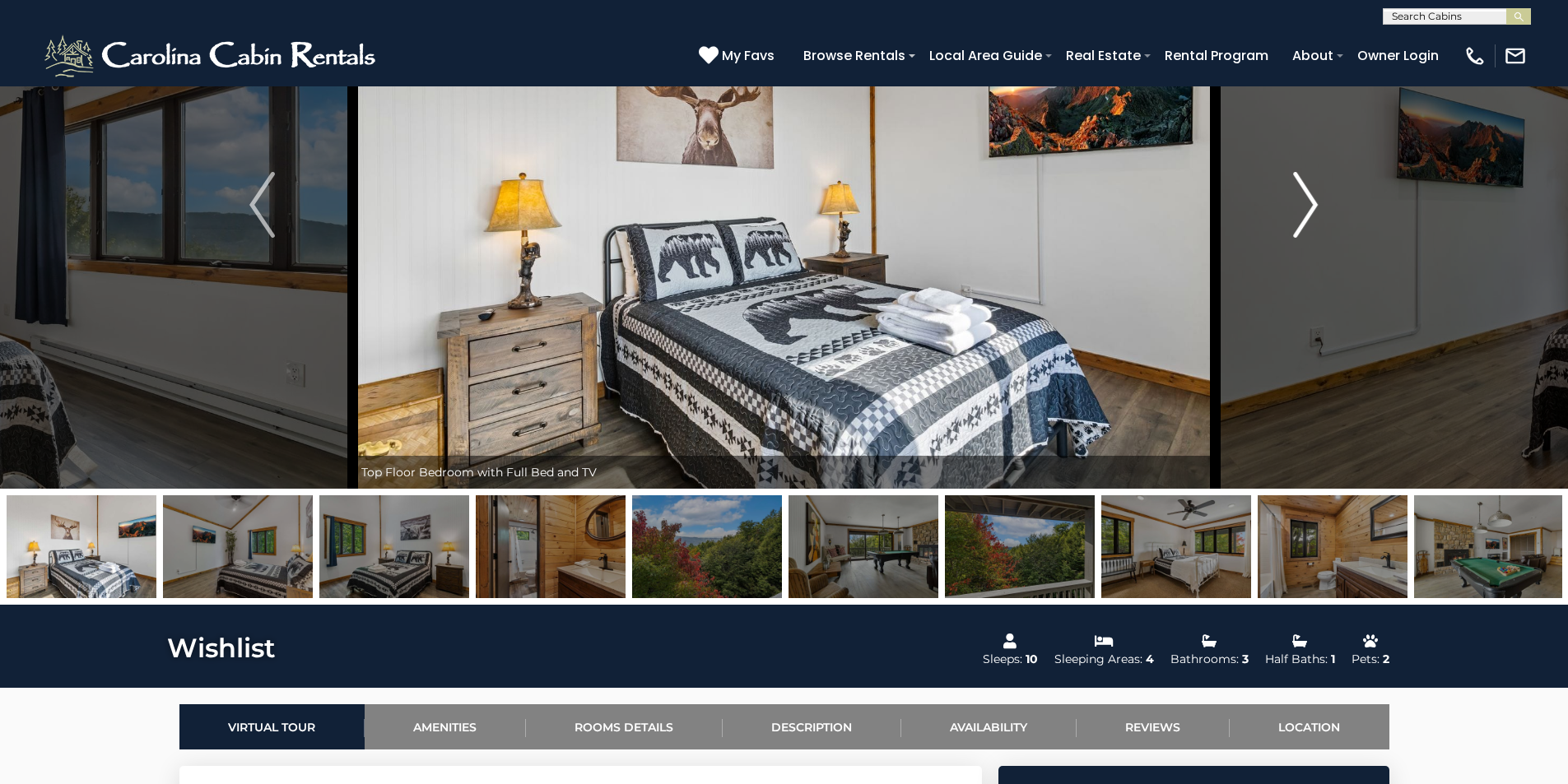
click at [1281, 206] on button "Next" at bounding box center [1305, 204] width 181 height 568
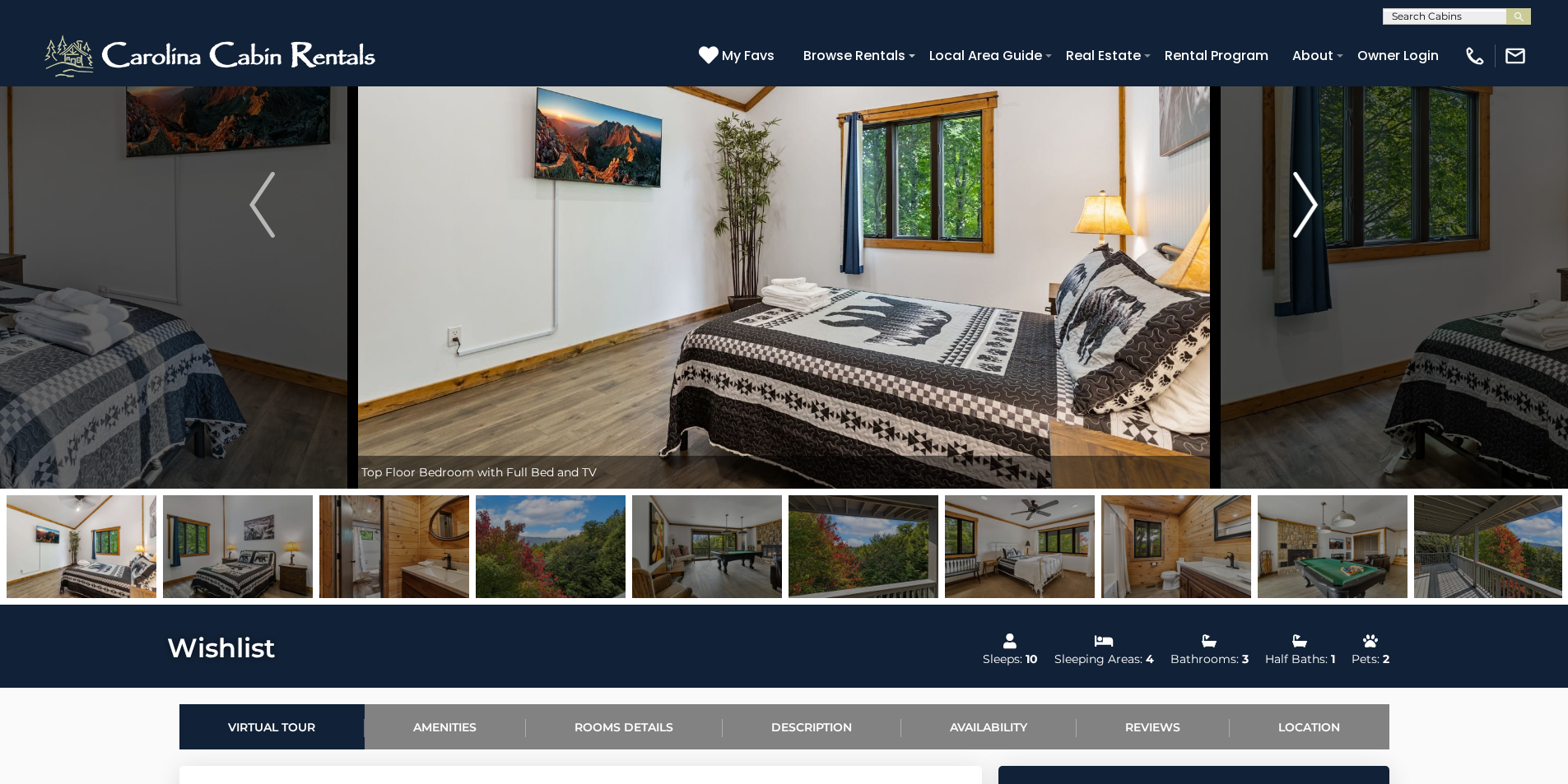
click at [1280, 206] on button "Next" at bounding box center [1305, 204] width 181 height 568
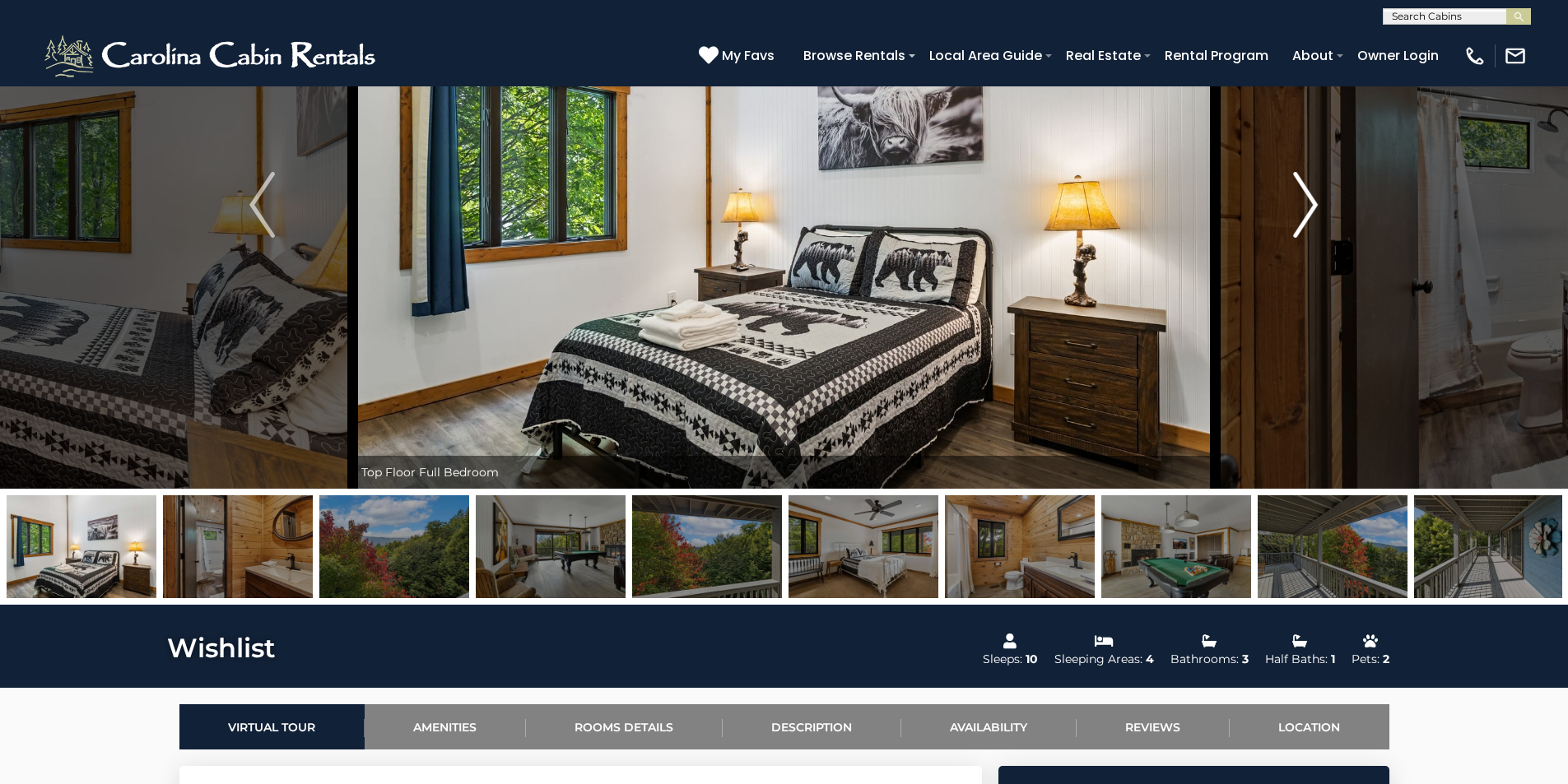
click at [1280, 206] on button "Next" at bounding box center [1305, 204] width 181 height 568
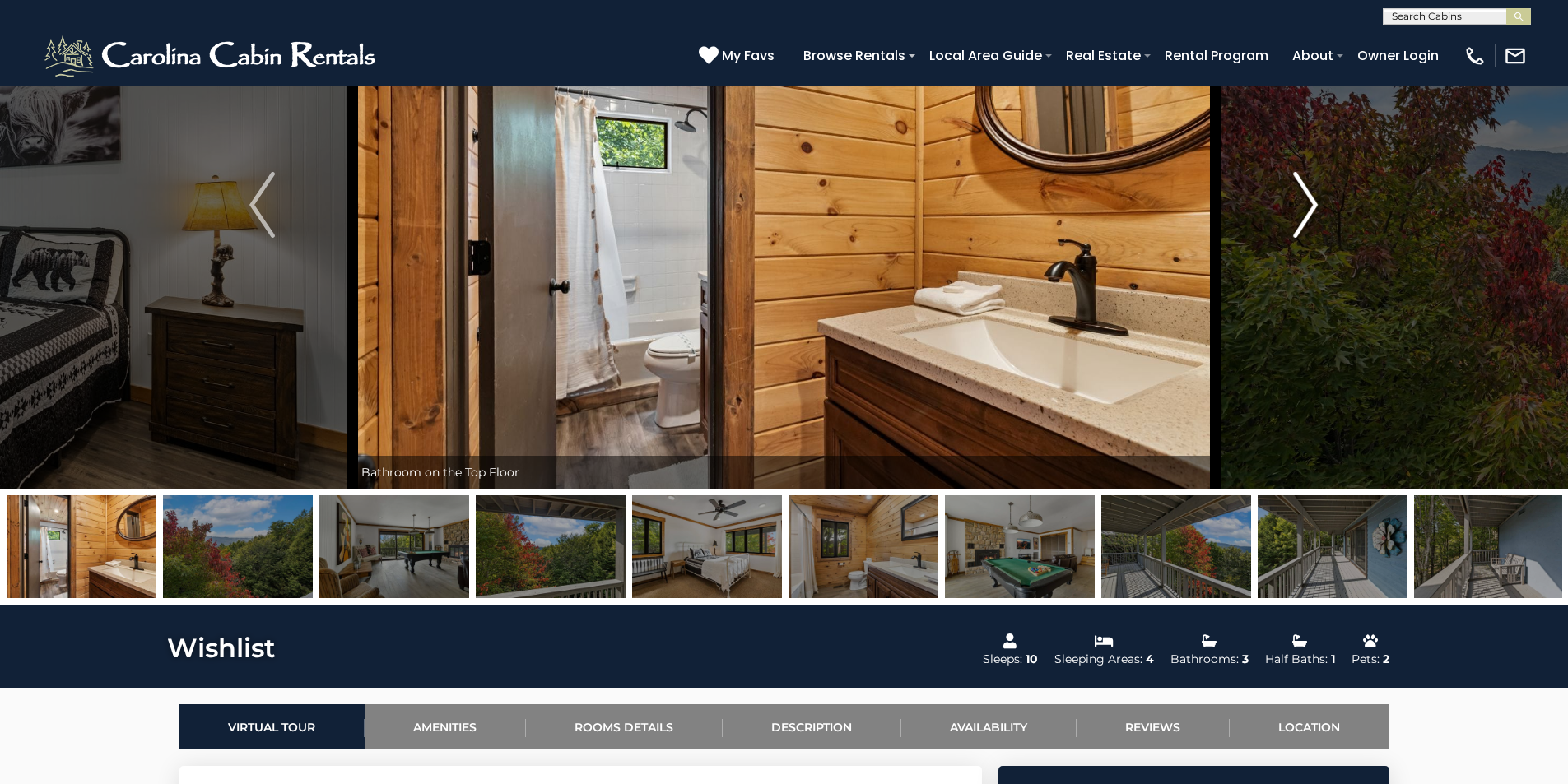
click at [1320, 193] on button "Next" at bounding box center [1305, 204] width 181 height 568
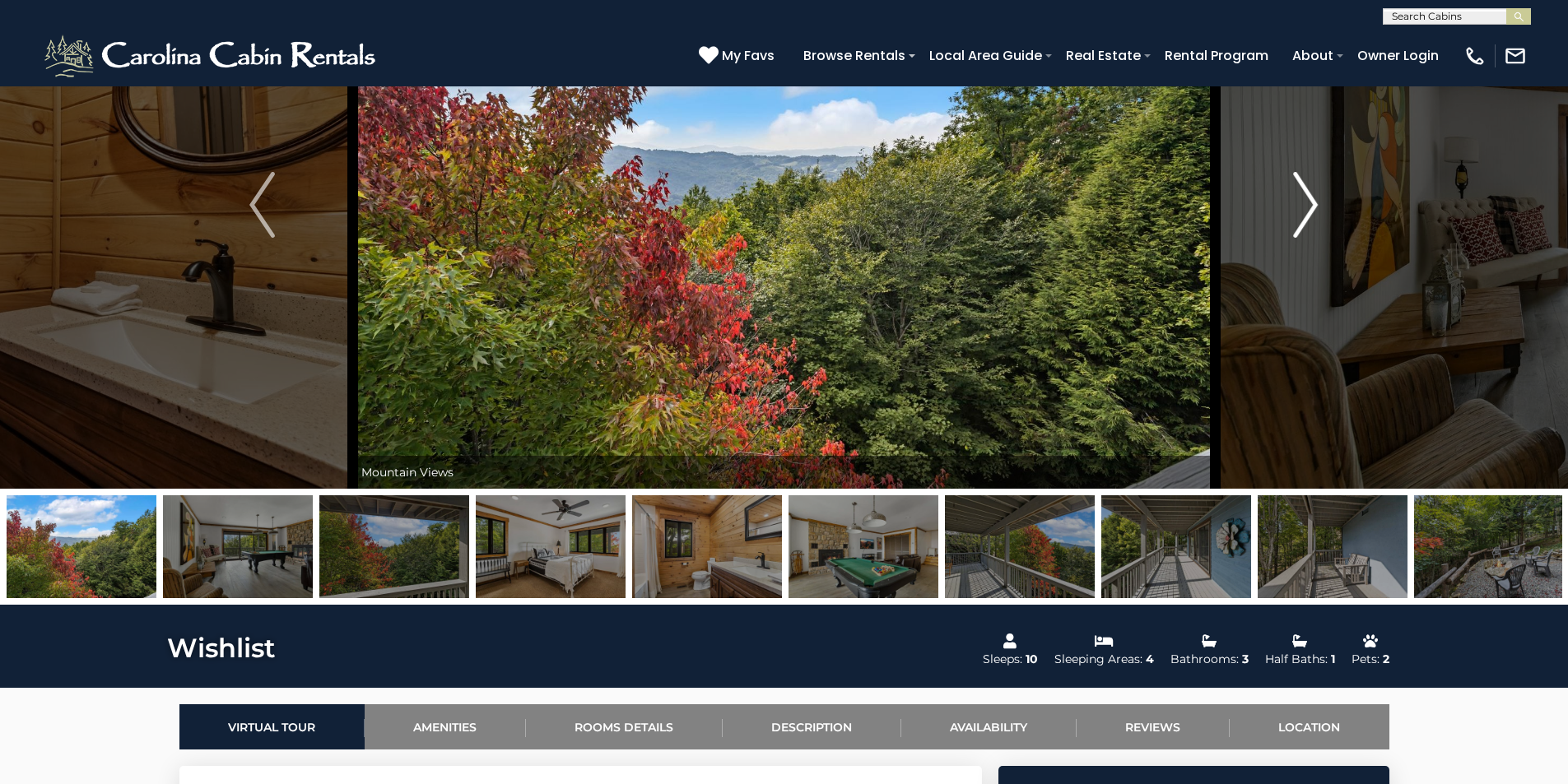
click at [1303, 197] on img "Next" at bounding box center [1305, 205] width 24 height 66
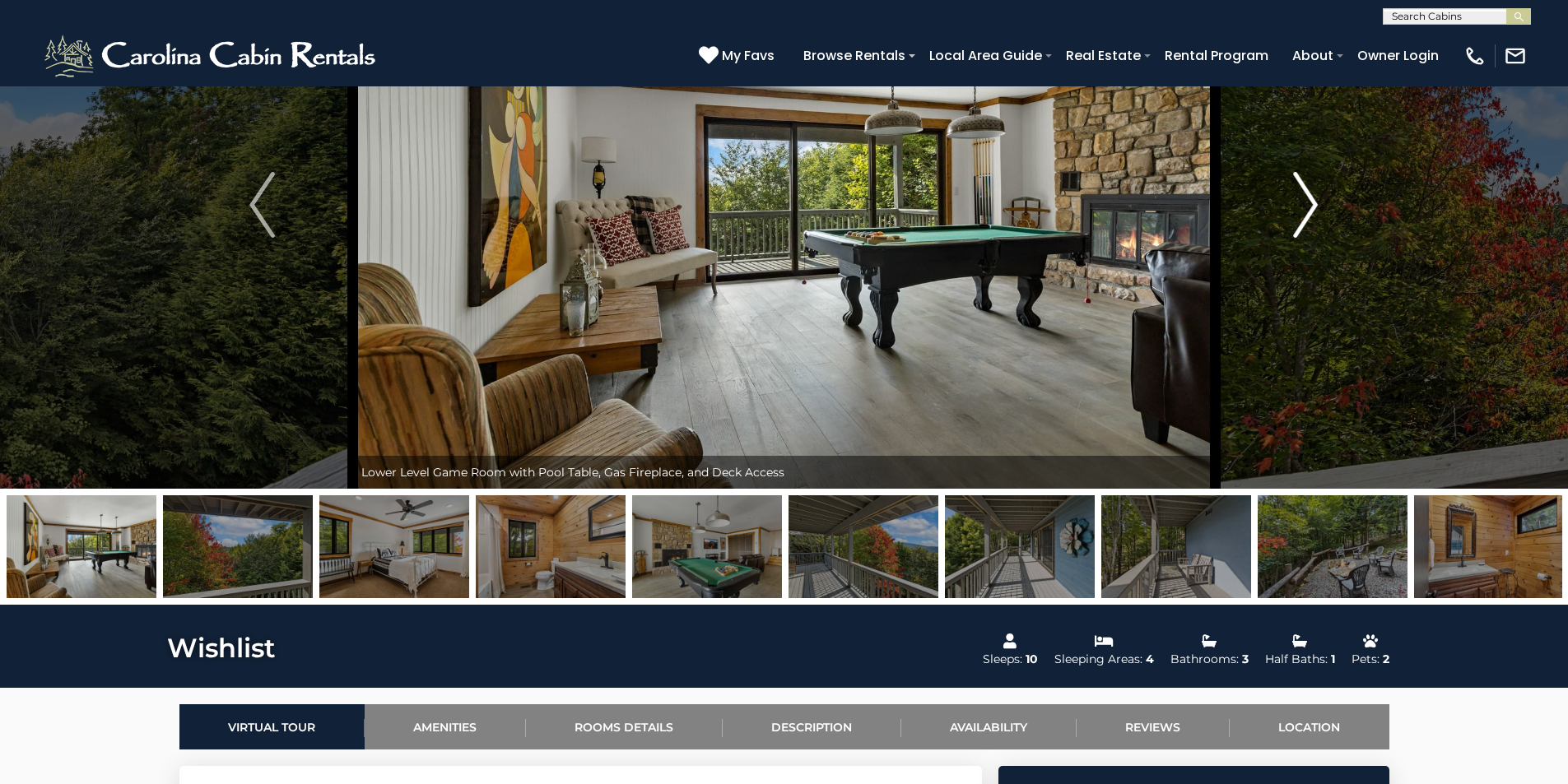
click at [1287, 199] on button "Next" at bounding box center [1305, 204] width 181 height 568
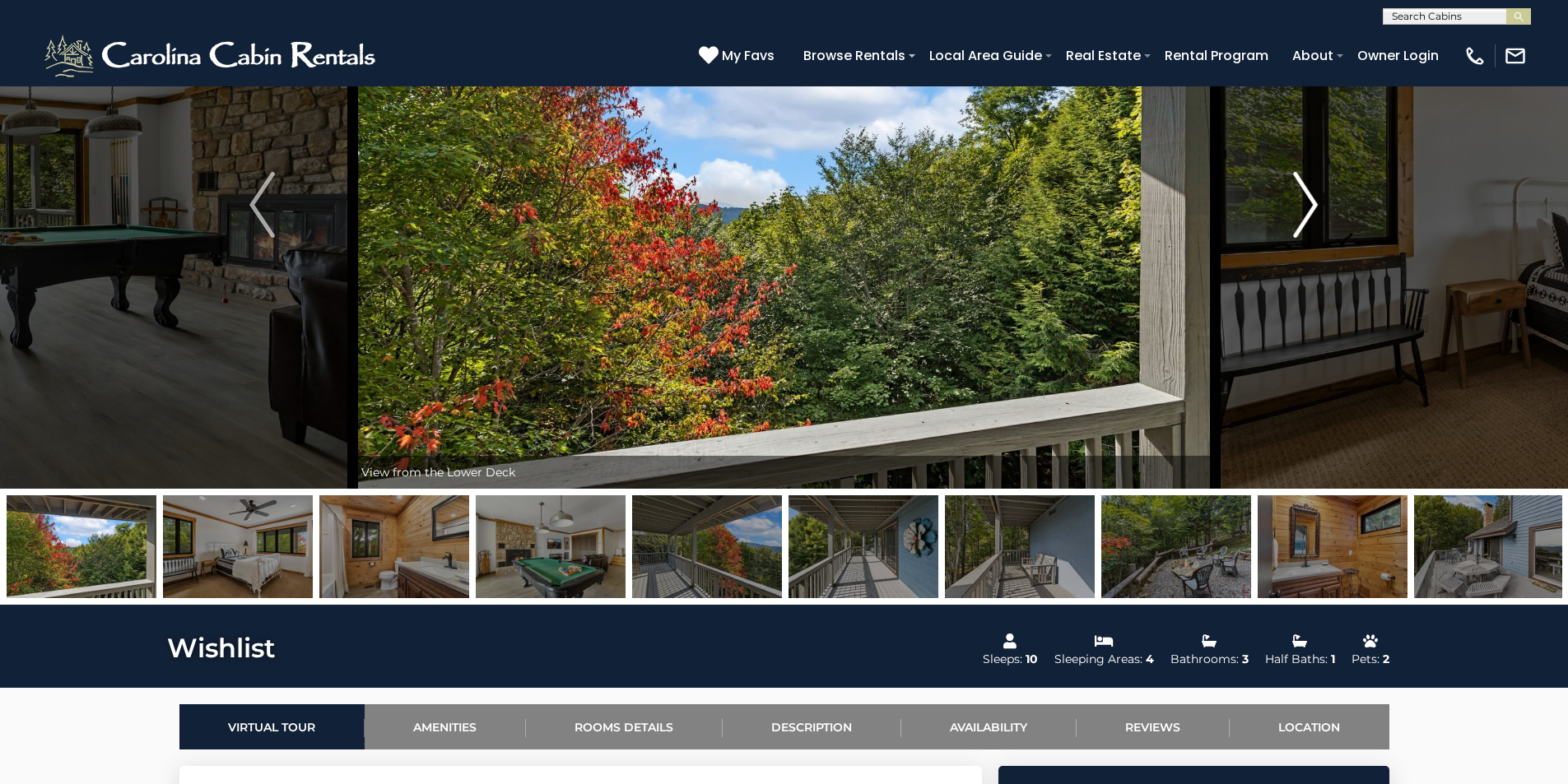
click at [1286, 199] on button "Next" at bounding box center [1305, 204] width 181 height 568
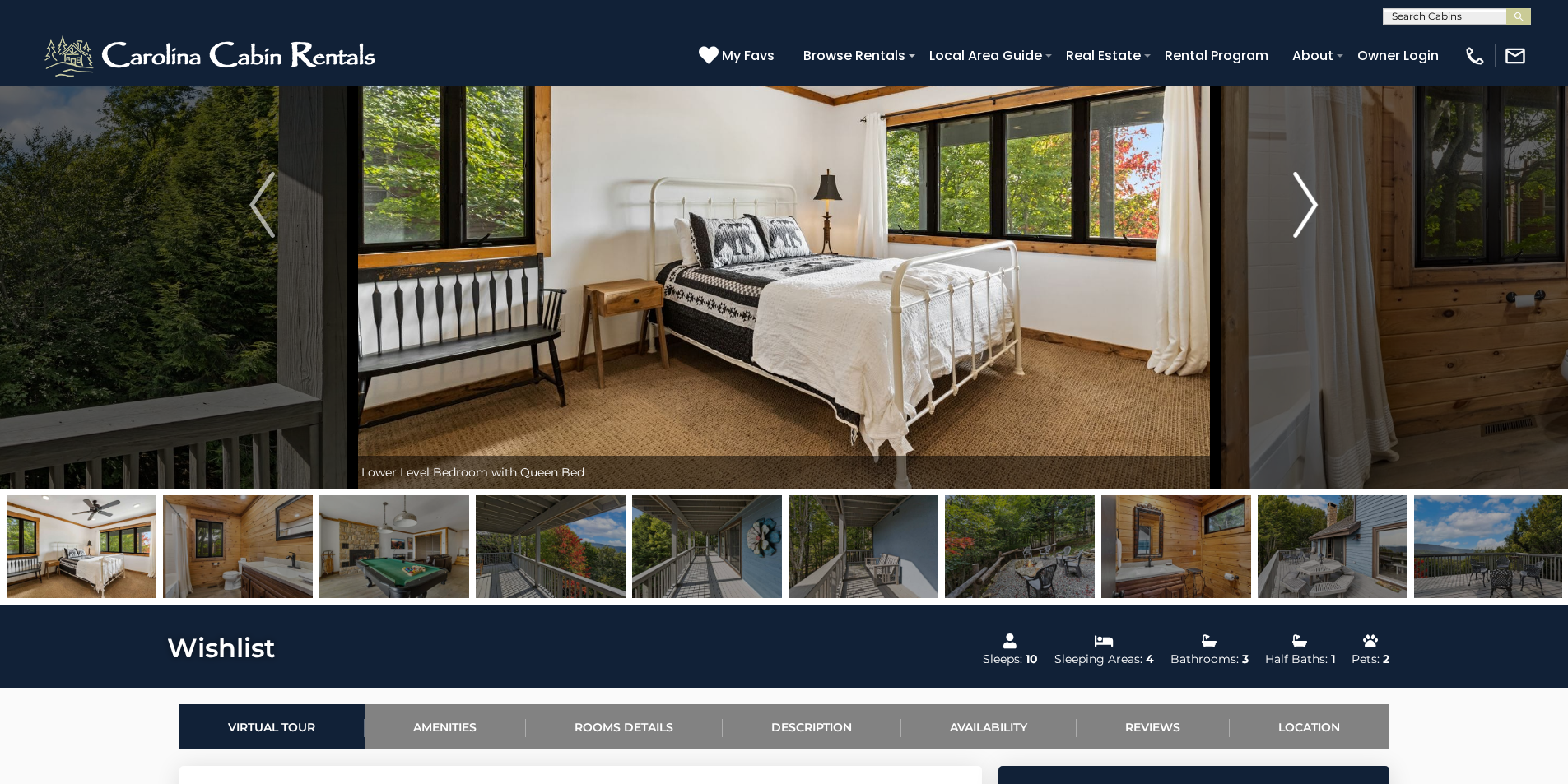
click at [1298, 223] on img "Next" at bounding box center [1305, 205] width 24 height 66
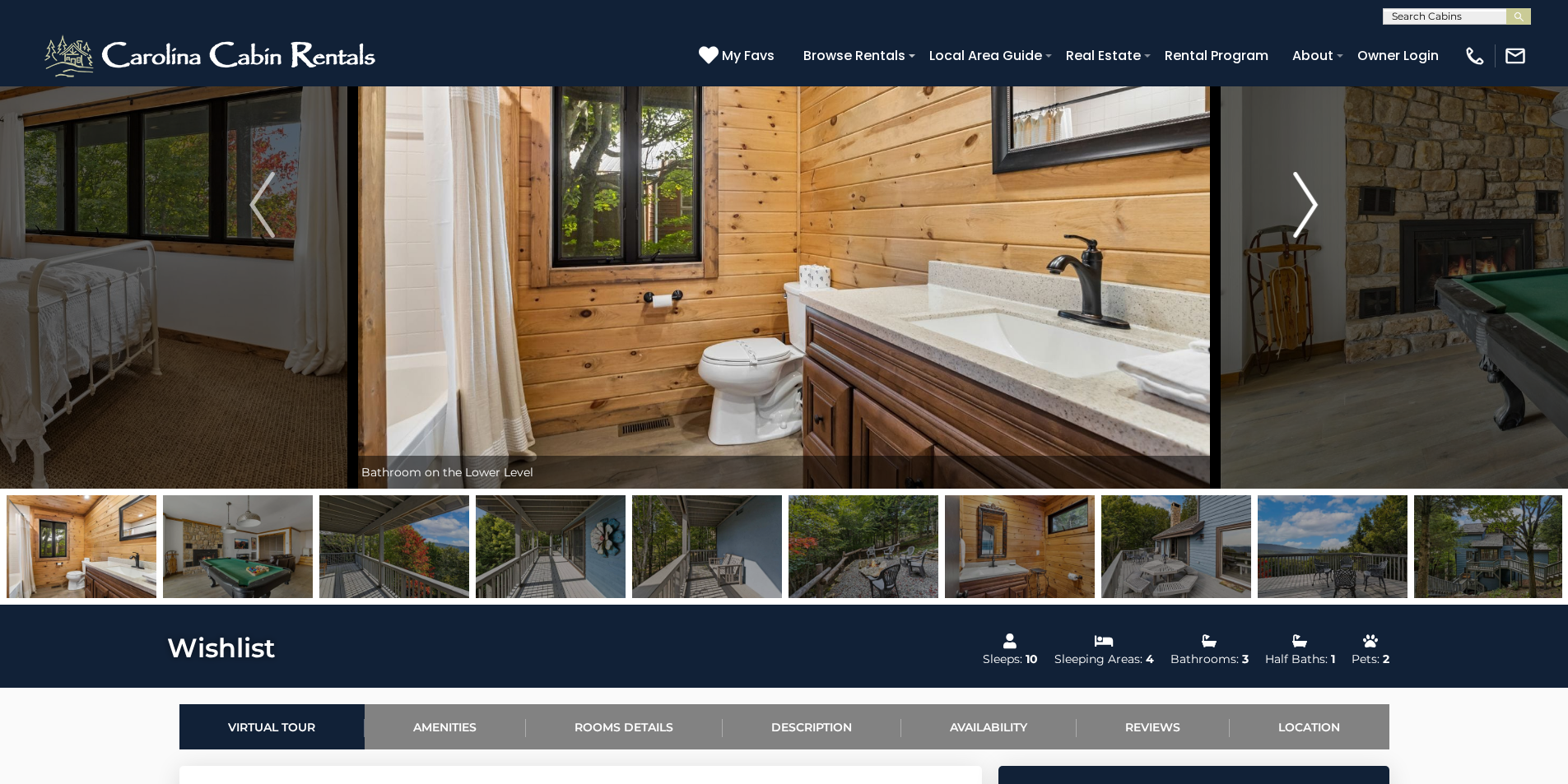
click at [1298, 223] on img "Next" at bounding box center [1305, 205] width 24 height 66
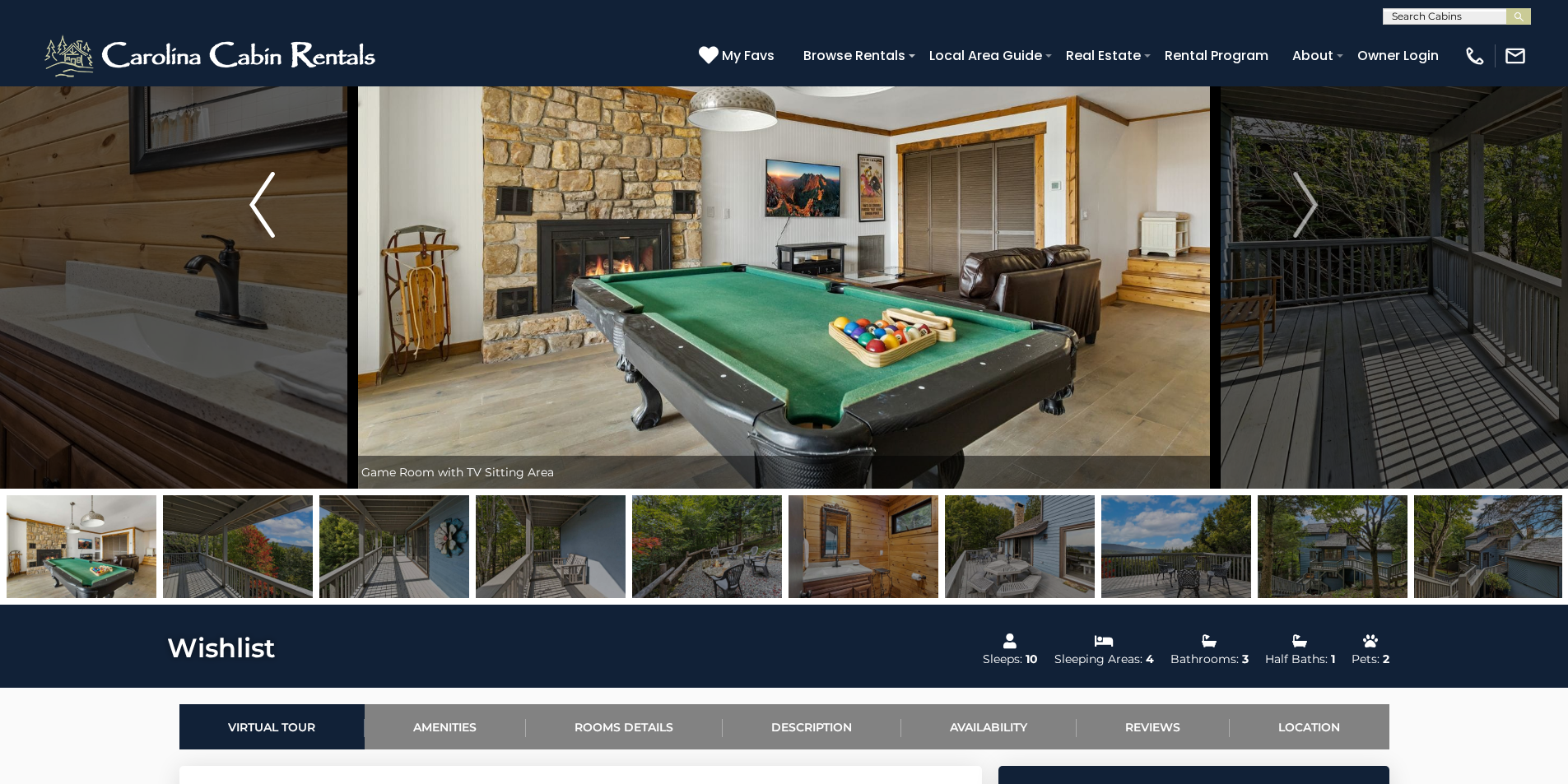
click at [268, 216] on img "Previous" at bounding box center [261, 205] width 24 height 66
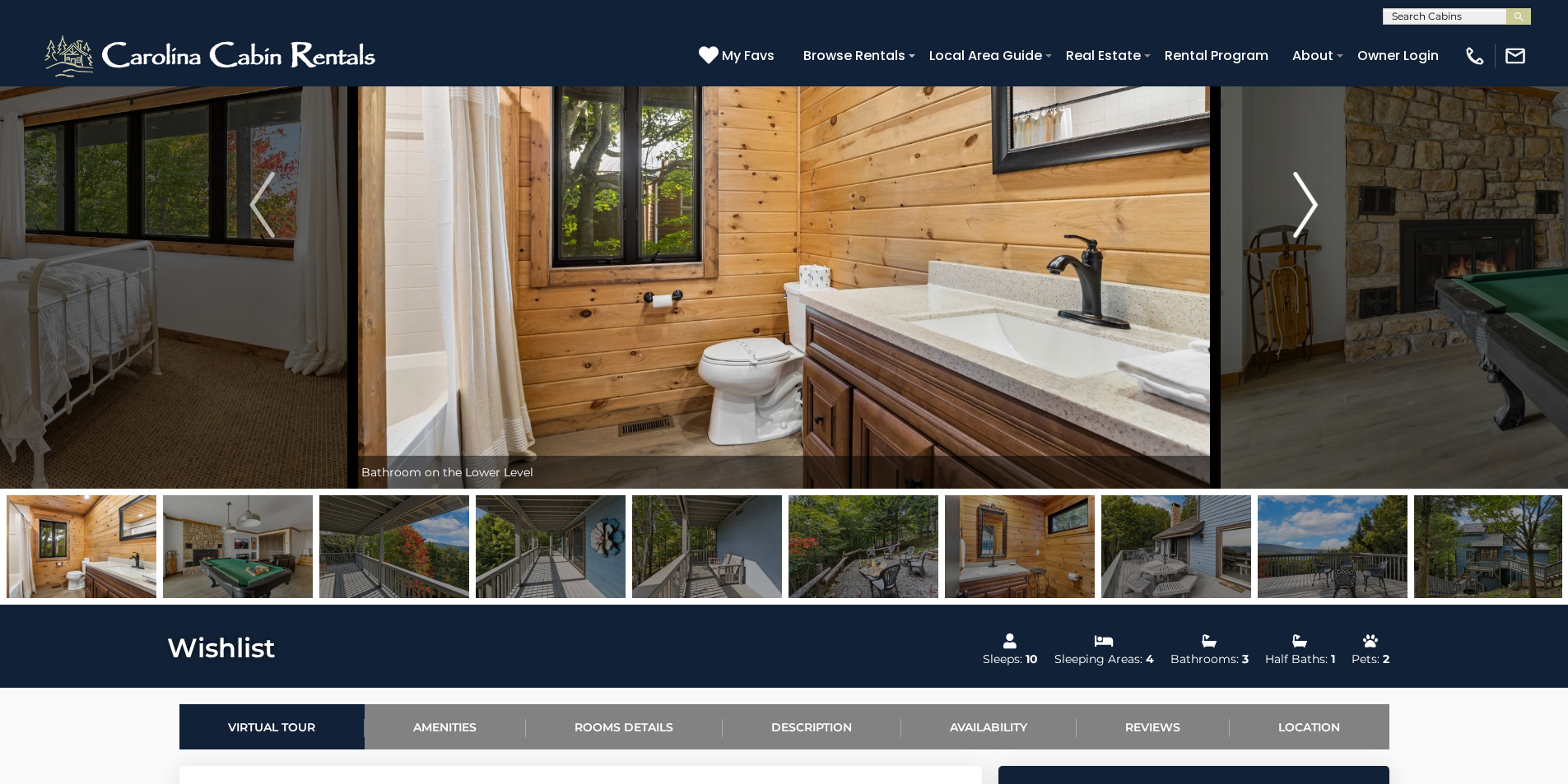
click at [1300, 221] on img "Next" at bounding box center [1305, 205] width 24 height 66
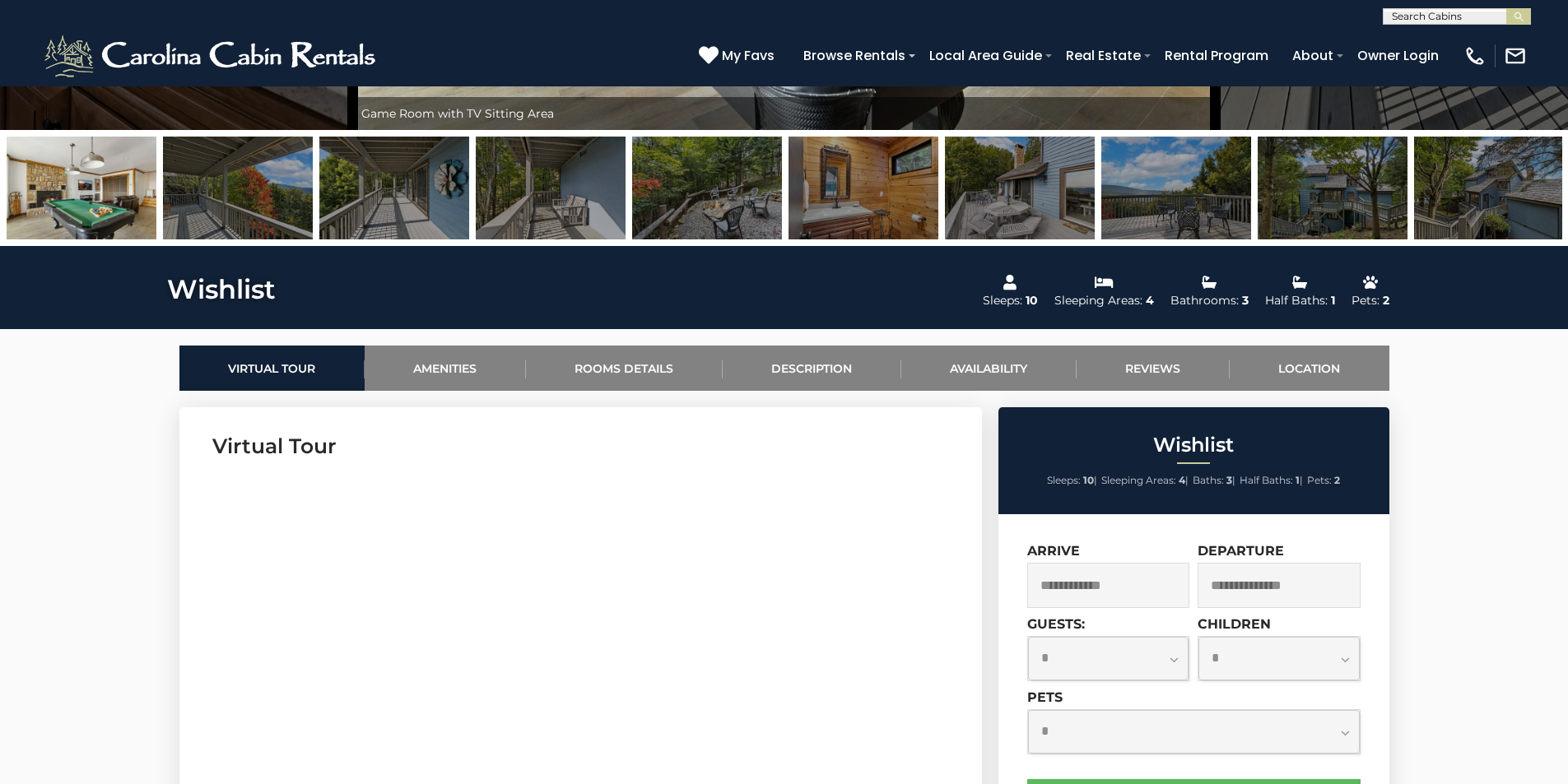
scroll to position [576, 0]
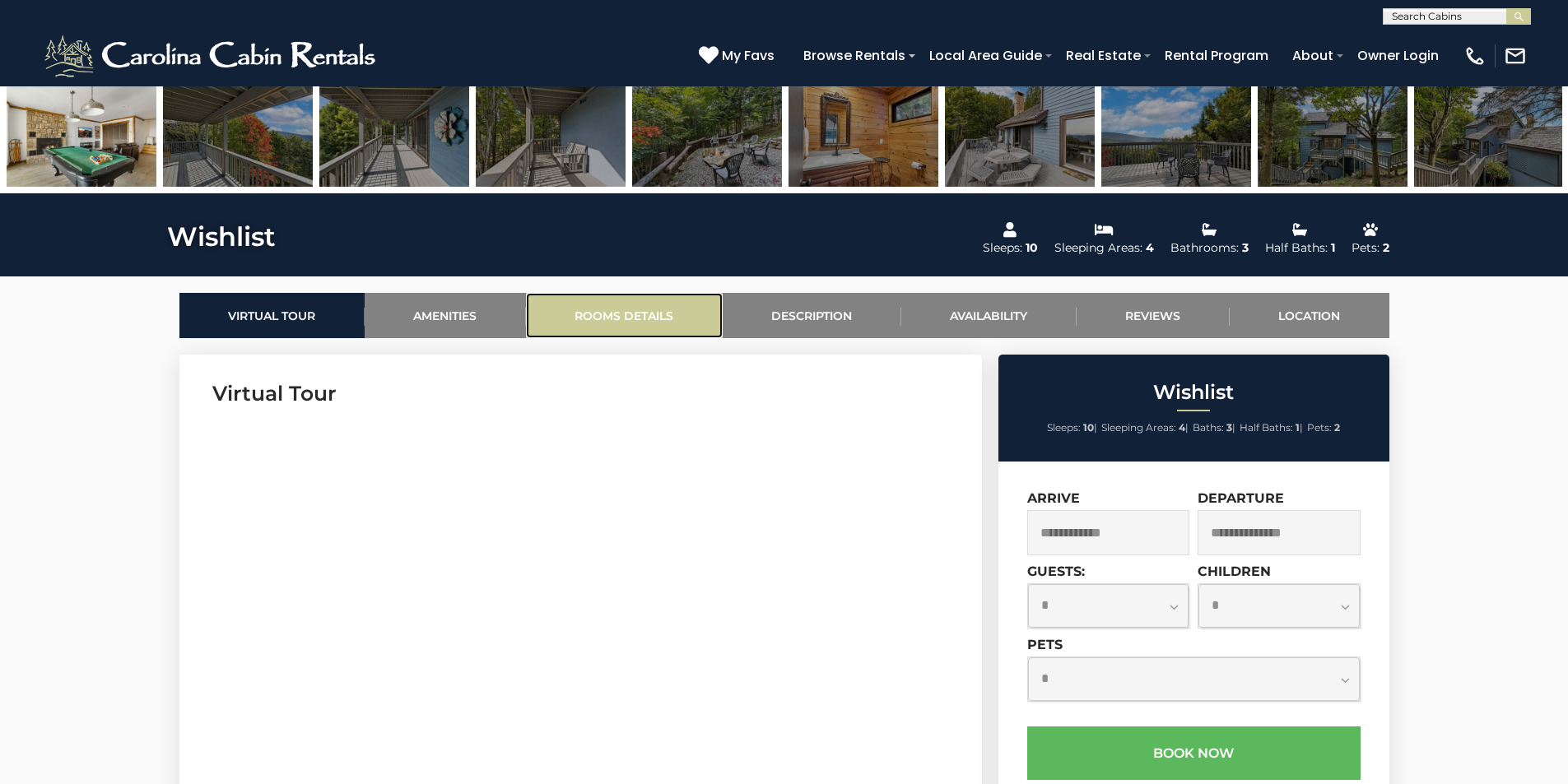
click at [635, 316] on link "Rooms Details" at bounding box center [624, 315] width 197 height 46
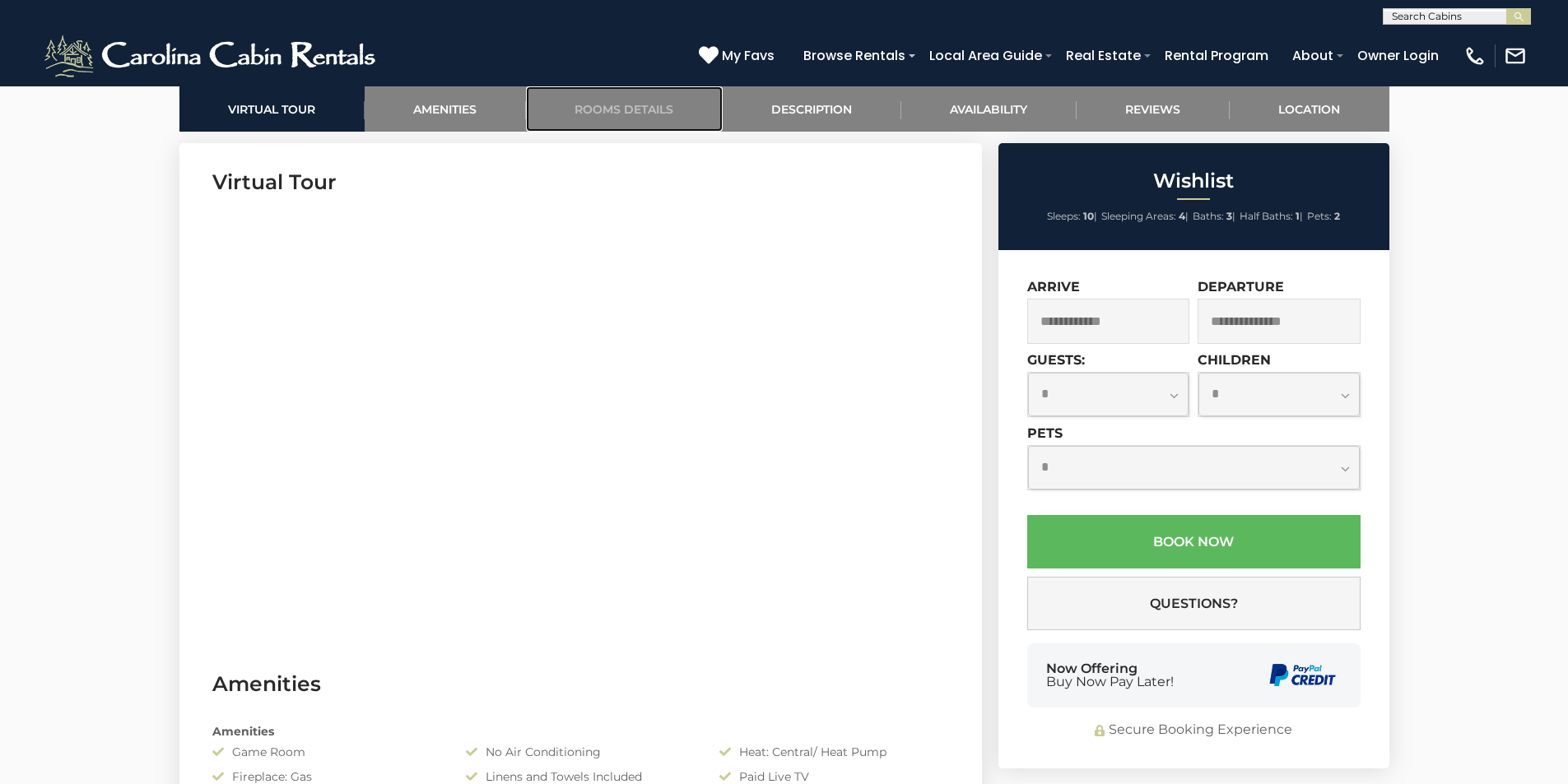
scroll to position [792, 0]
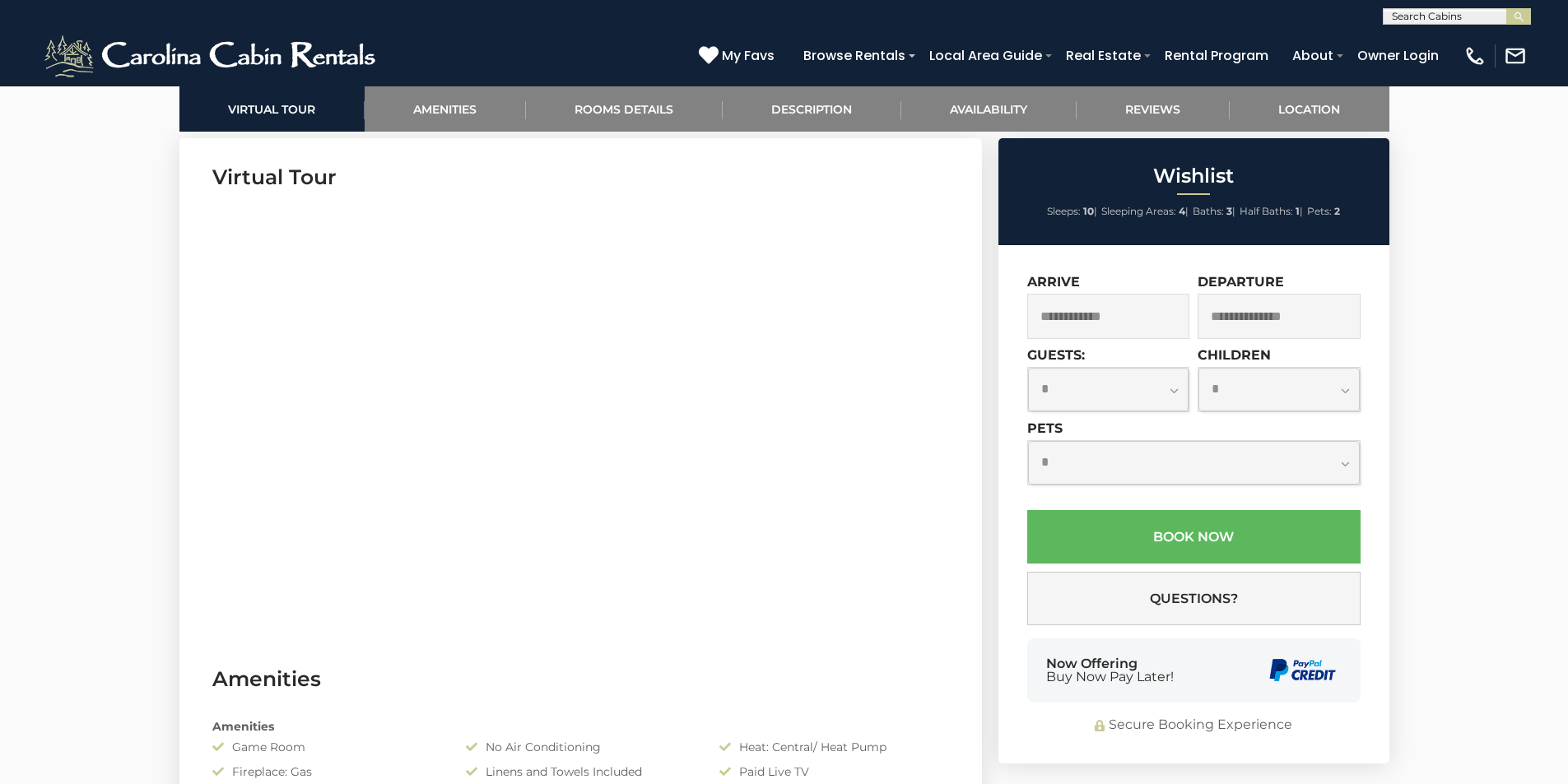
click at [194, 363] on section "Virtual Tour" at bounding box center [580, 389] width 803 height 502
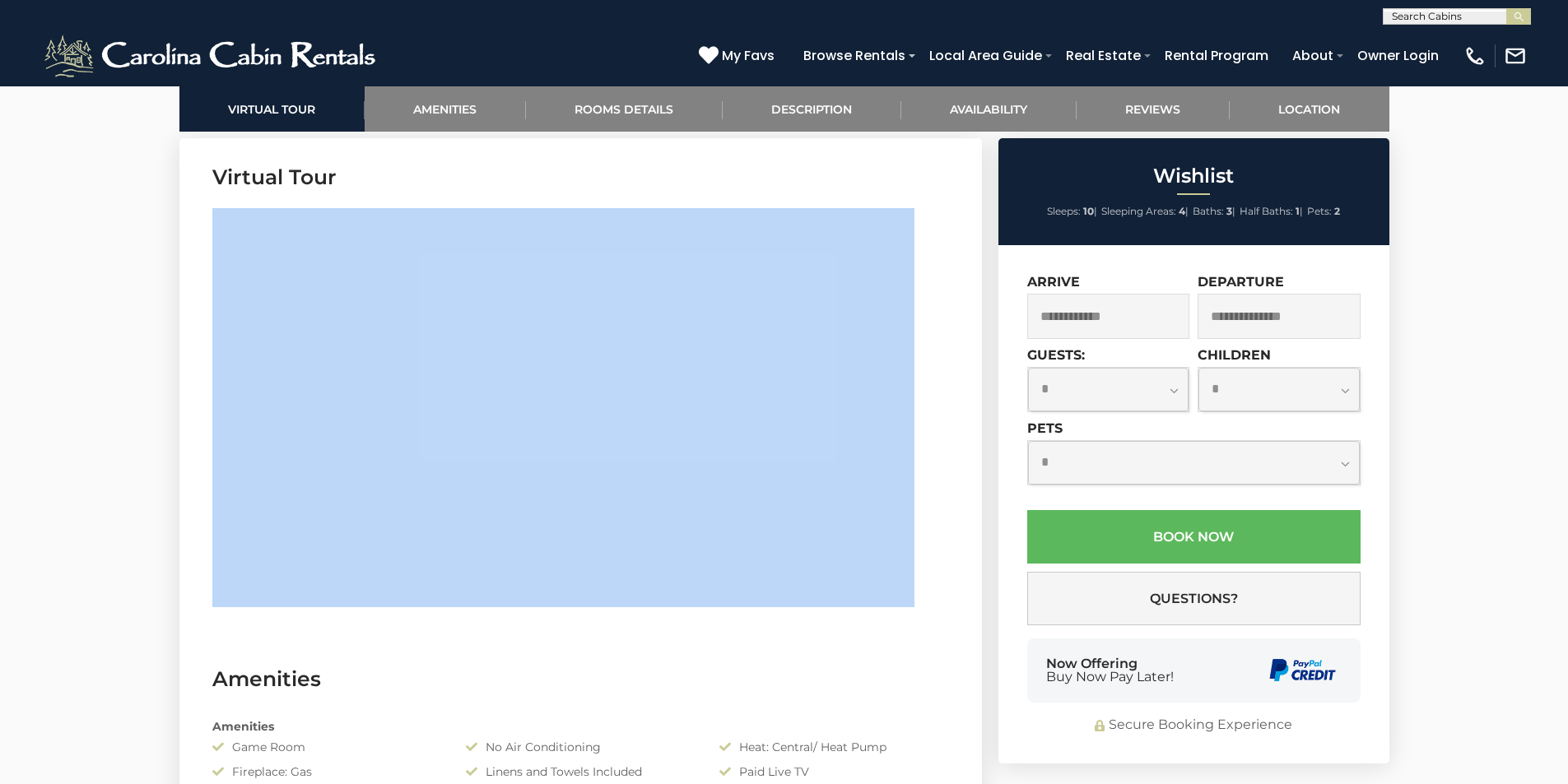
click at [194, 363] on section "Virtual Tour" at bounding box center [580, 389] width 803 height 502
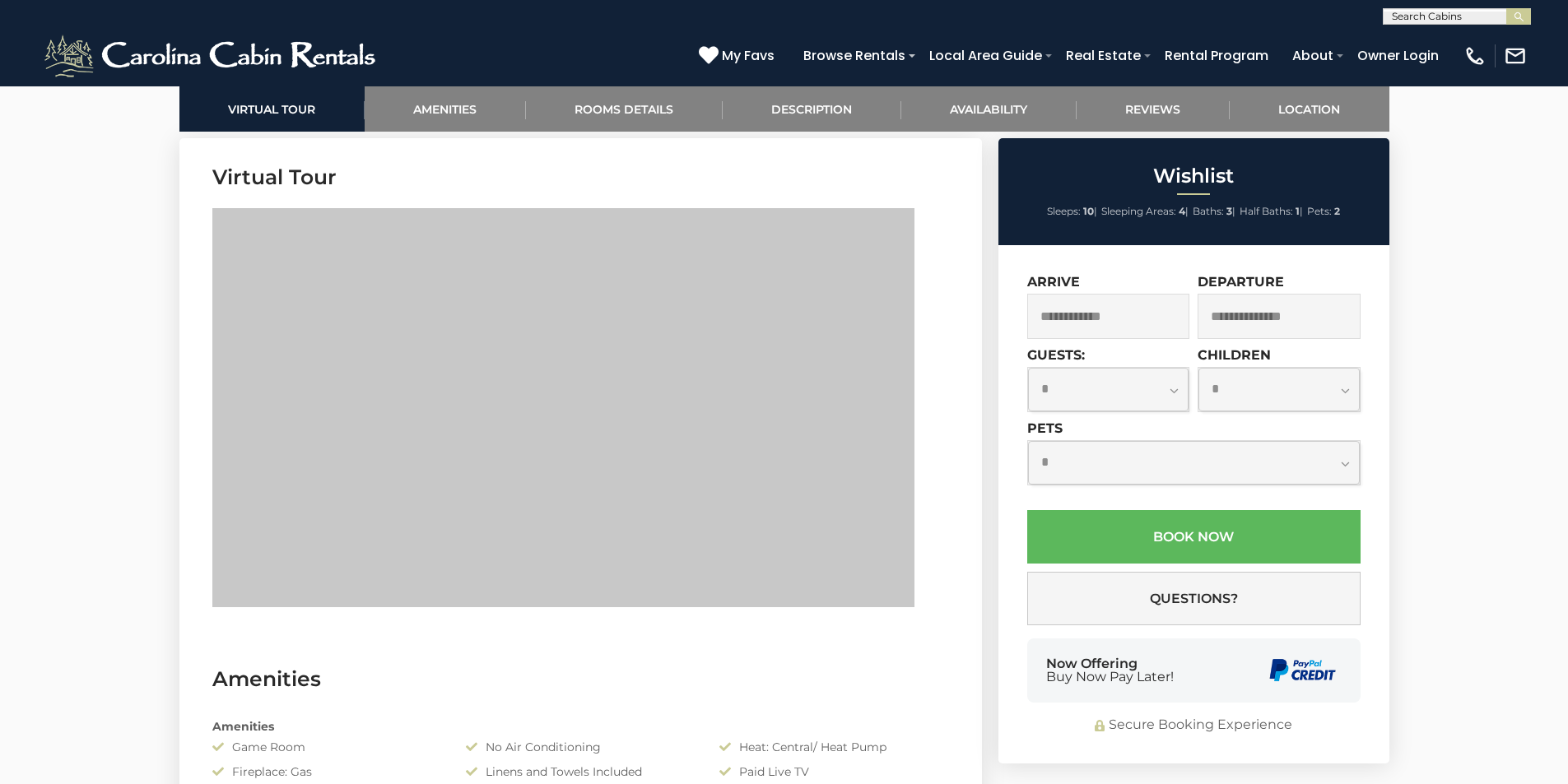
click at [789, 195] on section "Virtual Tour" at bounding box center [580, 389] width 803 height 502
